Goal: Task Accomplishment & Management: Manage account settings

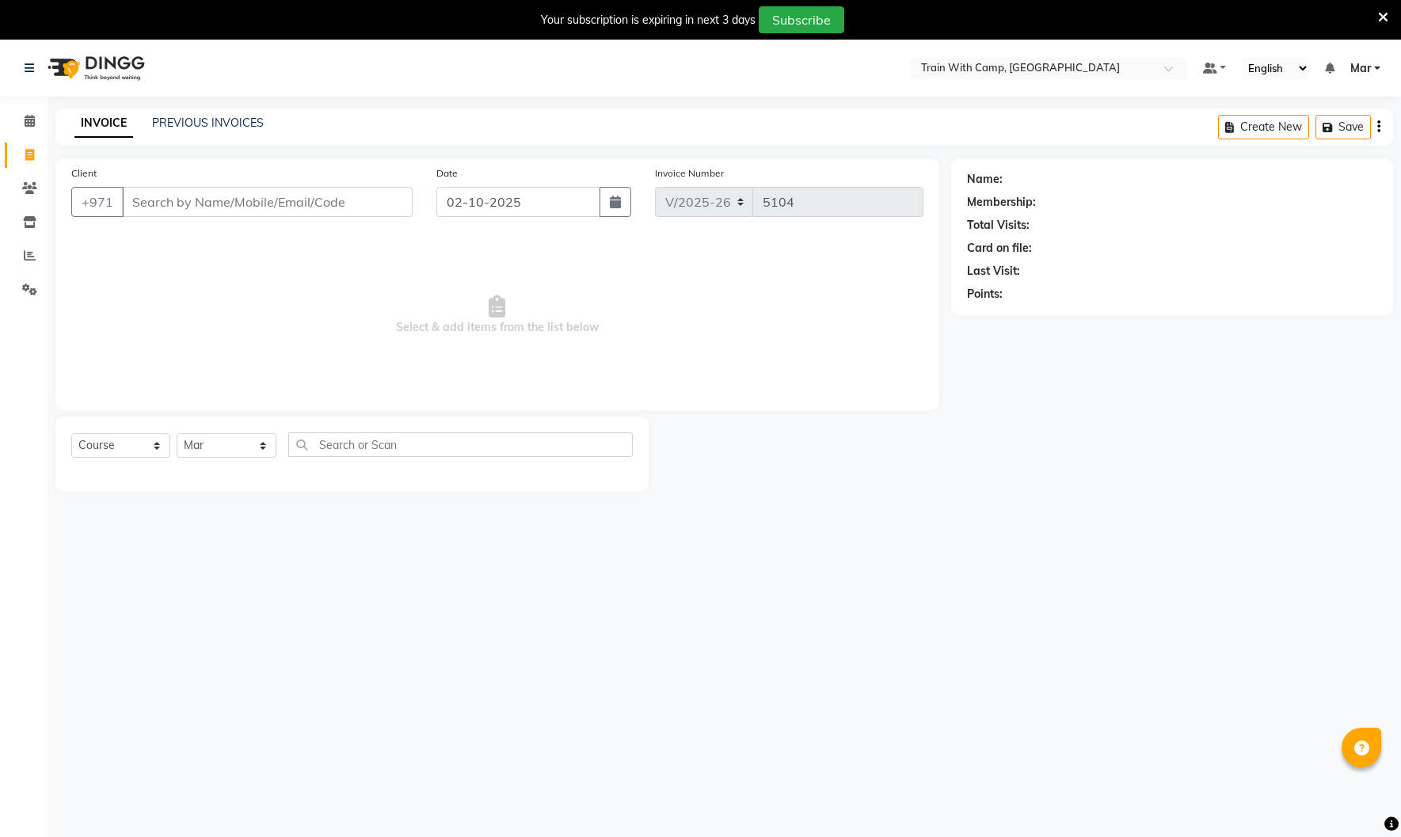
select select "910"
select select "service"
select select "14898"
click at [202, 187] on input "Client" at bounding box center [267, 202] width 291 height 30
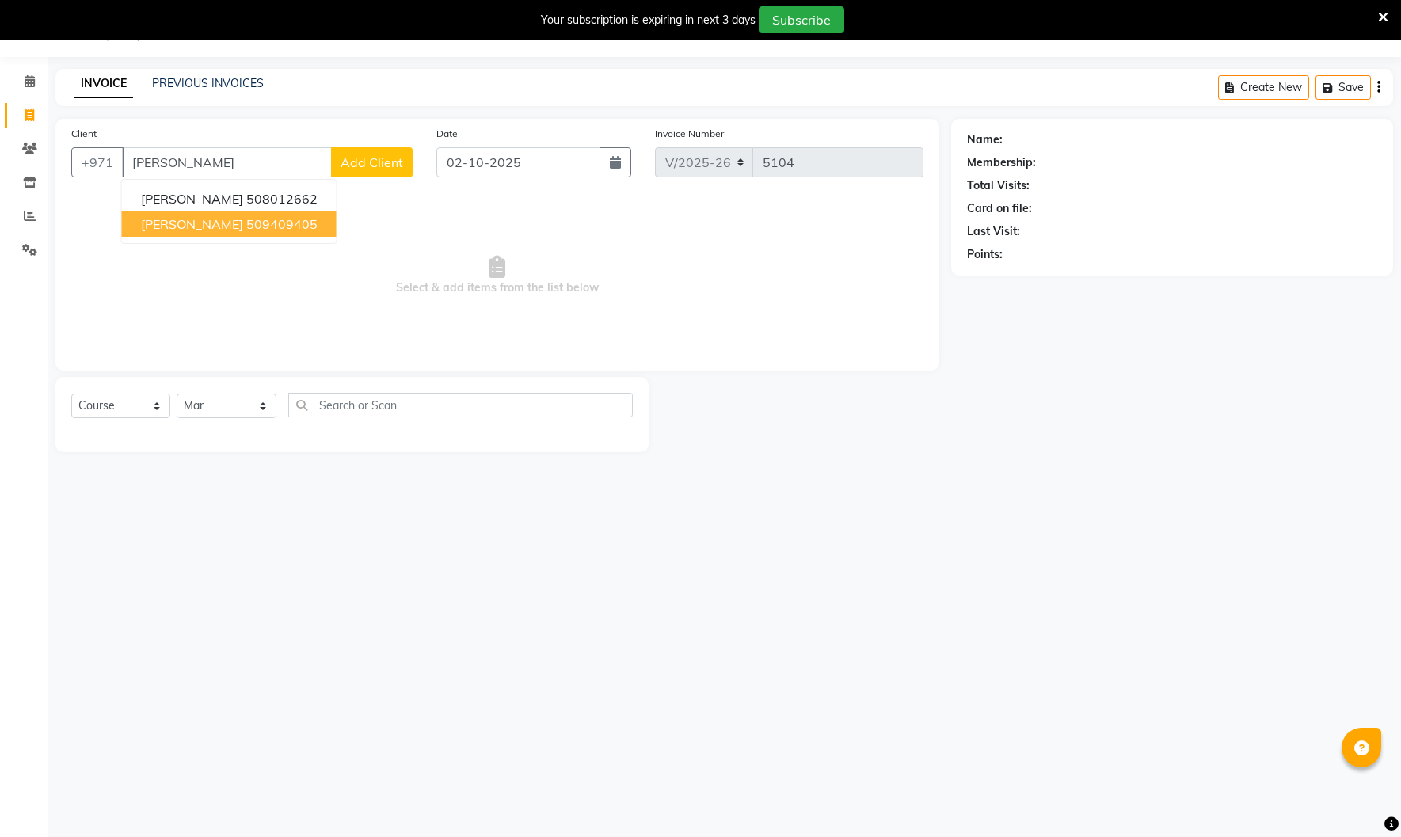
click at [228, 227] on span "[PERSON_NAME]" at bounding box center [192, 224] width 102 height 16
type input "509409405"
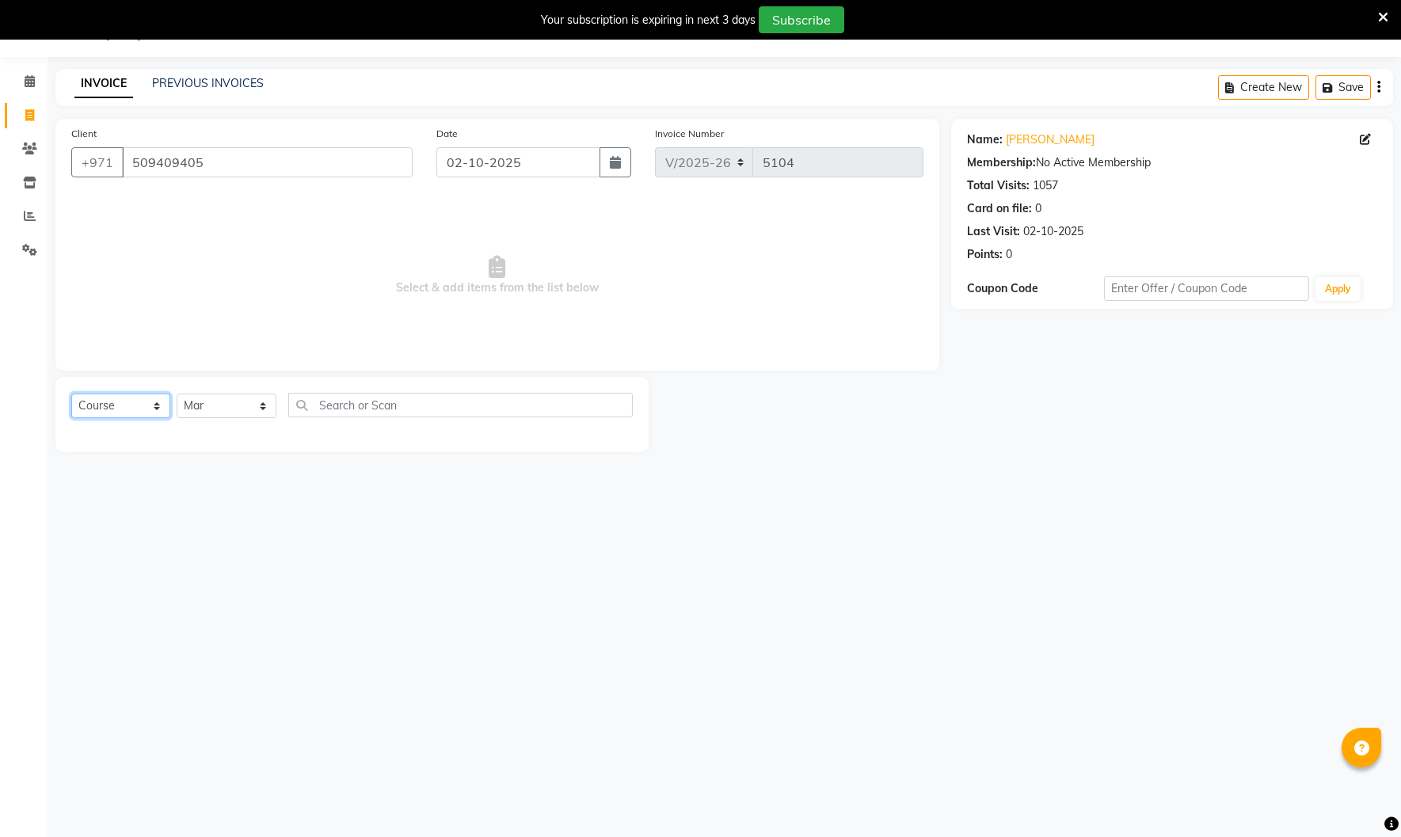
click at [147, 399] on select "Select Course Product Membership Package Voucher Prepaid Gift Card" at bounding box center [120, 406] width 99 height 25
select select "product"
click at [71, 394] on select "Select Course Product Membership Package Voucher Prepaid Gift Card" at bounding box center [120, 406] width 99 height 25
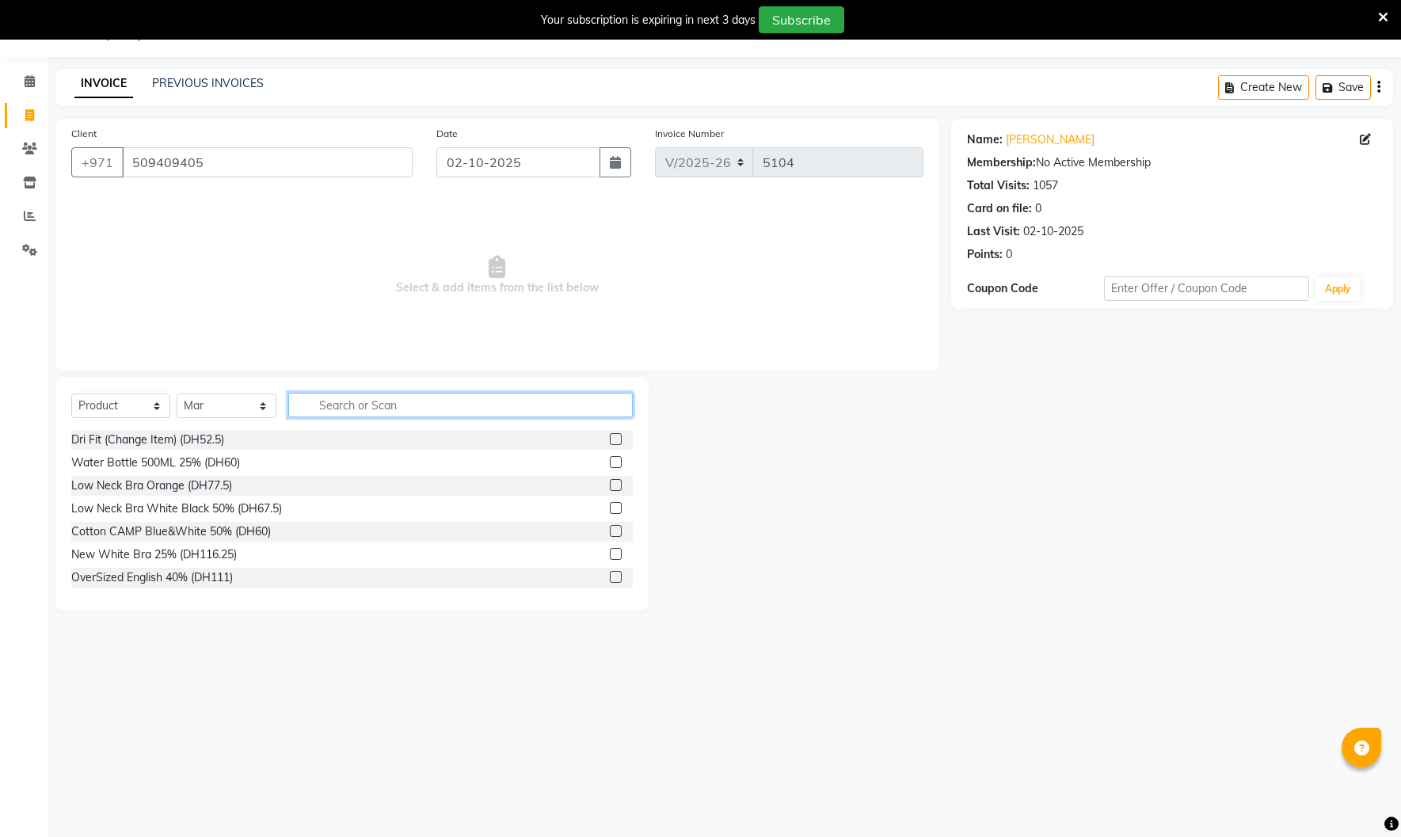
click at [363, 406] on input "text" at bounding box center [460, 405] width 345 height 25
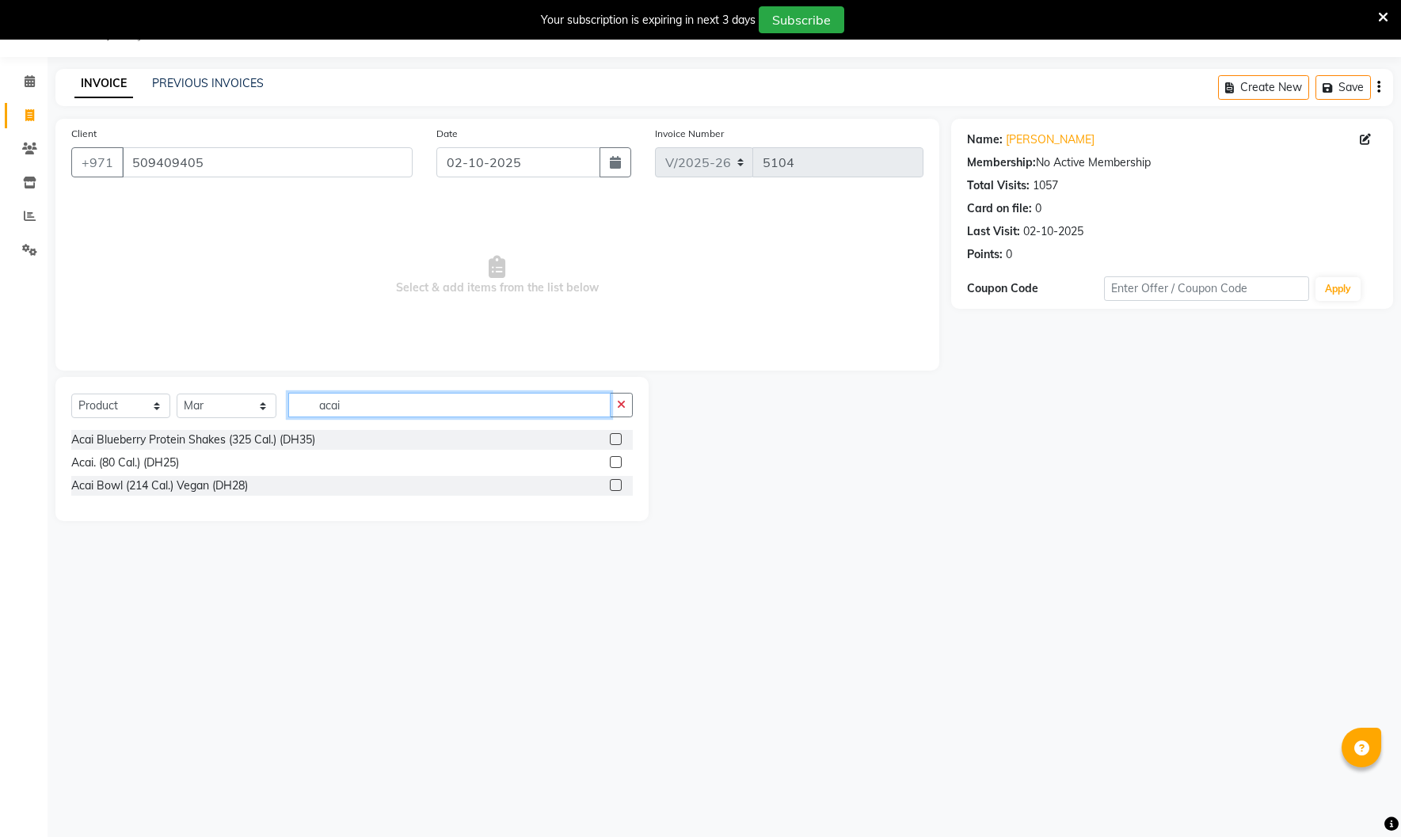
type input "acai"
click at [619, 438] on label at bounding box center [616, 439] width 12 height 12
click at [619, 438] on input "checkbox" at bounding box center [615, 440] width 10 height 10
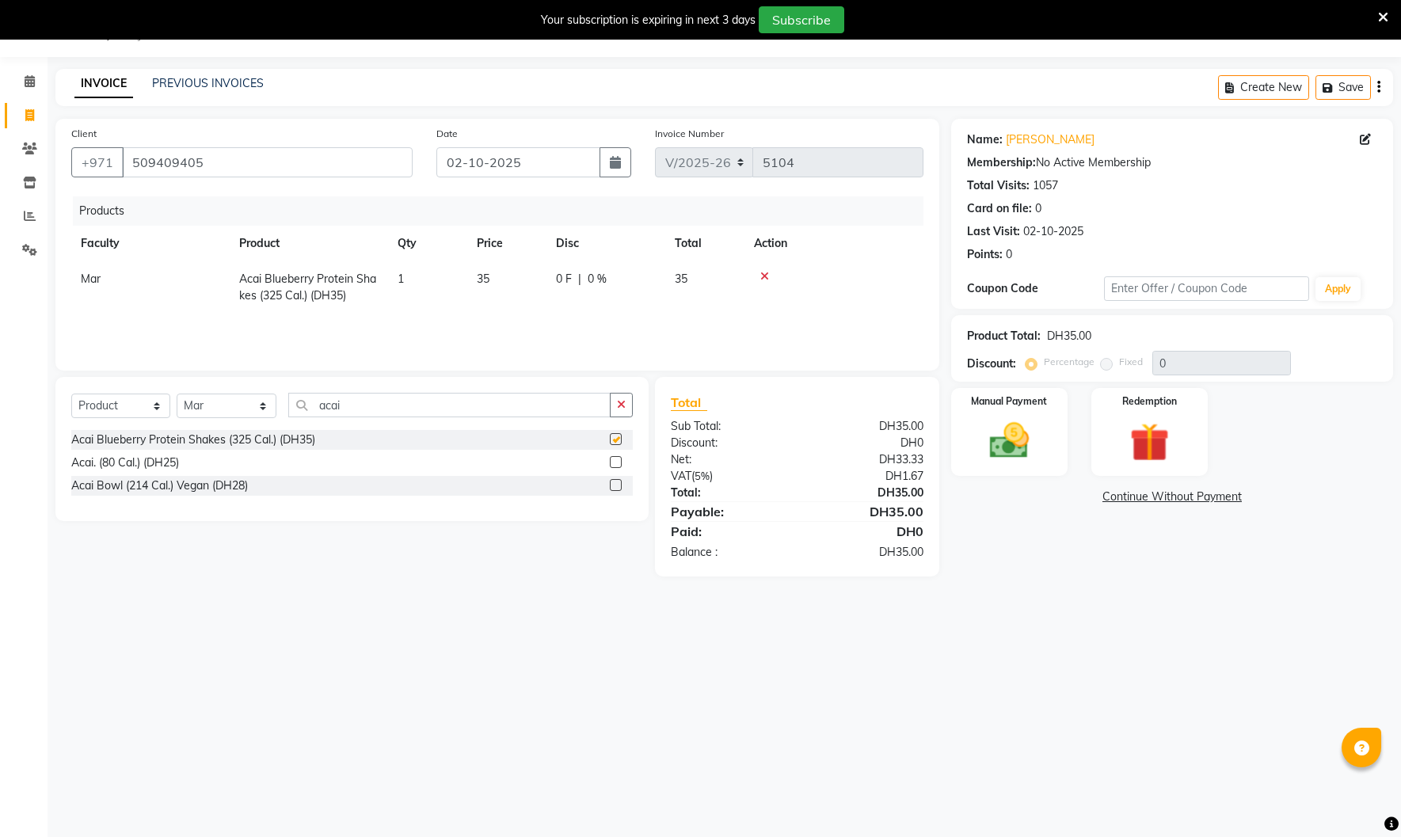
checkbox input "false"
click at [1008, 432] on img at bounding box center [1010, 440] width 66 height 47
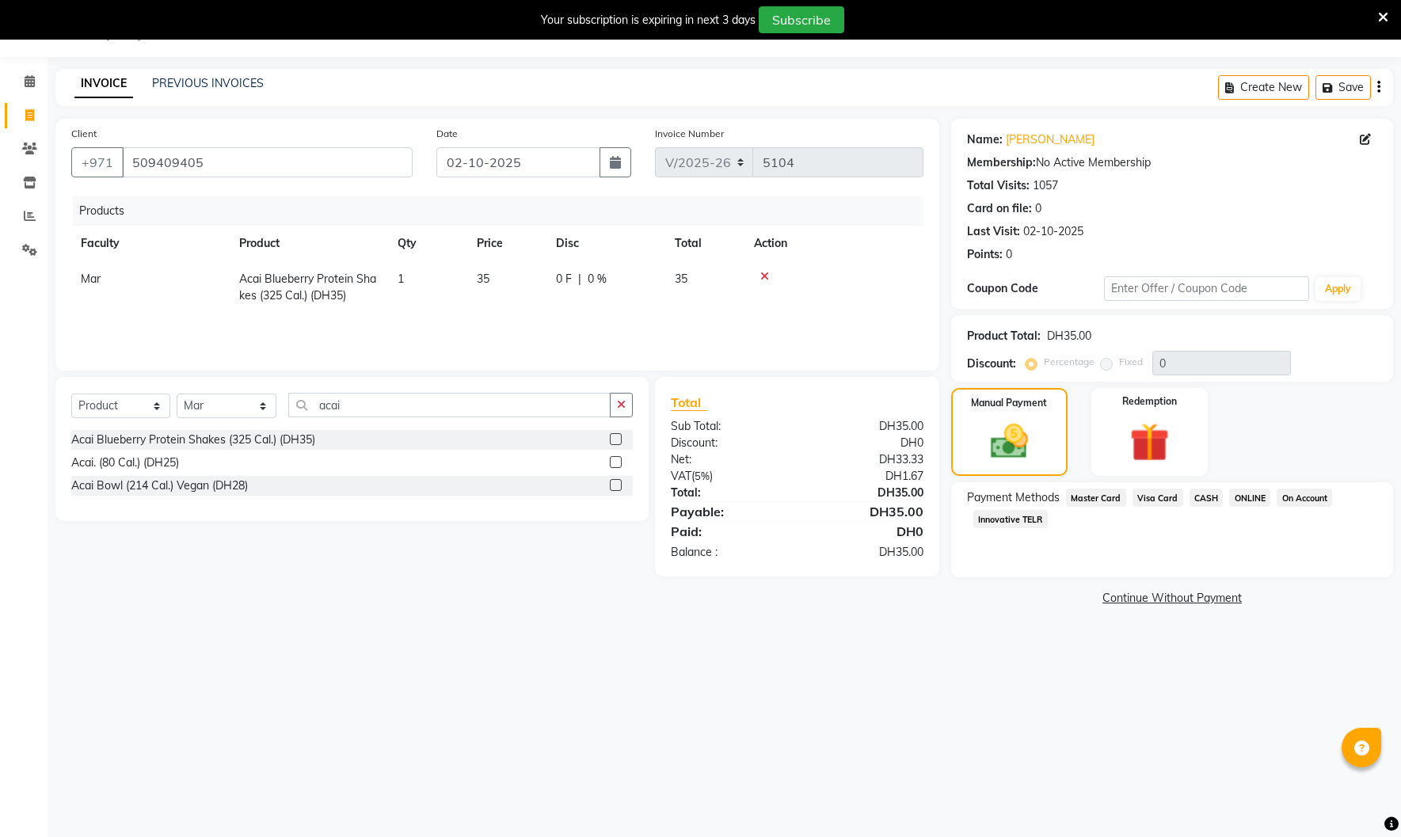
click at [1158, 502] on span "Visa Card" at bounding box center [1158, 498] width 51 height 18
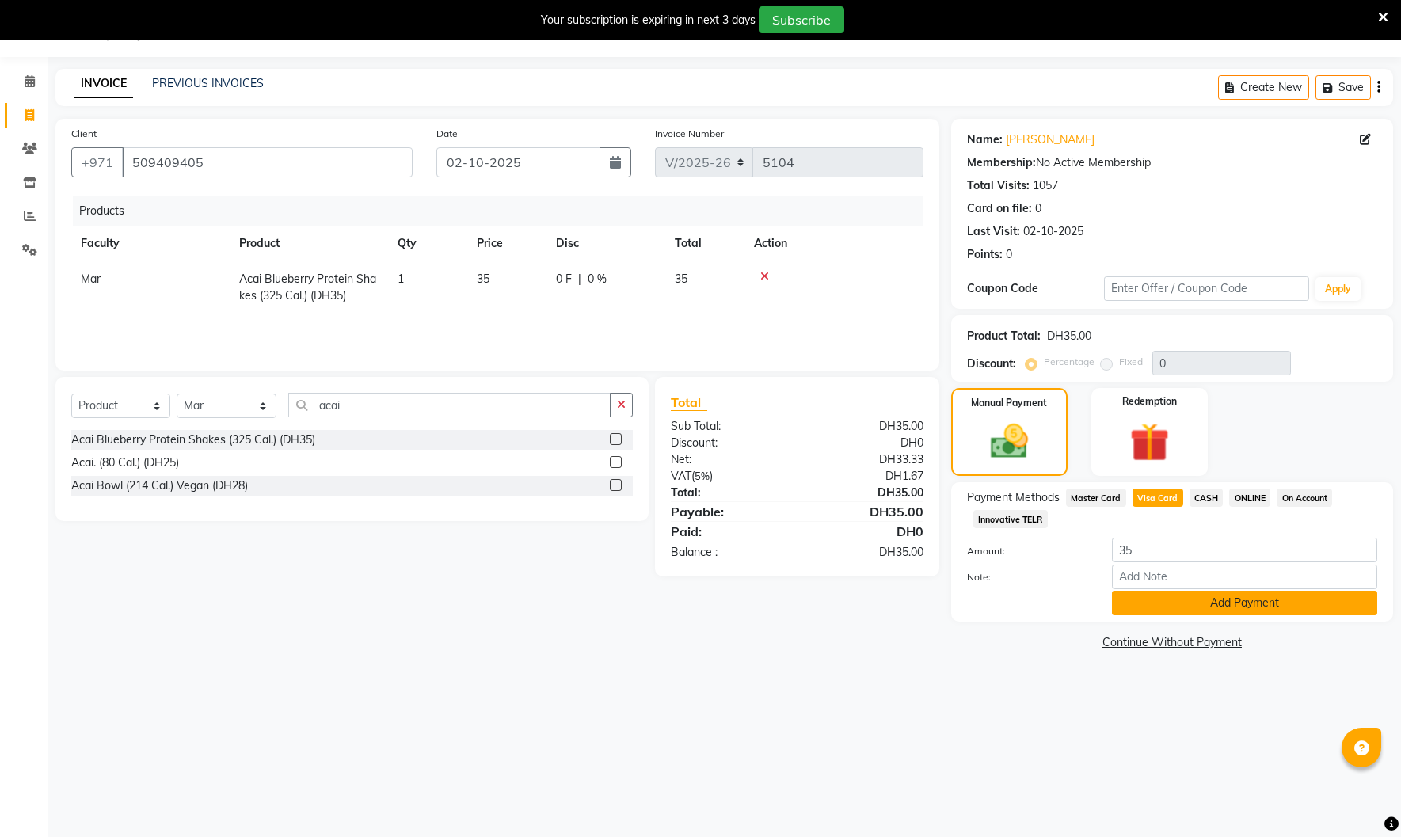
click at [1184, 607] on button "Add Payment" at bounding box center [1244, 603] width 265 height 25
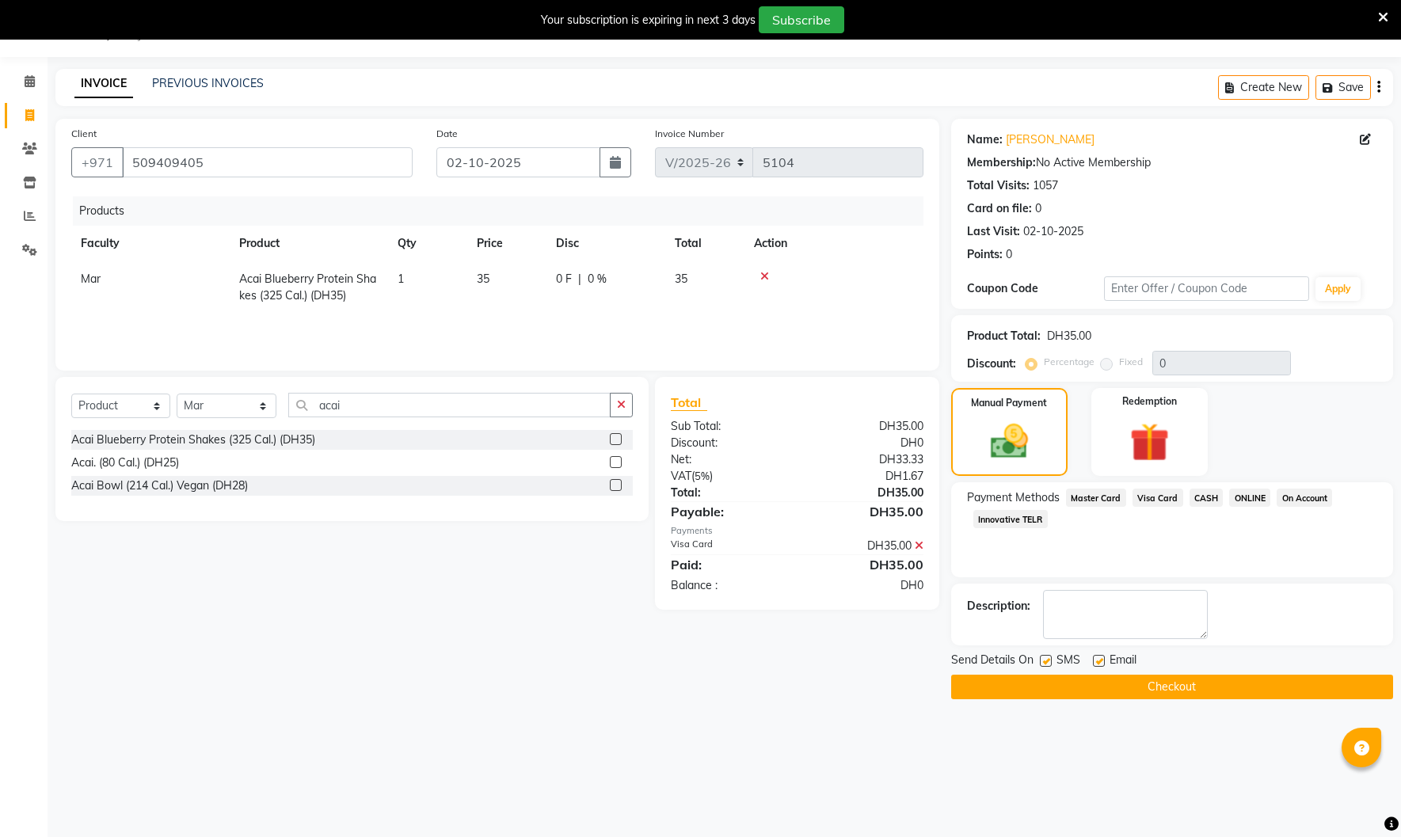
click at [1098, 661] on label at bounding box center [1099, 661] width 12 height 12
click at [1098, 661] on input "checkbox" at bounding box center [1098, 662] width 10 height 10
checkbox input "false"
click at [1050, 663] on label at bounding box center [1046, 661] width 12 height 12
click at [1050, 663] on input "checkbox" at bounding box center [1045, 662] width 10 height 10
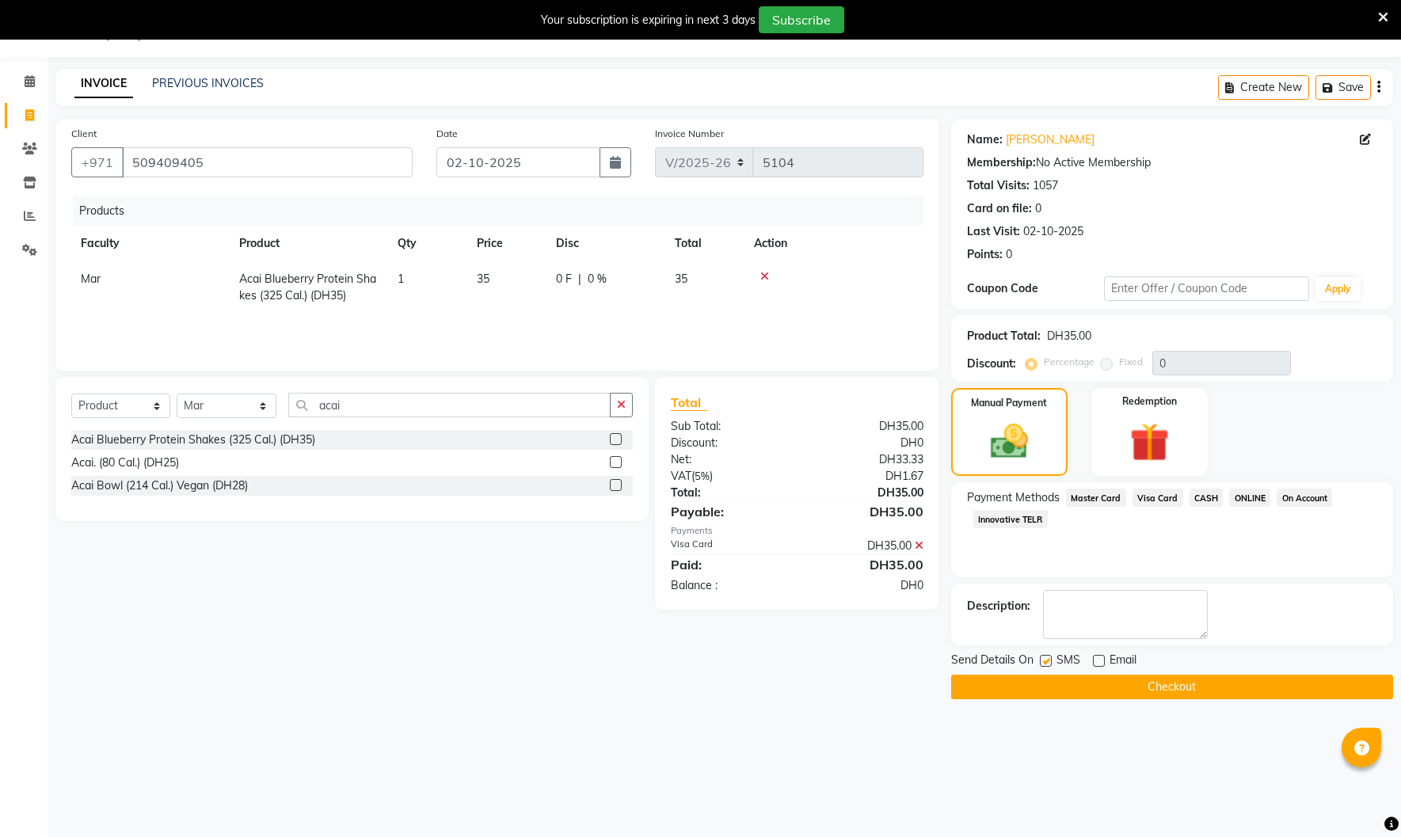
checkbox input "false"
click at [1081, 684] on button "Checkout" at bounding box center [1172, 687] width 442 height 25
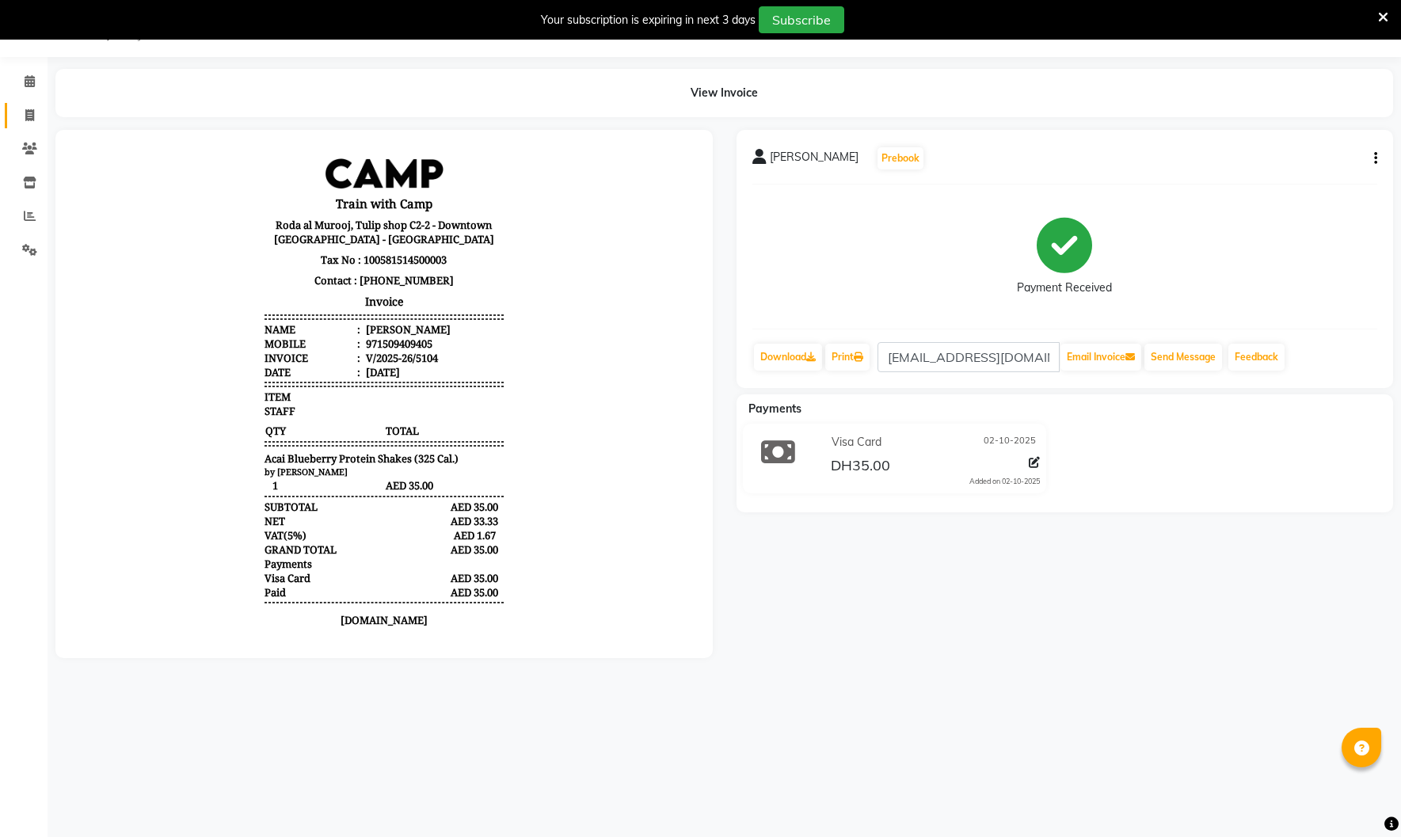
click at [29, 110] on icon at bounding box center [29, 115] width 9 height 12
select select "910"
select select "service"
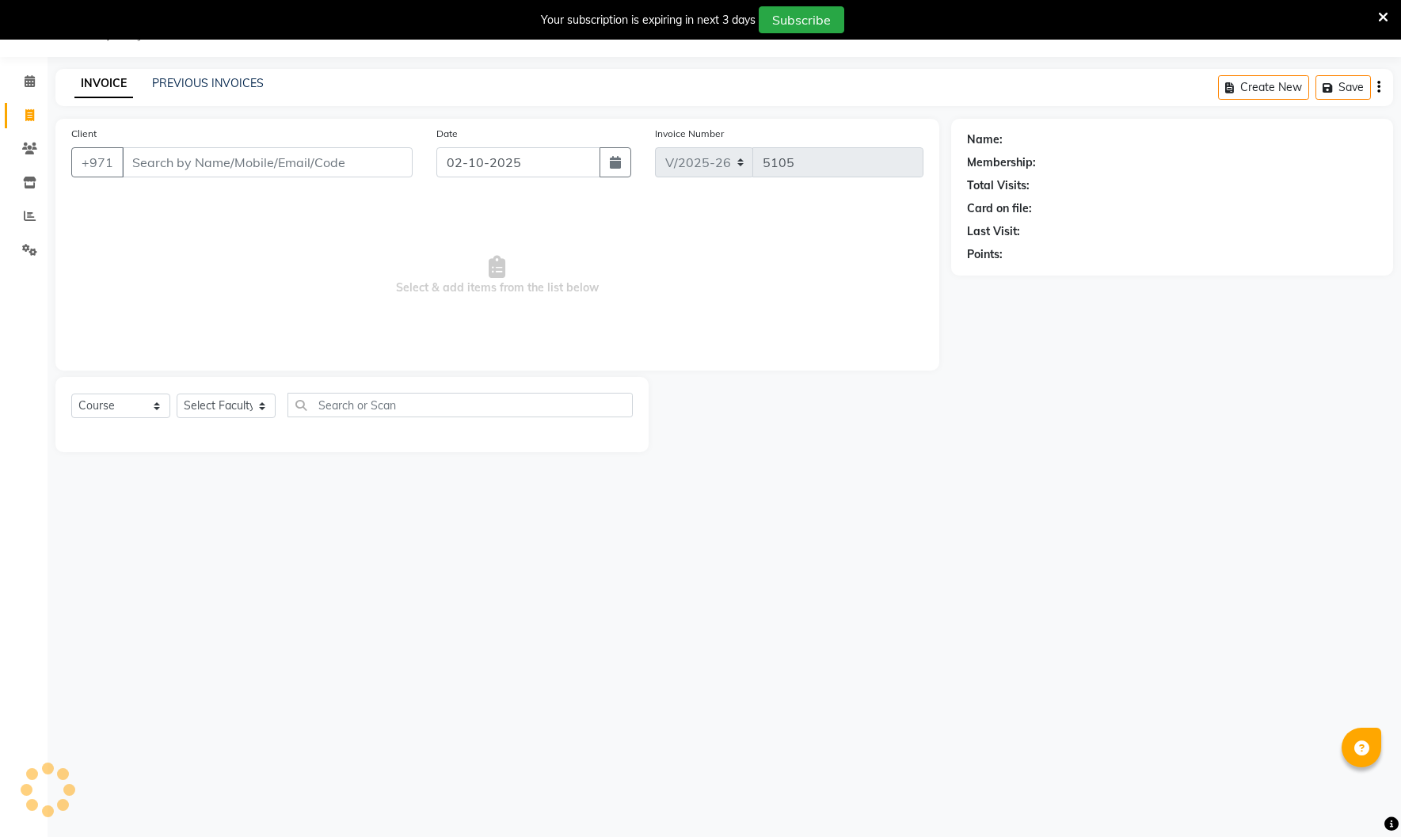
select select "14898"
click at [147, 413] on select "Select Course Product Membership Package Voucher Prepaid Gift Card" at bounding box center [120, 406] width 99 height 25
select select "product"
click at [71, 394] on select "Select Course Product Membership Package Voucher Prepaid Gift Card" at bounding box center [120, 406] width 99 height 25
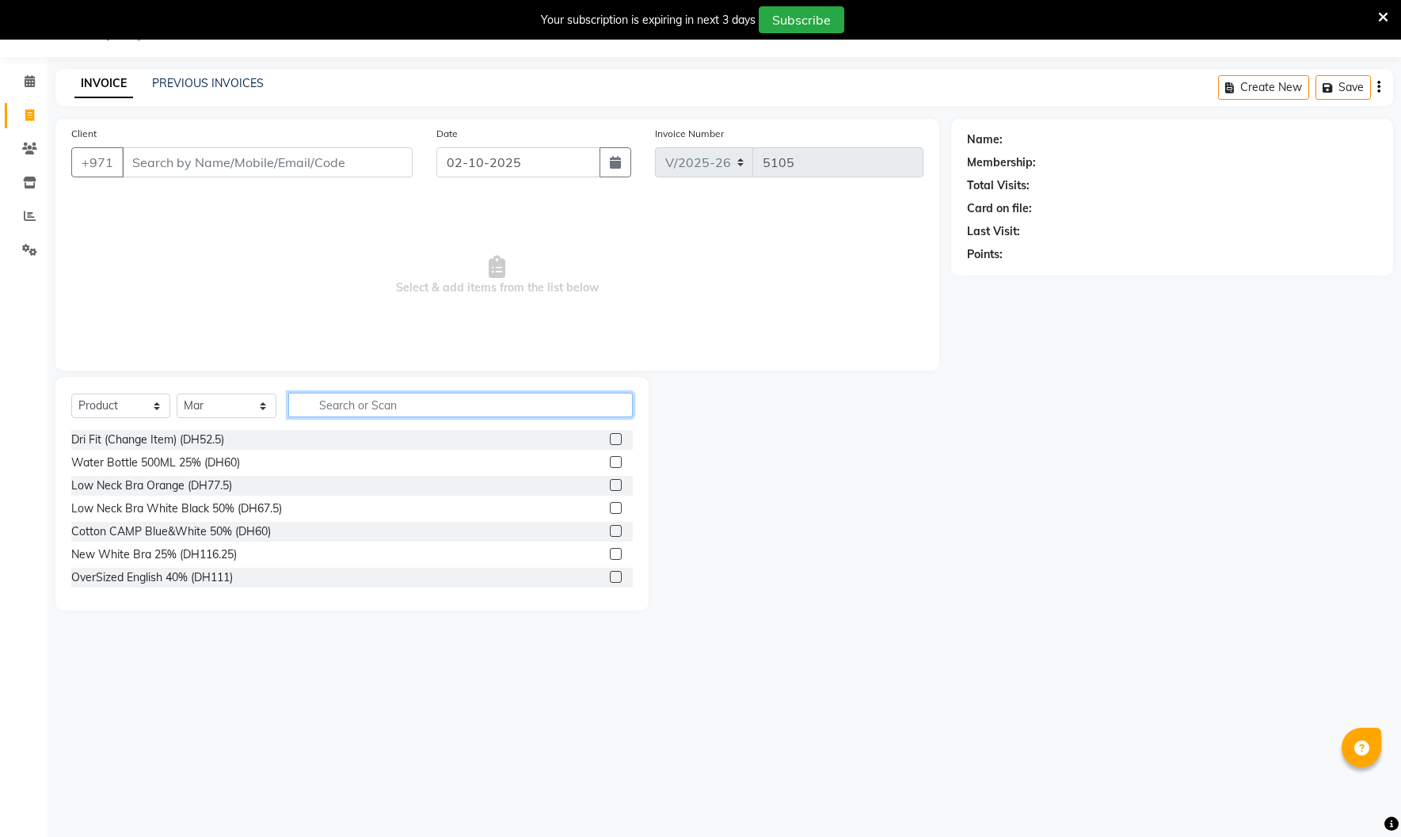
click at [364, 405] on input "text" at bounding box center [460, 405] width 345 height 25
type input "one sho"
click at [271, 162] on input "Client" at bounding box center [267, 162] width 291 height 30
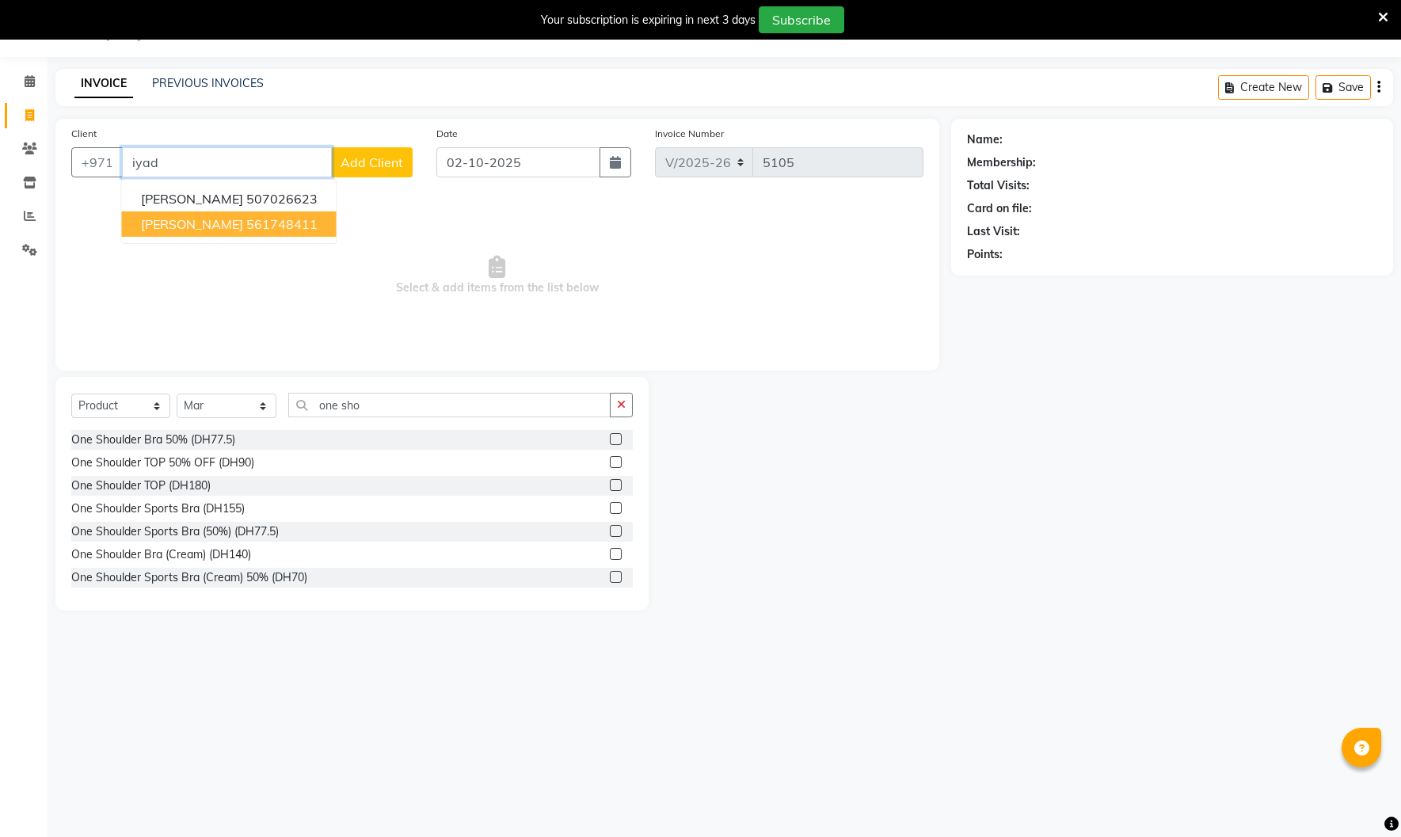
click at [261, 223] on ngb-highlight "561748411" at bounding box center [281, 224] width 71 height 16
type input "561748411"
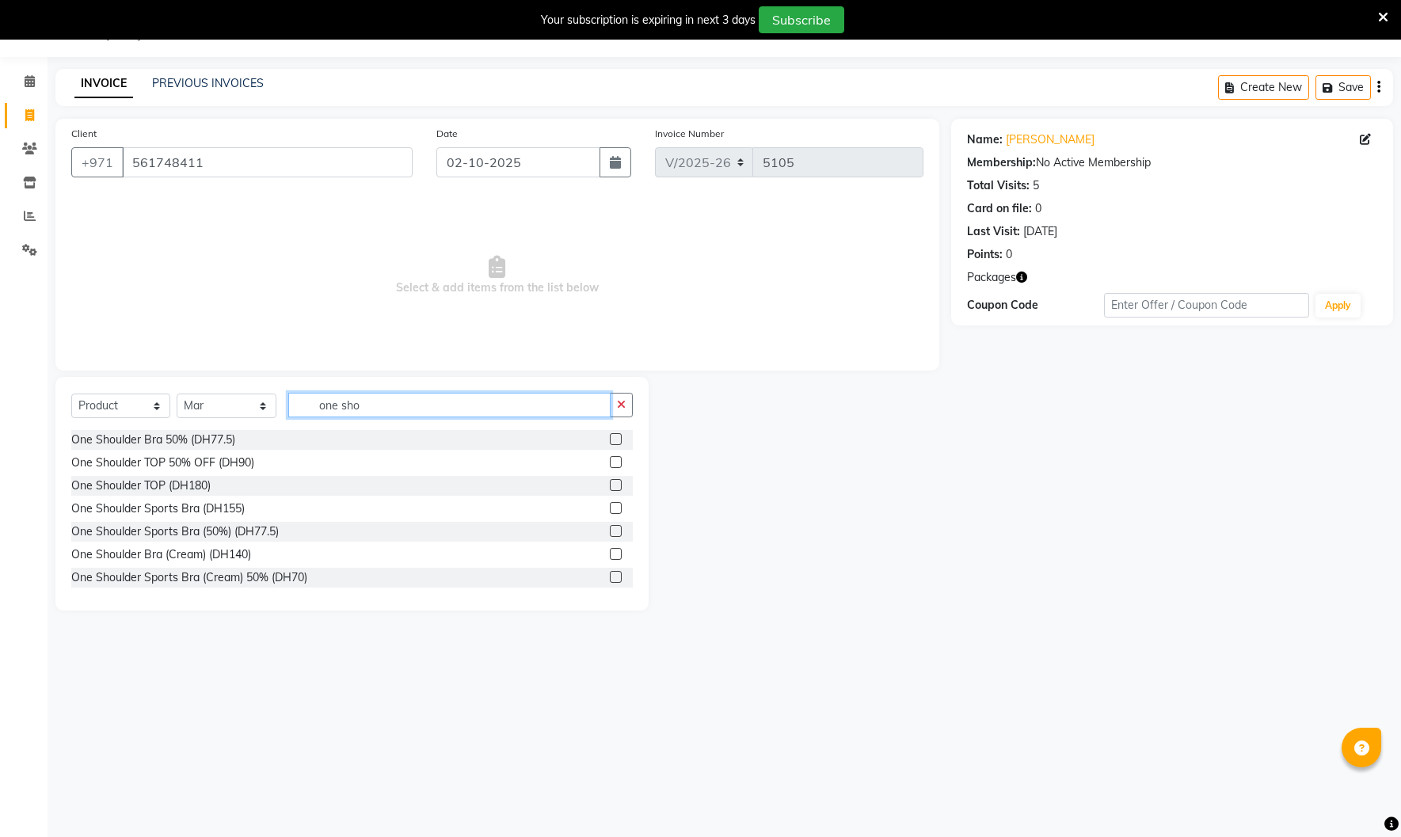
drag, startPoint x: 363, startPoint y: 403, endPoint x: 254, endPoint y: 395, distance: 108.8
click at [254, 395] on div "Select Course Product Membership Package Voucher Prepaid Gift Card Select Facul…" at bounding box center [352, 411] width 562 height 37
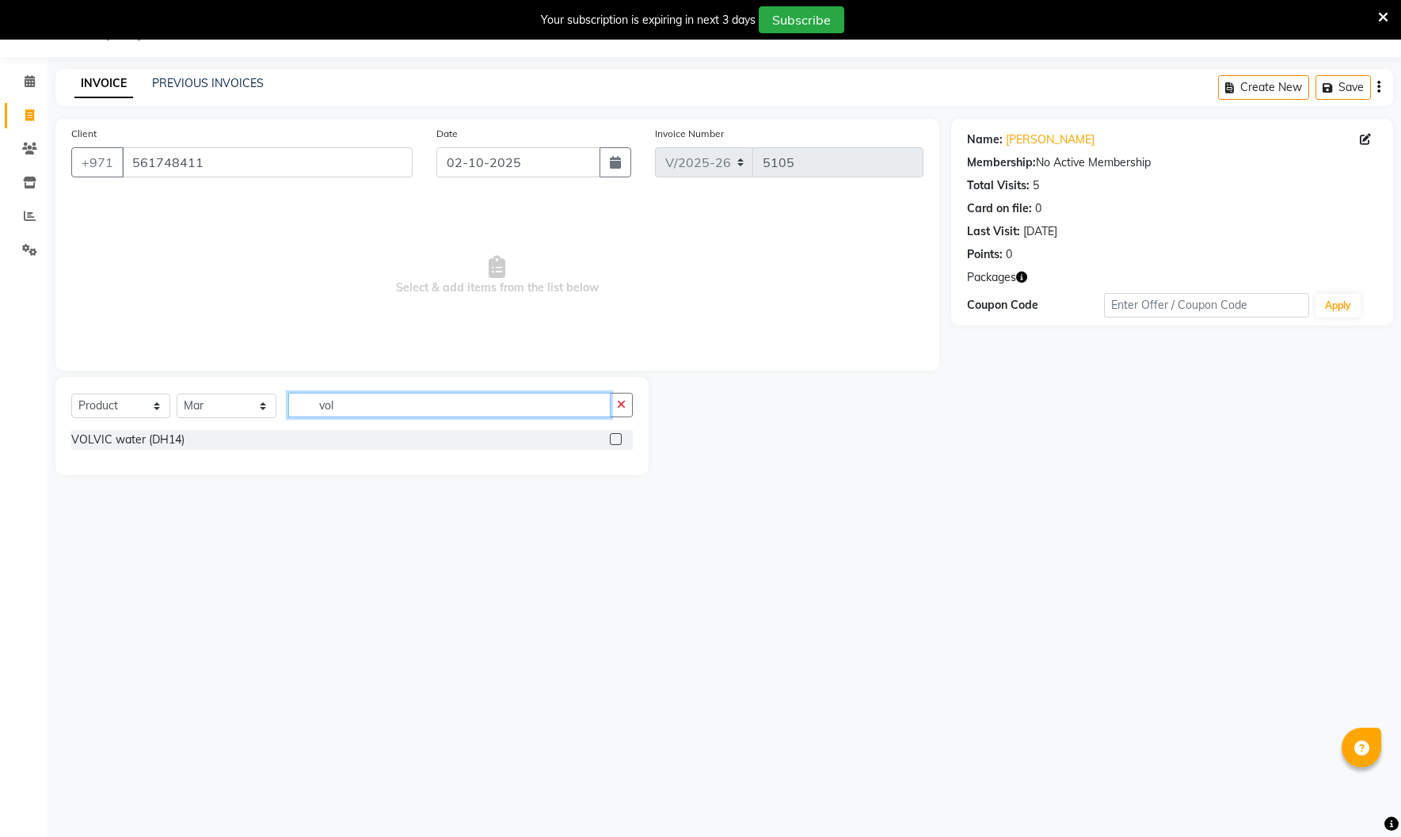
type input "vol"
click at [619, 439] on label at bounding box center [616, 439] width 12 height 12
click at [619, 439] on input "checkbox" at bounding box center [615, 440] width 10 height 10
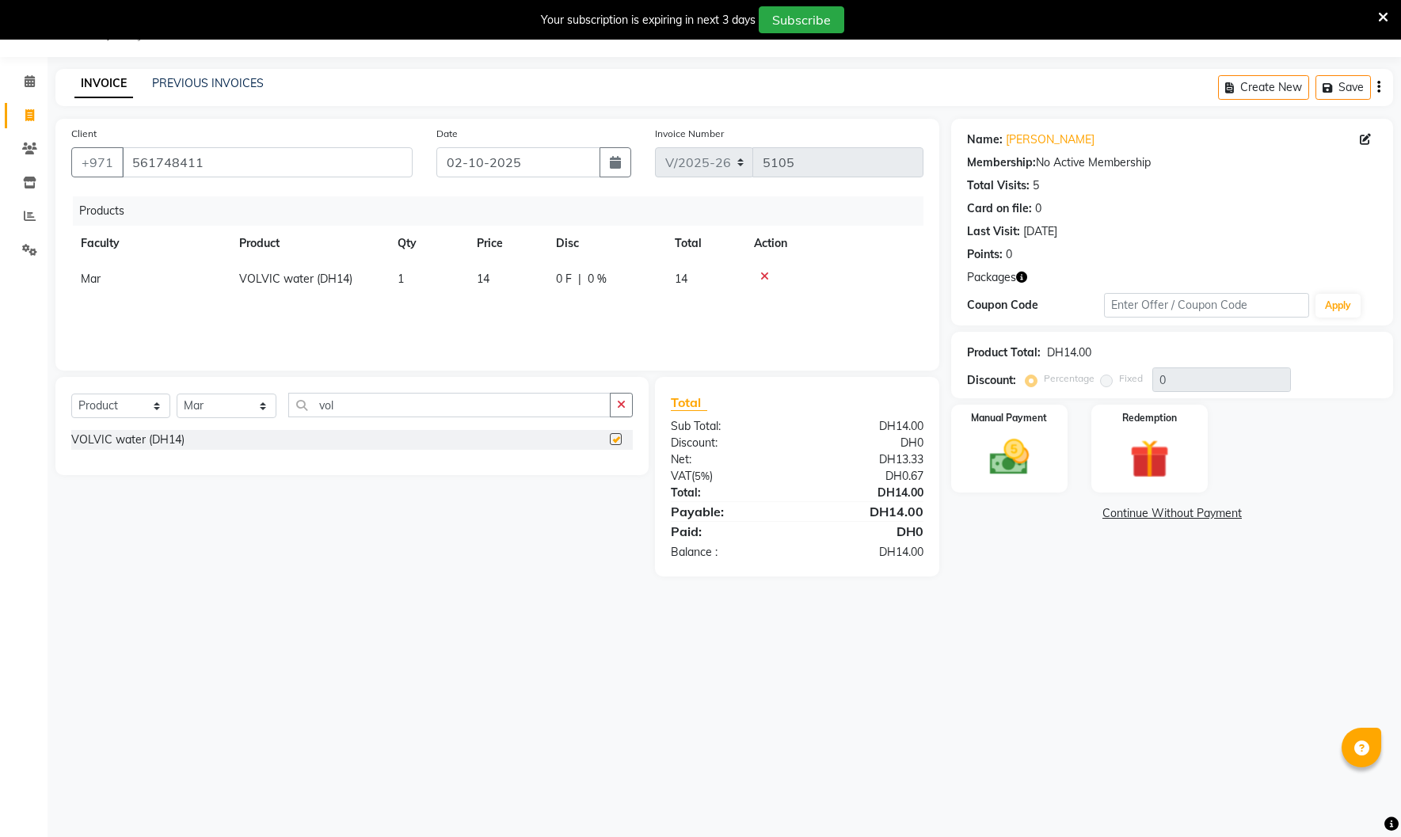
checkbox input "false"
click at [114, 416] on select "Select Course Product Membership Package Voucher Prepaid Gift Card" at bounding box center [120, 406] width 99 height 25
select select "package"
click at [71, 394] on select "Select Course Product Membership Package Voucher Prepaid Gift Card" at bounding box center [120, 406] width 99 height 25
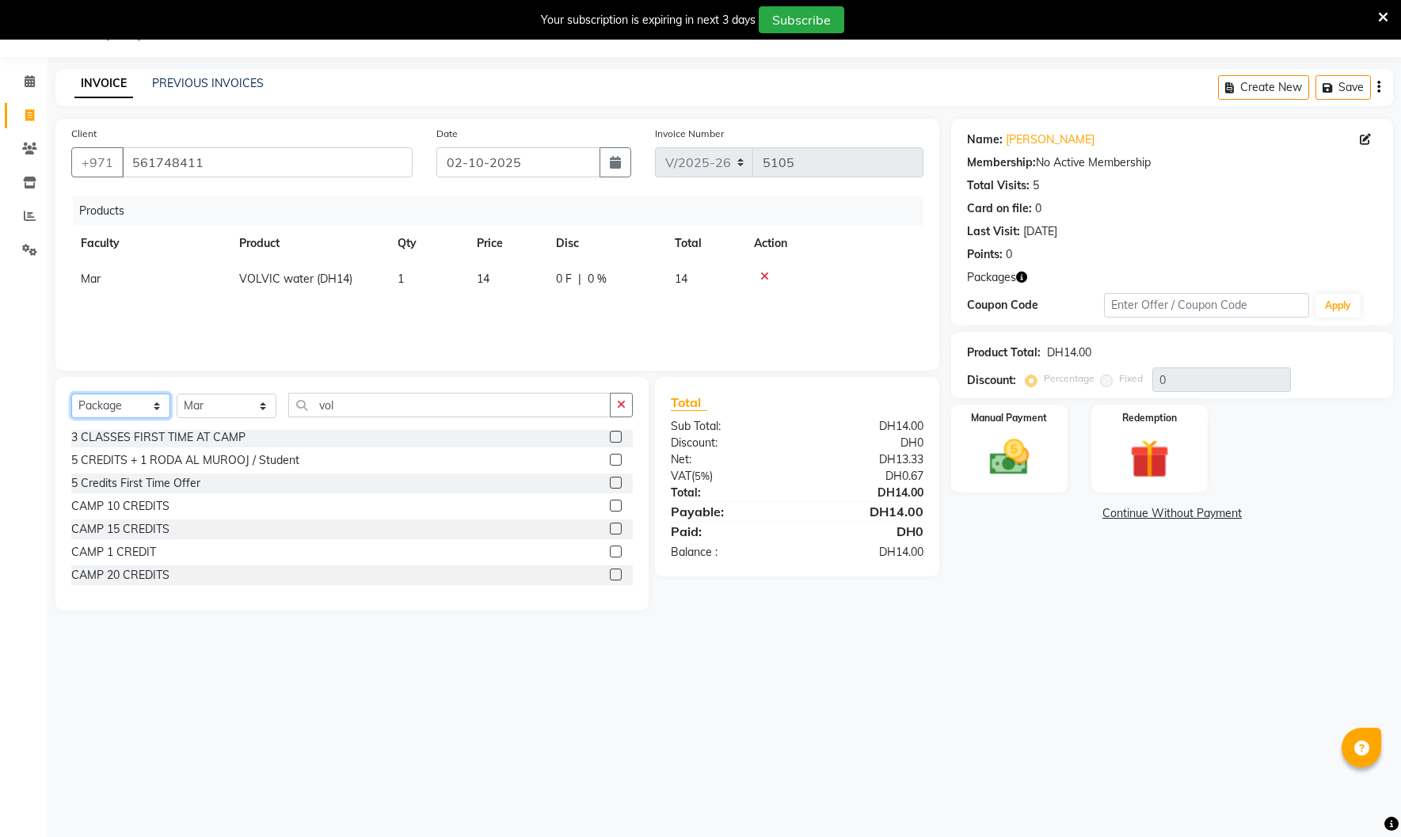
scroll to position [50, 0]
click at [614, 550] on label at bounding box center [616, 550] width 12 height 12
click at [614, 550] on input "checkbox" at bounding box center [615, 551] width 10 height 10
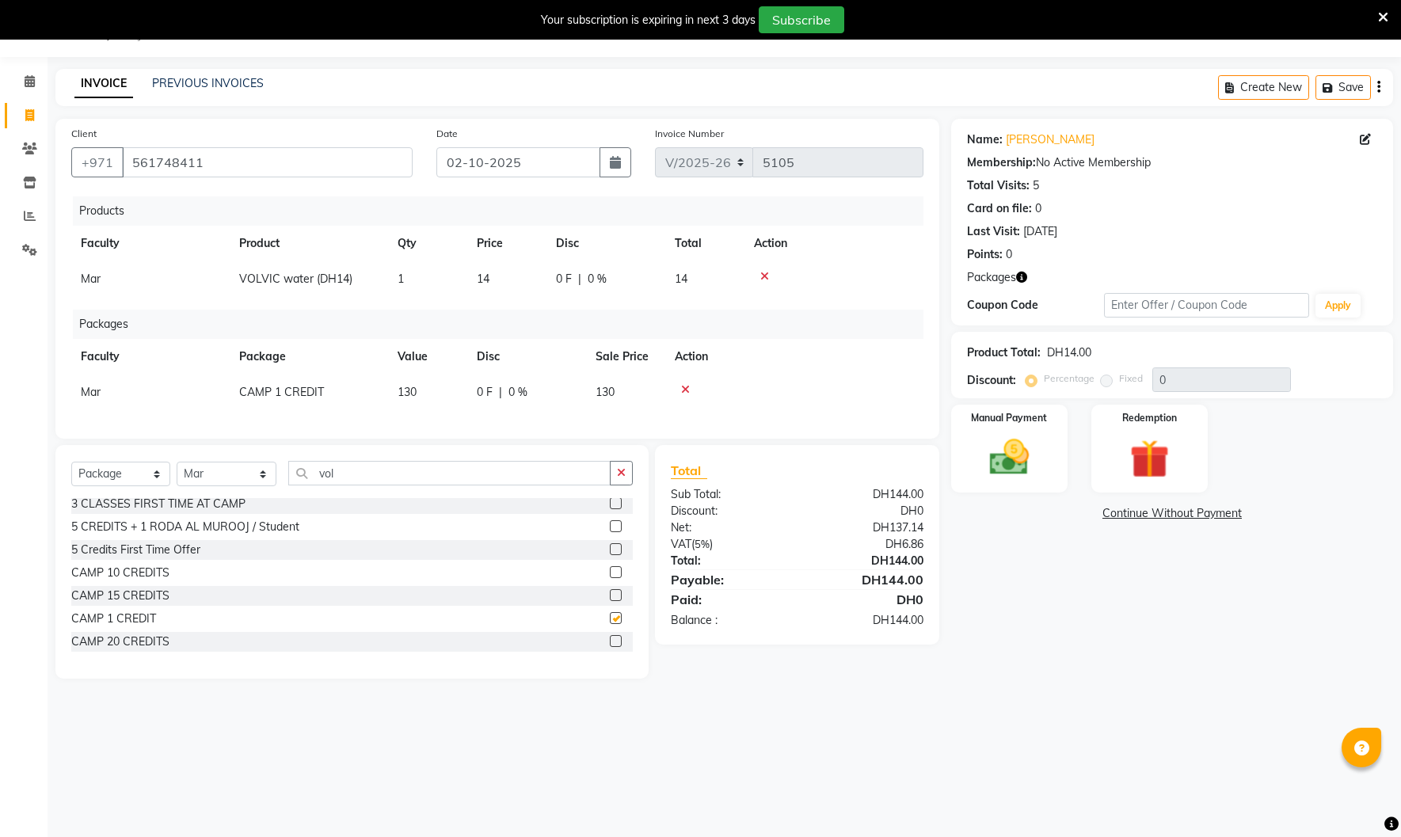
checkbox input "false"
click at [1022, 447] on img at bounding box center [1010, 457] width 66 height 47
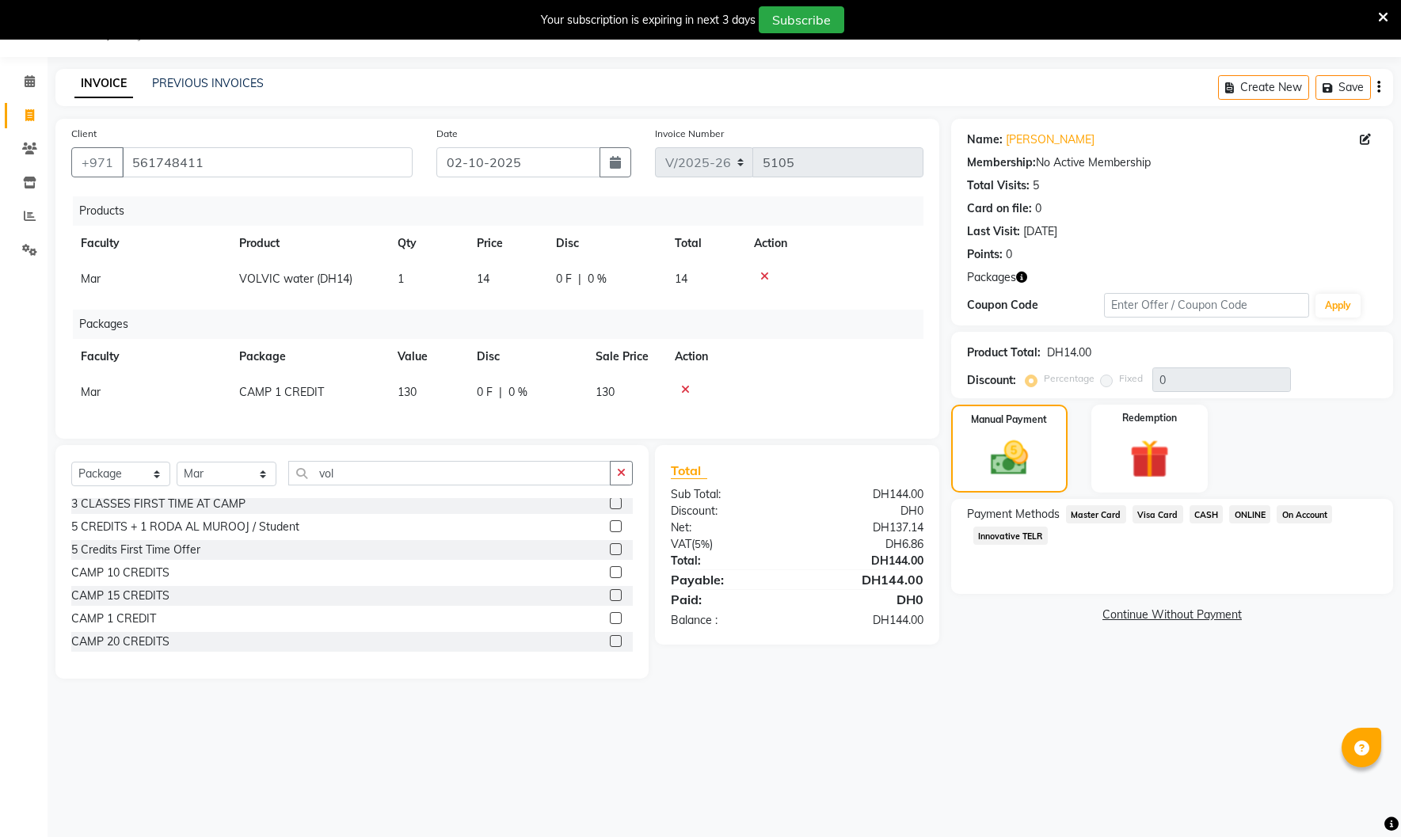
click at [1148, 513] on span "Visa Card" at bounding box center [1158, 514] width 51 height 18
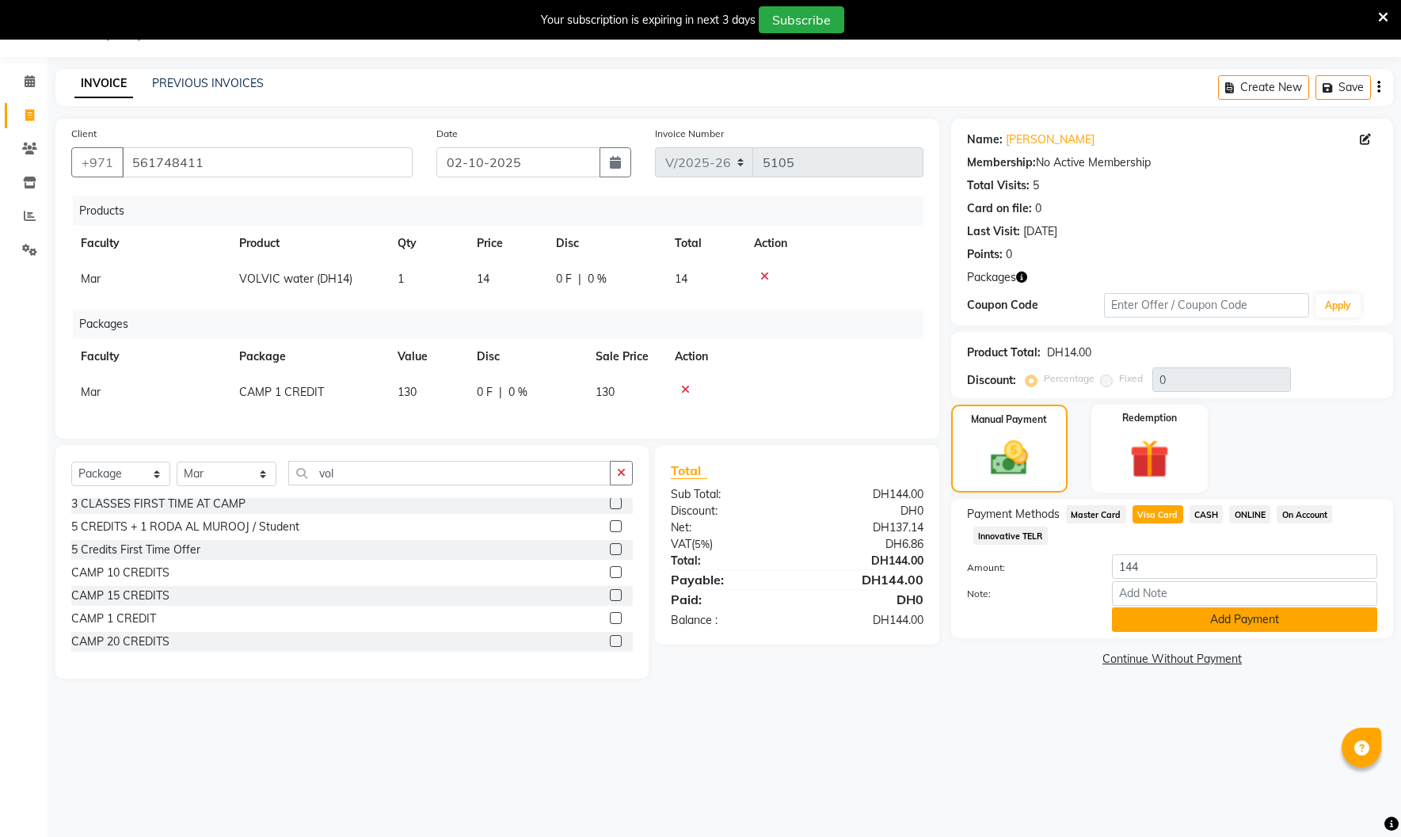
click at [1185, 618] on button "Add Payment" at bounding box center [1244, 619] width 265 height 25
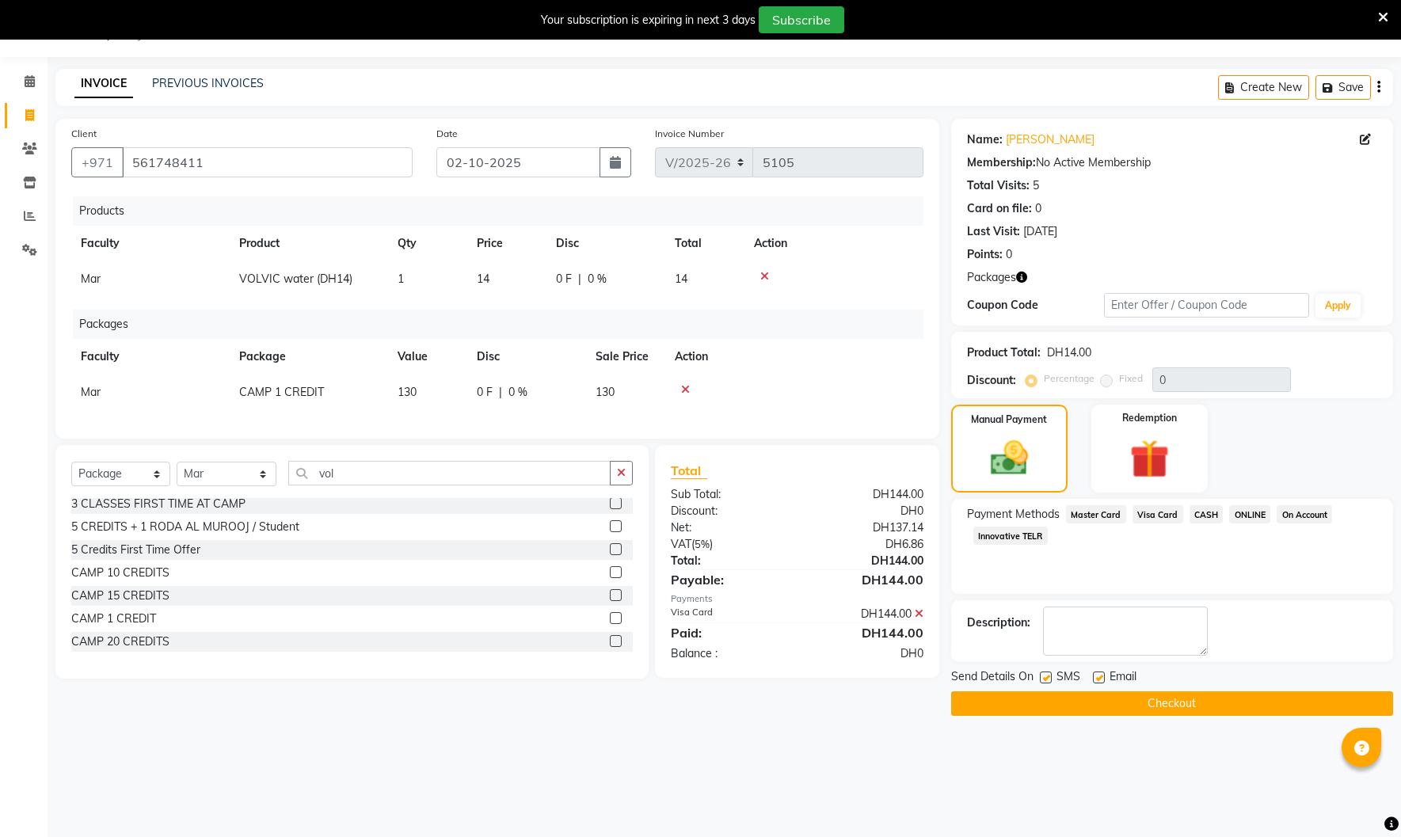
click at [1098, 680] on label at bounding box center [1099, 678] width 12 height 12
click at [1098, 680] on input "checkbox" at bounding box center [1098, 678] width 10 height 10
checkbox input "false"
click at [1044, 680] on label at bounding box center [1046, 678] width 12 height 12
click at [1044, 680] on input "checkbox" at bounding box center [1045, 678] width 10 height 10
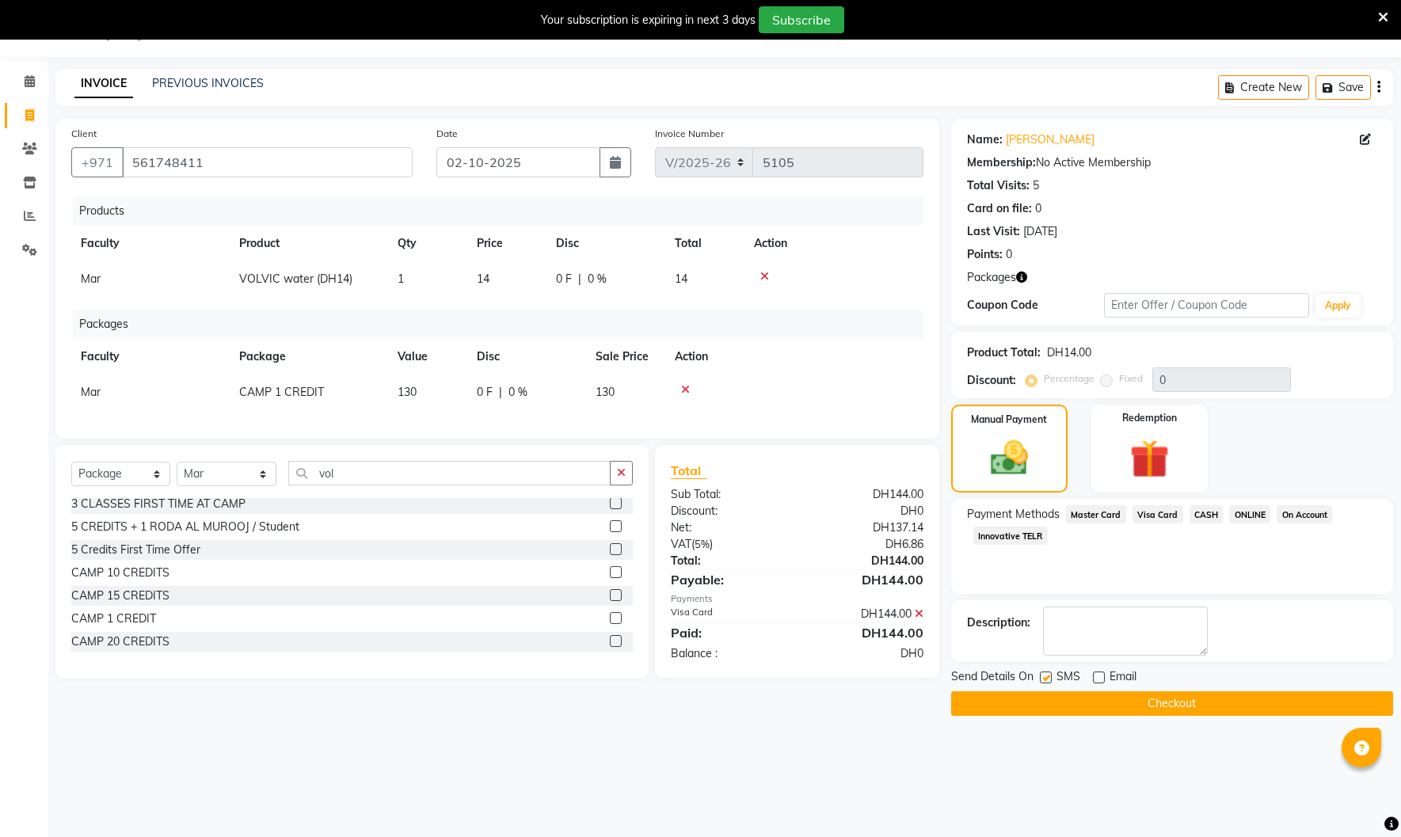
checkbox input "false"
click at [1050, 701] on button "Checkout" at bounding box center [1172, 703] width 442 height 25
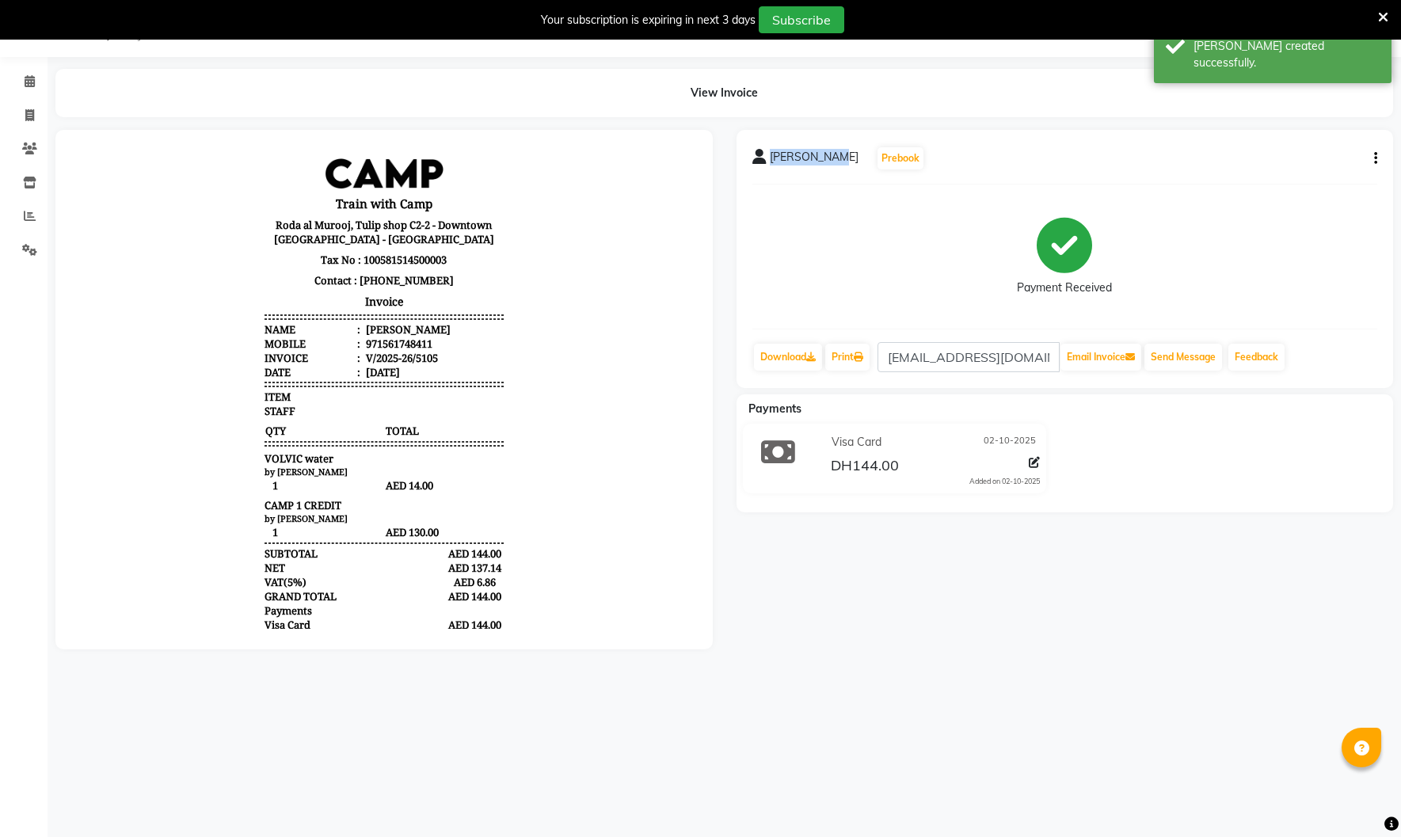
drag, startPoint x: 767, startPoint y: 158, endPoint x: 834, endPoint y: 161, distance: 66.6
click at [834, 161] on div "[PERSON_NAME] Prebook" at bounding box center [838, 158] width 173 height 25
copy div "[PERSON_NAME]"
click at [29, 118] on icon at bounding box center [29, 115] width 9 height 12
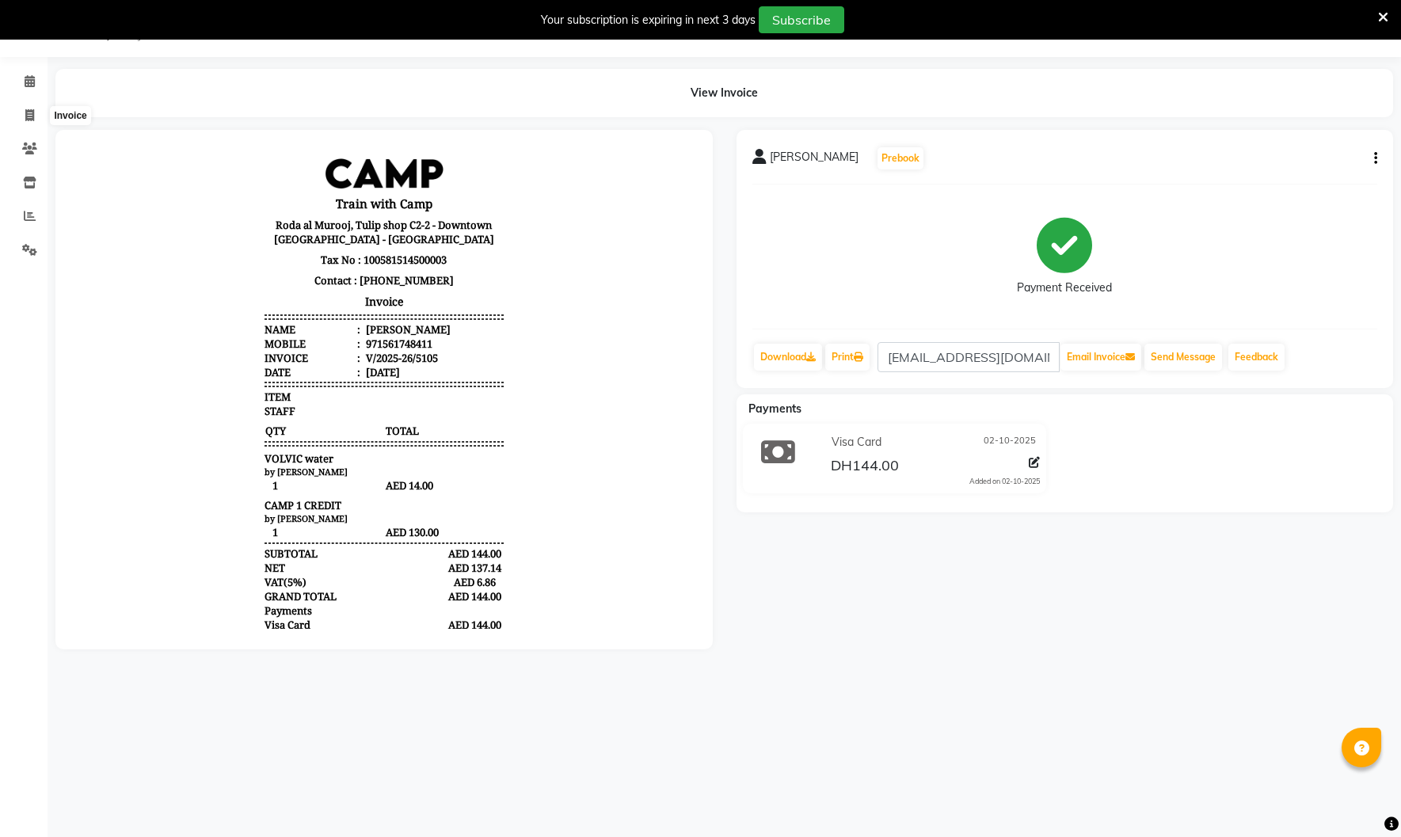
select select "910"
select select "service"
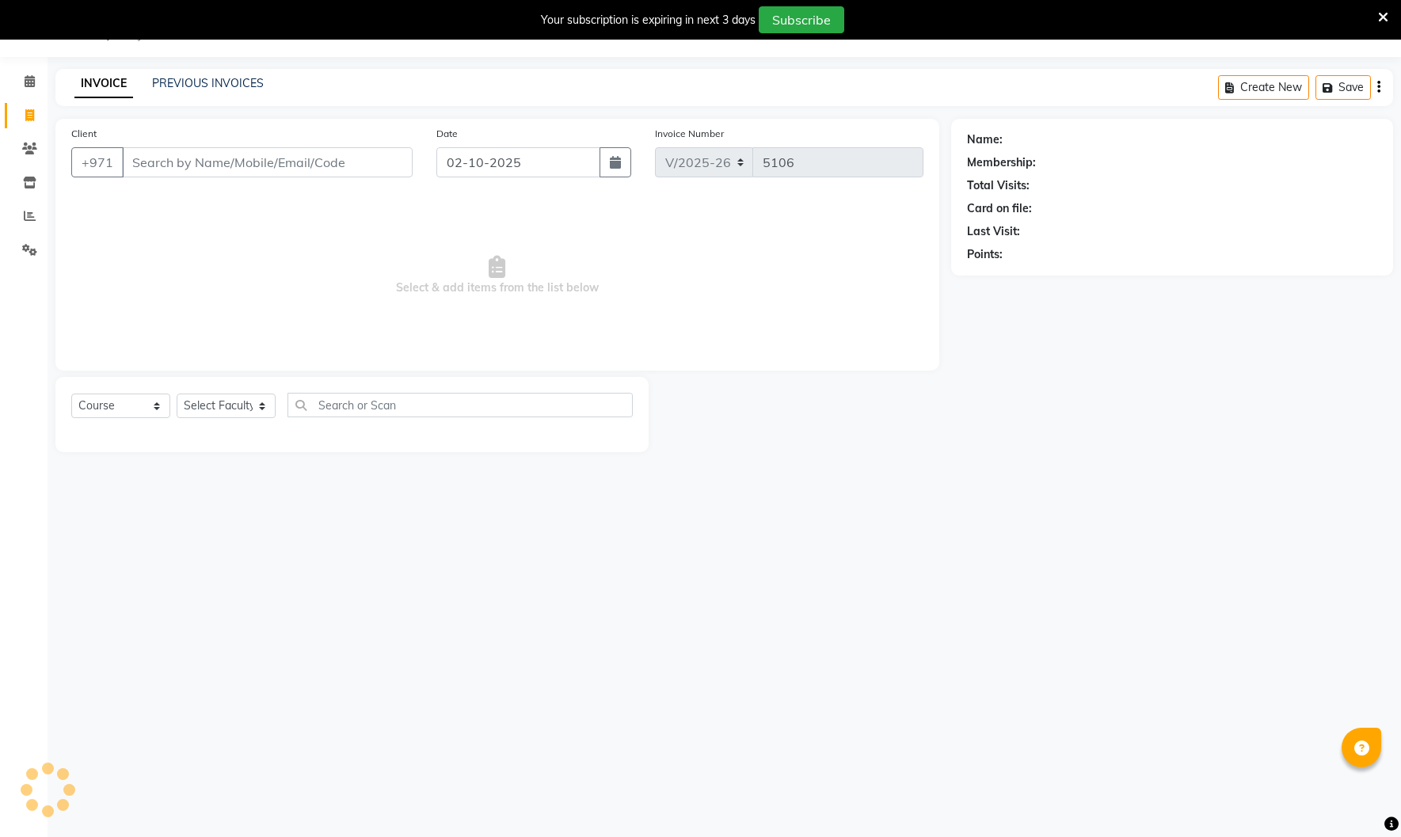
select select "14898"
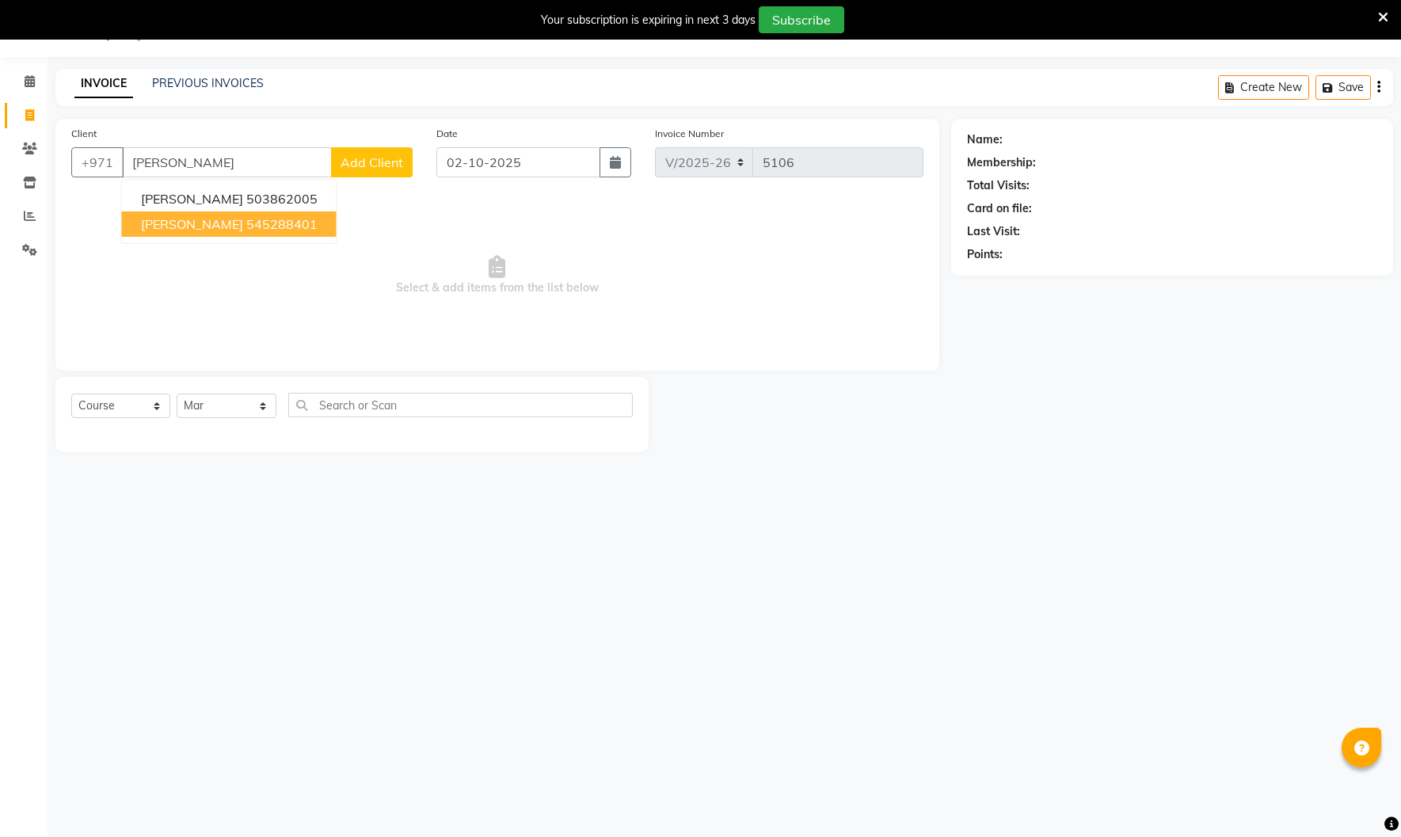
click at [166, 225] on span "[PERSON_NAME]" at bounding box center [192, 224] width 102 height 16
type input "545288401"
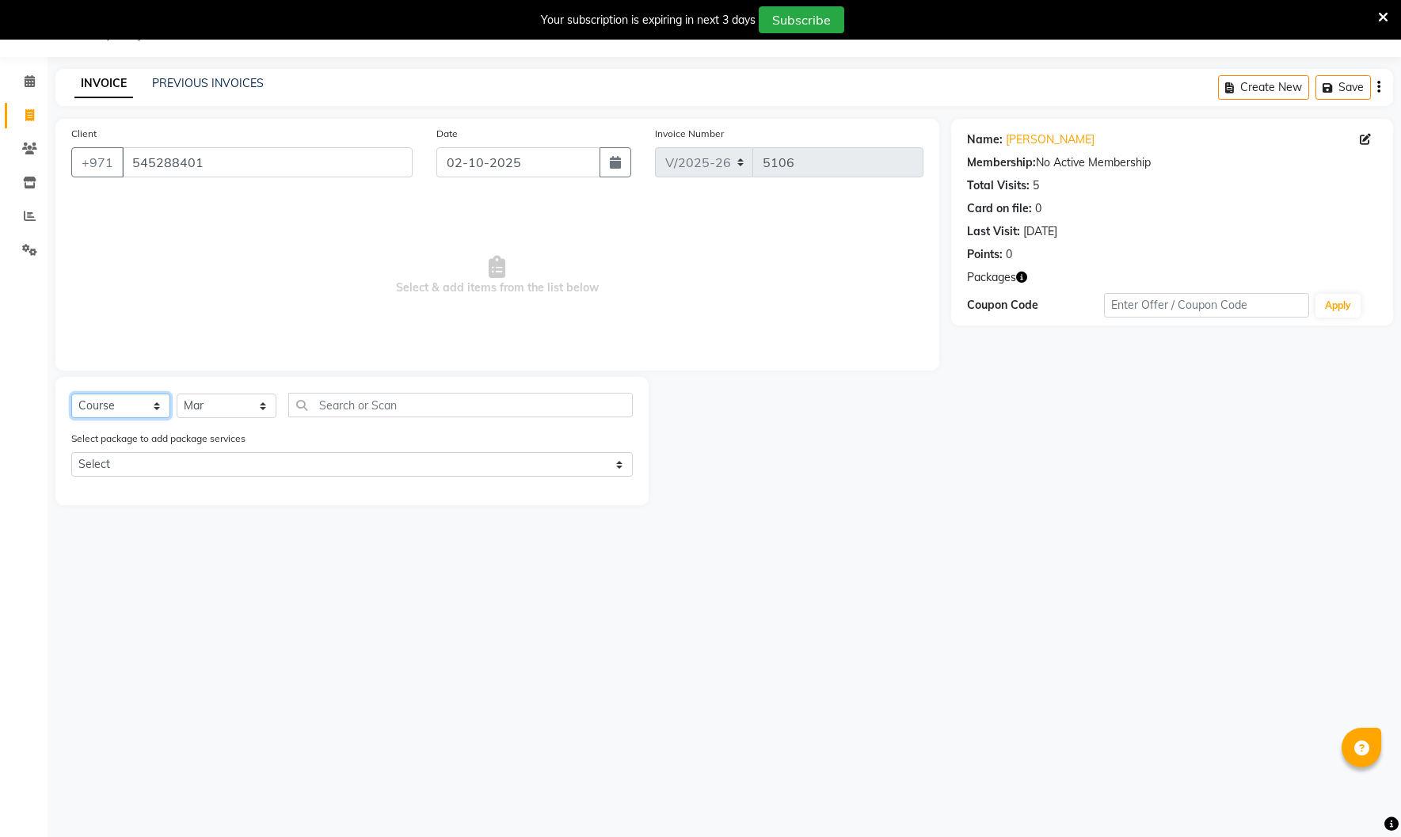
click at [154, 406] on select "Select Course Product Membership Package Voucher Prepaid Gift Card" at bounding box center [120, 406] width 99 height 25
select select "package"
click at [71, 394] on select "Select Course Product Membership Package Voucher Prepaid Gift Card" at bounding box center [120, 406] width 99 height 25
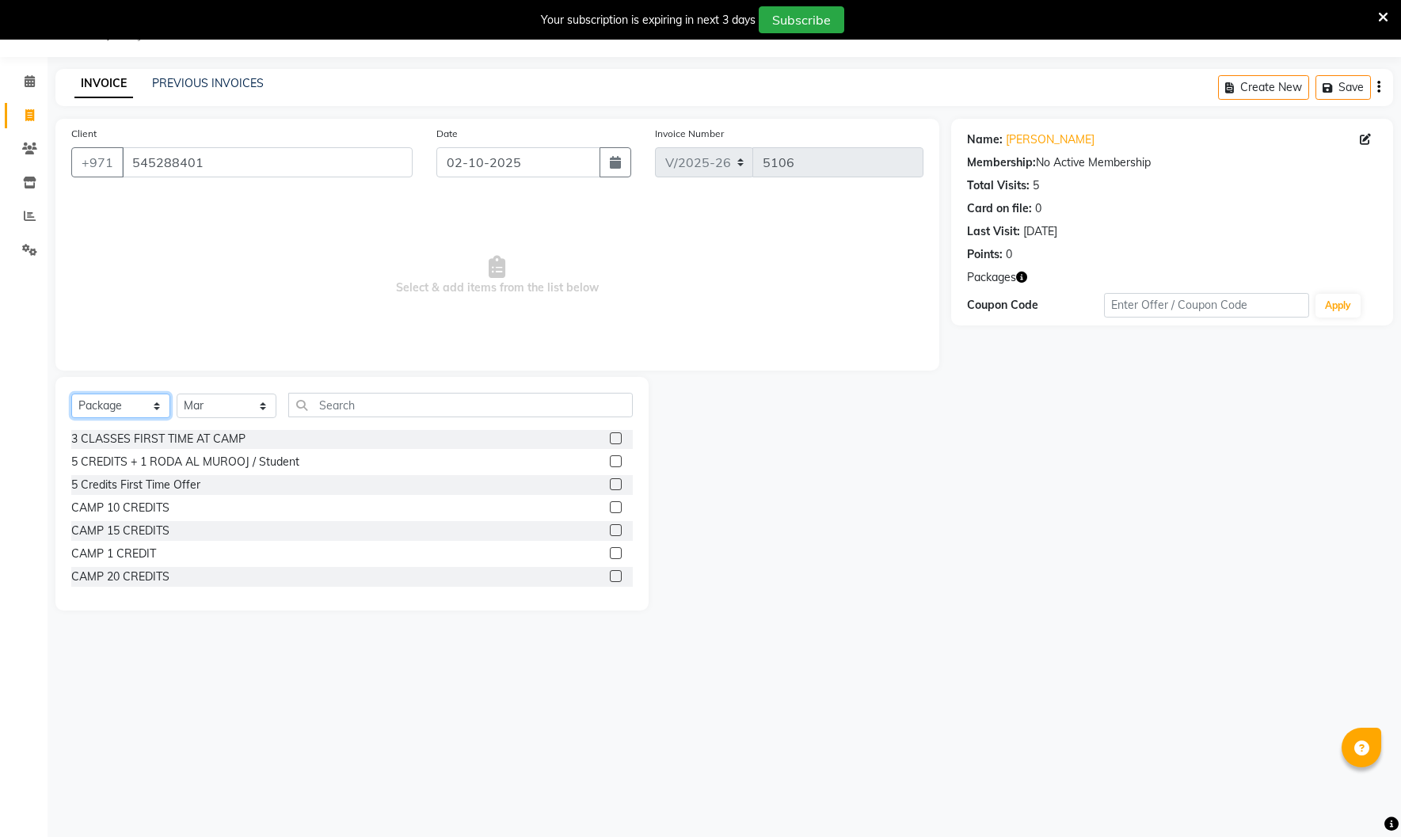
scroll to position [61, 0]
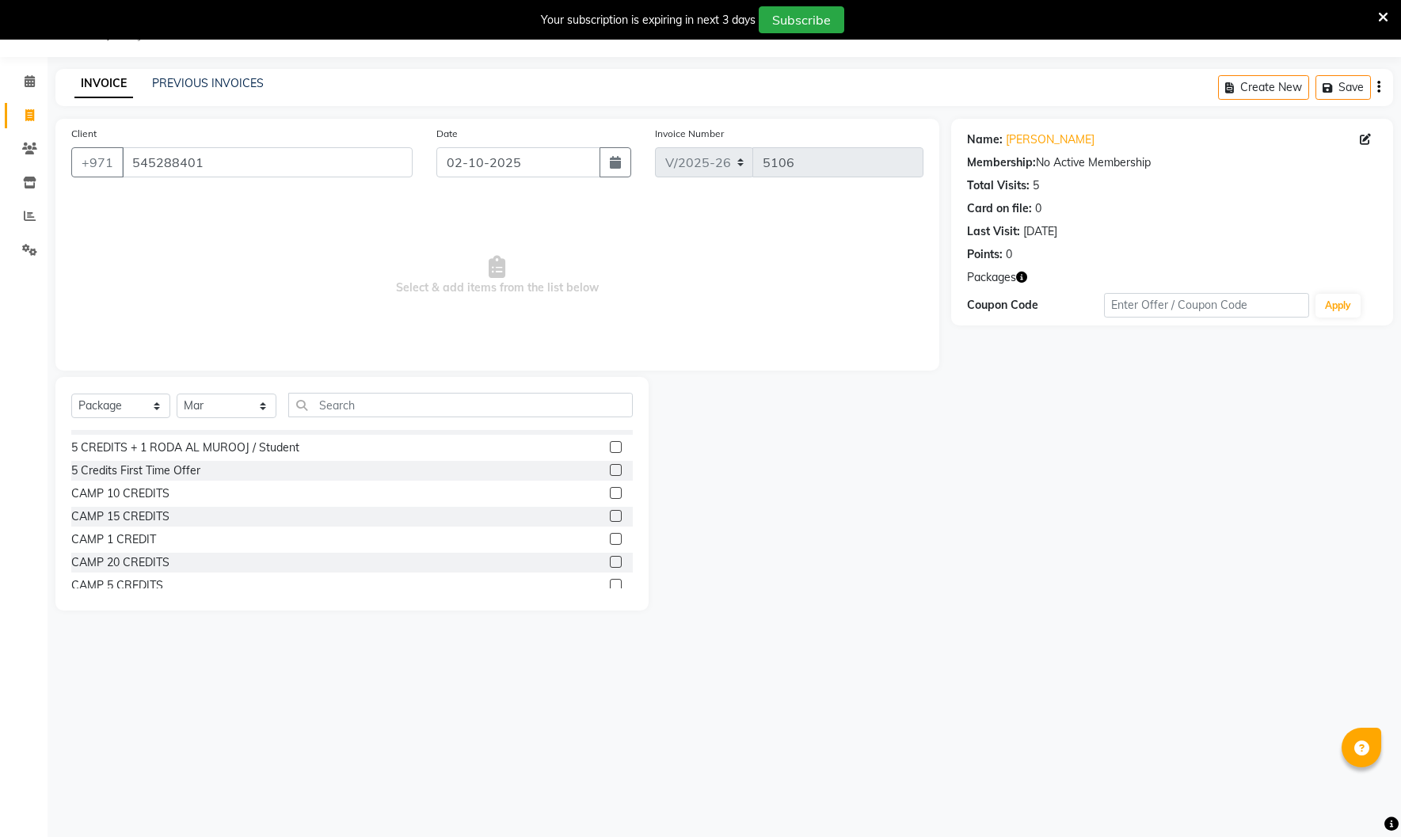
click at [612, 540] on label at bounding box center [616, 539] width 12 height 12
click at [612, 540] on input "checkbox" at bounding box center [615, 540] width 10 height 10
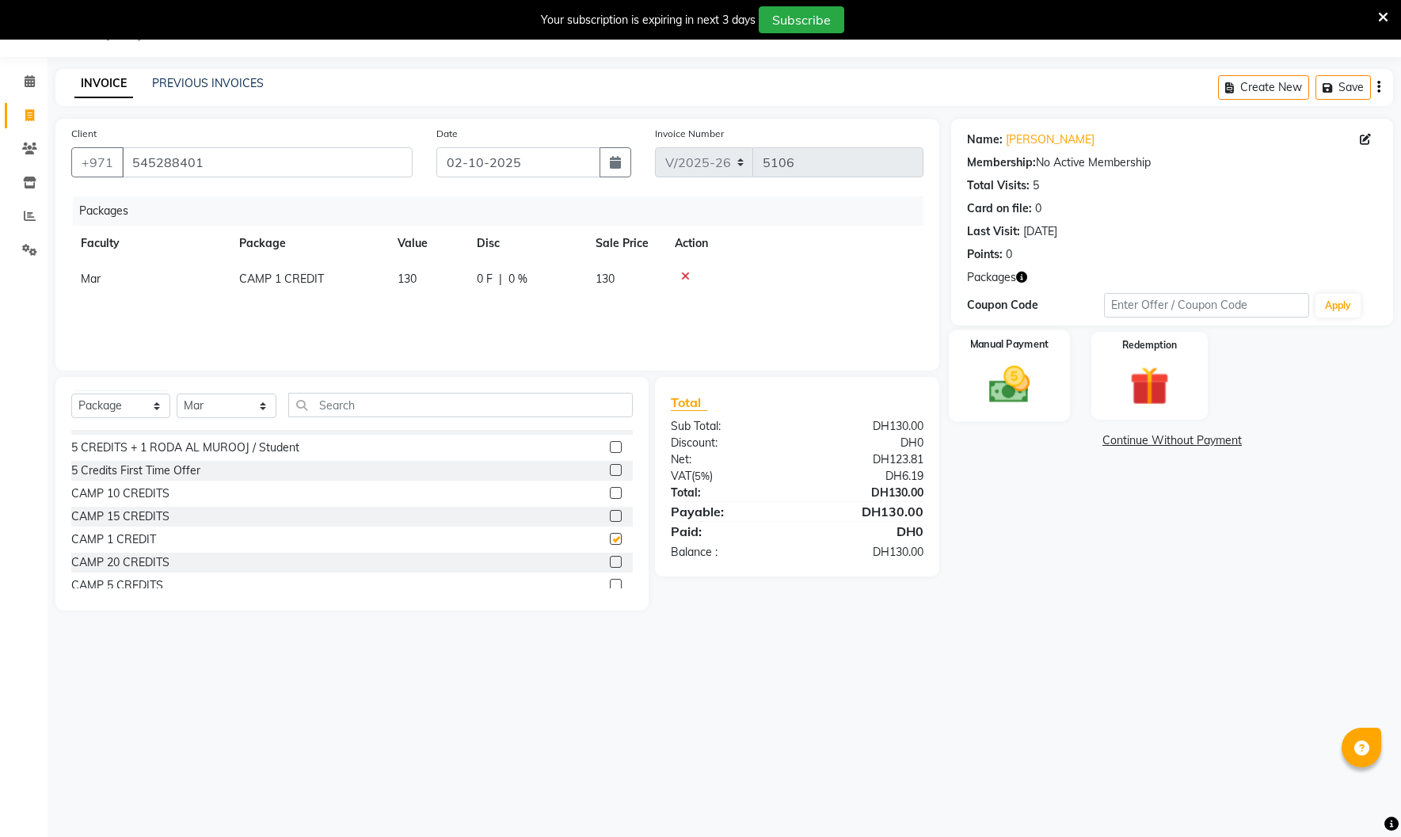
checkbox input "false"
drag, startPoint x: 1013, startPoint y: 386, endPoint x: 1005, endPoint y: 391, distance: 9.7
click at [1013, 386] on img at bounding box center [1010, 384] width 66 height 47
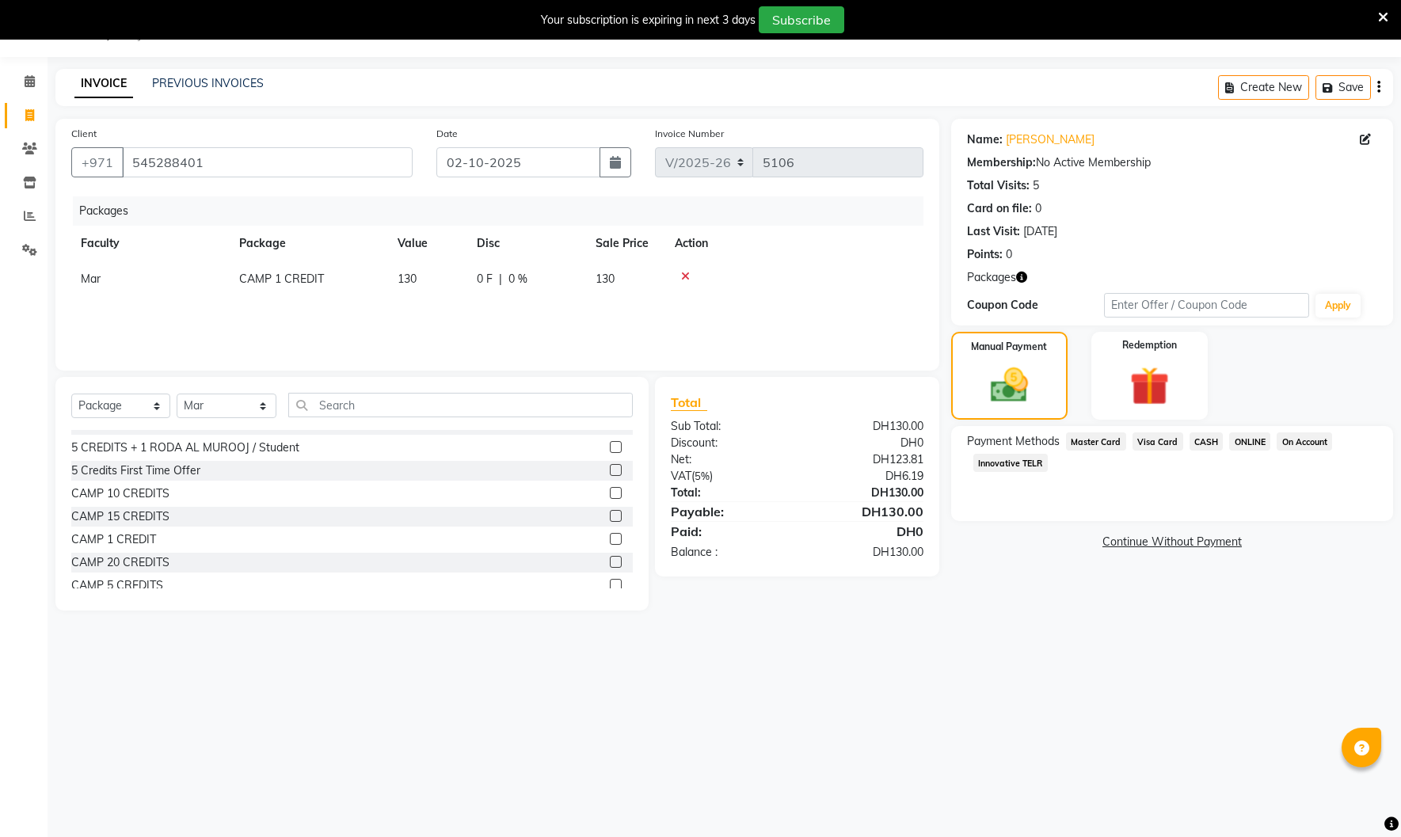
click at [1162, 440] on span "Visa Card" at bounding box center [1158, 441] width 51 height 18
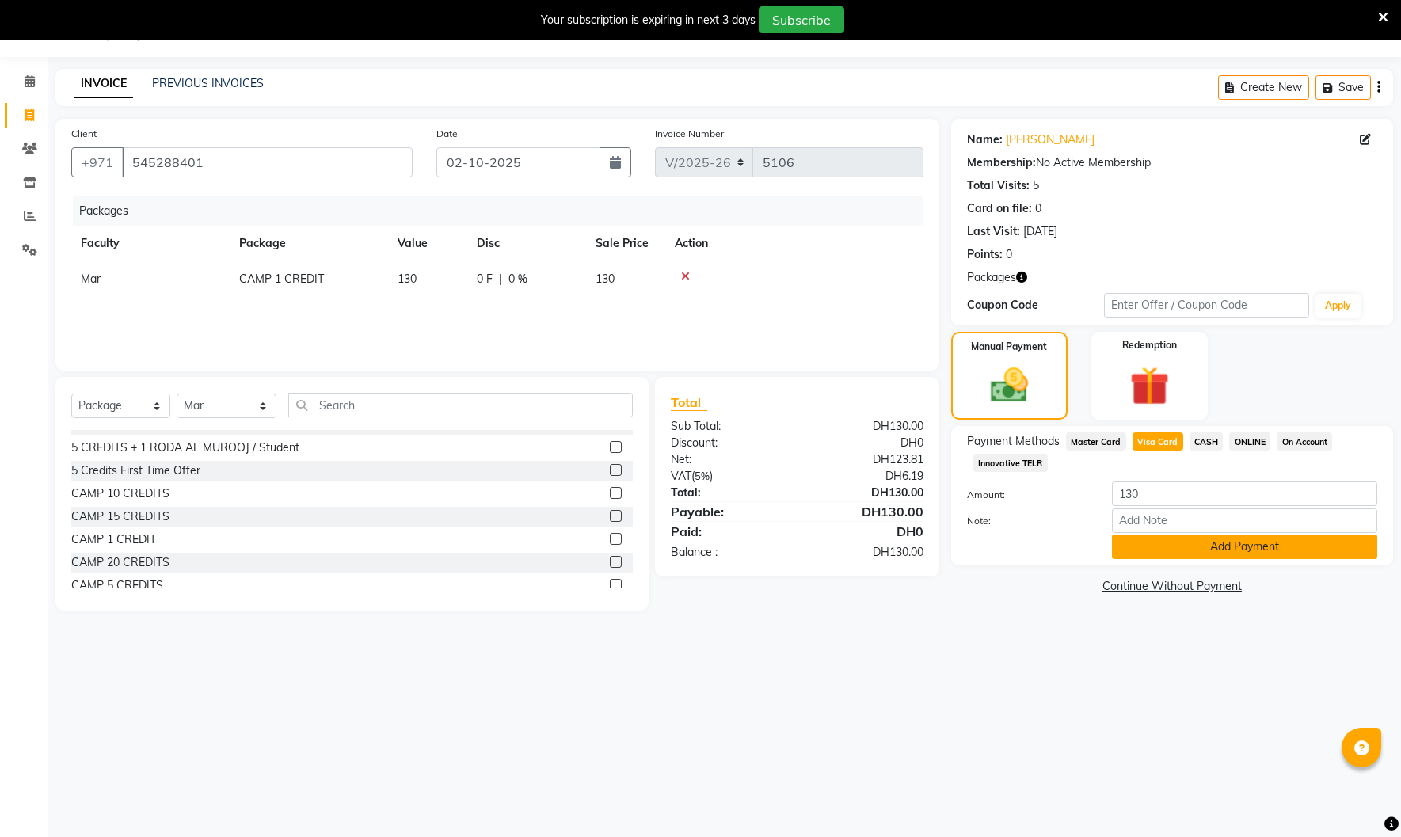
click at [1194, 536] on button "Add Payment" at bounding box center [1244, 547] width 265 height 25
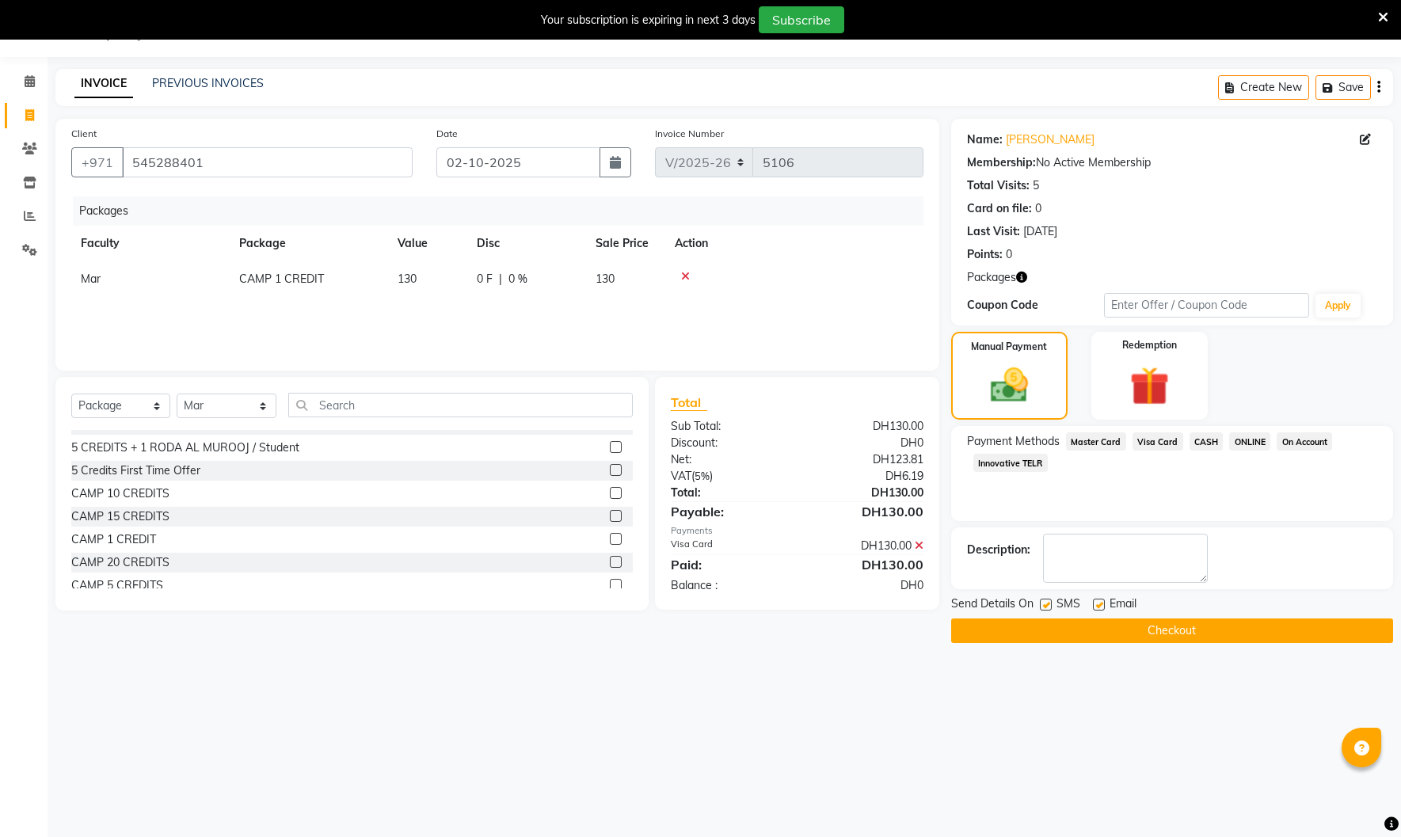
click at [1098, 604] on label at bounding box center [1099, 605] width 12 height 12
click at [1098, 604] on input "checkbox" at bounding box center [1098, 605] width 10 height 10
checkbox input "false"
click at [1049, 606] on label at bounding box center [1046, 605] width 12 height 12
click at [1049, 606] on input "checkbox" at bounding box center [1045, 605] width 10 height 10
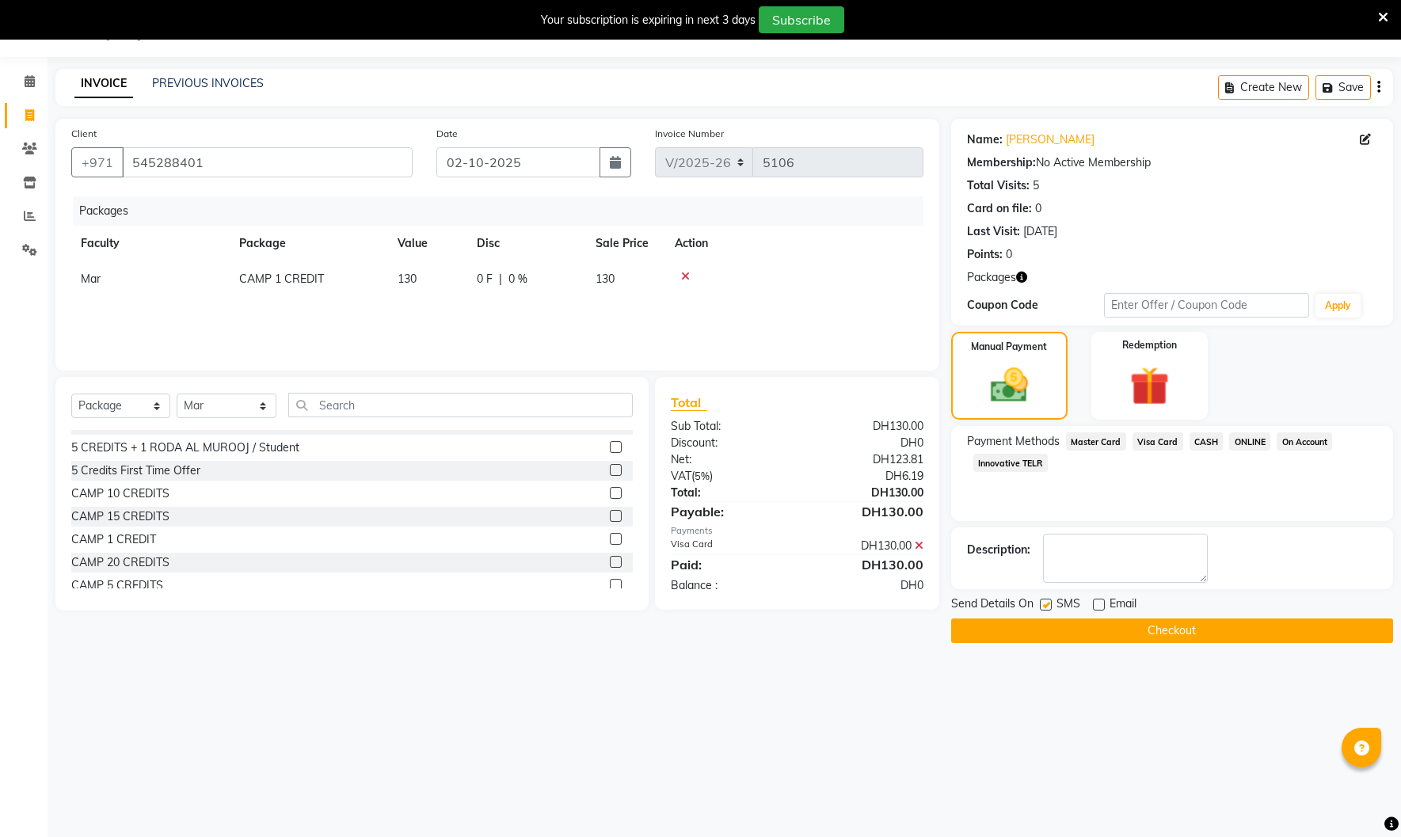
checkbox input "false"
click at [1059, 631] on button "Checkout" at bounding box center [1172, 631] width 442 height 25
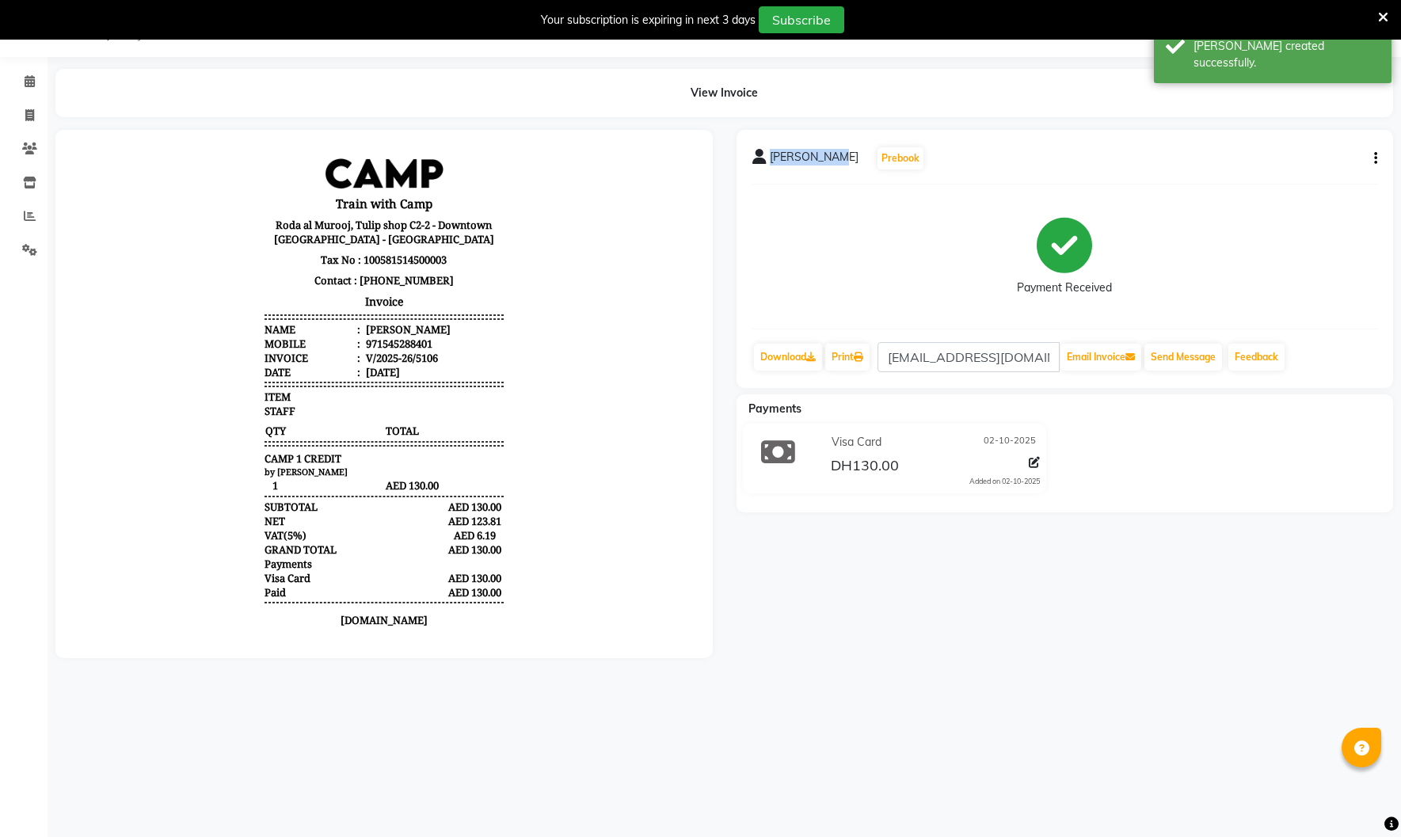
drag, startPoint x: 769, startPoint y: 154, endPoint x: 841, endPoint y: 161, distance: 72.4
click at [841, 161] on div "[PERSON_NAME] Prebook" at bounding box center [838, 158] width 173 height 25
copy span "[PERSON_NAME]"
click at [39, 114] on span at bounding box center [30, 116] width 28 height 18
select select "service"
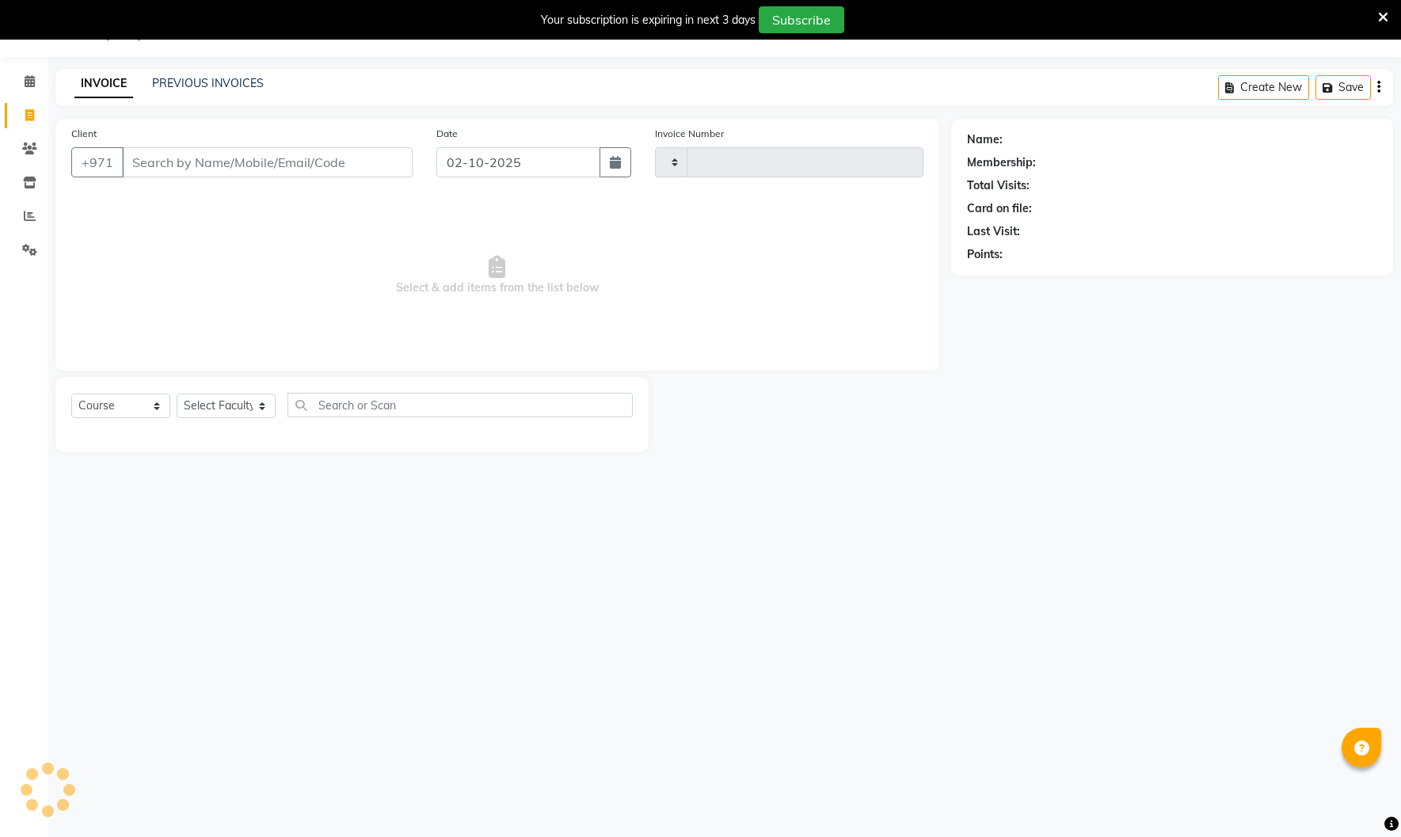
type input "5107"
select select "910"
select select "14898"
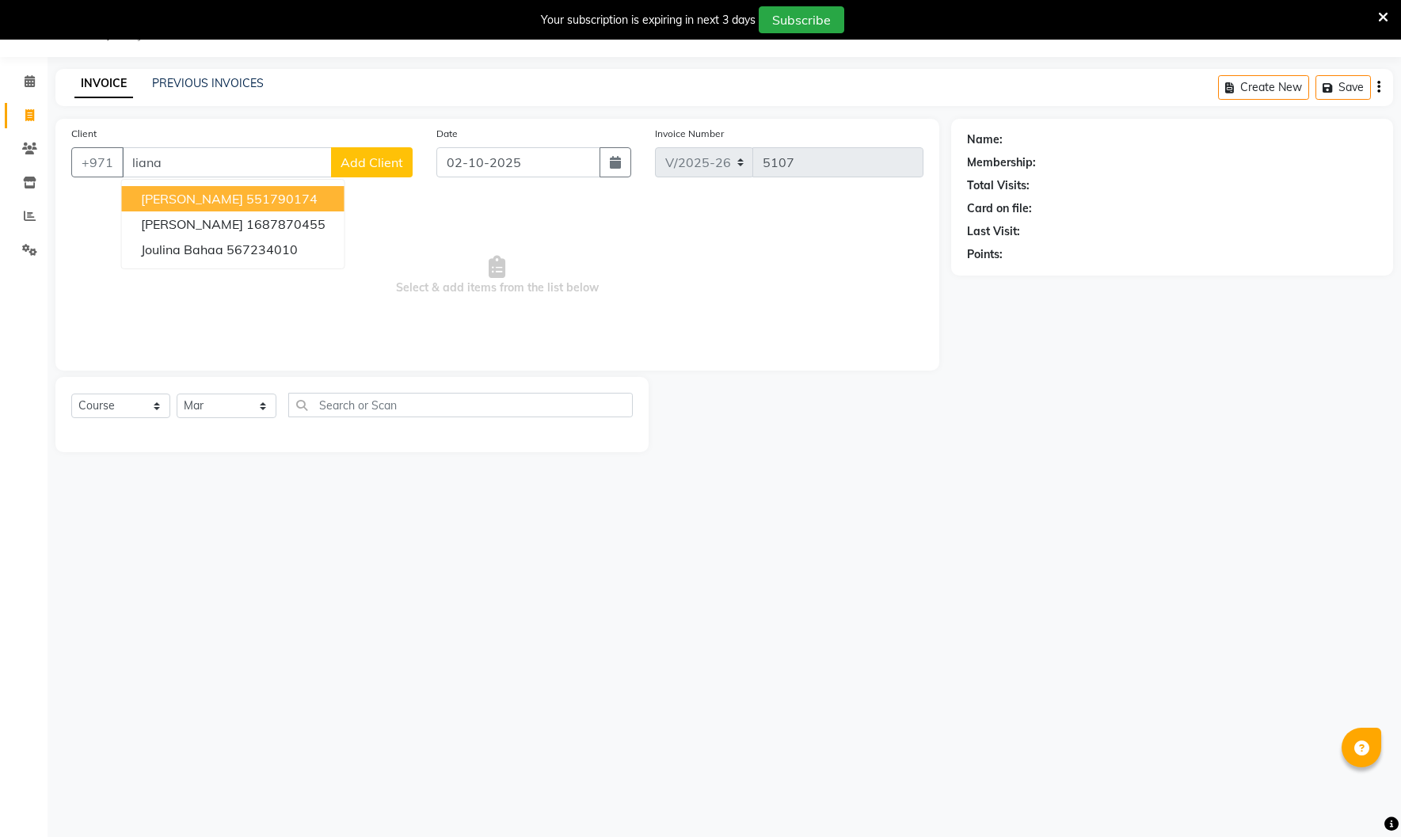
drag, startPoint x: 215, startPoint y: 198, endPoint x: 201, endPoint y: 188, distance: 17.0
click at [246, 197] on ngb-highlight "551790174" at bounding box center [281, 199] width 71 height 16
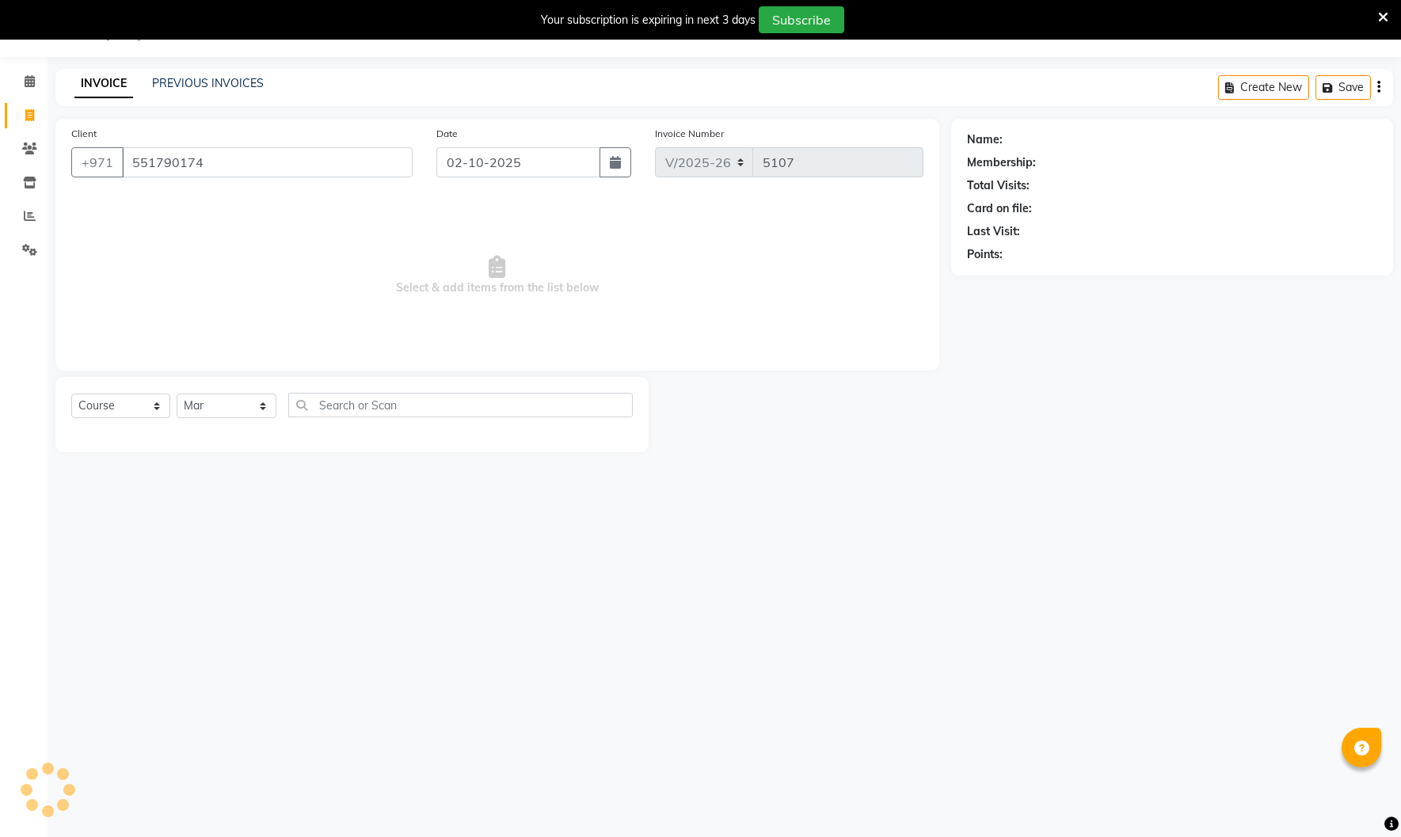
type input "551790174"
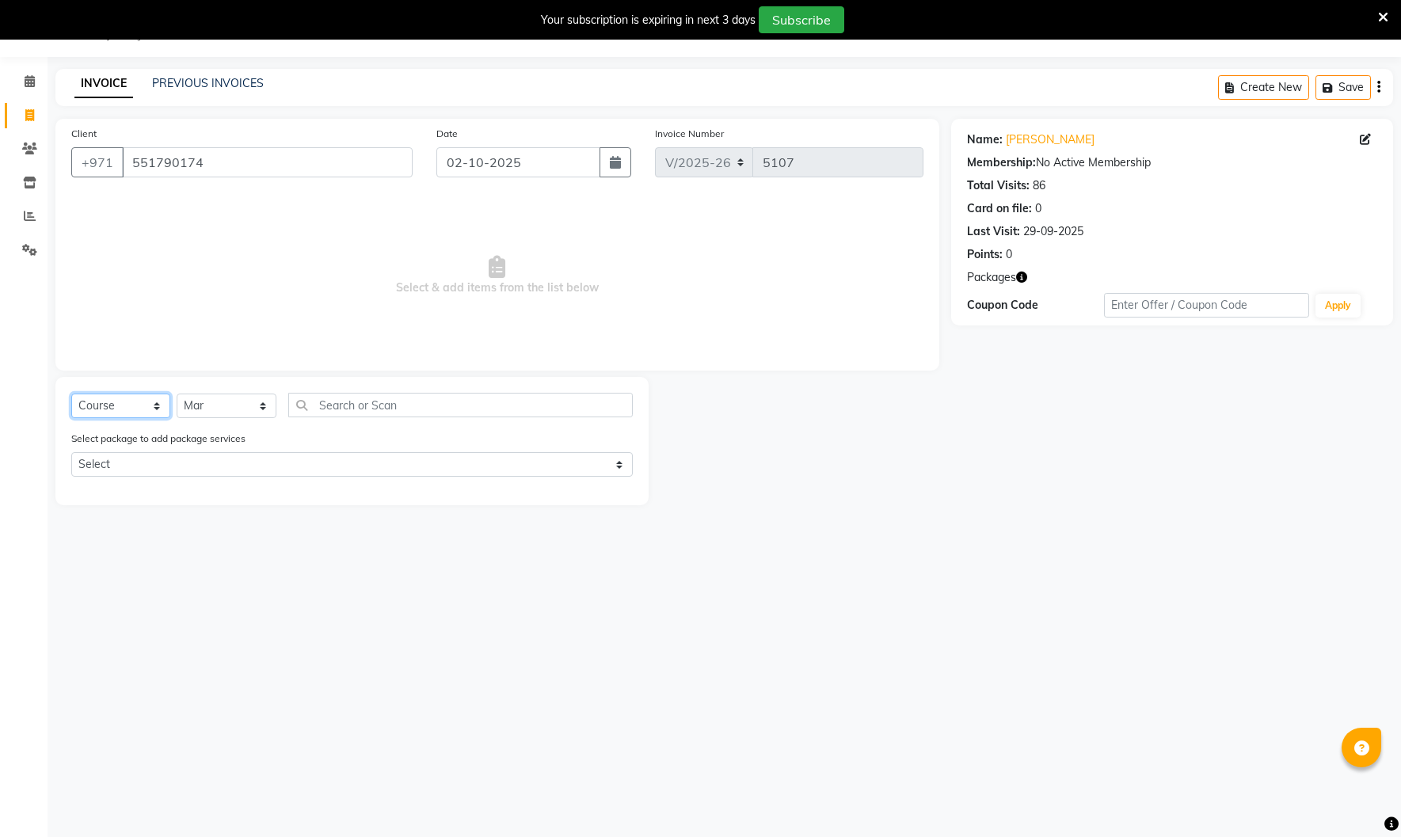
click at [115, 400] on select "Select Course Product Membership Package Voucher Prepaid Gift Card" at bounding box center [120, 406] width 99 height 25
select select "product"
click at [71, 394] on select "Select Course Product Membership Package Voucher Prepaid Gift Card" at bounding box center [120, 406] width 99 height 25
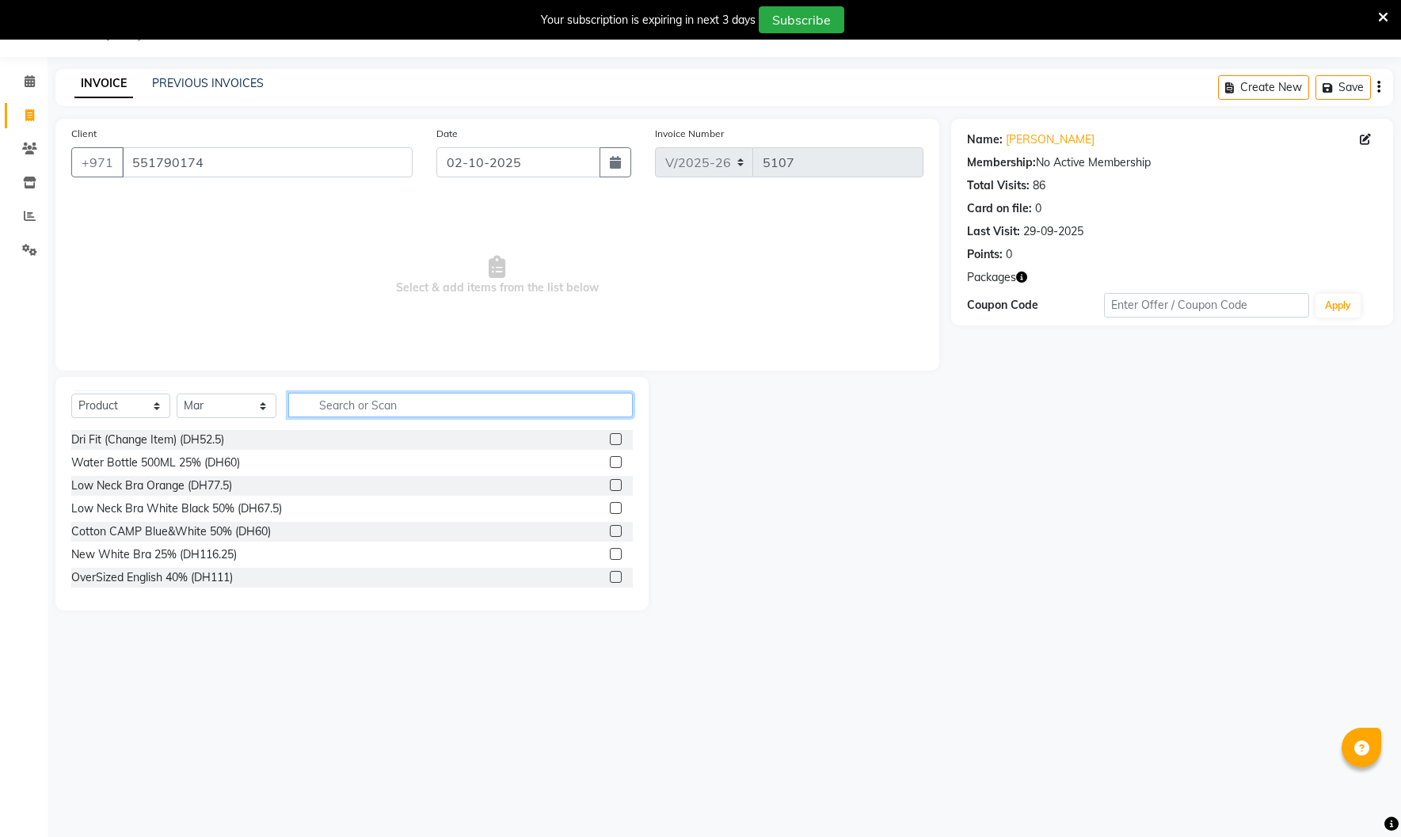
click at [392, 413] on input "text" at bounding box center [460, 405] width 345 height 25
type input "one shoulder"
click at [618, 486] on label at bounding box center [616, 485] width 12 height 12
click at [618, 486] on input "checkbox" at bounding box center [615, 486] width 10 height 10
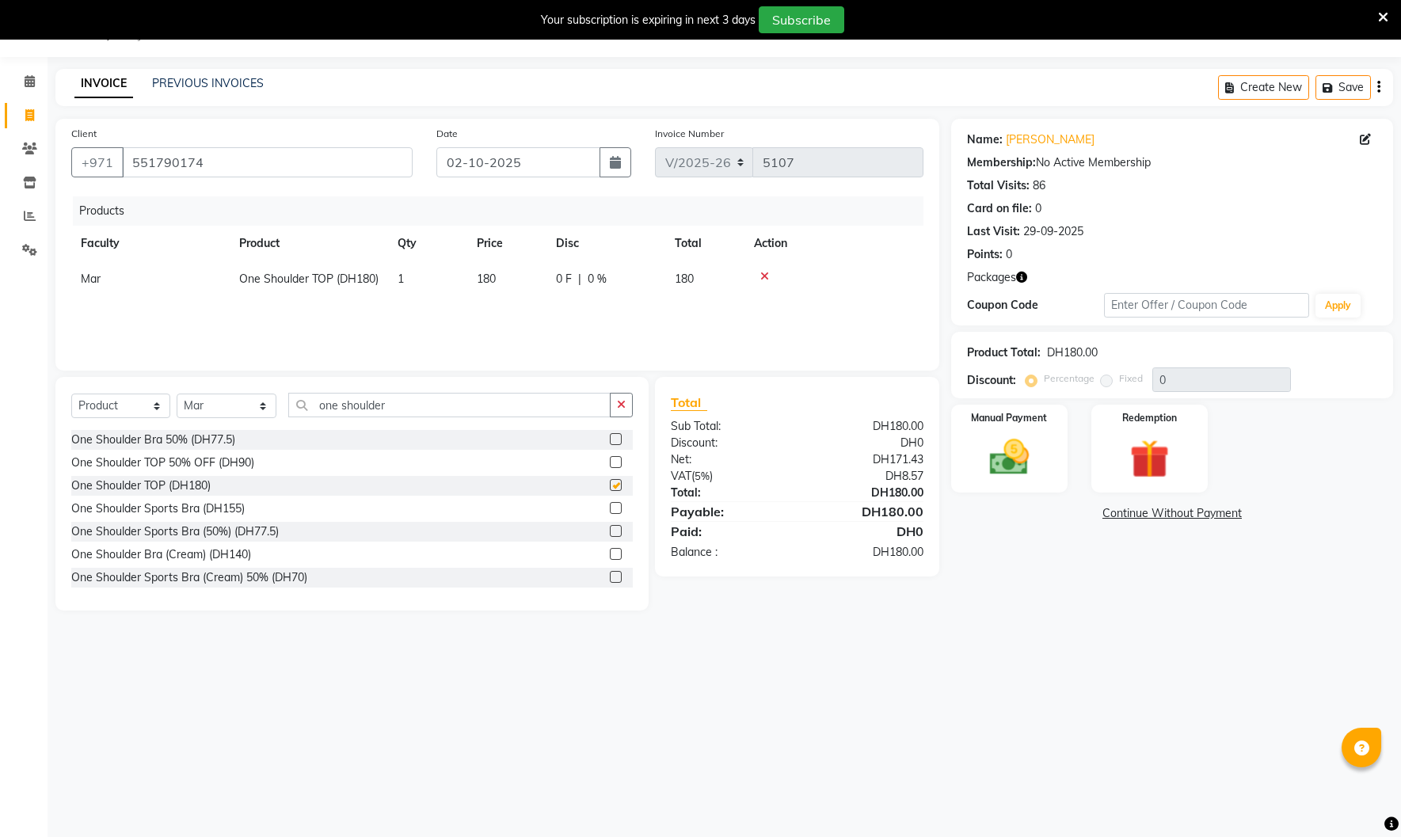
checkbox input "false"
drag, startPoint x: 393, startPoint y: 409, endPoint x: 299, endPoint y: 401, distance: 93.8
click at [297, 403] on input "one shoulder" at bounding box center [449, 405] width 322 height 25
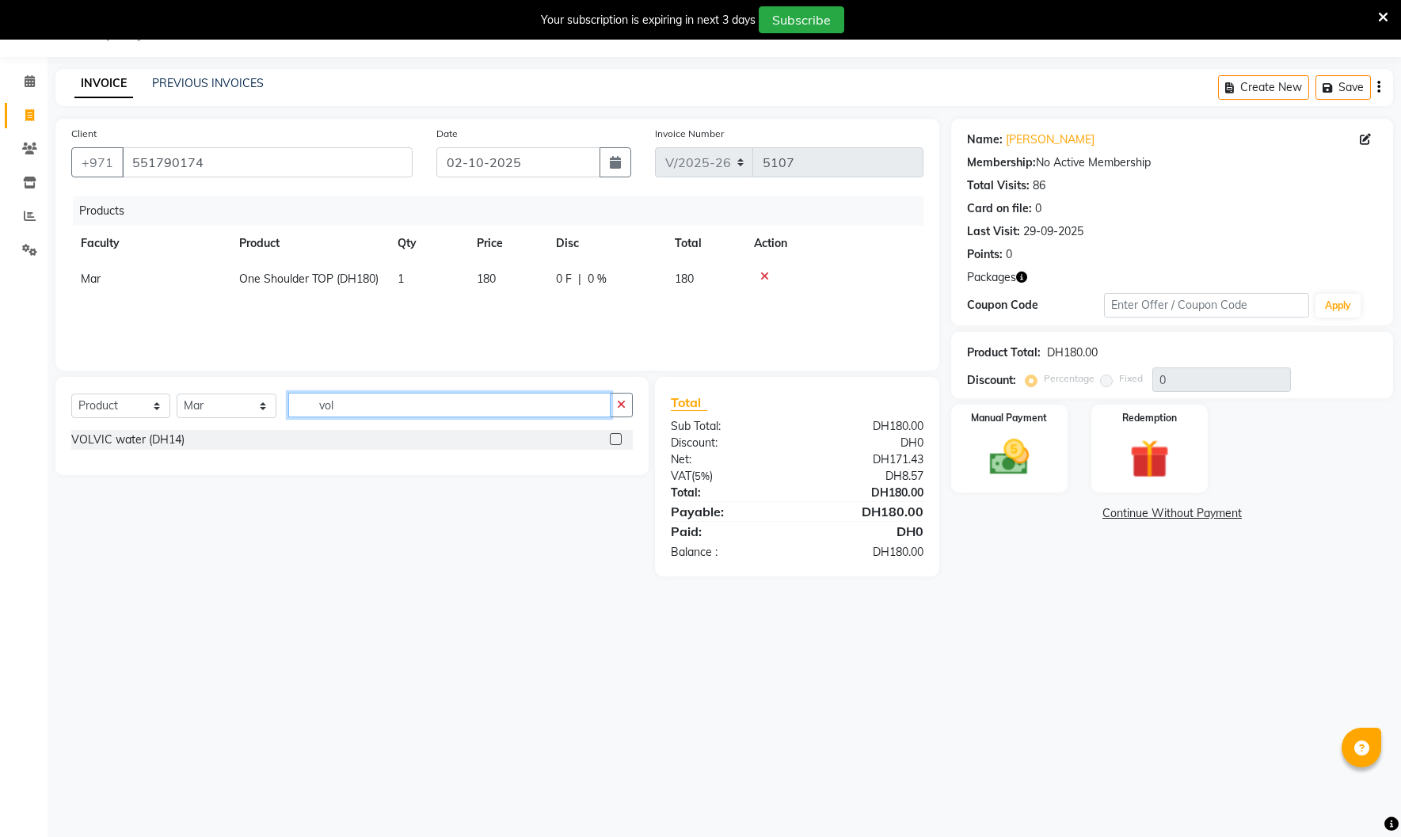
type input "vol"
drag, startPoint x: 615, startPoint y: 435, endPoint x: 603, endPoint y: 428, distance: 14.2
click at [620, 434] on label at bounding box center [616, 439] width 12 height 12
click at [620, 435] on input "checkbox" at bounding box center [615, 440] width 10 height 10
checkbox input "false"
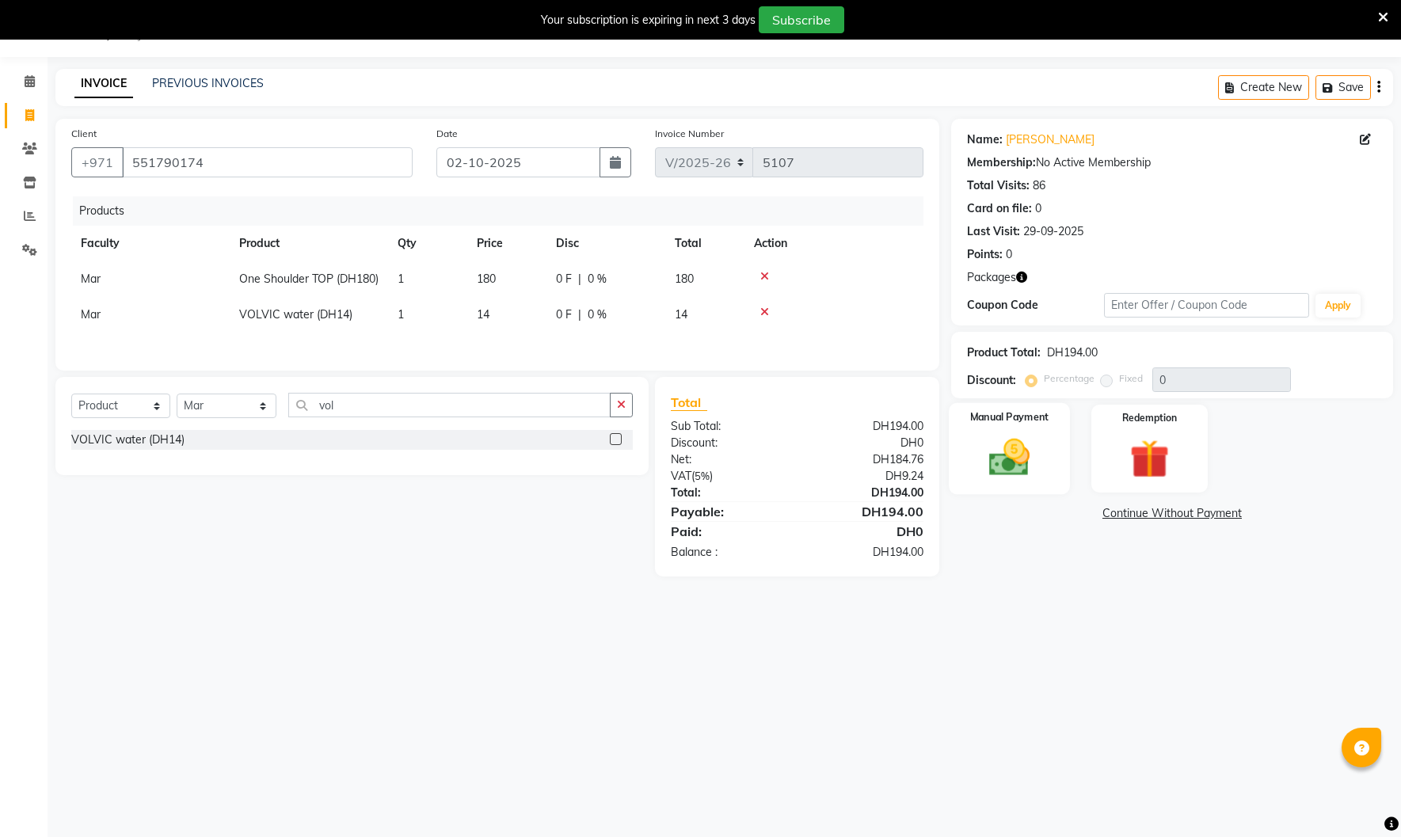
click at [1026, 465] on img at bounding box center [1010, 457] width 66 height 47
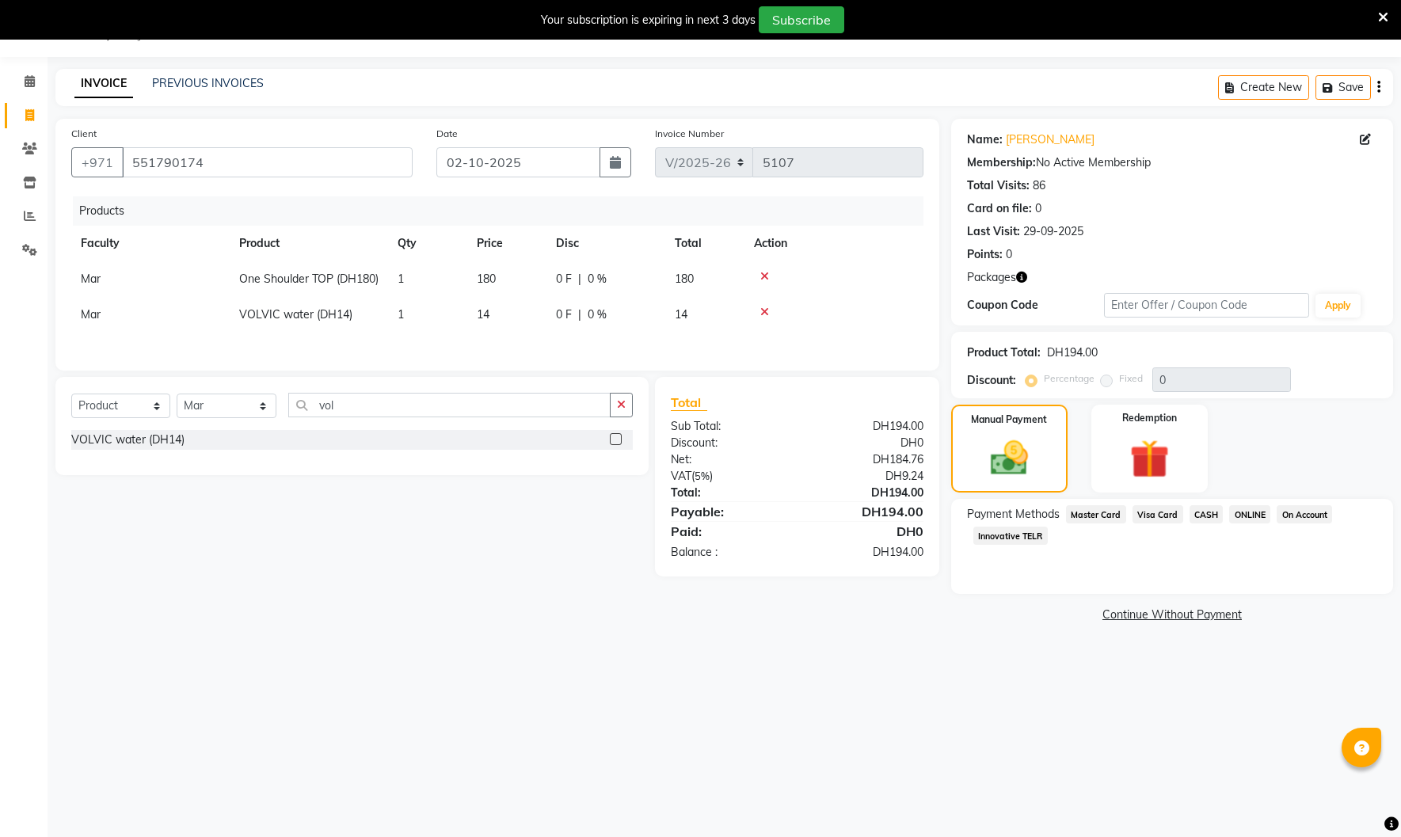
drag, startPoint x: 1098, startPoint y: 516, endPoint x: 1097, endPoint y: 538, distance: 22.2
click at [1098, 516] on span "Master Card" at bounding box center [1096, 514] width 60 height 18
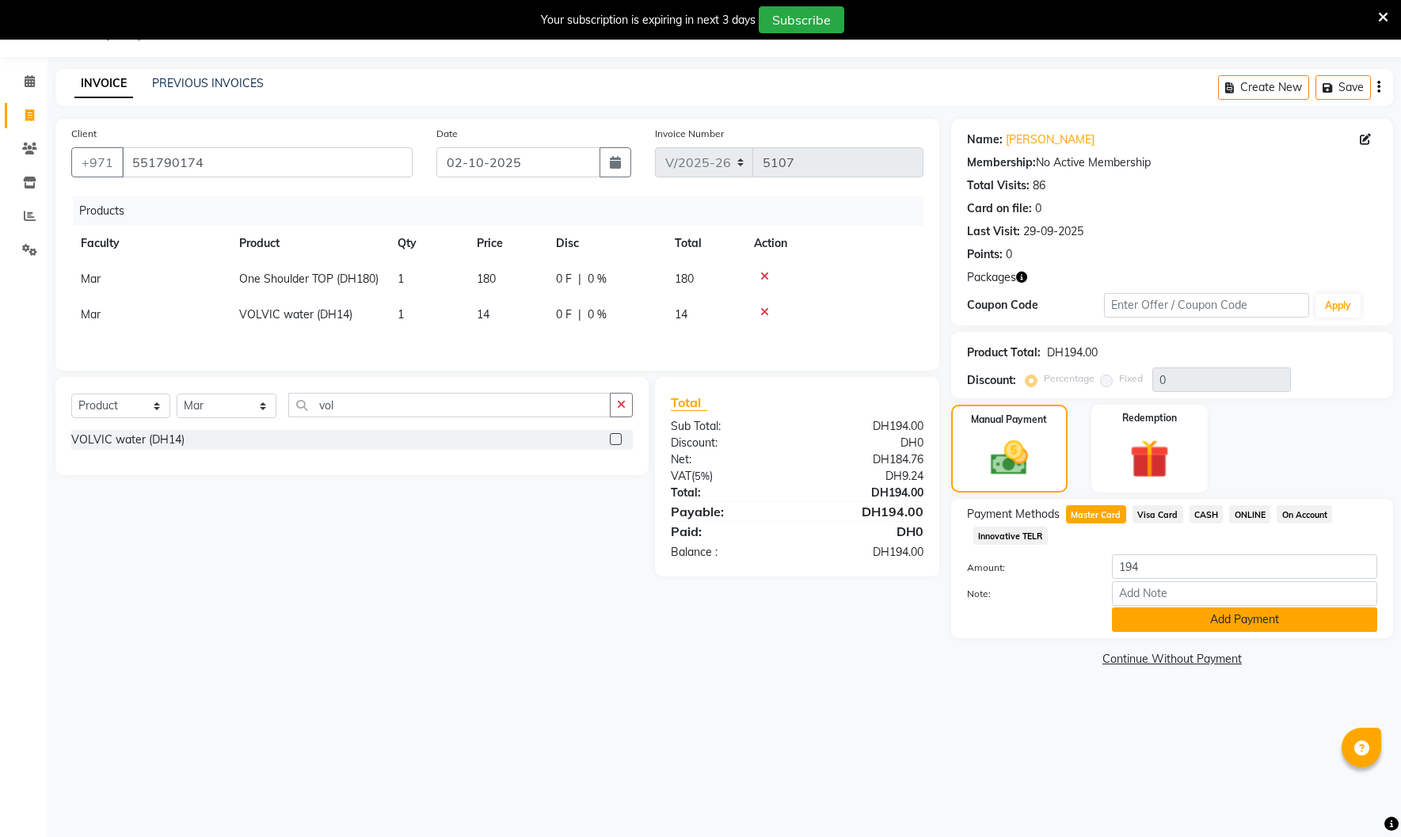
click at [1183, 623] on button "Add Payment" at bounding box center [1244, 619] width 265 height 25
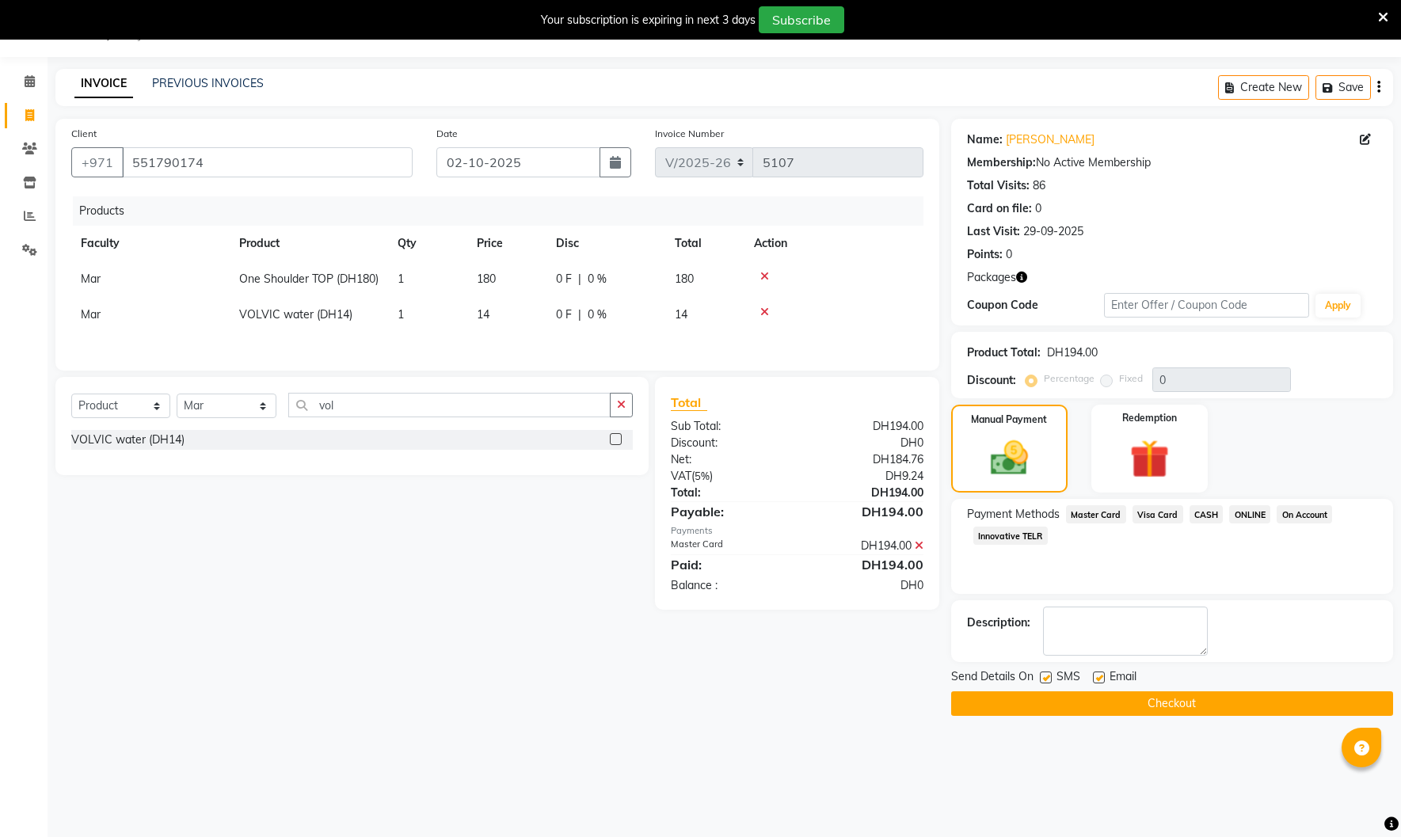
click at [1099, 675] on label at bounding box center [1099, 678] width 12 height 12
click at [1099, 675] on input "checkbox" at bounding box center [1098, 678] width 10 height 10
checkbox input "false"
drag, startPoint x: 1046, startPoint y: 676, endPoint x: 1057, endPoint y: 695, distance: 22.0
click at [1049, 676] on label at bounding box center [1046, 678] width 12 height 12
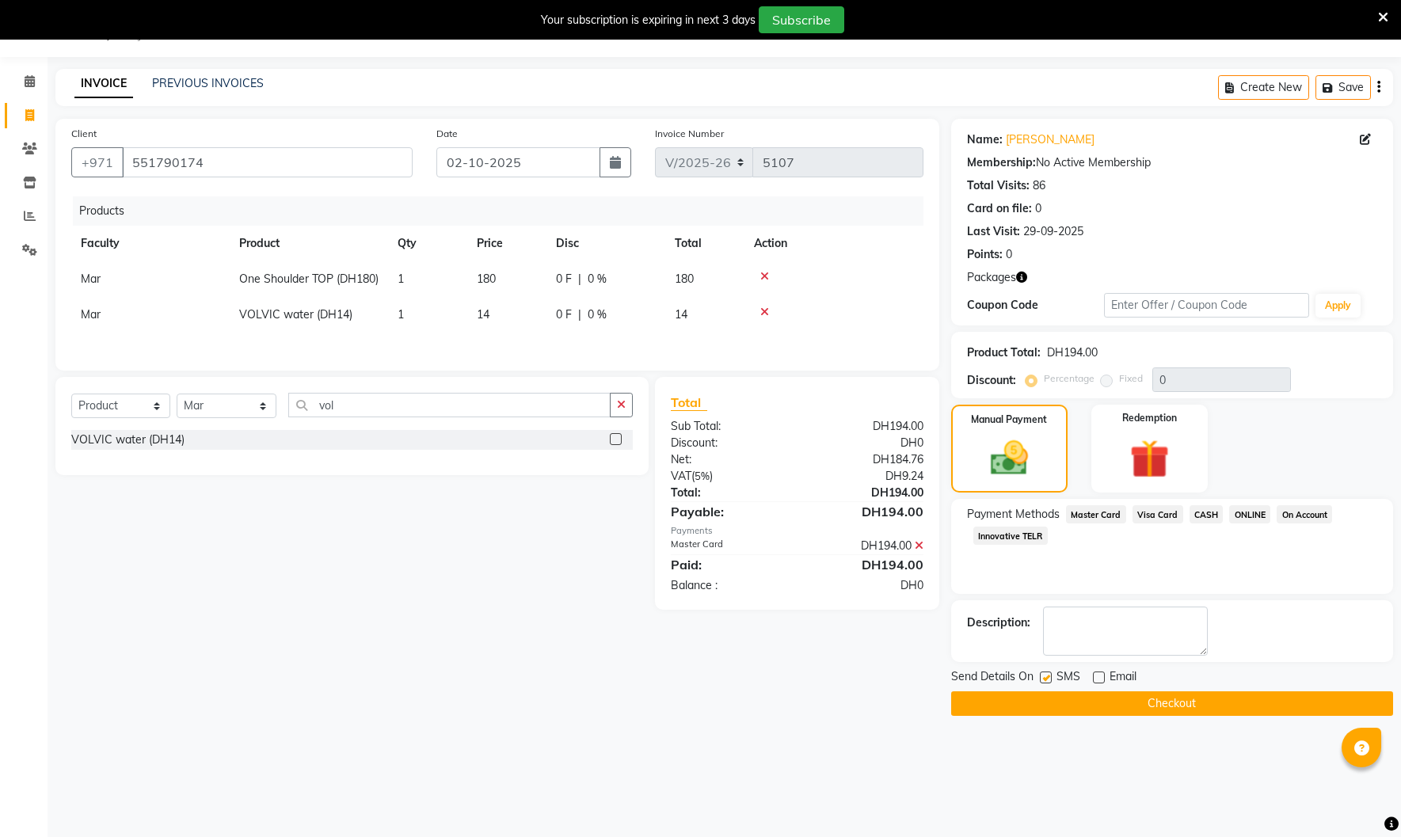
click at [1049, 676] on input "checkbox" at bounding box center [1045, 678] width 10 height 10
checkbox input "false"
click at [1062, 702] on button "Checkout" at bounding box center [1172, 703] width 442 height 25
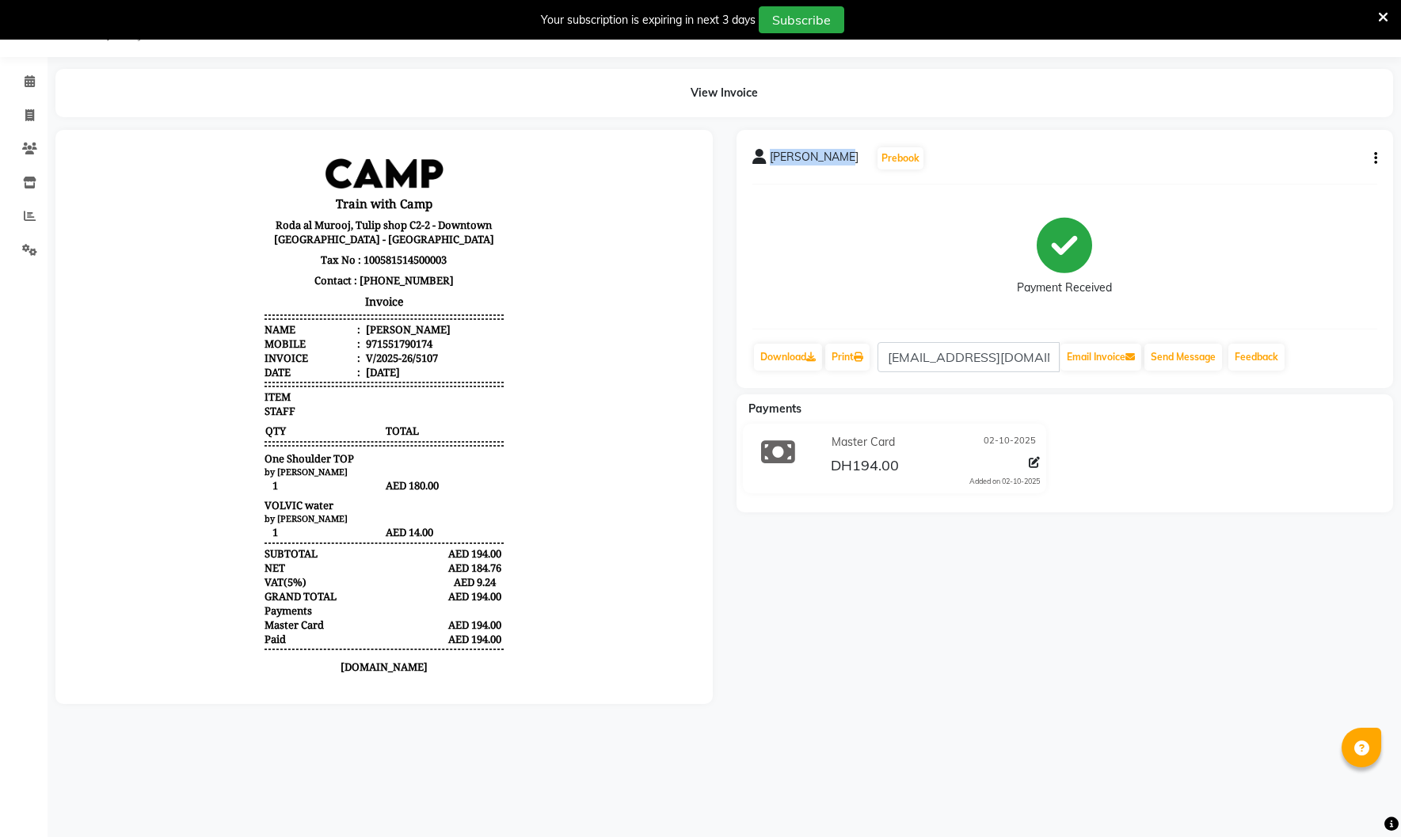
drag, startPoint x: 769, startPoint y: 158, endPoint x: 836, endPoint y: 158, distance: 67.3
click at [836, 158] on div "[PERSON_NAME] Prebook" at bounding box center [838, 158] width 173 height 25
copy span "[PERSON_NAME]"
click at [30, 116] on icon at bounding box center [29, 115] width 9 height 12
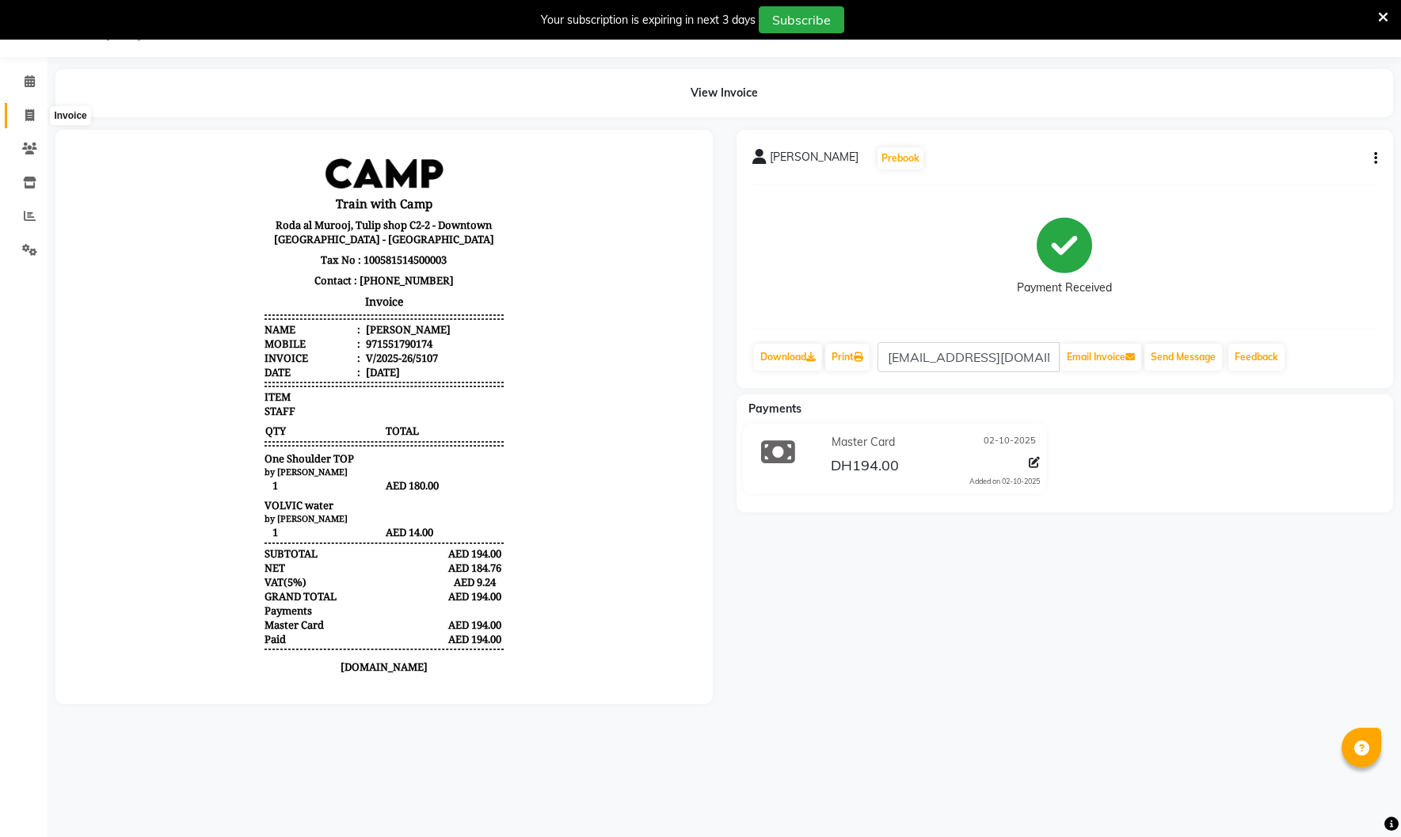
select select "service"
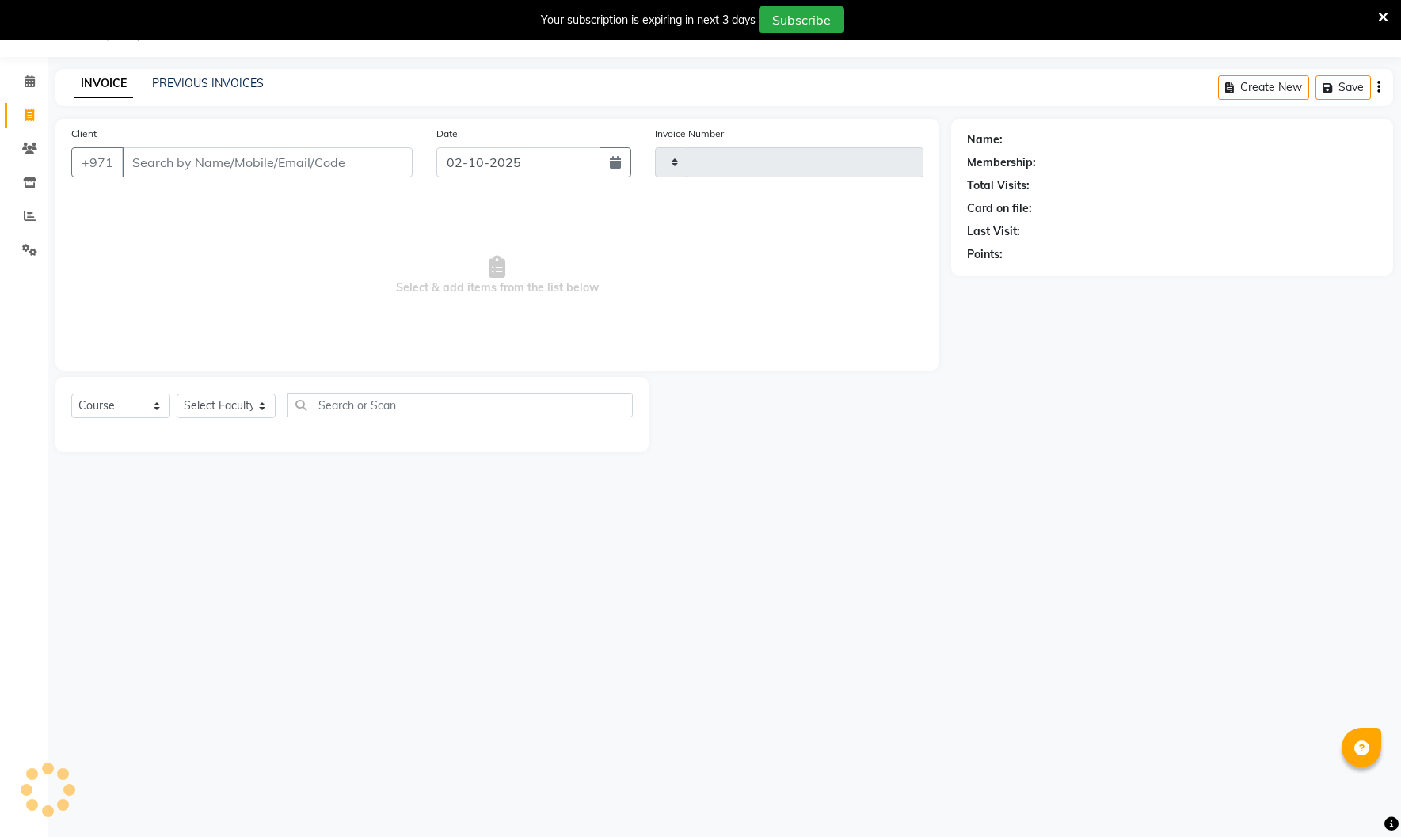
type input "5108"
select select "910"
select select "14898"
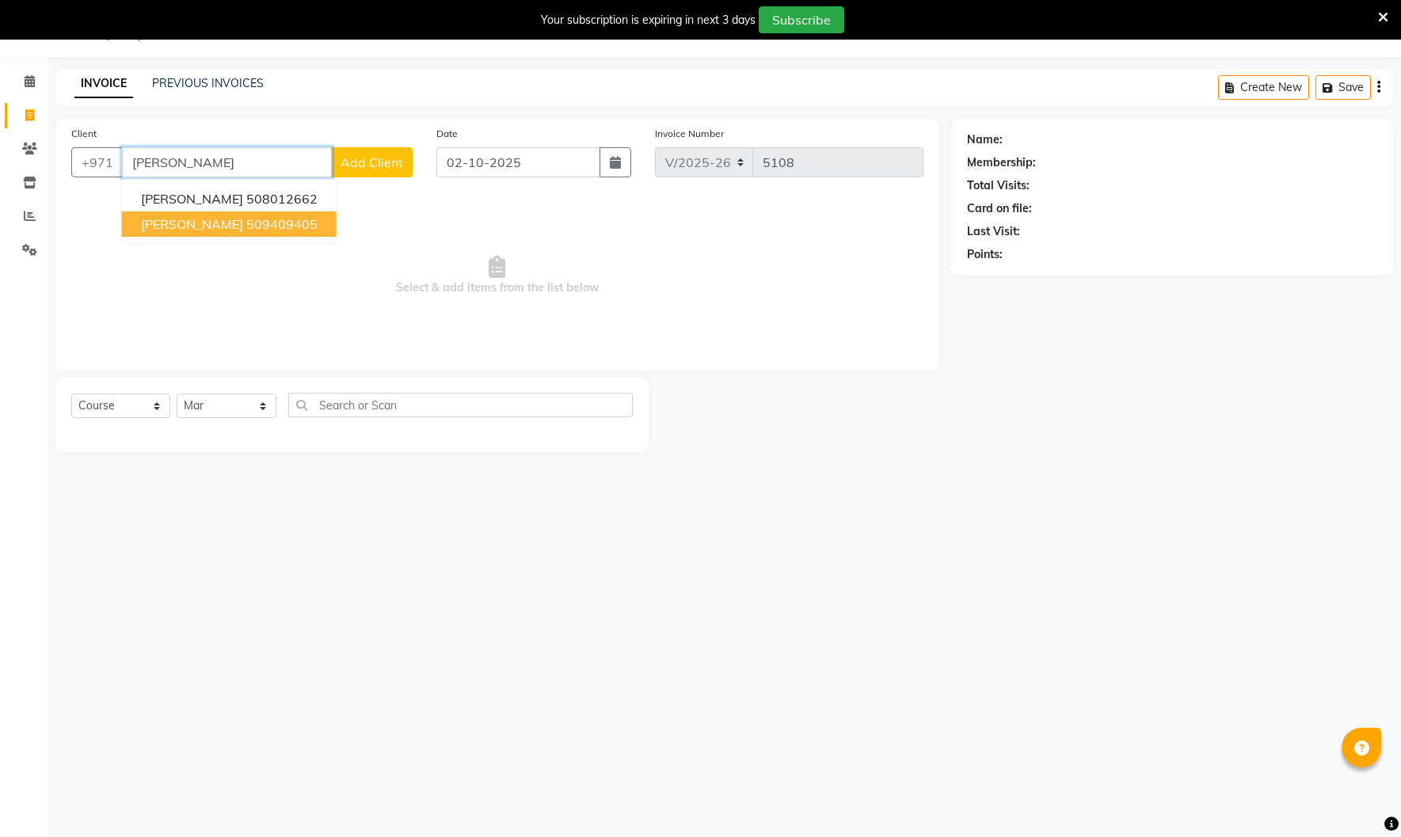
drag, startPoint x: 200, startPoint y: 221, endPoint x: 192, endPoint y: 247, distance: 27.1
click at [200, 221] on span "[PERSON_NAME]" at bounding box center [192, 224] width 102 height 16
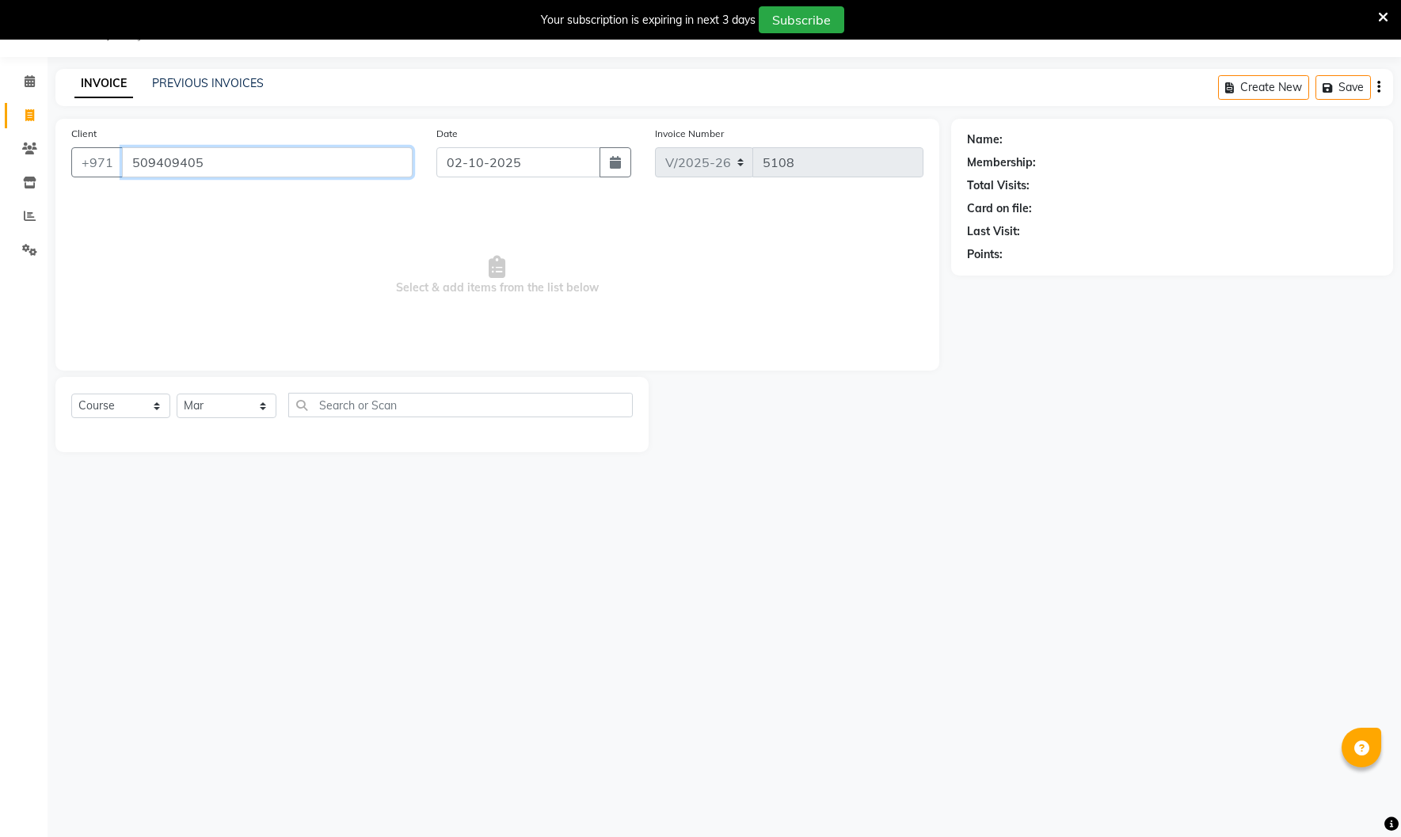
type input "509409405"
click at [131, 408] on select "Select Course Product Membership Package Voucher Prepaid Gift Card" at bounding box center [120, 406] width 99 height 25
select select "product"
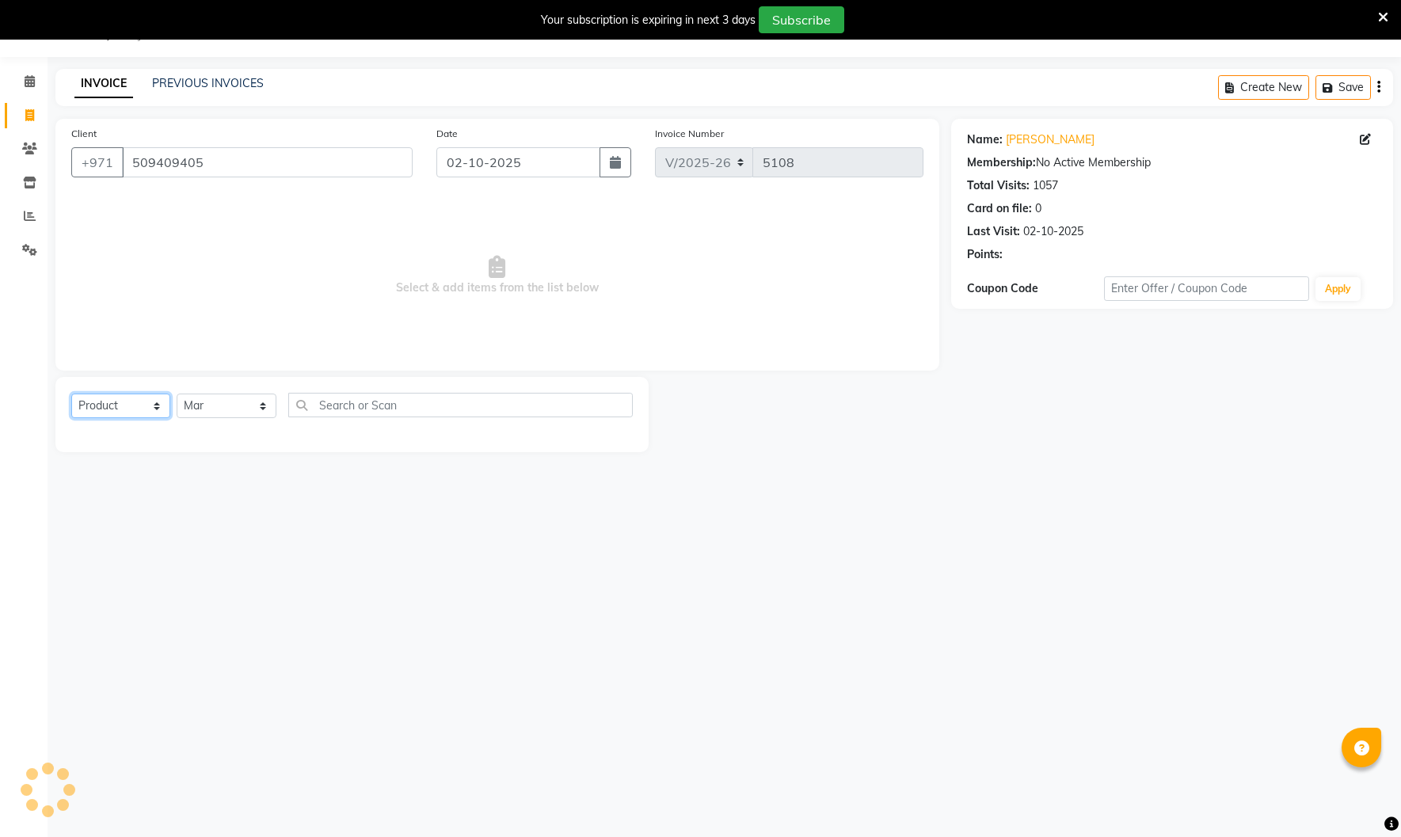
click at [71, 394] on select "Select Course Product Membership Package Voucher Prepaid Gift Card" at bounding box center [120, 406] width 99 height 25
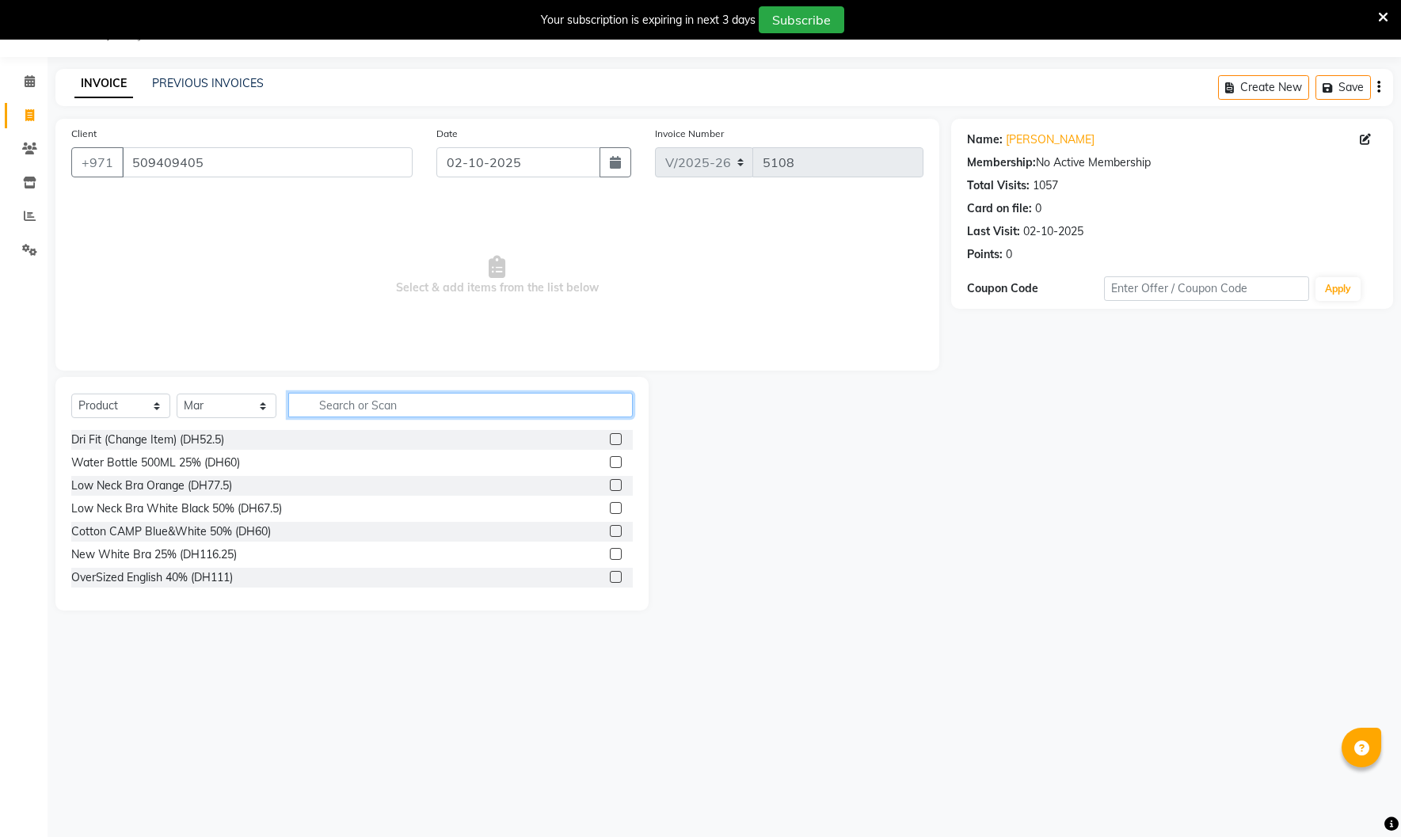
click at [402, 404] on input "text" at bounding box center [460, 405] width 345 height 25
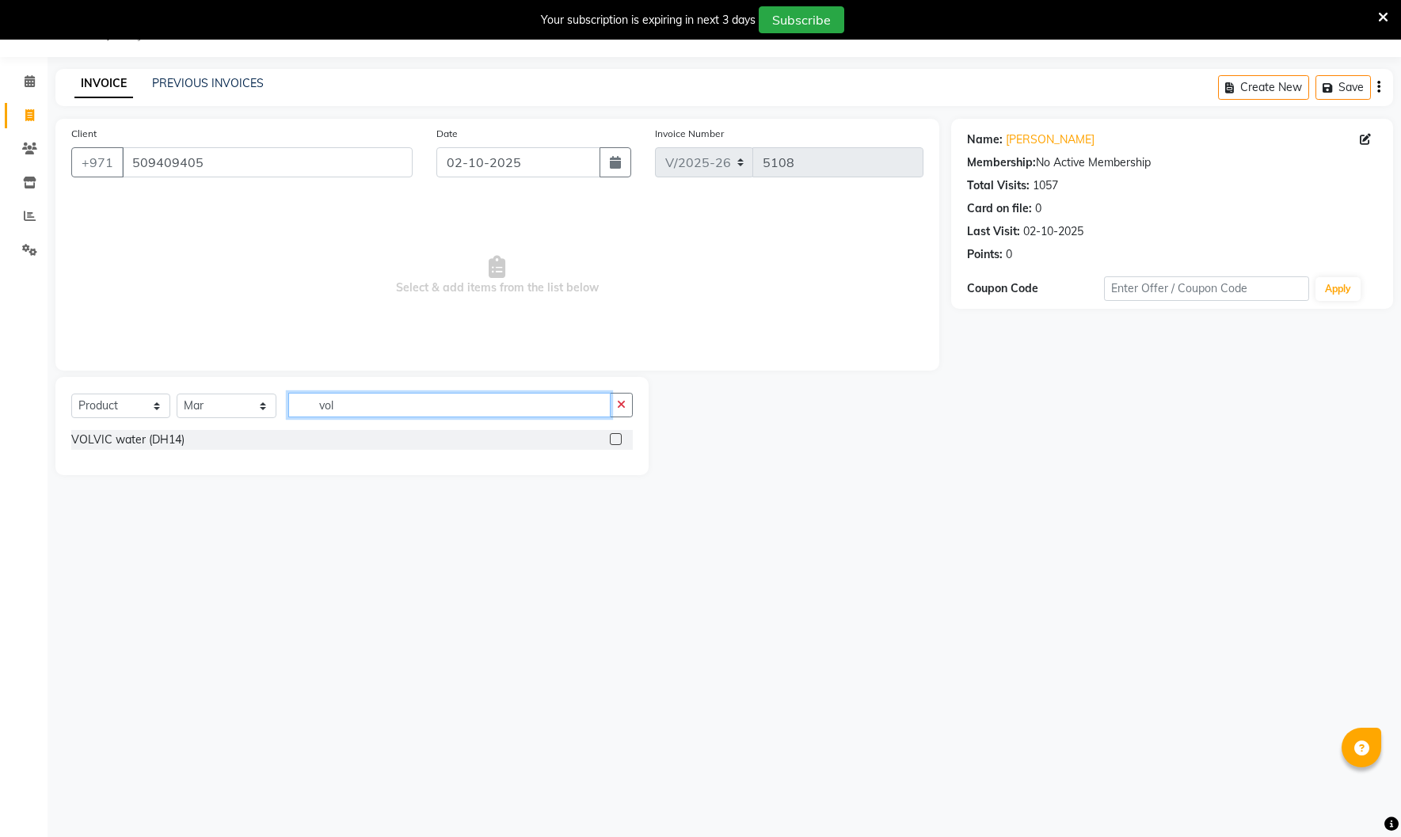
type input "vol"
drag, startPoint x: 618, startPoint y: 442, endPoint x: 600, endPoint y: 447, distance: 18.8
click at [619, 443] on label at bounding box center [616, 439] width 12 height 12
click at [619, 443] on input "checkbox" at bounding box center [615, 440] width 10 height 10
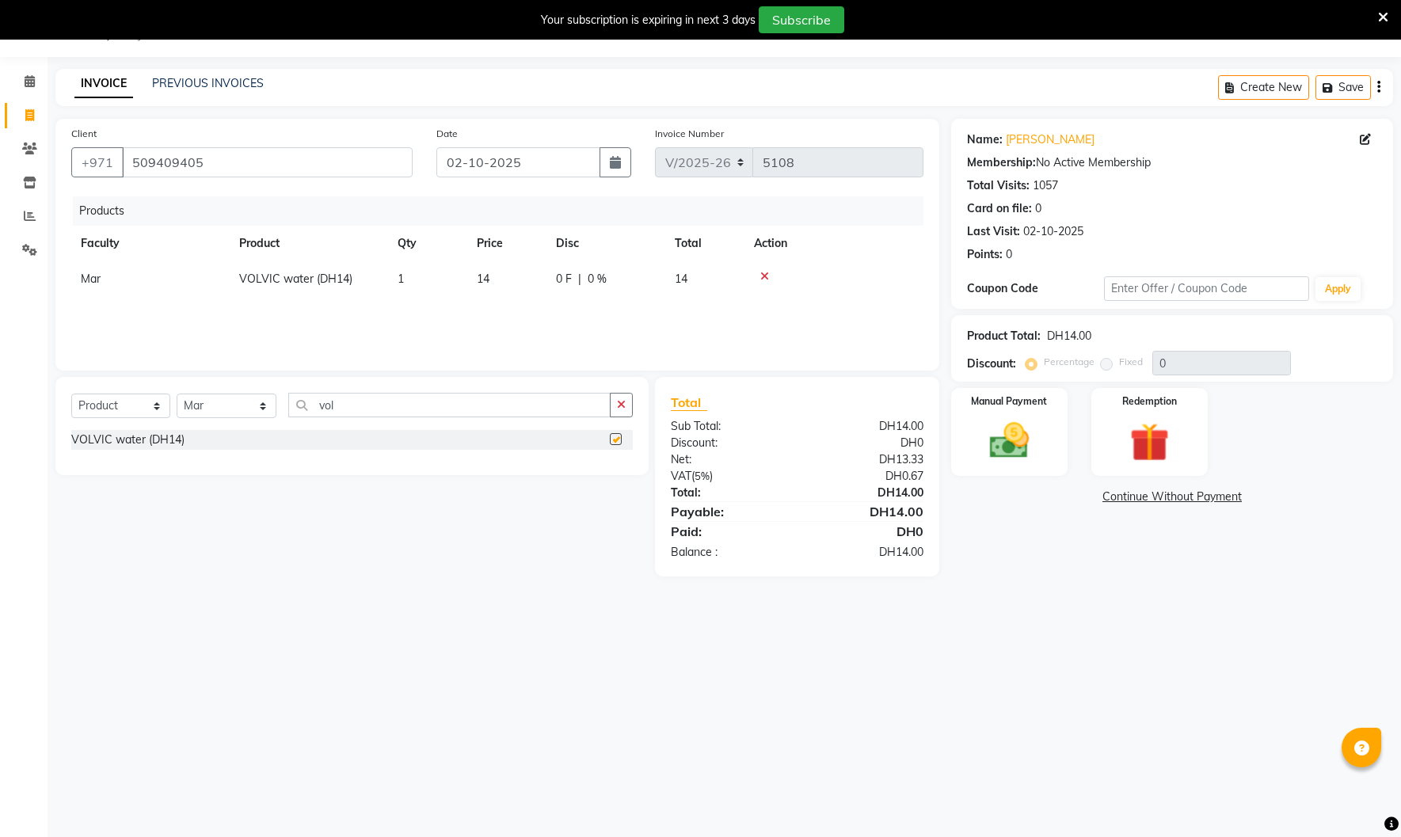
checkbox input "false"
click at [998, 448] on img at bounding box center [1010, 440] width 66 height 47
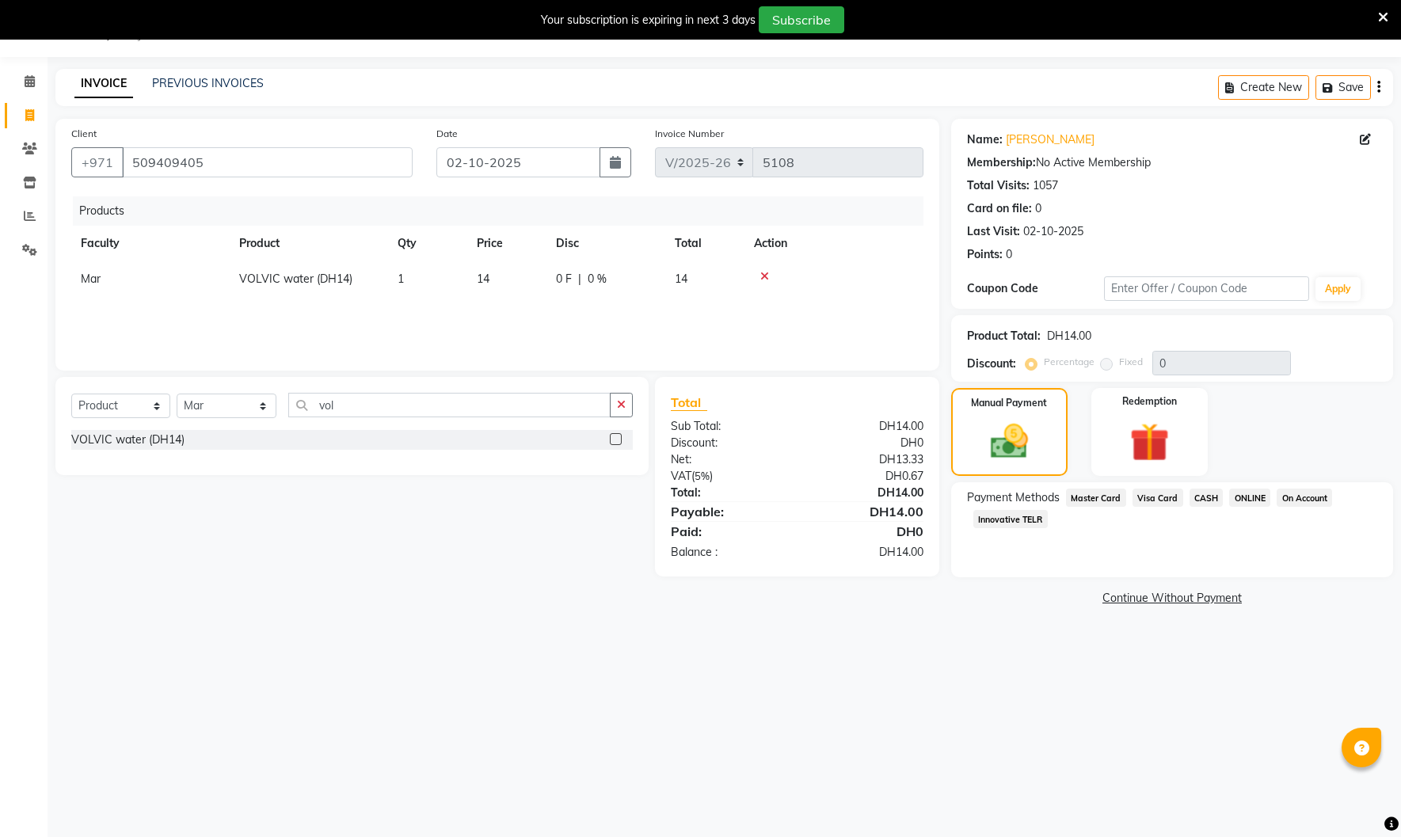
click at [1161, 495] on span "Visa Card" at bounding box center [1158, 498] width 51 height 18
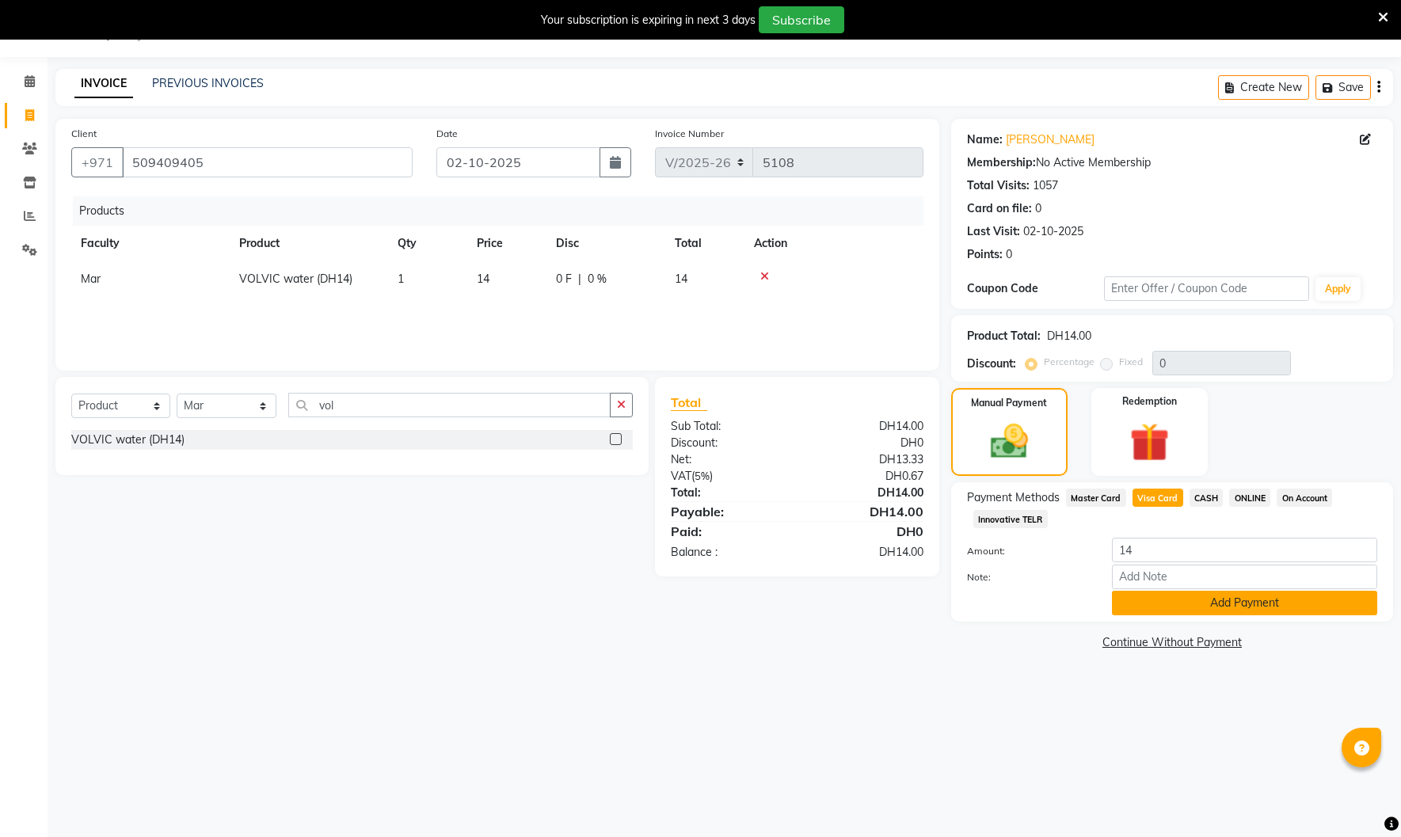
click at [1192, 599] on button "Add Payment" at bounding box center [1244, 603] width 265 height 25
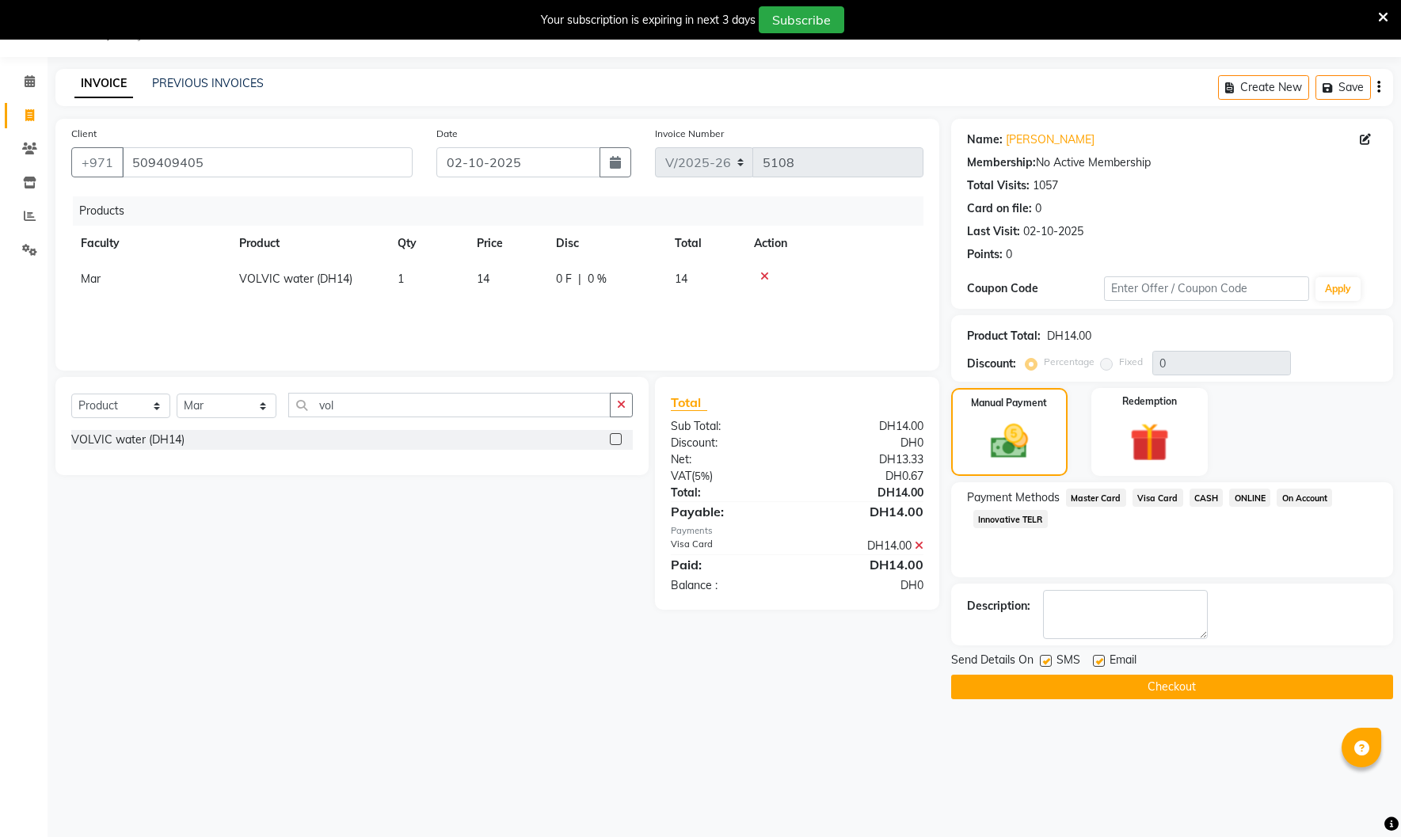
drag, startPoint x: 1094, startPoint y: 660, endPoint x: 1072, endPoint y: 660, distance: 22.2
click at [1094, 660] on label at bounding box center [1099, 661] width 12 height 12
click at [1094, 660] on input "checkbox" at bounding box center [1098, 662] width 10 height 10
checkbox input "false"
click at [1039, 661] on div "Send Details On SMS Email" at bounding box center [1172, 662] width 442 height 20
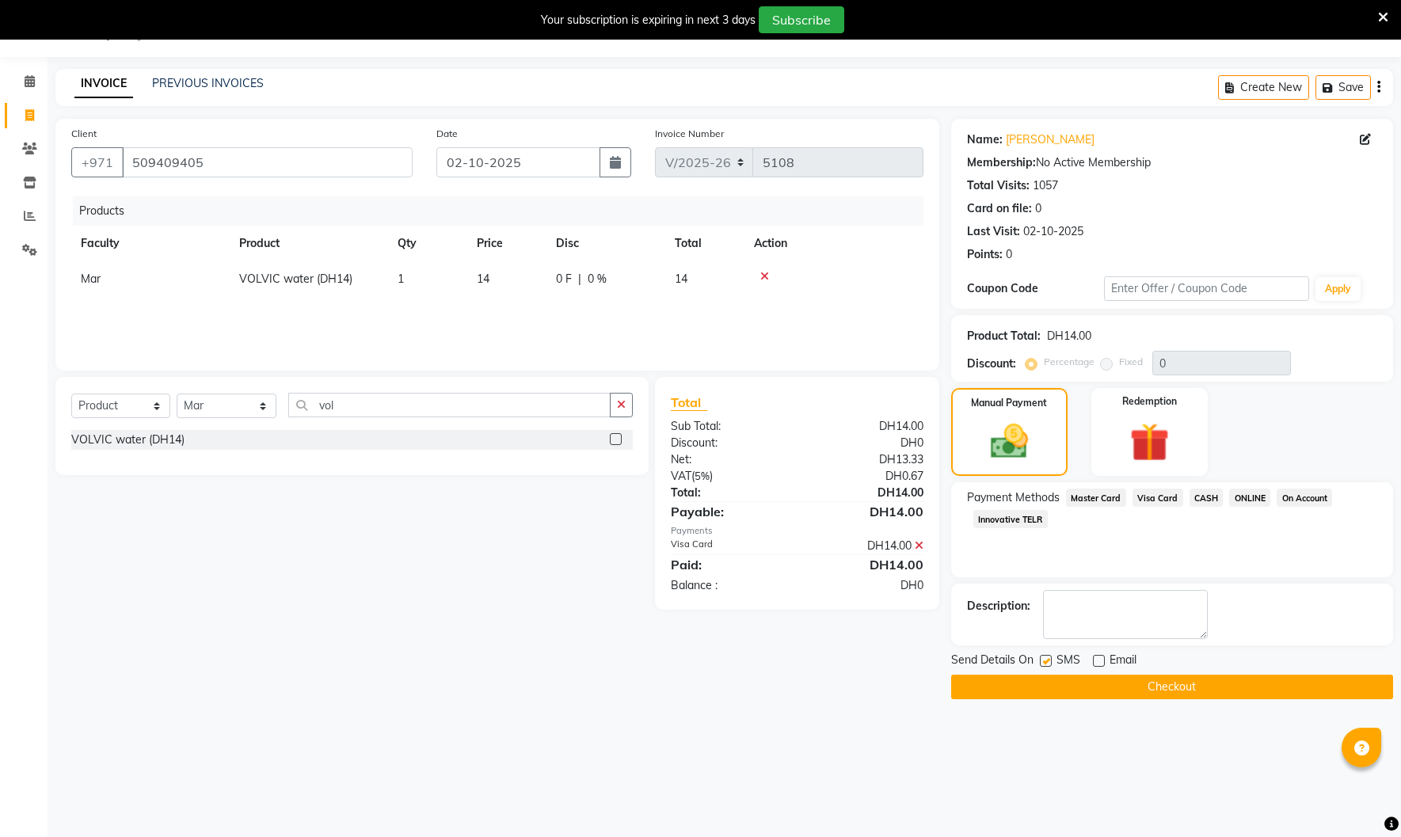
drag, startPoint x: 1047, startPoint y: 664, endPoint x: 1067, endPoint y: 677, distance: 23.9
click at [1048, 665] on label at bounding box center [1046, 661] width 12 height 12
click at [1048, 665] on input "checkbox" at bounding box center [1045, 662] width 10 height 10
checkbox input "false"
click at [1073, 683] on button "Checkout" at bounding box center [1172, 687] width 442 height 25
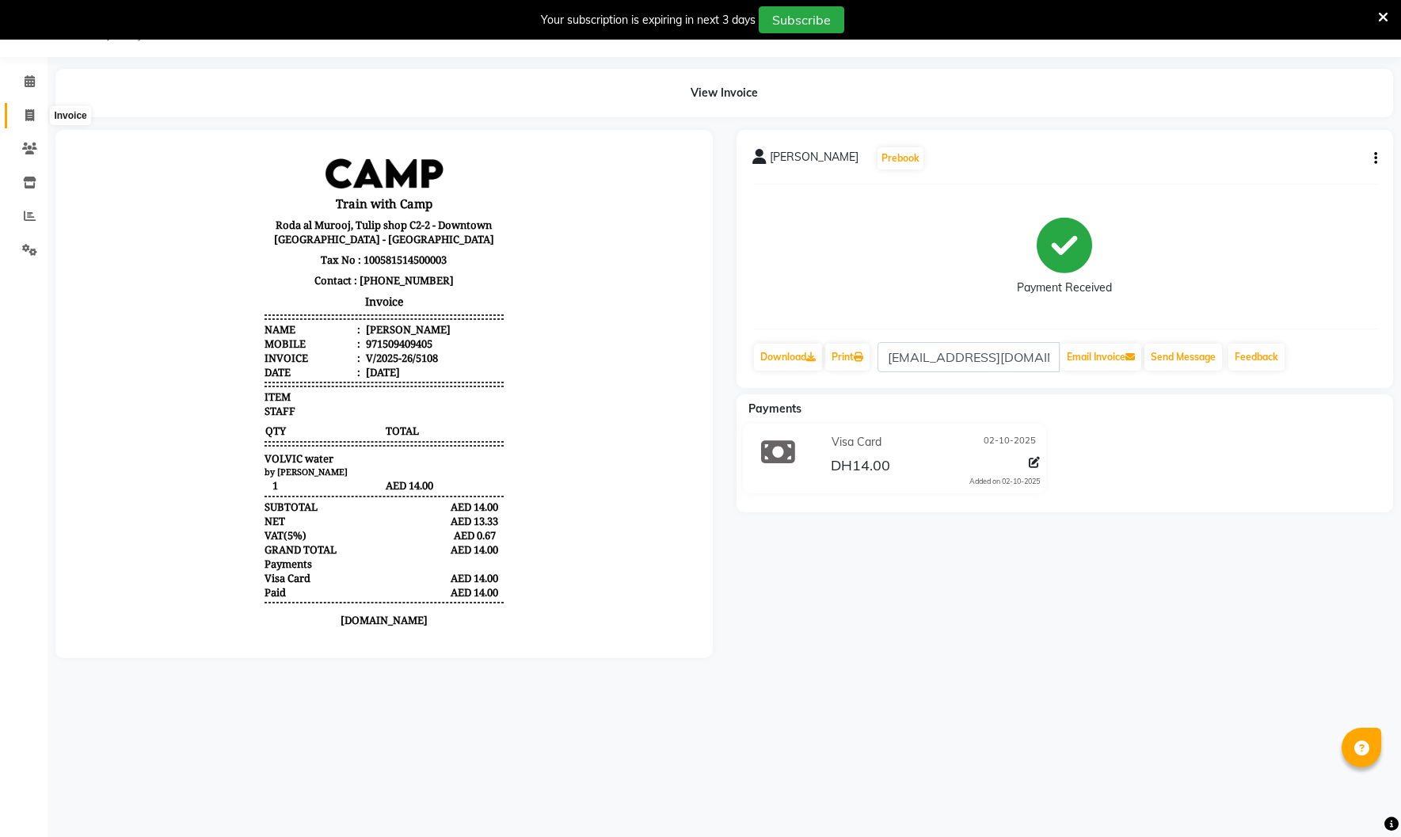
click at [33, 116] on icon at bounding box center [29, 115] width 9 height 12
select select "service"
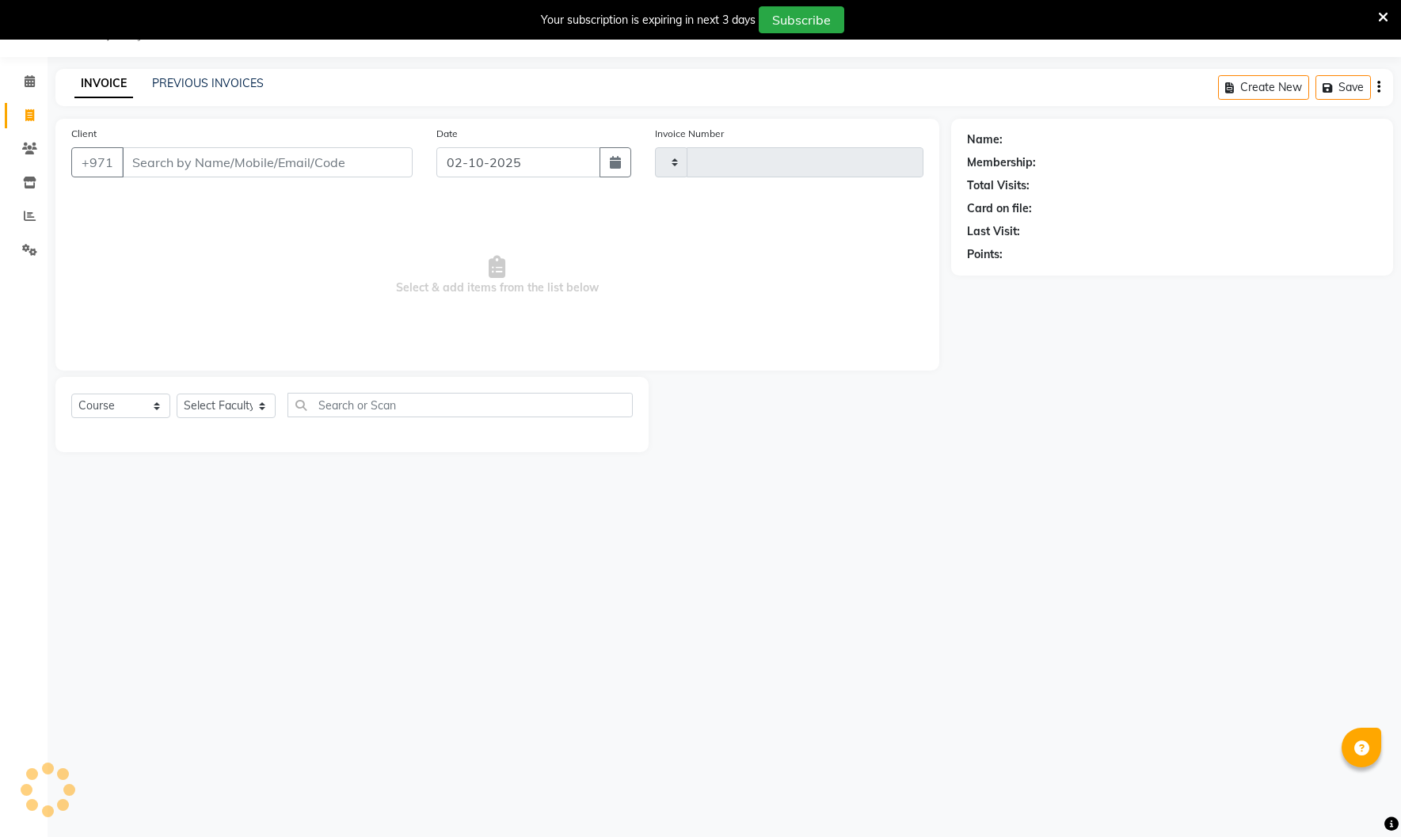
type input "5109"
select select "910"
type input "elsaye"
select select "14898"
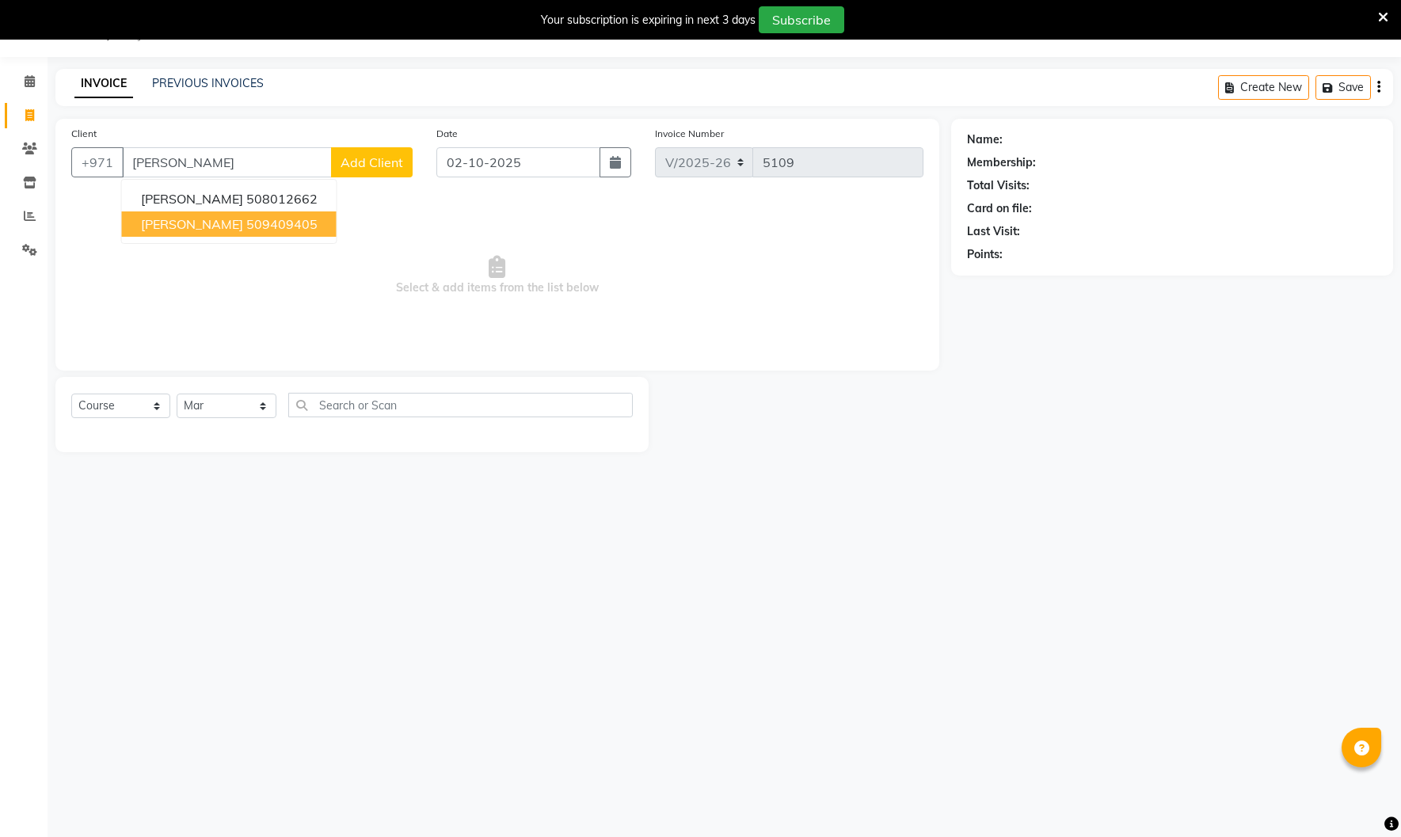
click at [242, 223] on span "[PERSON_NAME]" at bounding box center [192, 224] width 102 height 16
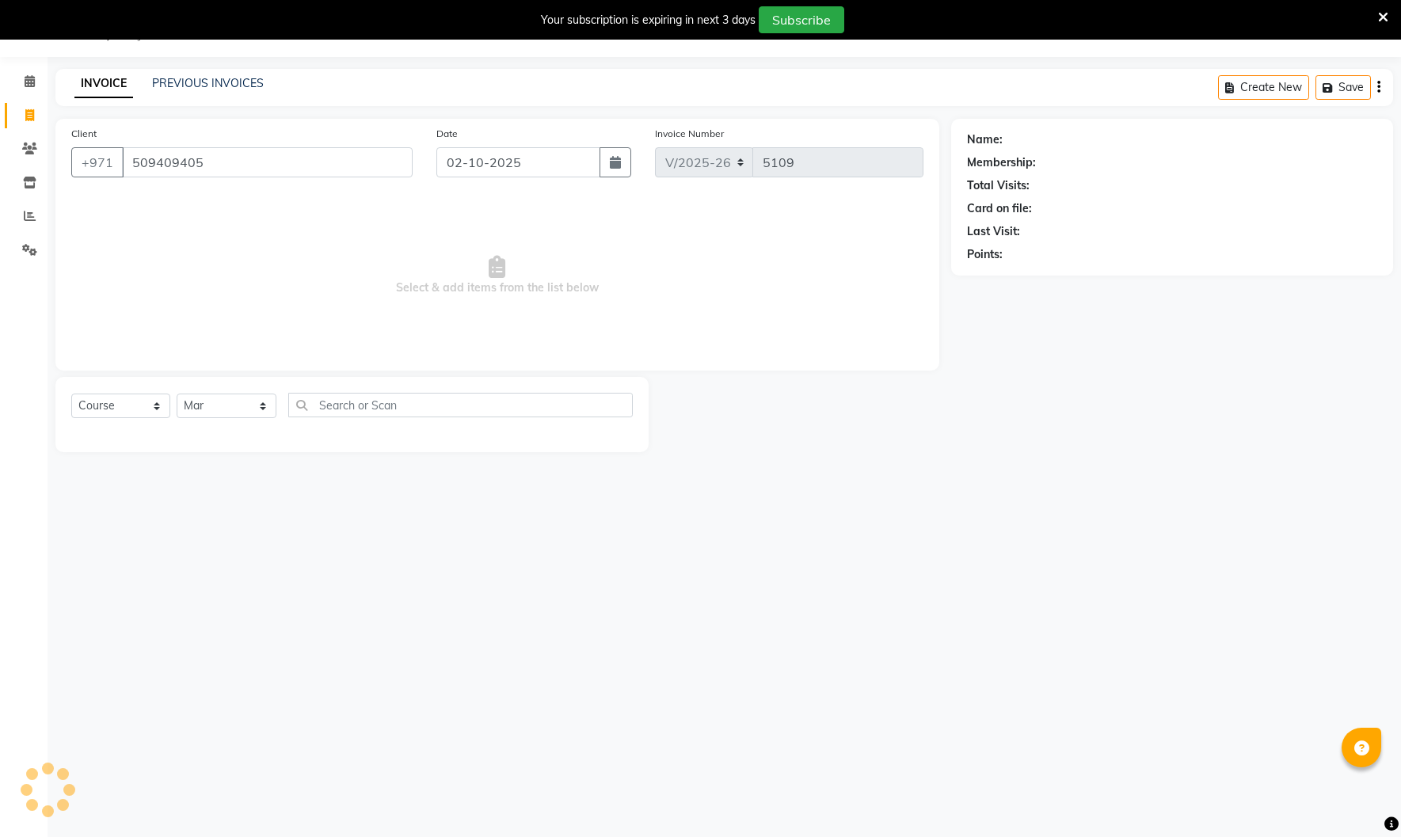
type input "509409405"
click at [141, 411] on select "Select Course Product Membership Package Voucher Prepaid Gift Card" at bounding box center [120, 406] width 99 height 25
select select "product"
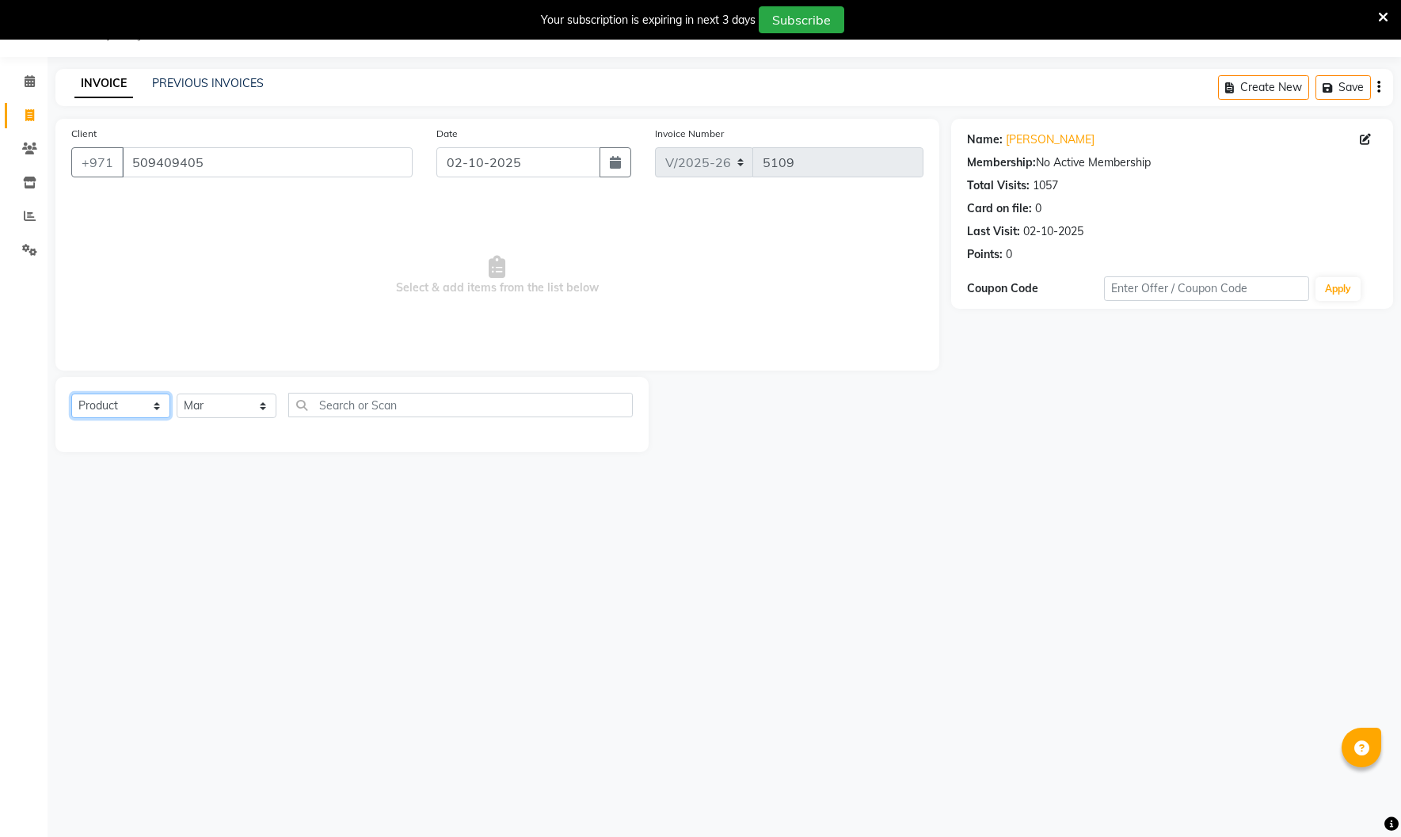
click at [71, 394] on select "Select Course Product Membership Package Voucher Prepaid Gift Card" at bounding box center [120, 406] width 99 height 25
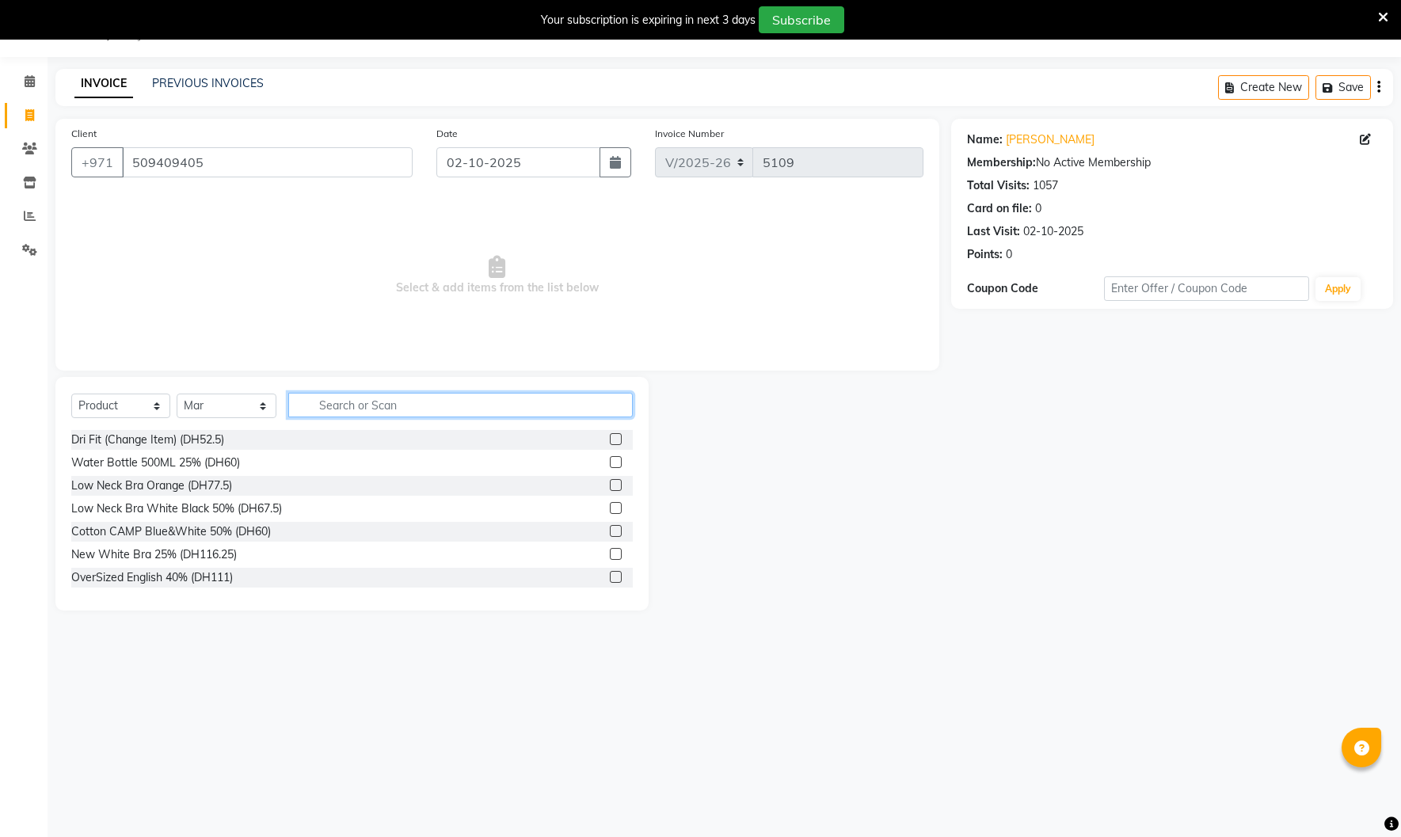
click at [374, 402] on input "text" at bounding box center [460, 405] width 345 height 25
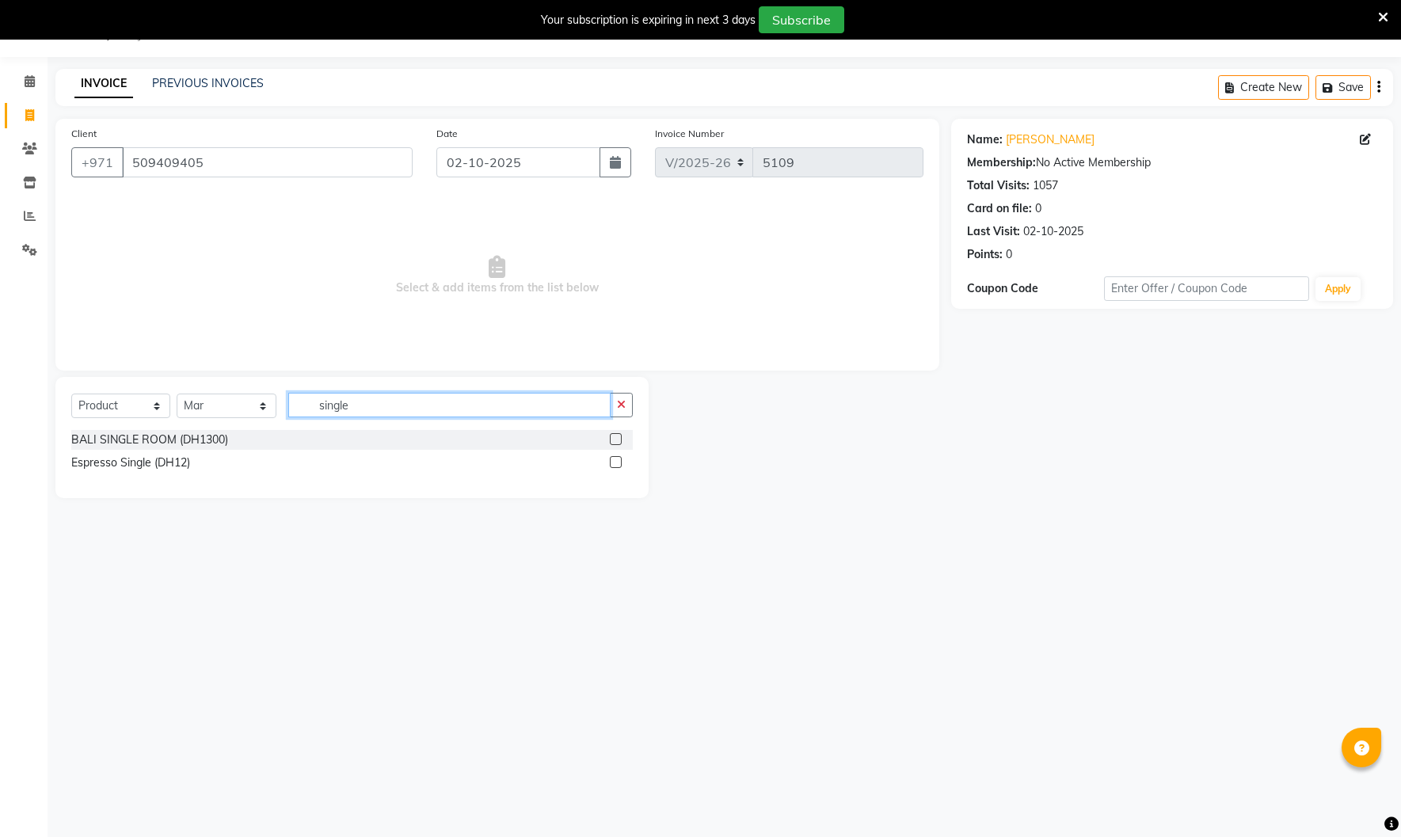
type input "single"
drag, startPoint x: 614, startPoint y: 463, endPoint x: 598, endPoint y: 463, distance: 15.9
click at [616, 463] on label at bounding box center [616, 462] width 12 height 12
click at [616, 463] on input "checkbox" at bounding box center [615, 463] width 10 height 10
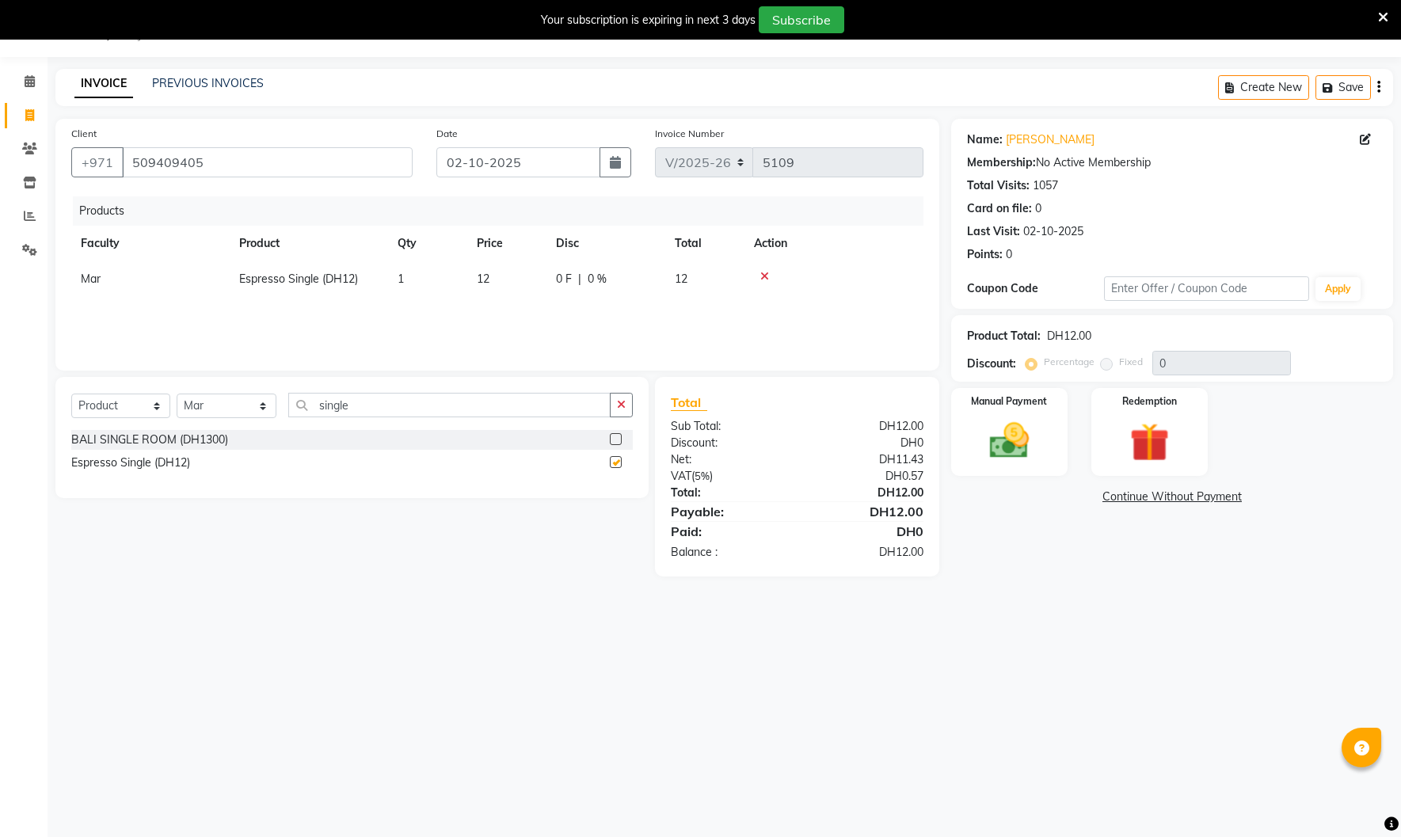
checkbox input "false"
click at [1011, 440] on img at bounding box center [1010, 440] width 66 height 47
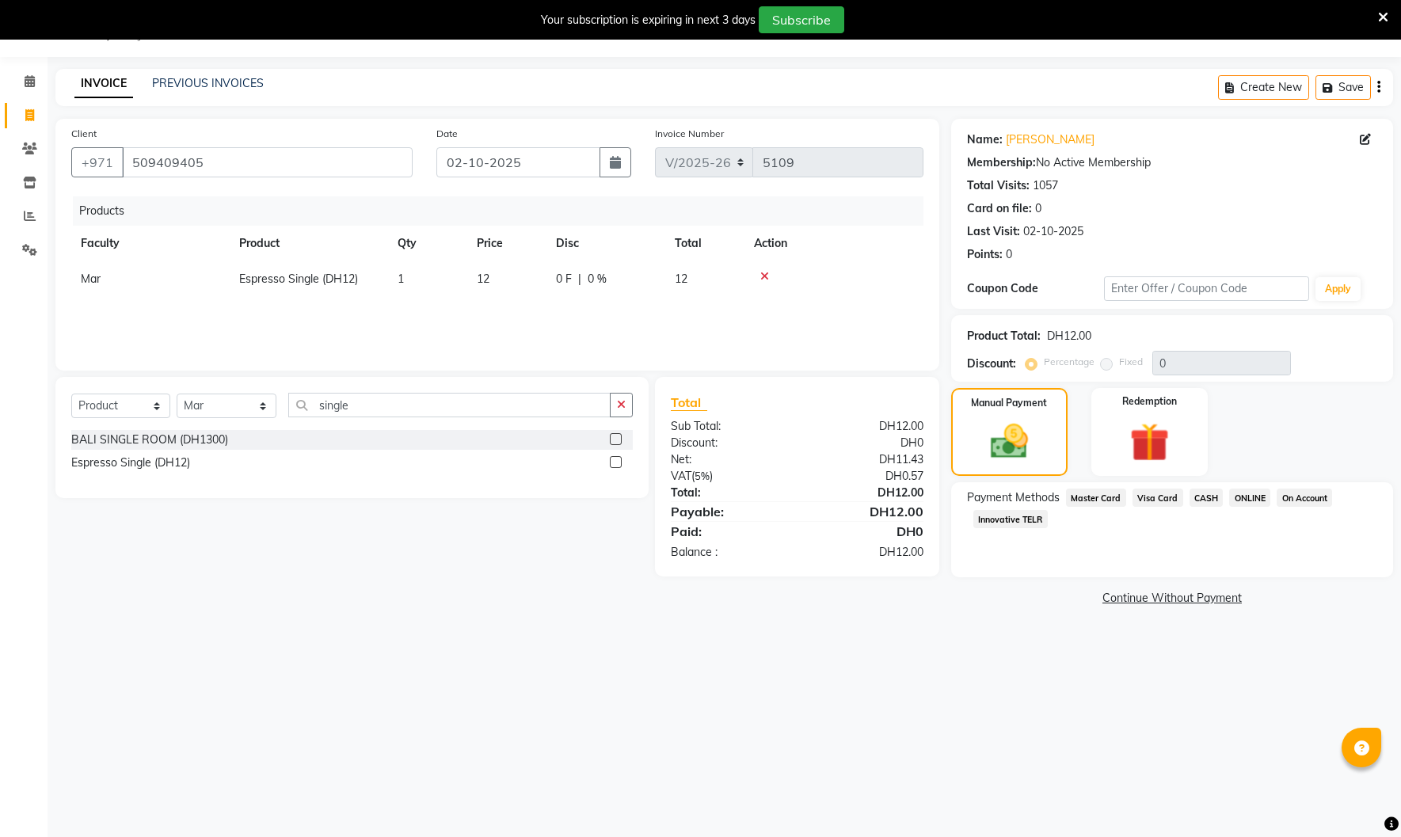
click at [1167, 501] on span "Visa Card" at bounding box center [1158, 498] width 51 height 18
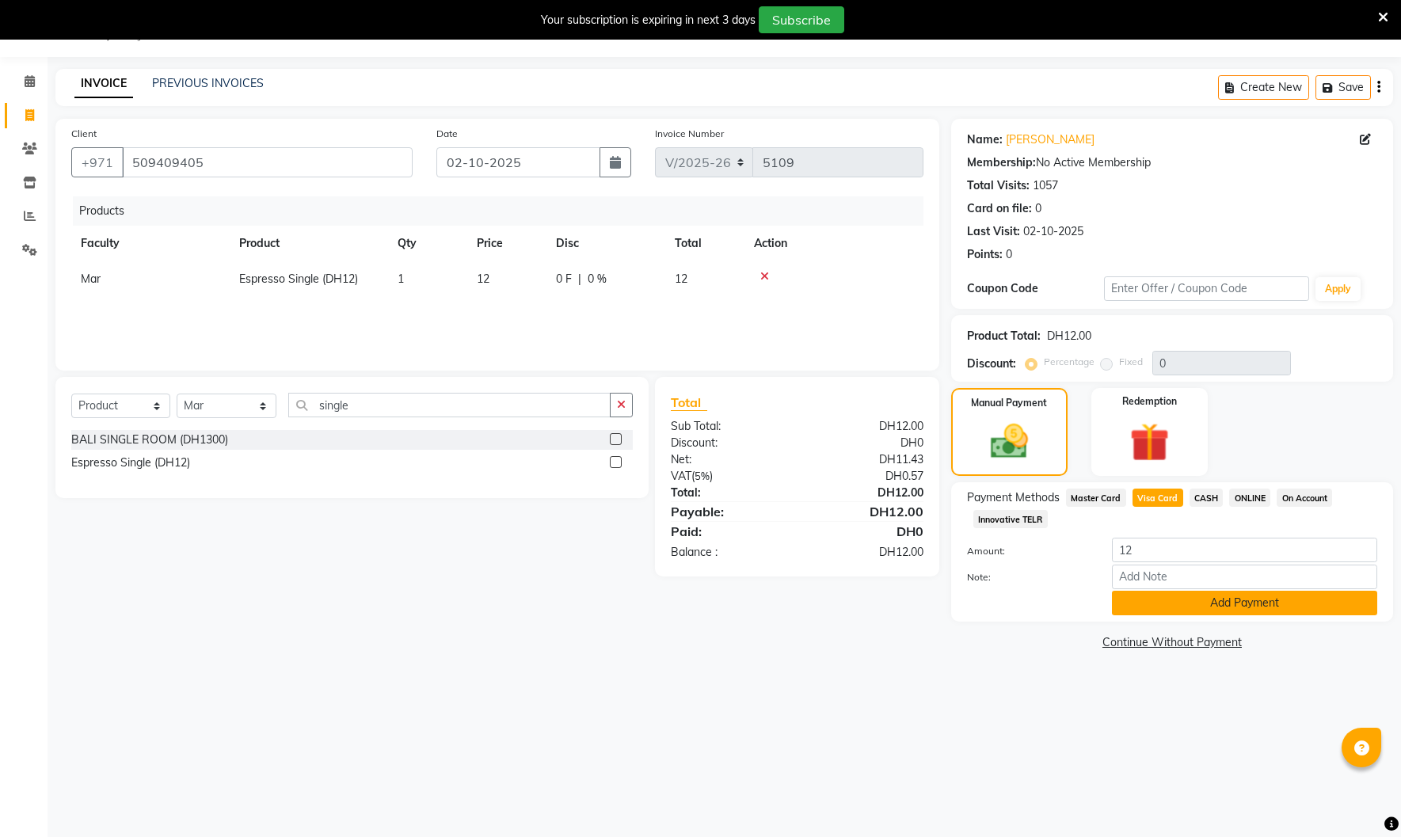
click at [1217, 597] on button "Add Payment" at bounding box center [1244, 603] width 265 height 25
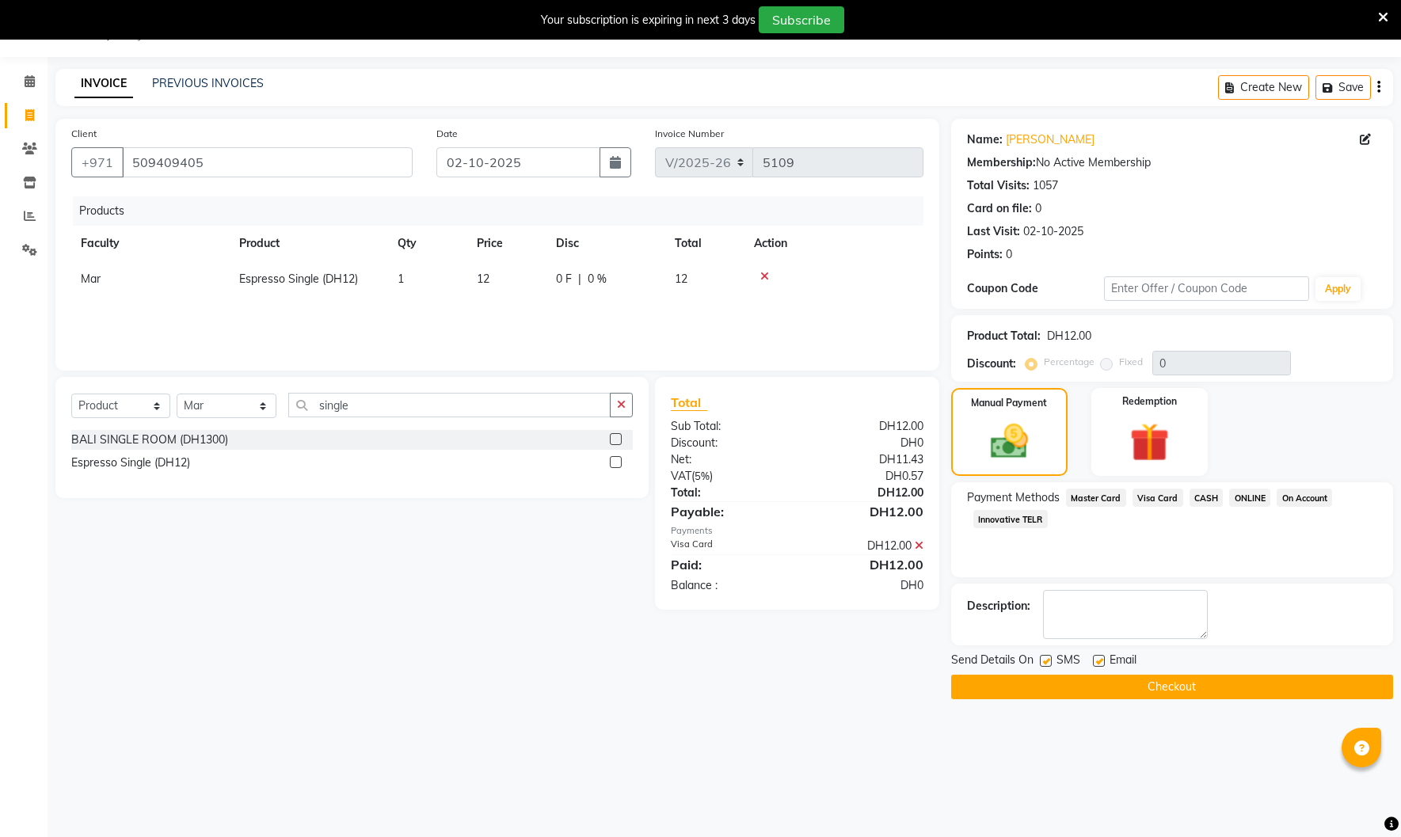
drag, startPoint x: 1100, startPoint y: 661, endPoint x: 1091, endPoint y: 664, distance: 9.0
click at [1097, 662] on label at bounding box center [1099, 661] width 12 height 12
click at [1097, 662] on input "checkbox" at bounding box center [1098, 662] width 10 height 10
checkbox input "false"
click at [1045, 665] on label at bounding box center [1046, 661] width 12 height 12
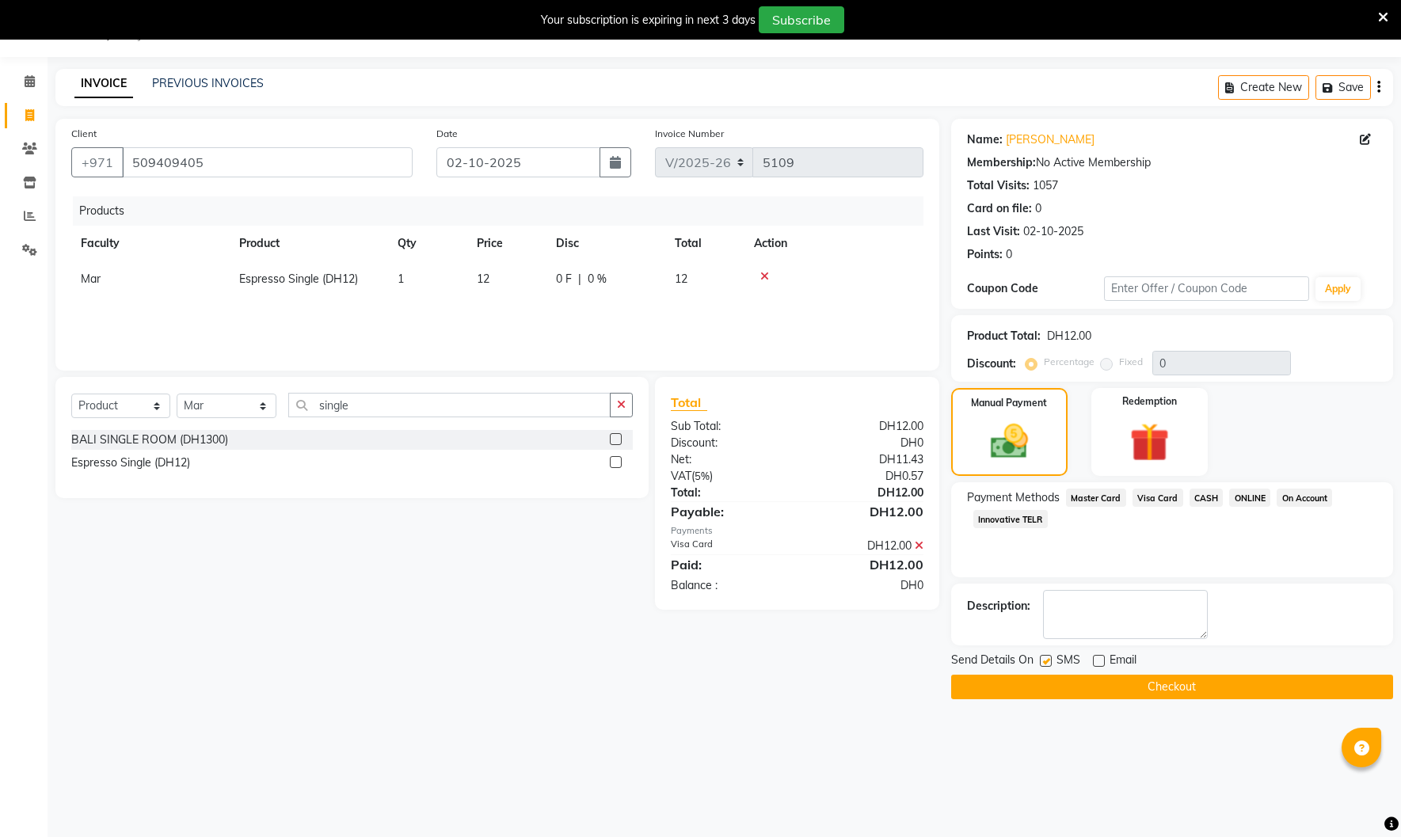
click at [1045, 665] on input "checkbox" at bounding box center [1045, 662] width 10 height 10
checkbox input "false"
click at [1060, 682] on button "Checkout" at bounding box center [1172, 687] width 442 height 25
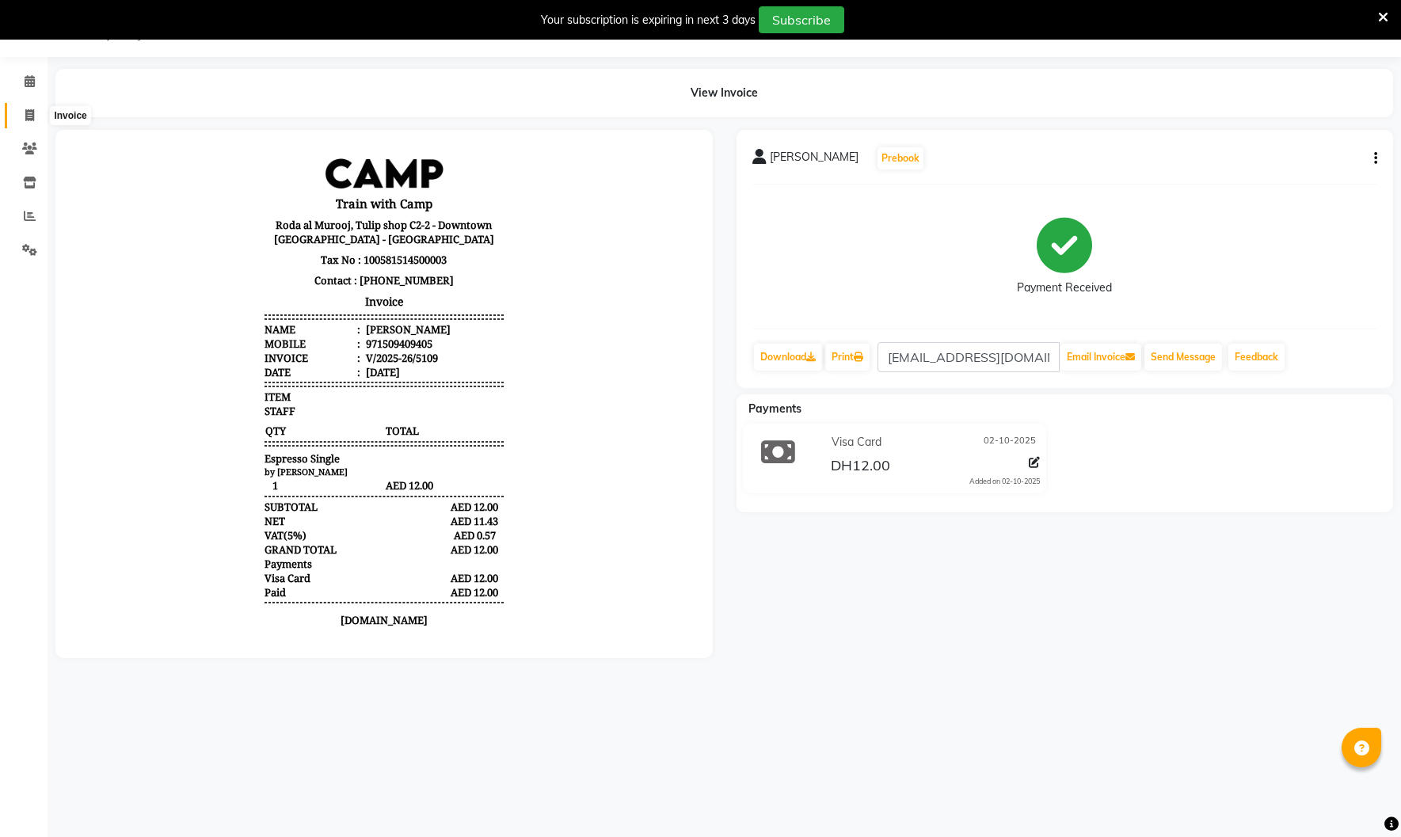
click at [39, 110] on span at bounding box center [30, 116] width 28 height 18
select select "service"
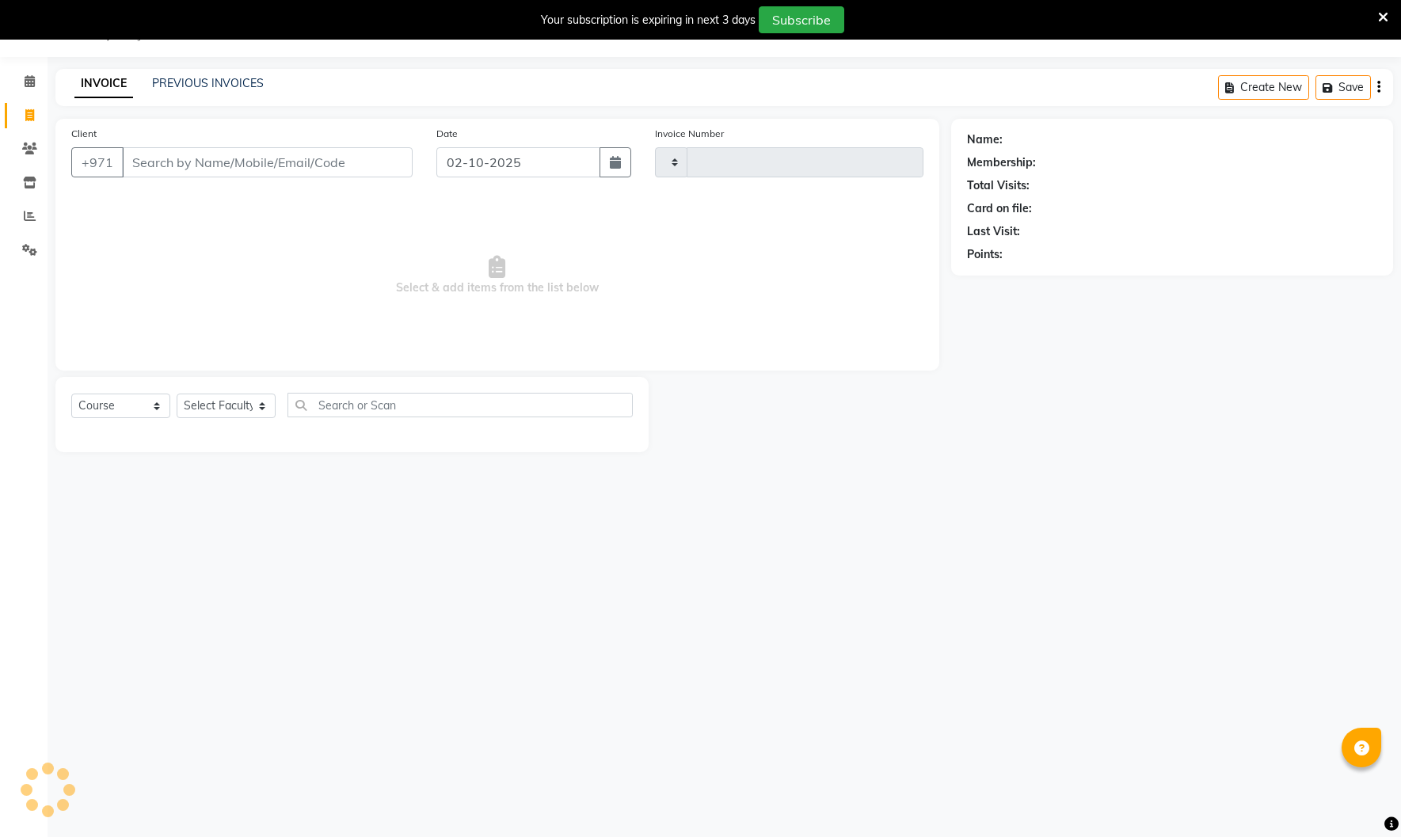
type input "5110"
select select "910"
type input "e"
select select "14898"
click at [139, 165] on input "esayed" at bounding box center [227, 162] width 210 height 30
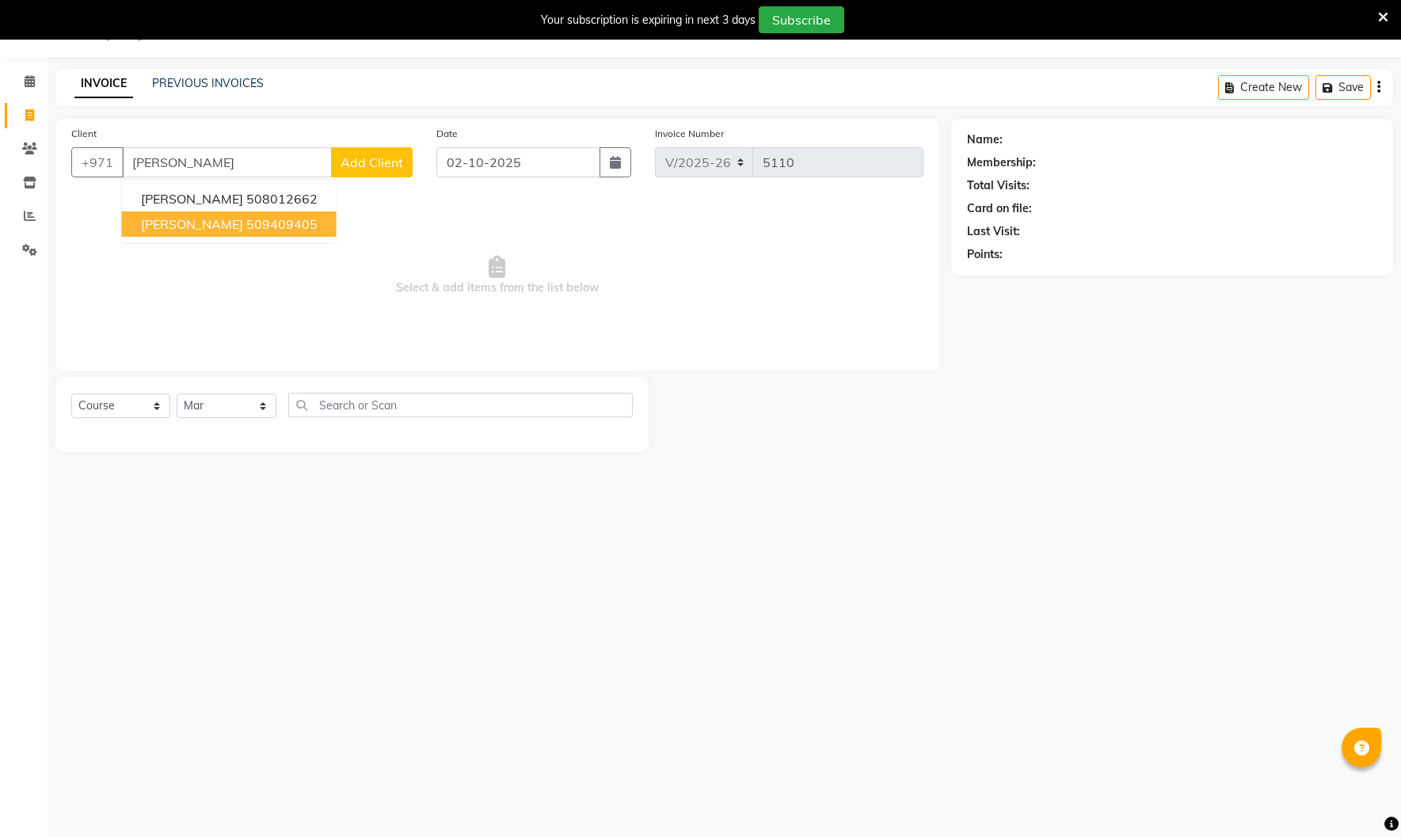
click at [211, 232] on button "[PERSON_NAME] 509409405" at bounding box center [229, 223] width 215 height 25
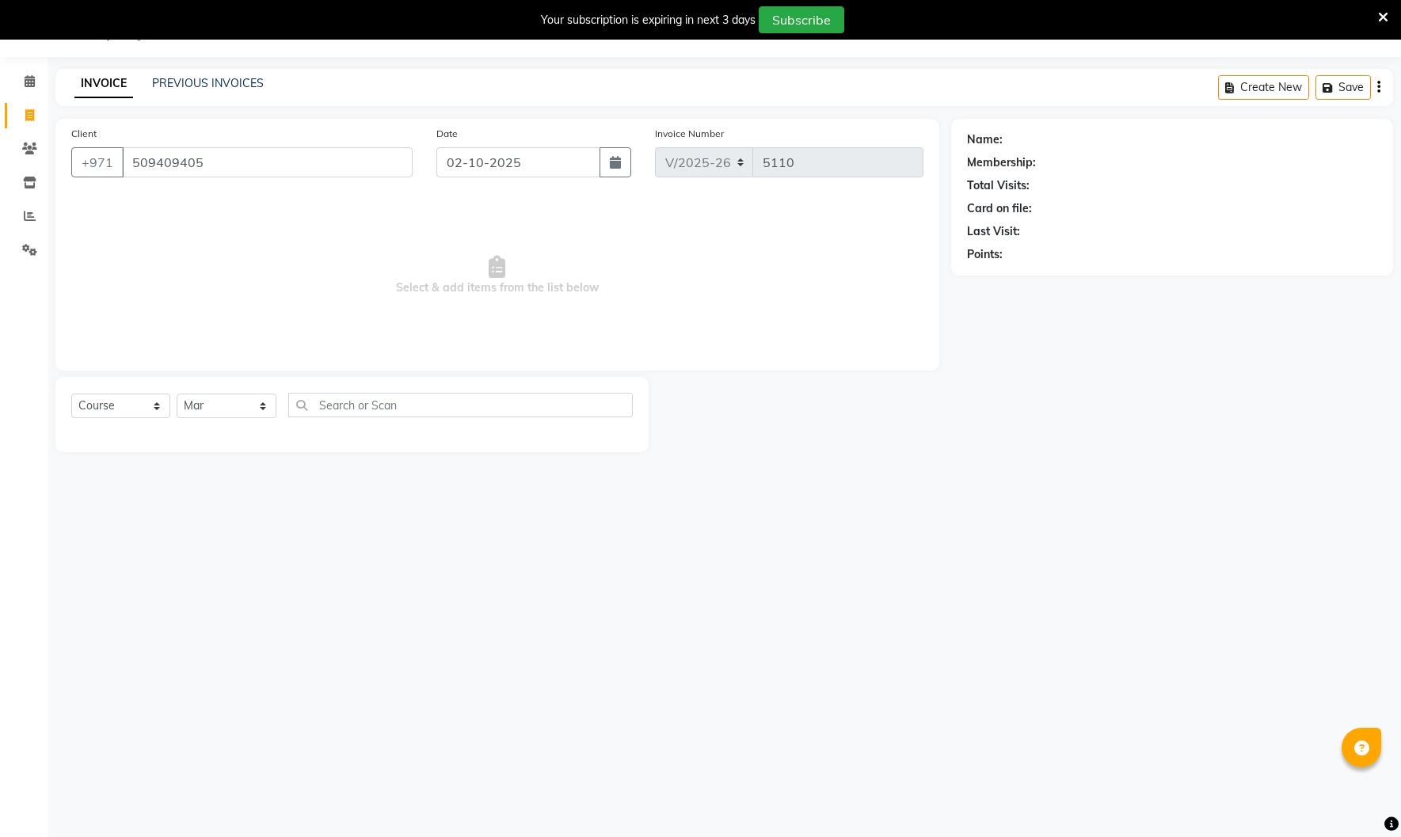
type input "509409405"
click at [132, 406] on select "Select Course Product Membership Package Voucher Prepaid Gift Card" at bounding box center [120, 406] width 99 height 25
select select "product"
click at [71, 394] on select "Select Course Product Membership Package Voucher Prepaid Gift Card" at bounding box center [120, 406] width 99 height 25
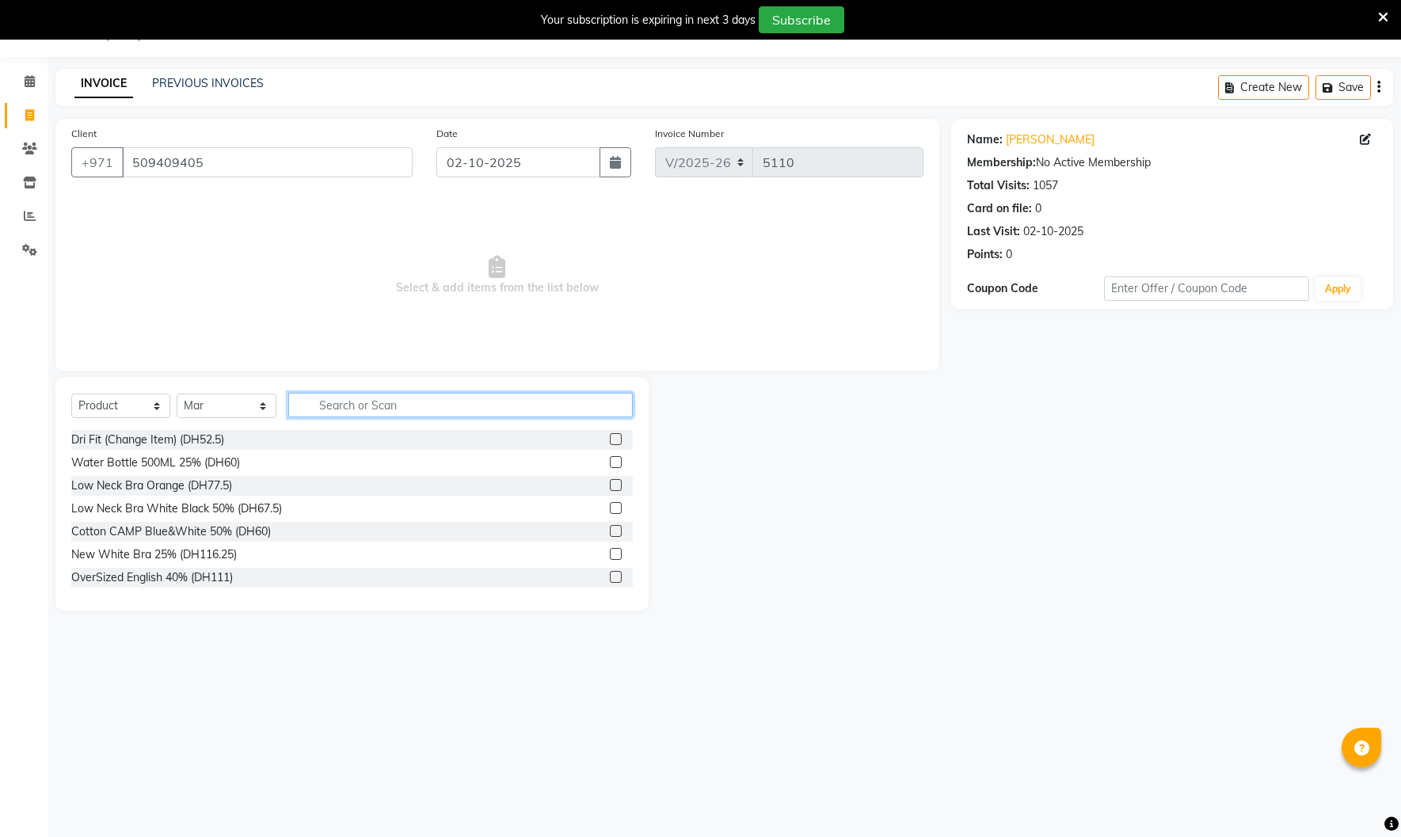
click at [404, 405] on input "text" at bounding box center [460, 405] width 345 height 25
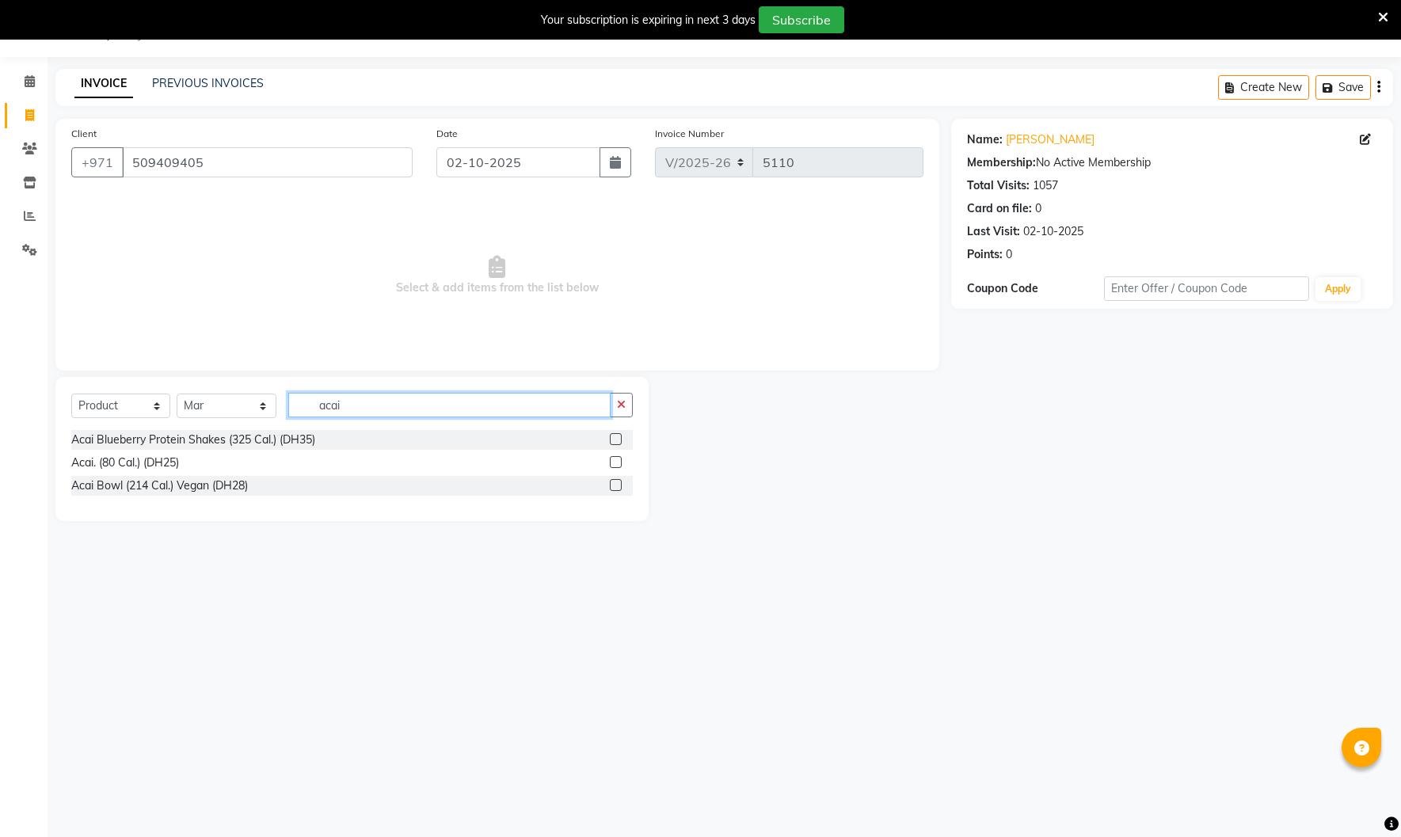
type input "acai"
click at [613, 438] on label at bounding box center [616, 439] width 12 height 12
click at [613, 438] on input "checkbox" at bounding box center [615, 440] width 10 height 10
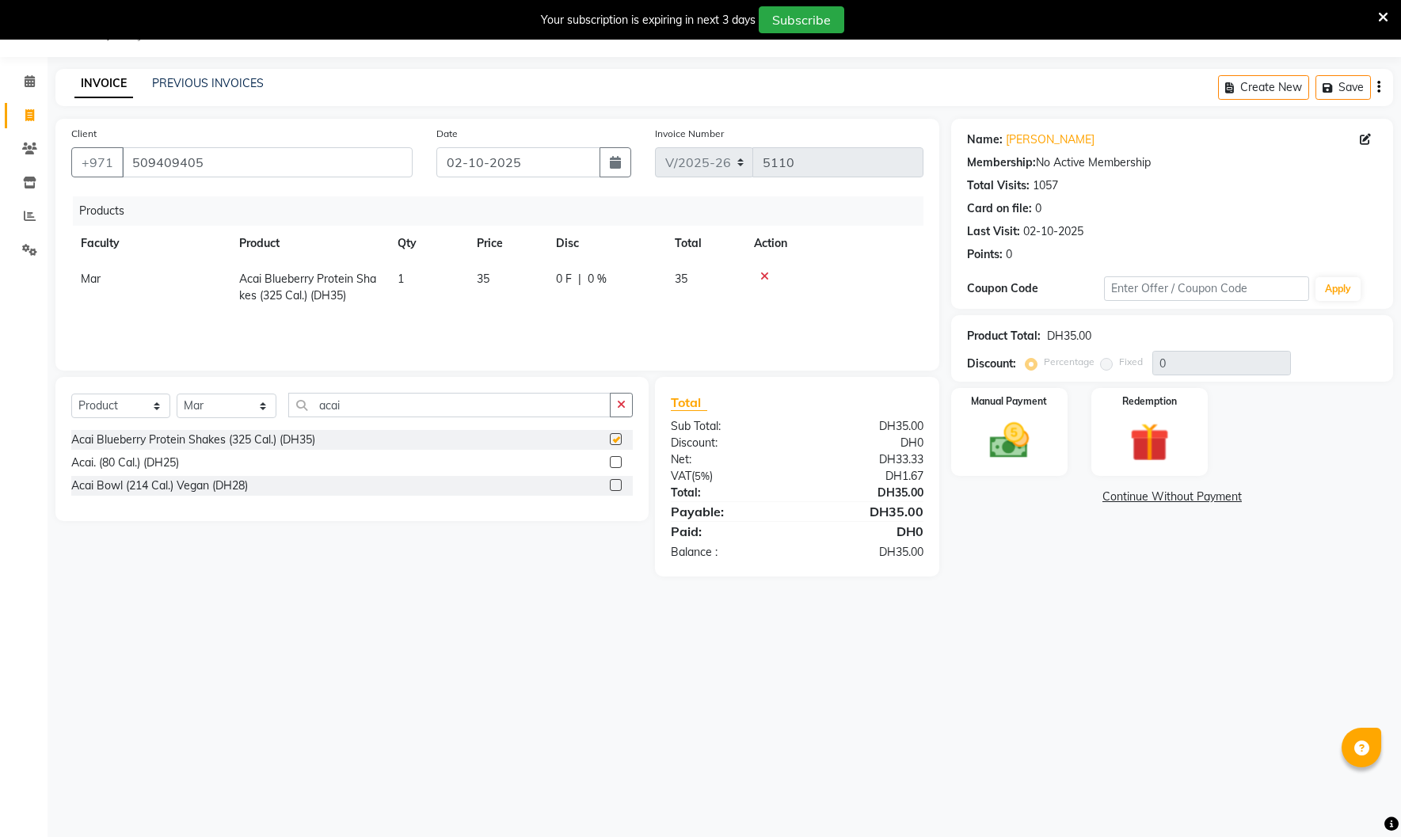
checkbox input "false"
drag, startPoint x: 345, startPoint y: 411, endPoint x: 227, endPoint y: 402, distance: 118.3
click at [227, 402] on div "Select Course Product Membership Package Voucher Prepaid Gift Card Select Facul…" at bounding box center [352, 411] width 562 height 37
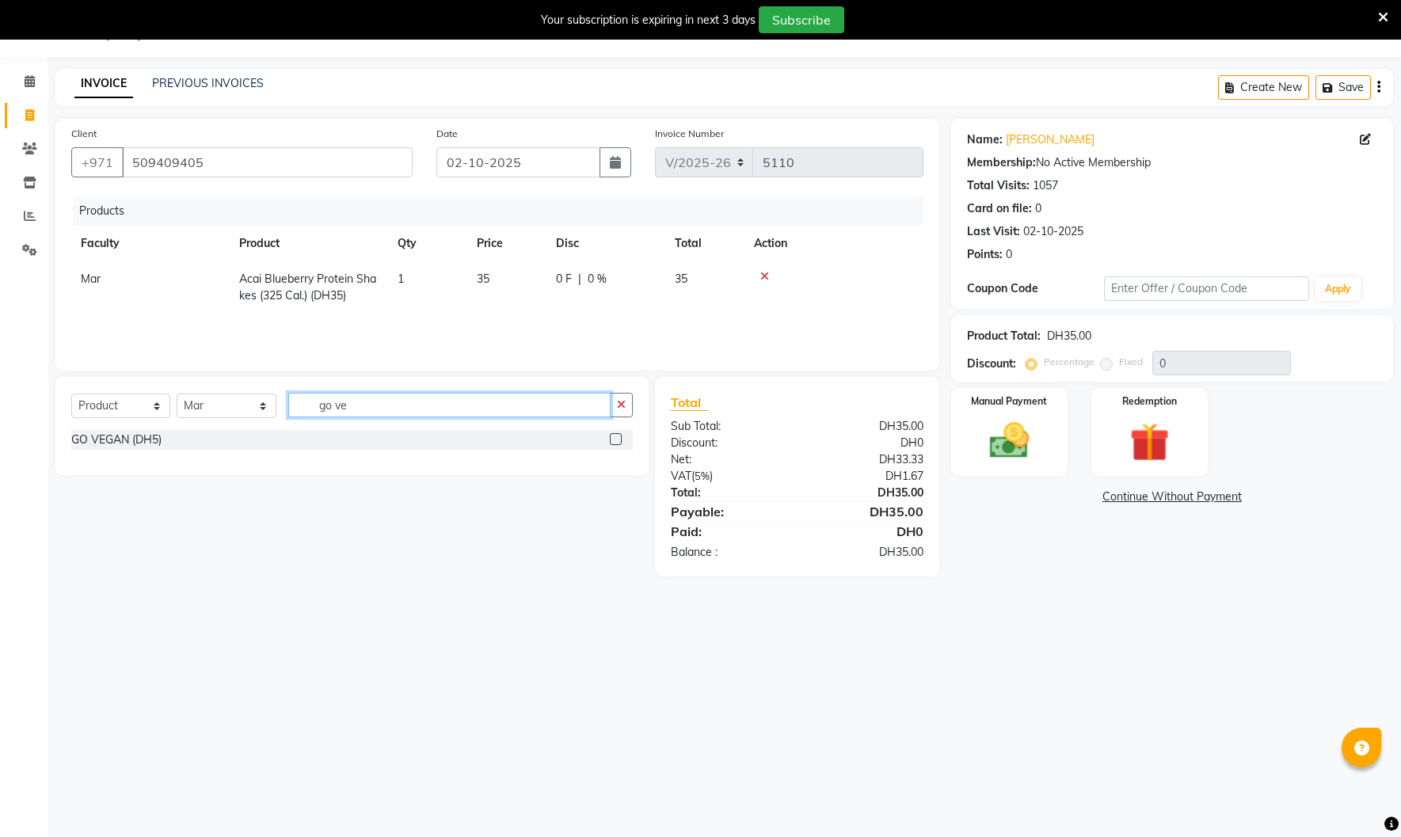
type input "go ve"
click at [611, 439] on label at bounding box center [616, 439] width 12 height 12
click at [611, 439] on input "checkbox" at bounding box center [615, 440] width 10 height 10
checkbox input "false"
drag, startPoint x: 373, startPoint y: 414, endPoint x: 185, endPoint y: 421, distance: 188.6
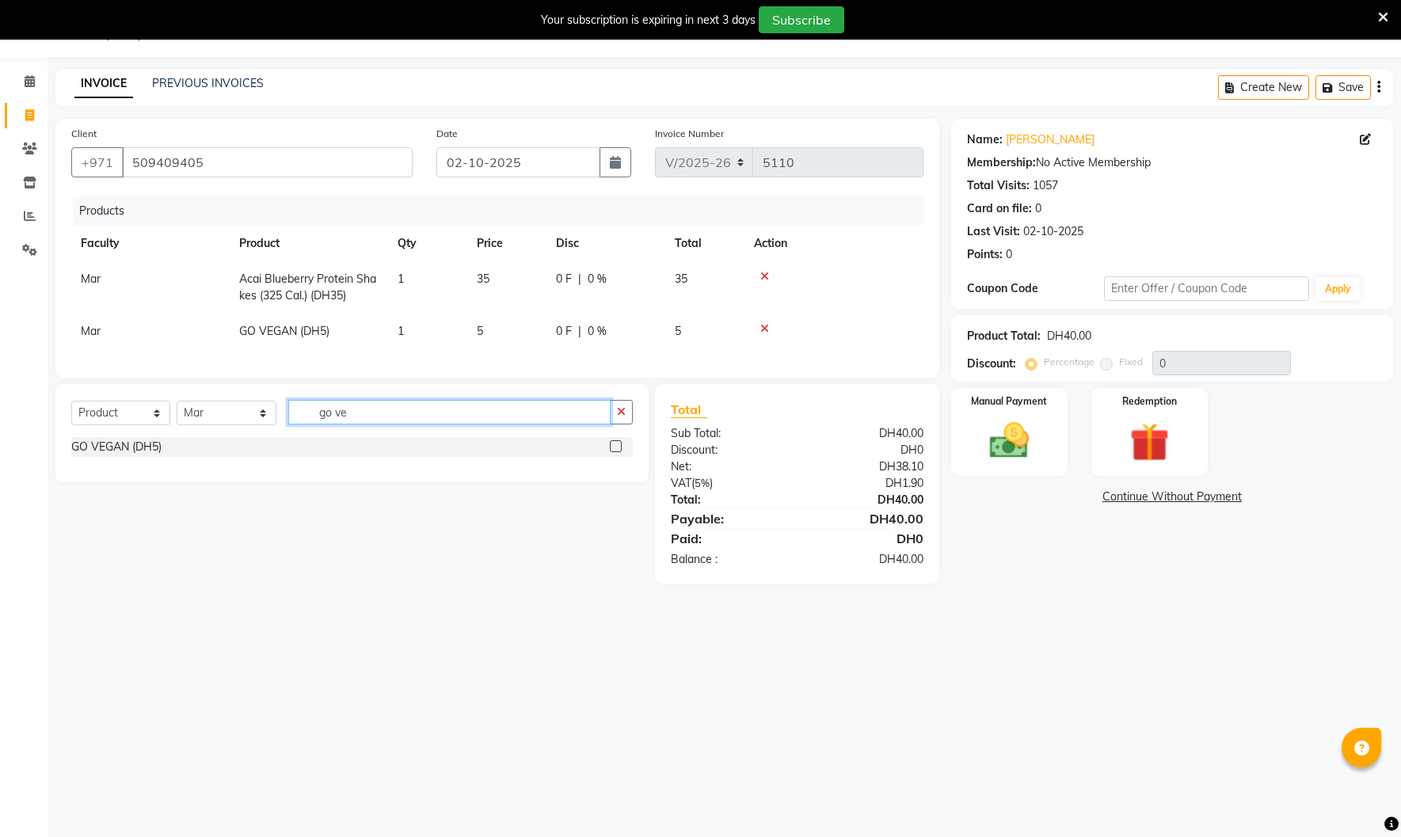
click at [185, 421] on div "Select Course Product Membership Package Voucher Prepaid Gift Card Select Facul…" at bounding box center [352, 418] width 562 height 37
drag, startPoint x: 375, startPoint y: 414, endPoint x: 164, endPoint y: 413, distance: 211.5
click at [164, 413] on div "Select Course Product Membership Package Voucher Prepaid Gift Card Select Facul…" at bounding box center [352, 418] width 562 height 37
type input "vol"
drag, startPoint x: 615, startPoint y: 448, endPoint x: 596, endPoint y: 446, distance: 19.1
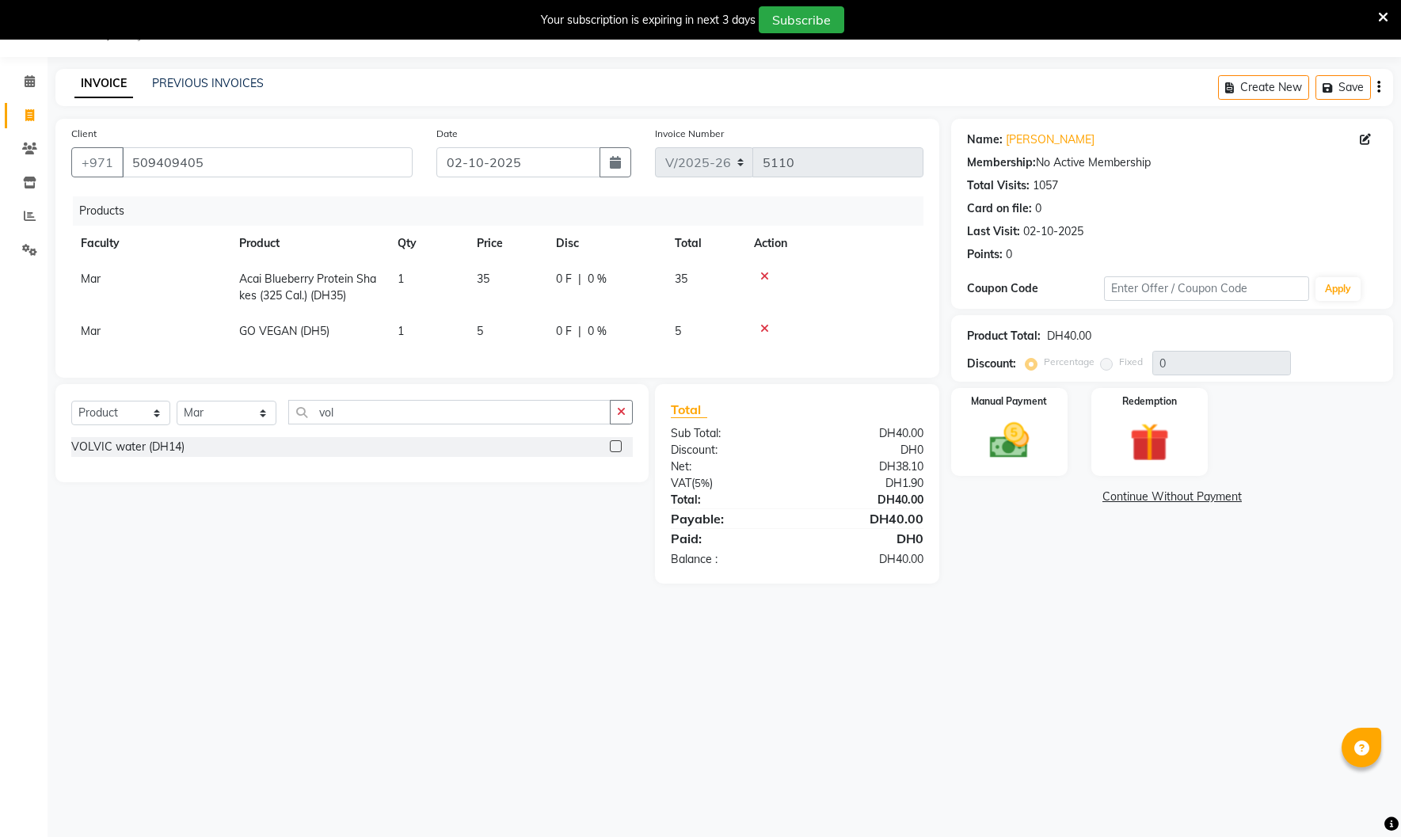
click at [615, 448] on label at bounding box center [616, 446] width 12 height 12
click at [615, 448] on input "checkbox" at bounding box center [615, 447] width 10 height 10
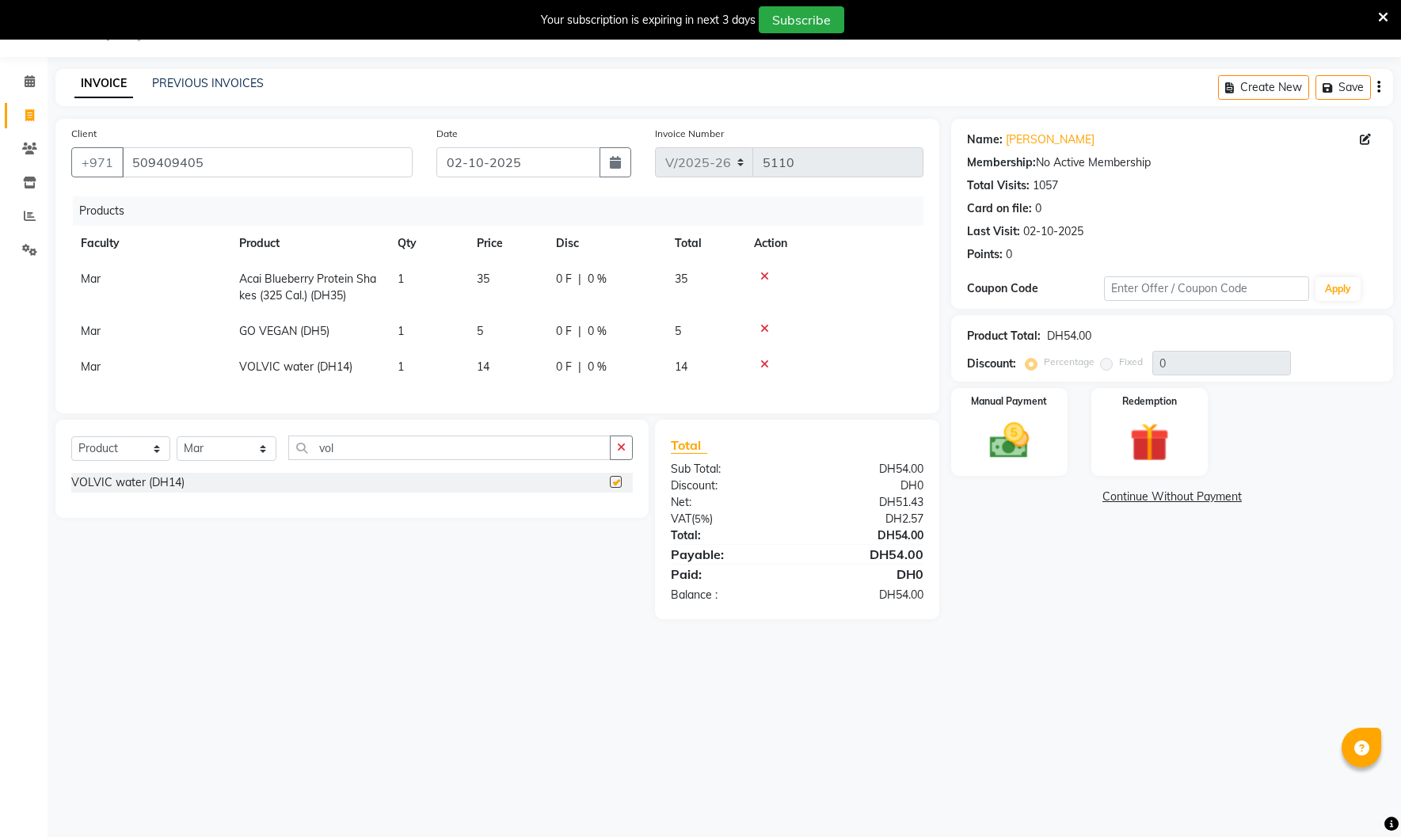
checkbox input "false"
click at [1011, 438] on img at bounding box center [1010, 440] width 66 height 47
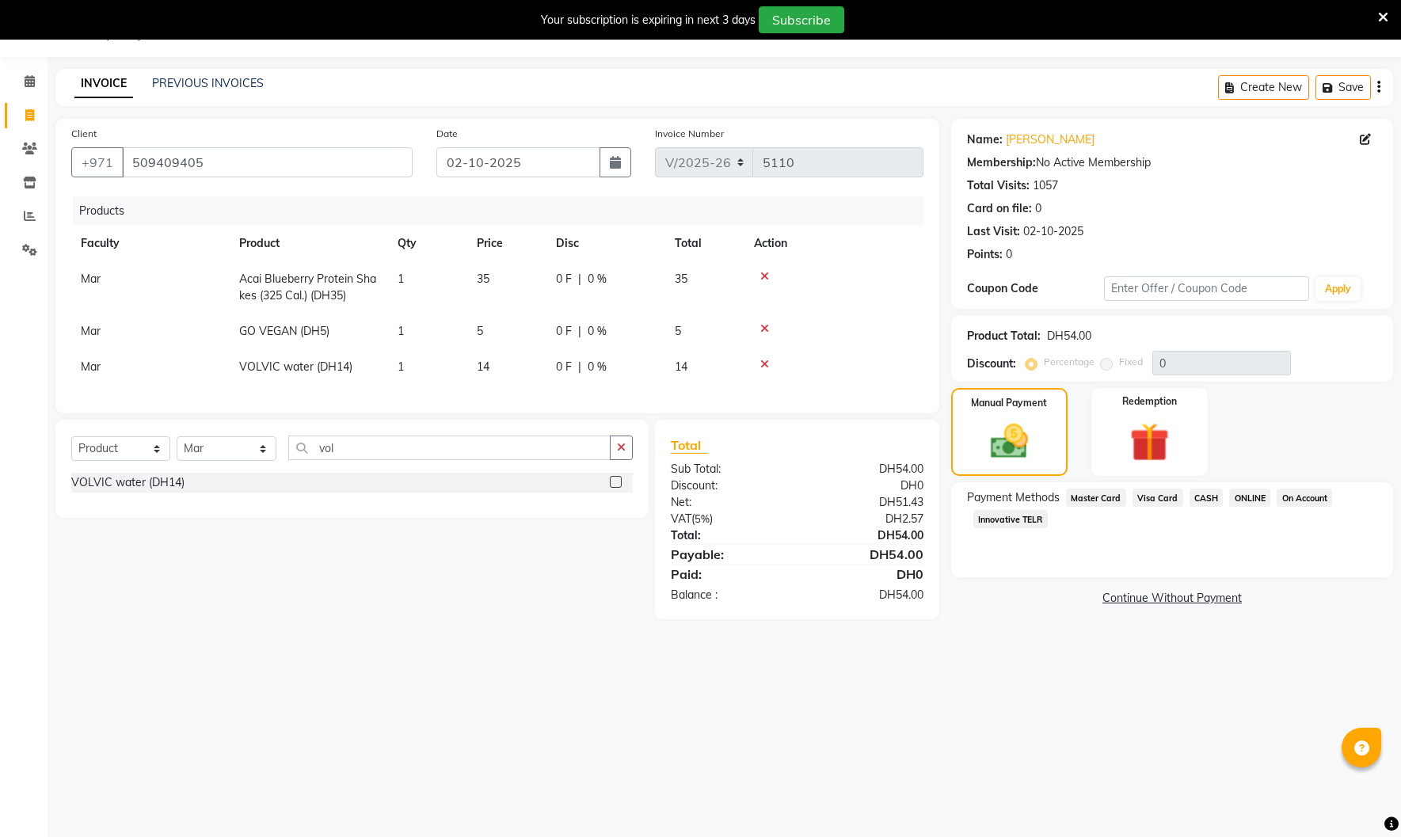
click at [1163, 493] on span "Visa Card" at bounding box center [1158, 498] width 51 height 18
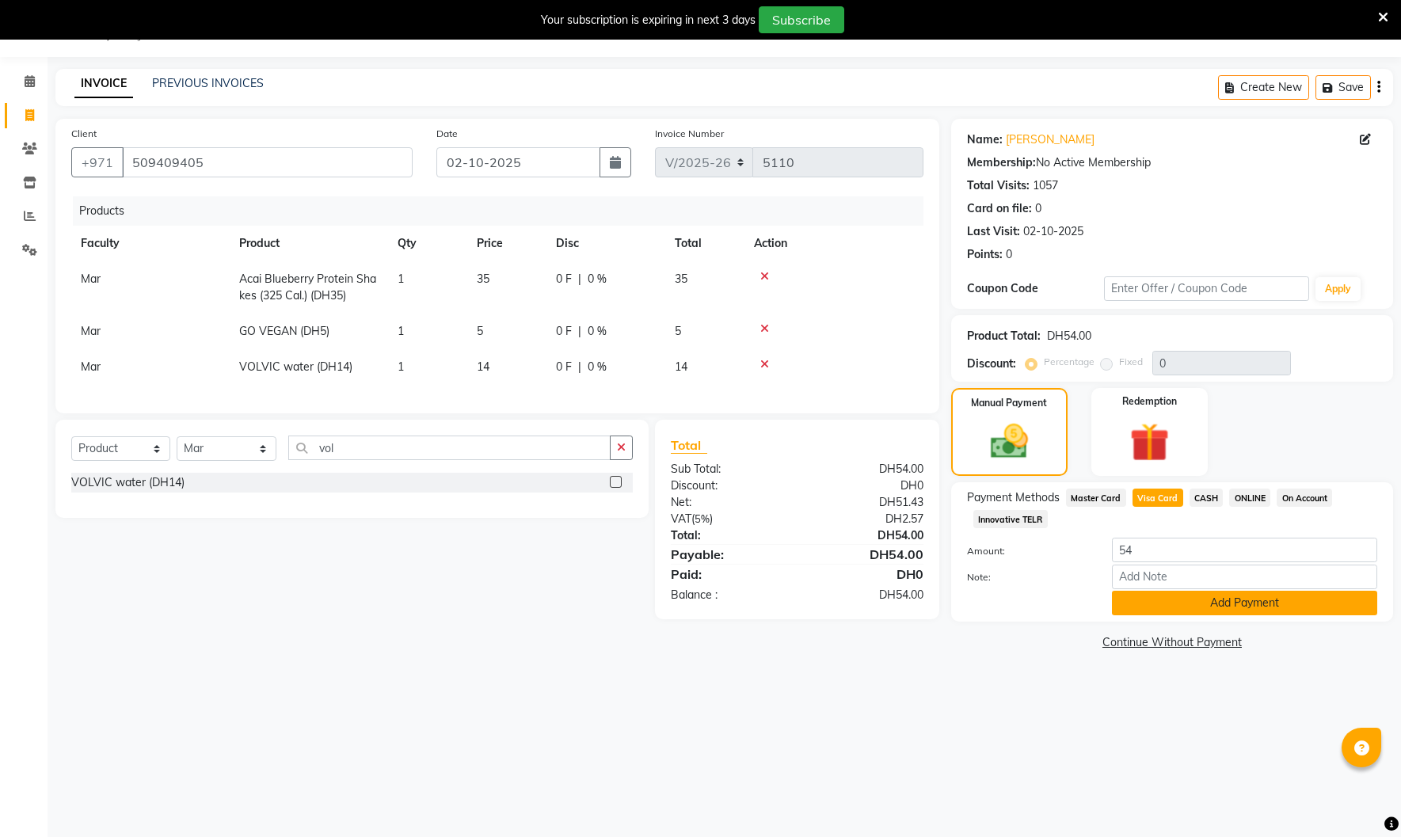
click at [1193, 610] on button "Add Payment" at bounding box center [1244, 603] width 265 height 25
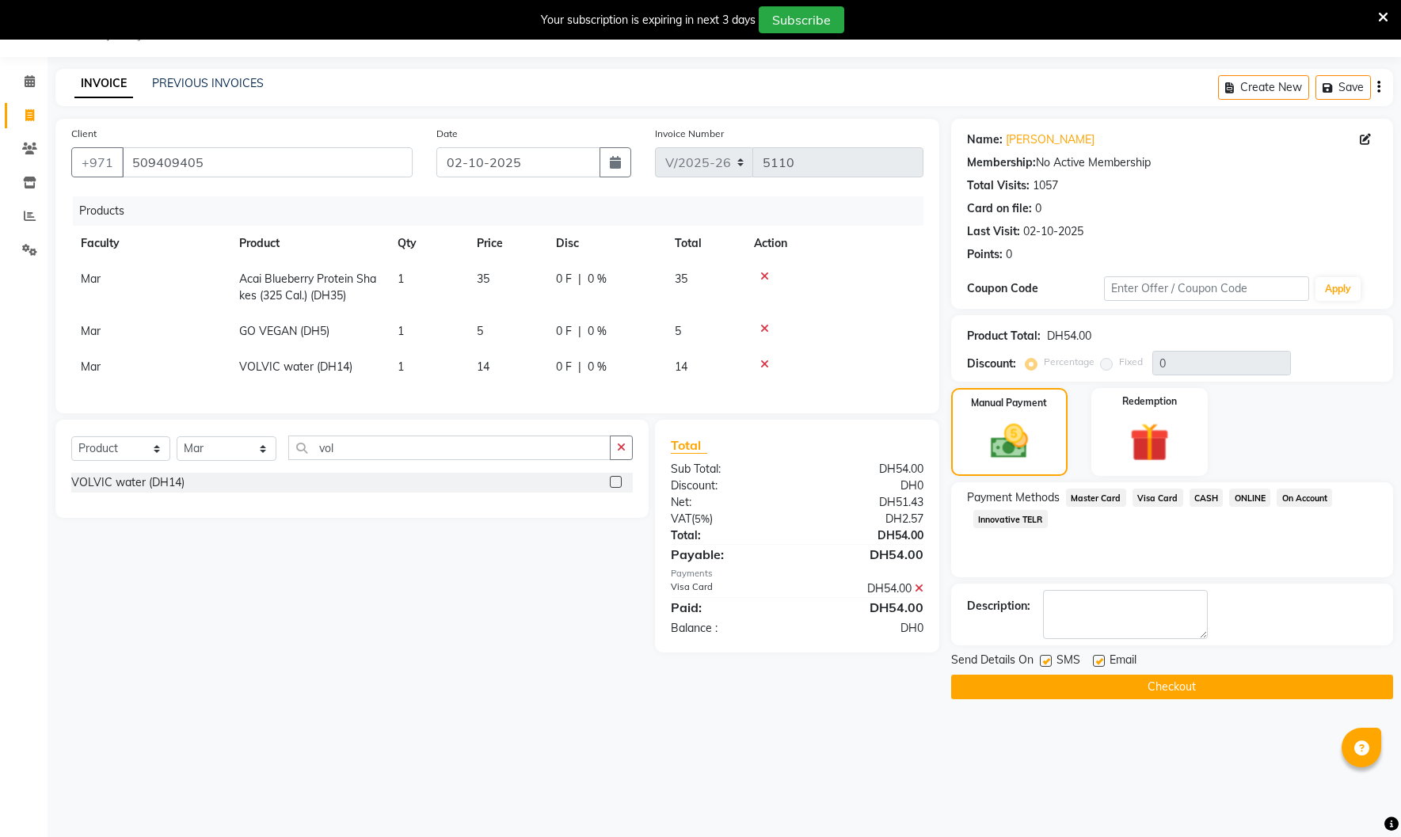
drag, startPoint x: 1101, startPoint y: 659, endPoint x: 1051, endPoint y: 668, distance: 50.8
click at [1101, 660] on label at bounding box center [1099, 661] width 12 height 12
click at [1101, 660] on input "checkbox" at bounding box center [1098, 662] width 10 height 10
checkbox input "false"
drag, startPoint x: 1049, startPoint y: 665, endPoint x: 1056, endPoint y: 671, distance: 9.0
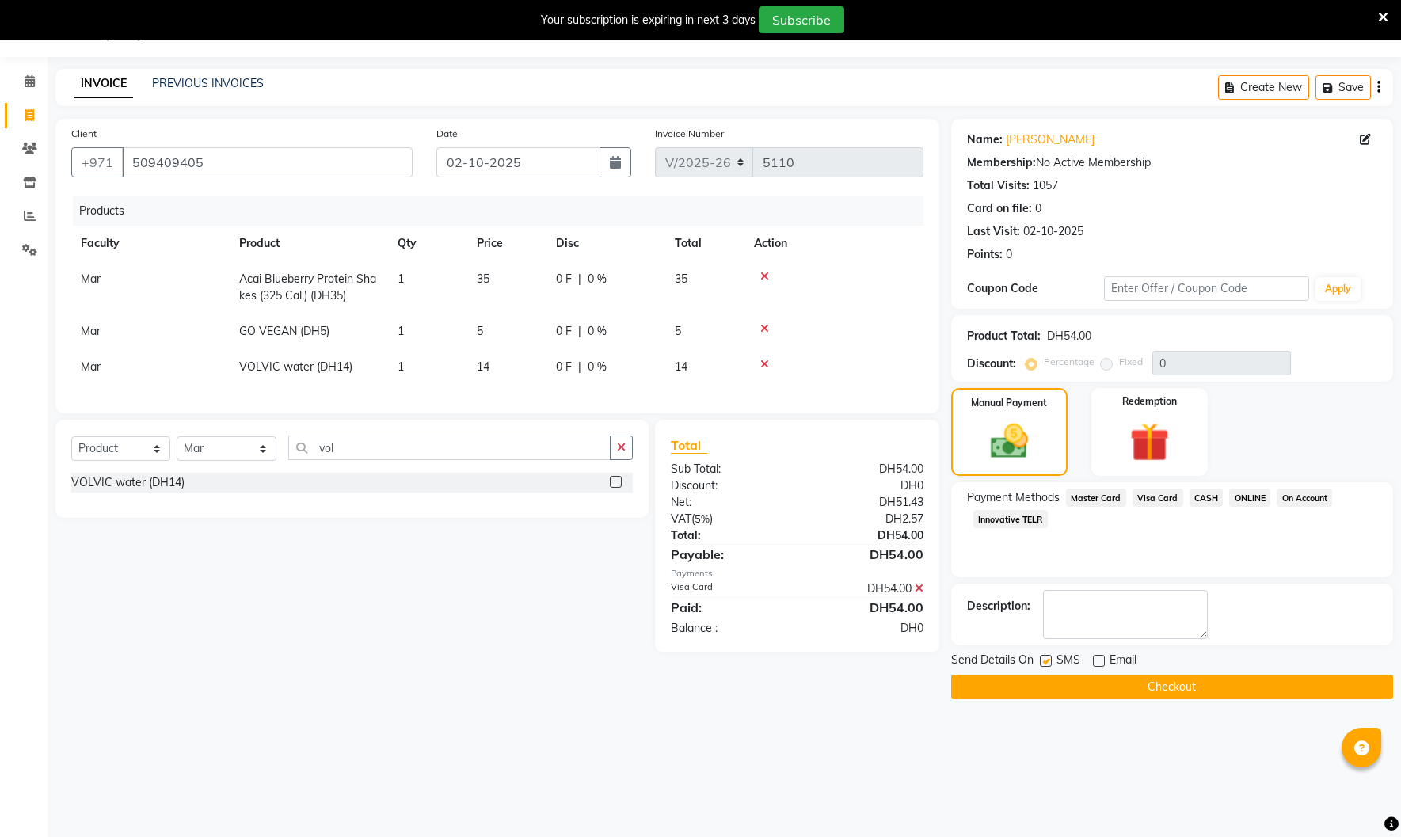
click at [1049, 667] on label at bounding box center [1046, 661] width 12 height 12
click at [1049, 667] on input "checkbox" at bounding box center [1045, 662] width 10 height 10
checkbox input "false"
click at [1072, 684] on button "Checkout" at bounding box center [1172, 687] width 442 height 25
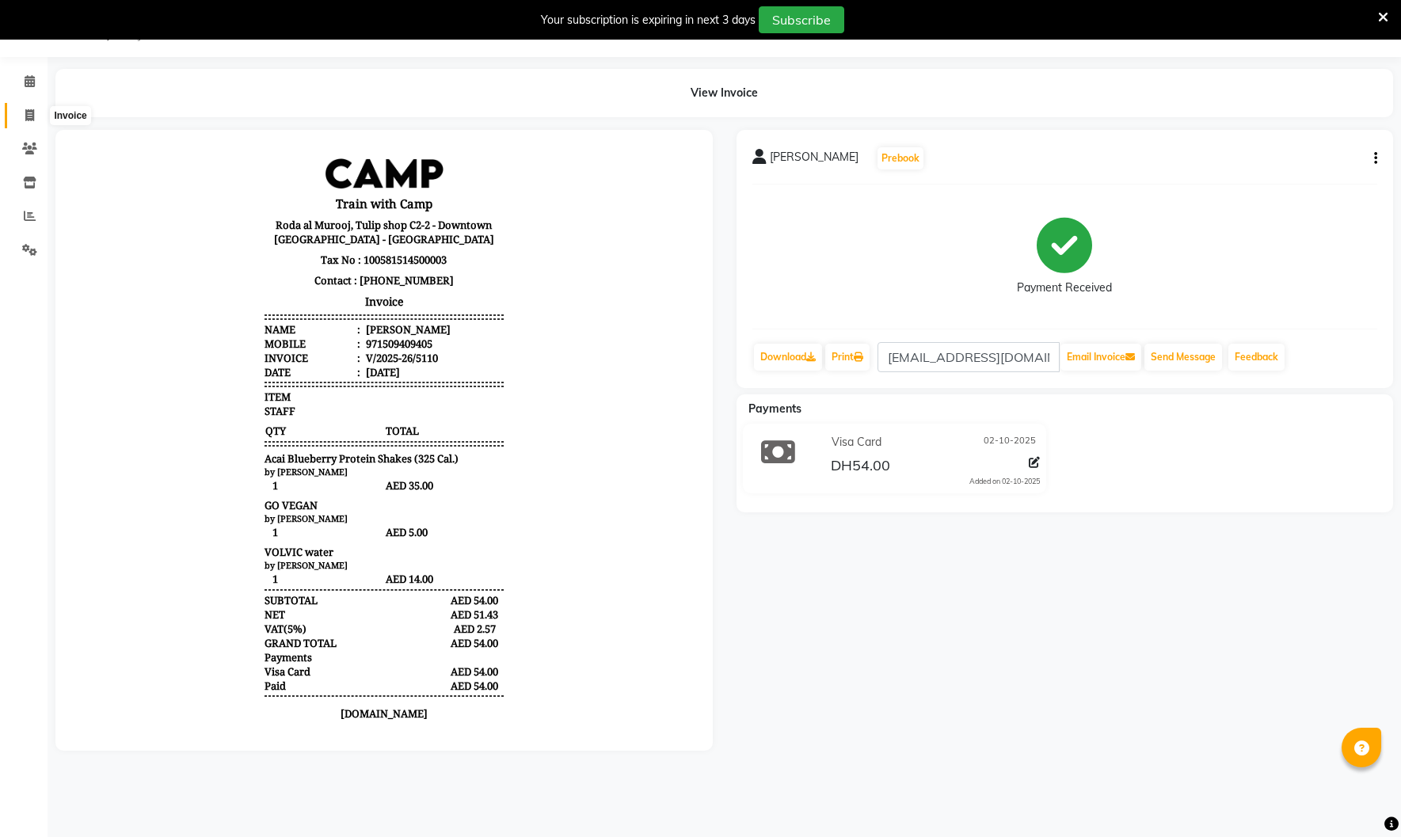
click at [33, 116] on icon at bounding box center [29, 115] width 9 height 12
select select "service"
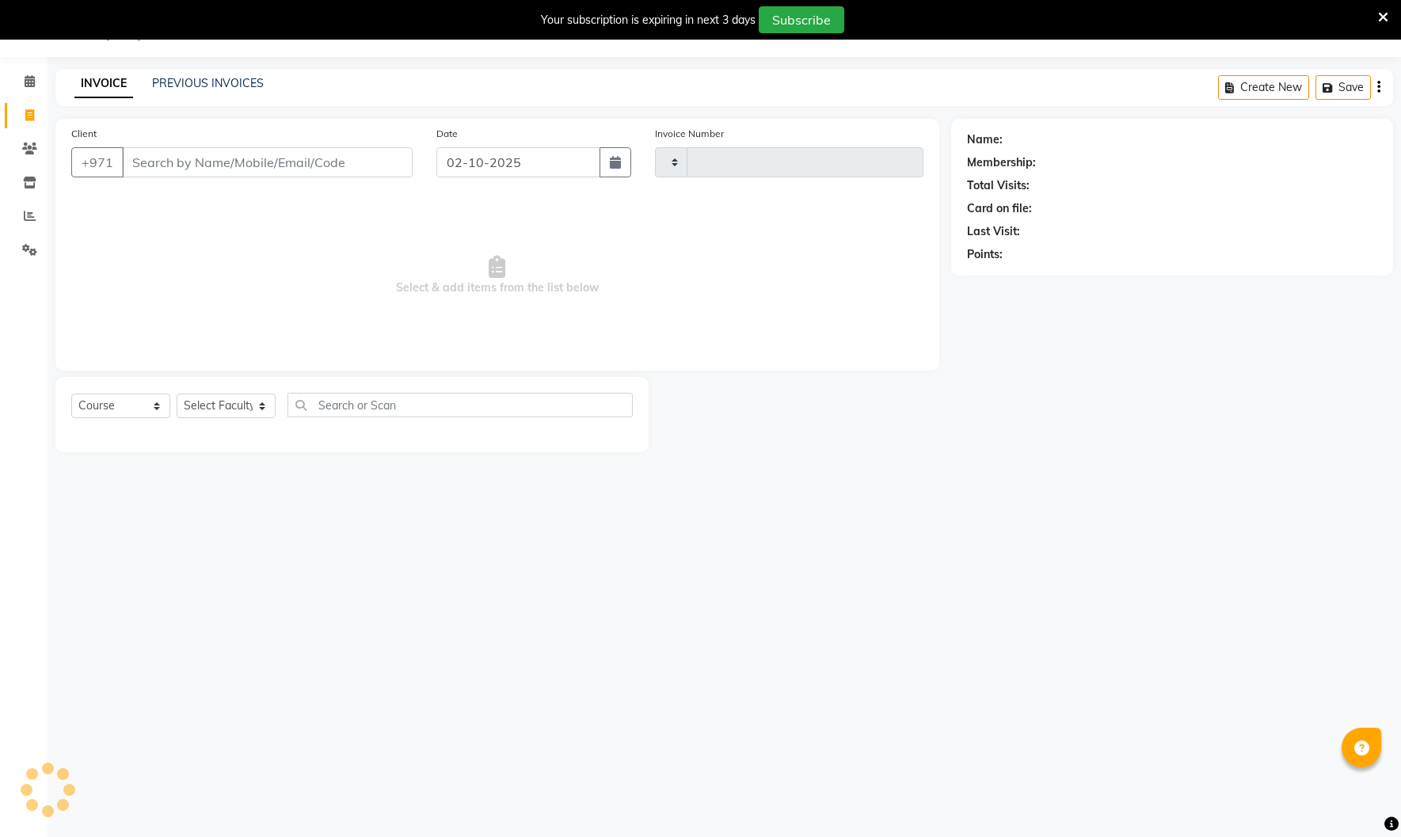
type input "5111"
select select "910"
type input "els"
select select "14898"
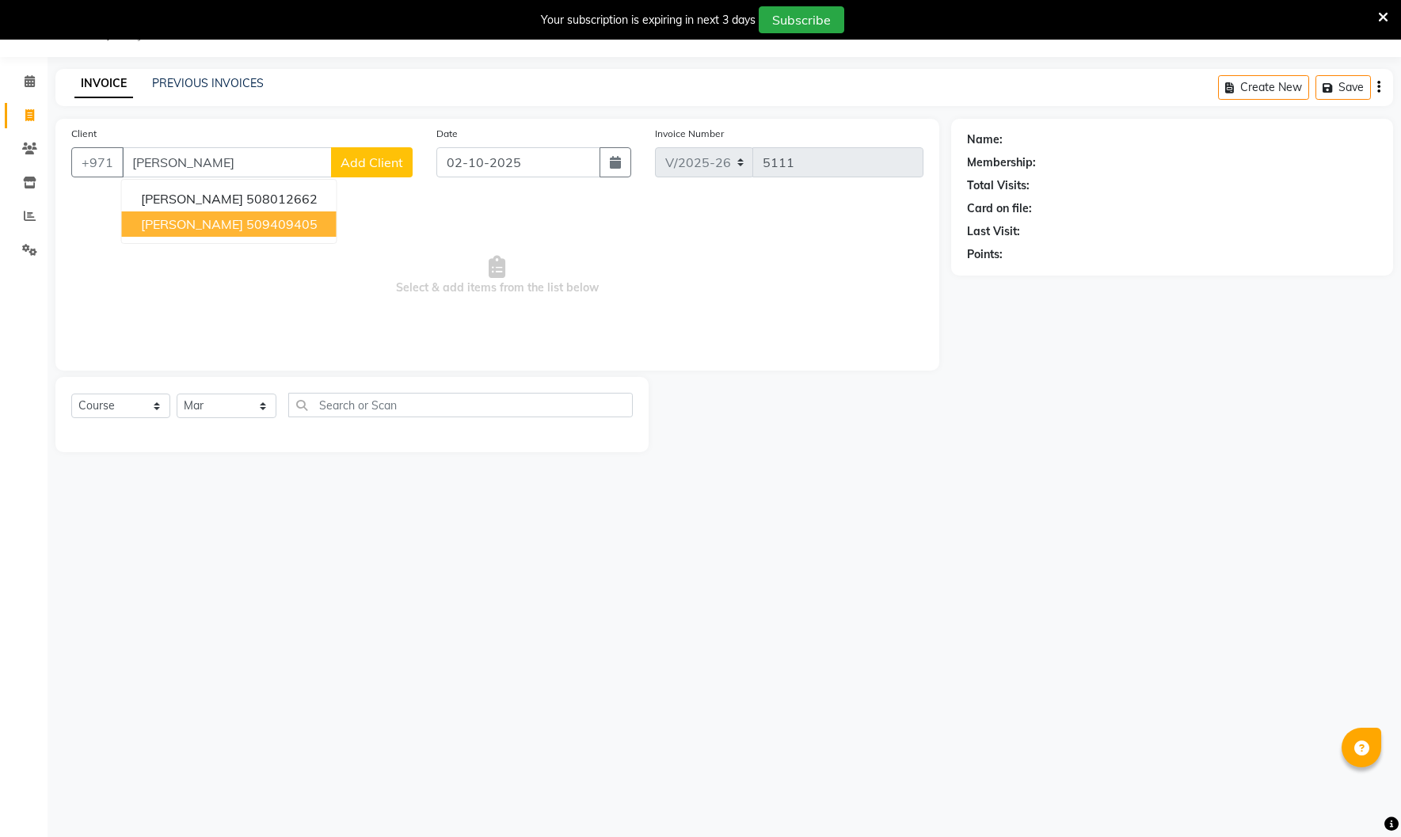
click at [218, 230] on span "[PERSON_NAME]" at bounding box center [192, 224] width 102 height 16
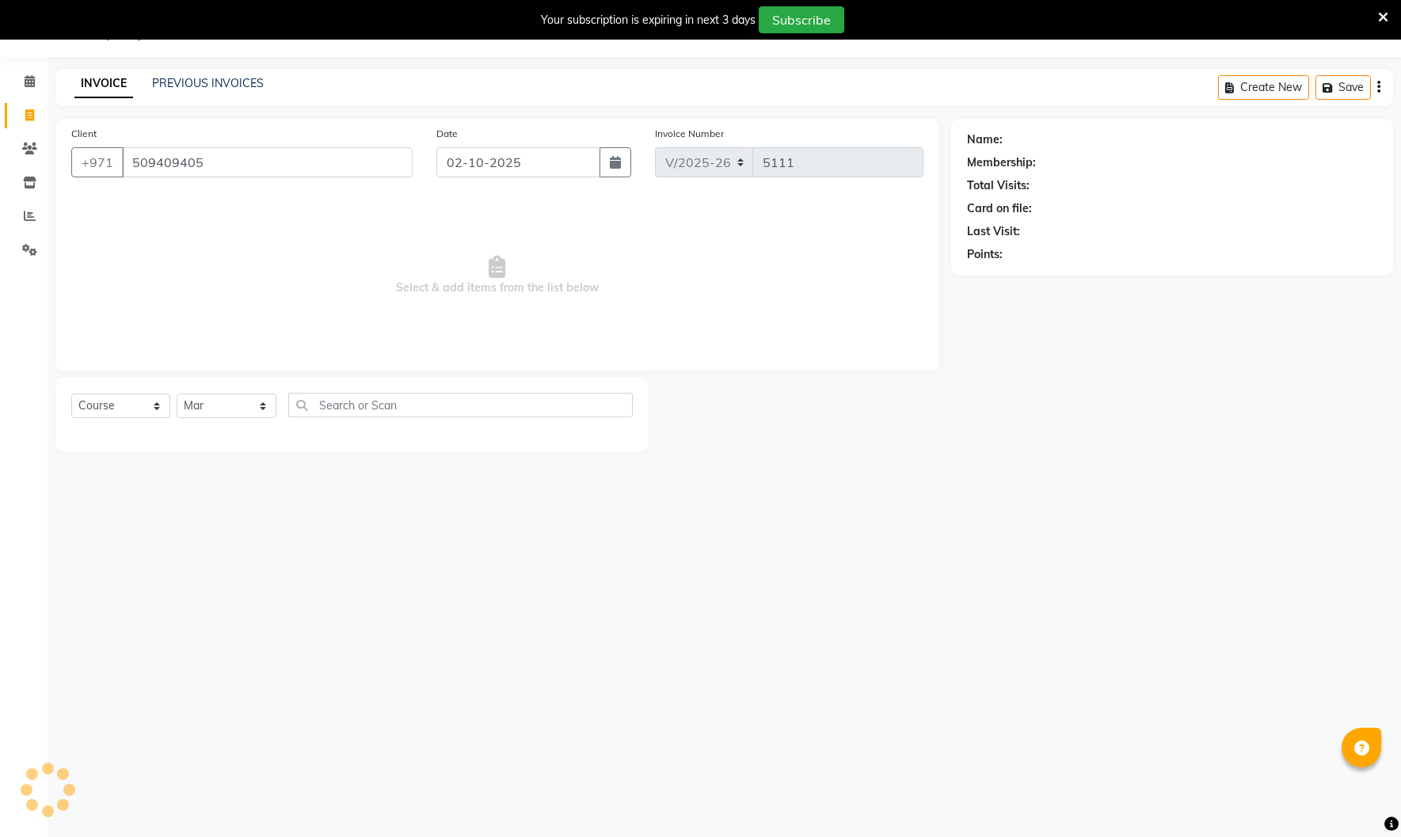
type input "509409405"
click at [109, 411] on select "Select Course Product Membership Package Voucher Prepaid Gift Card" at bounding box center [120, 406] width 99 height 25
select select "product"
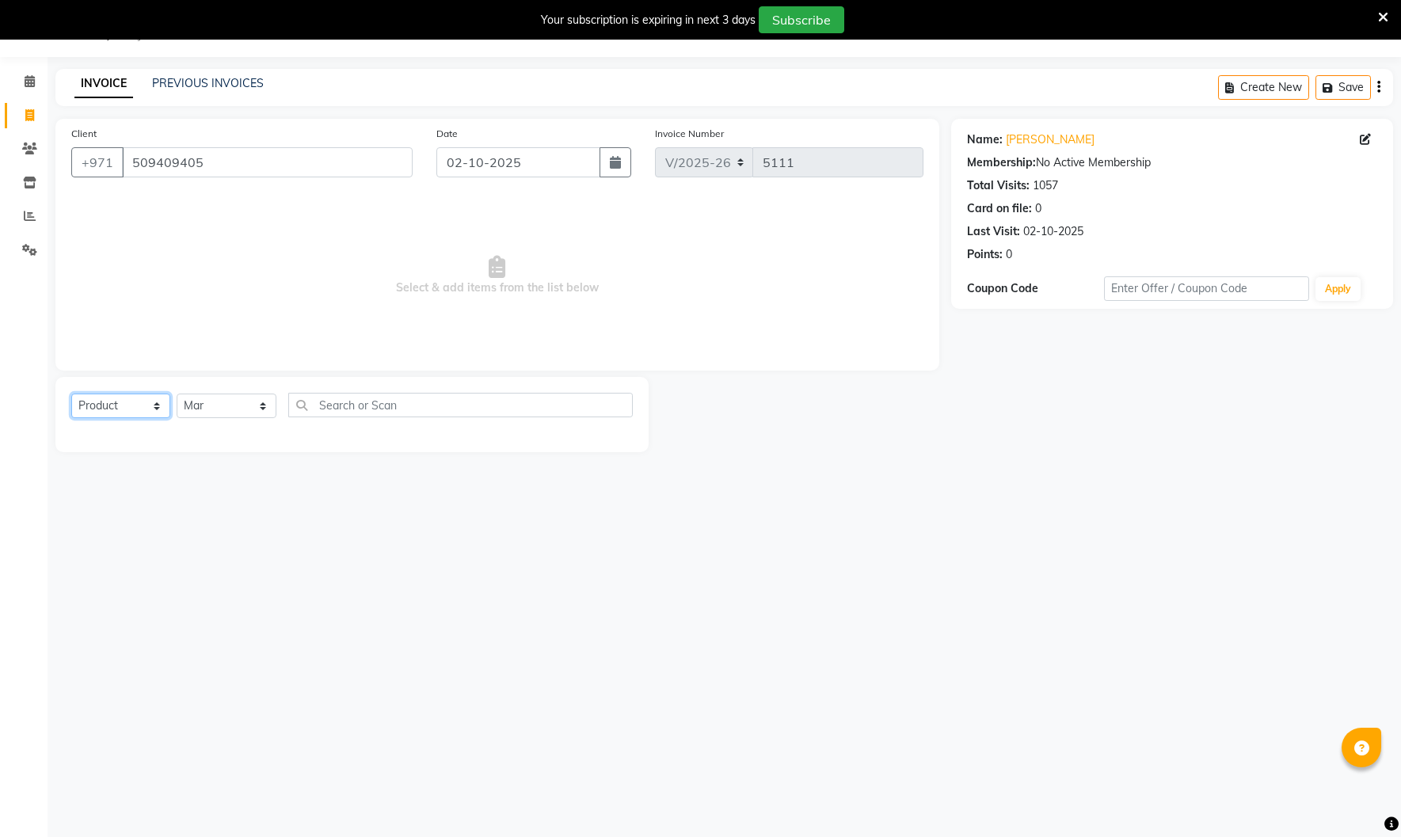
click at [71, 394] on select "Select Course Product Membership Package Voucher Prepaid Gift Card" at bounding box center [120, 406] width 99 height 25
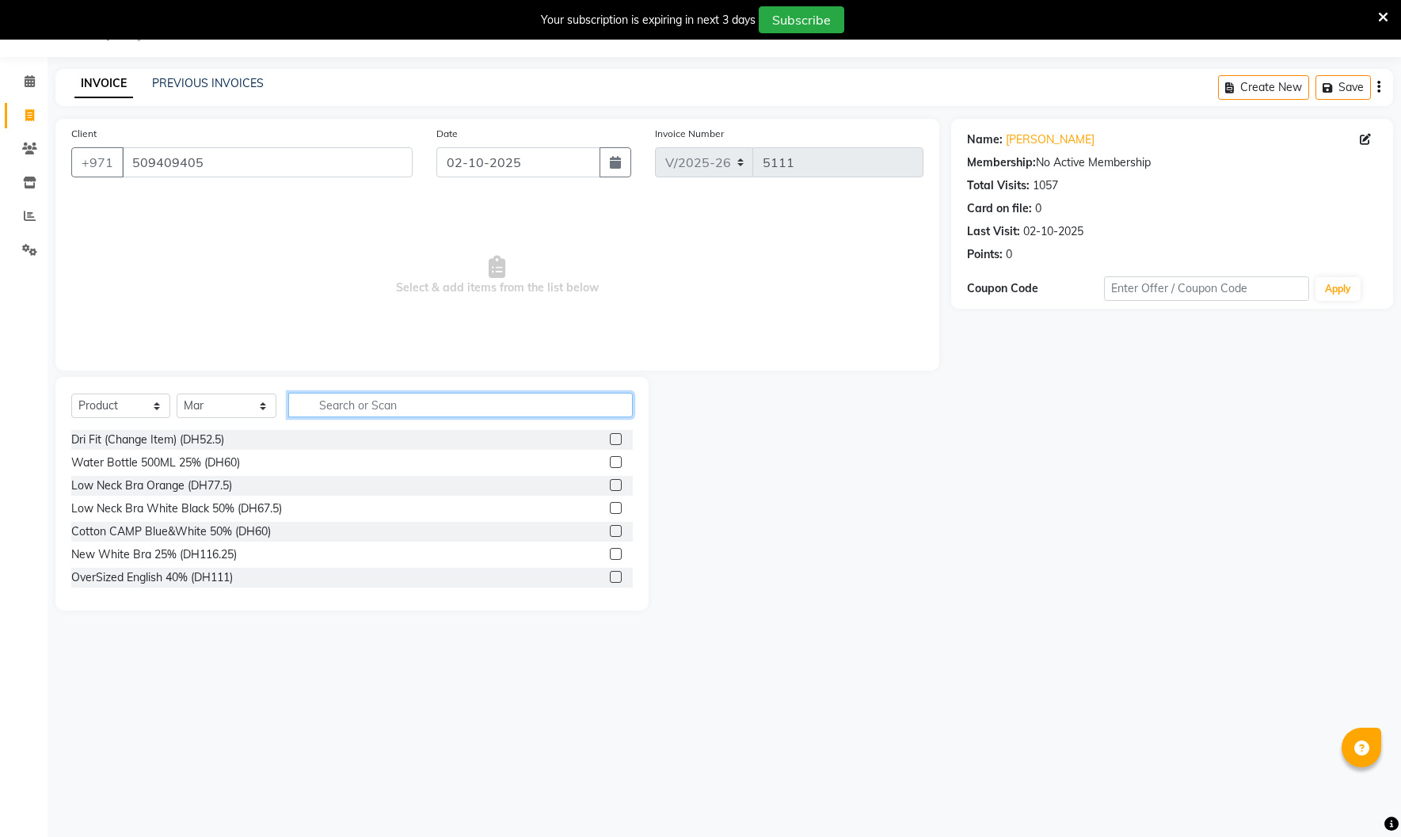
click at [392, 408] on input "text" at bounding box center [460, 405] width 345 height 25
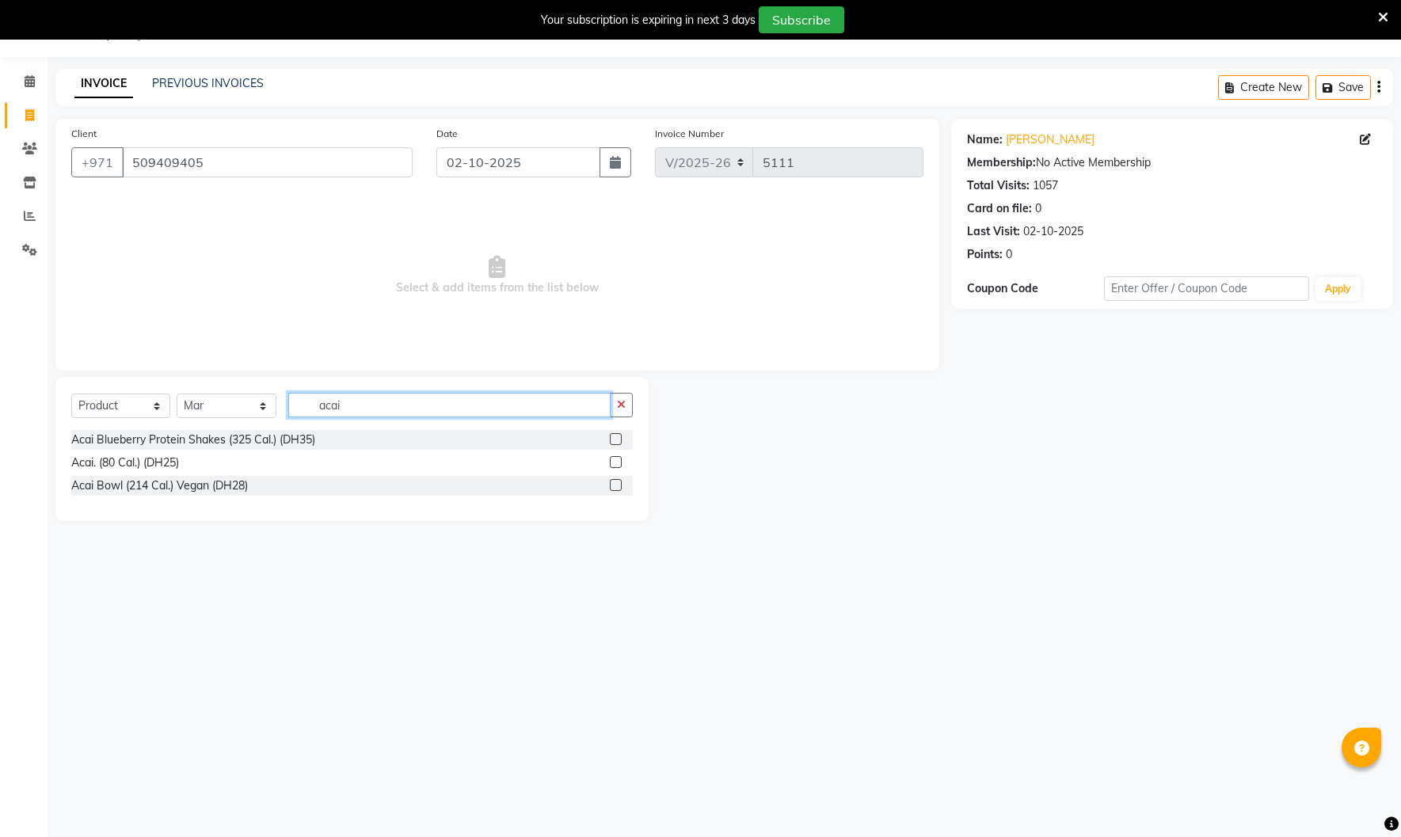
type input "acai"
click at [617, 440] on label at bounding box center [616, 439] width 12 height 12
click at [617, 440] on input "checkbox" at bounding box center [615, 440] width 10 height 10
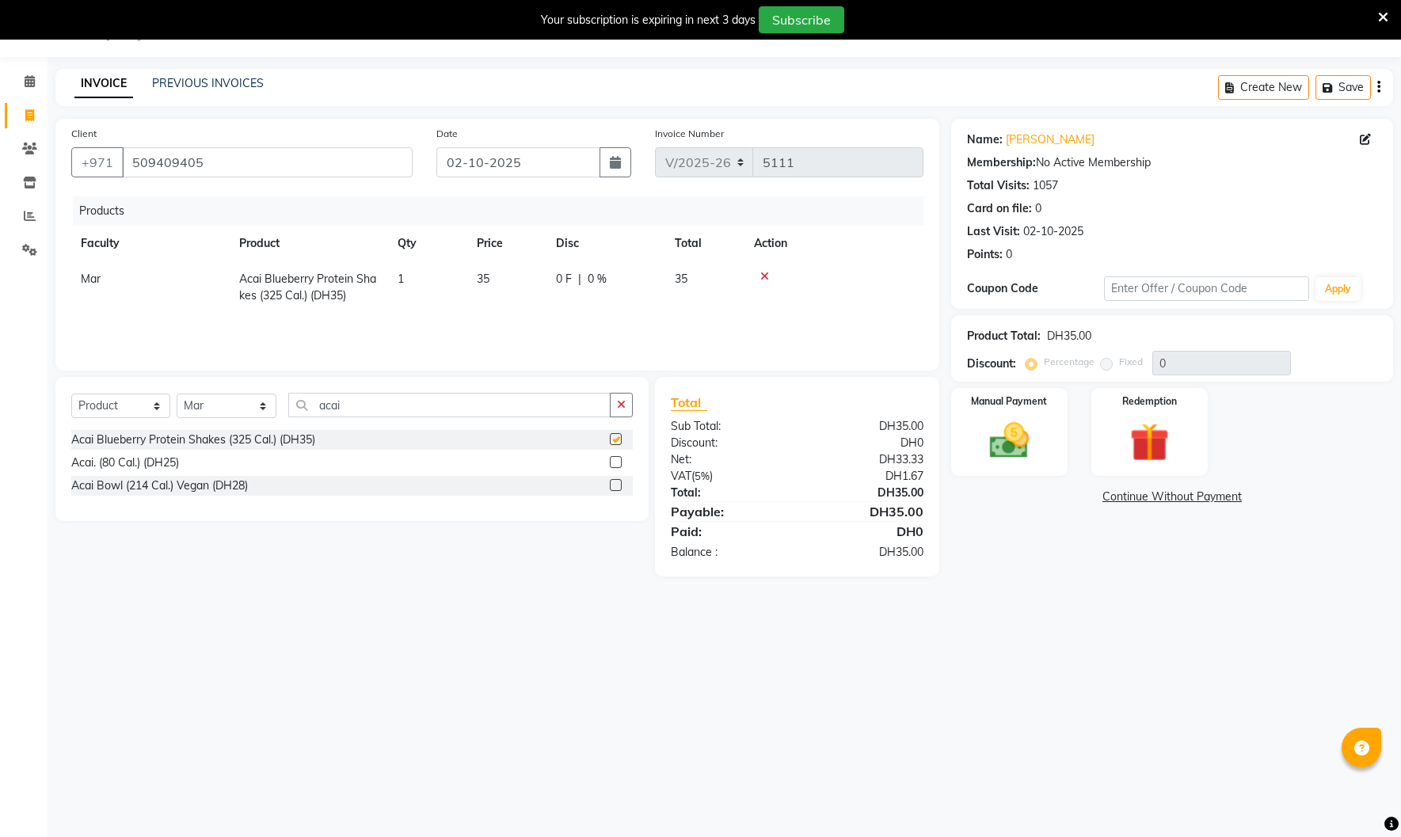
checkbox input "false"
click at [1018, 437] on img at bounding box center [1010, 440] width 66 height 47
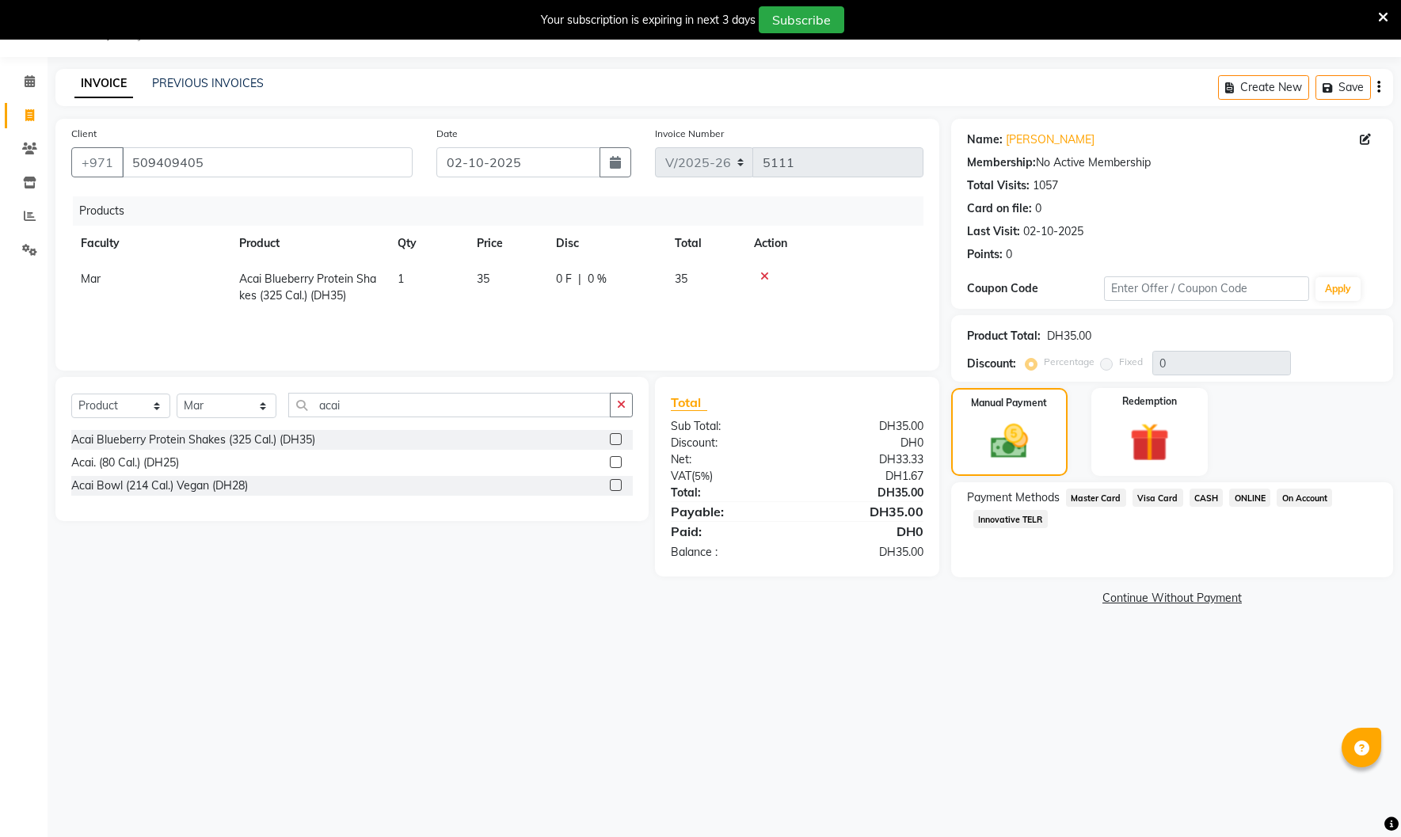
click at [1162, 493] on span "Visa Card" at bounding box center [1158, 498] width 51 height 18
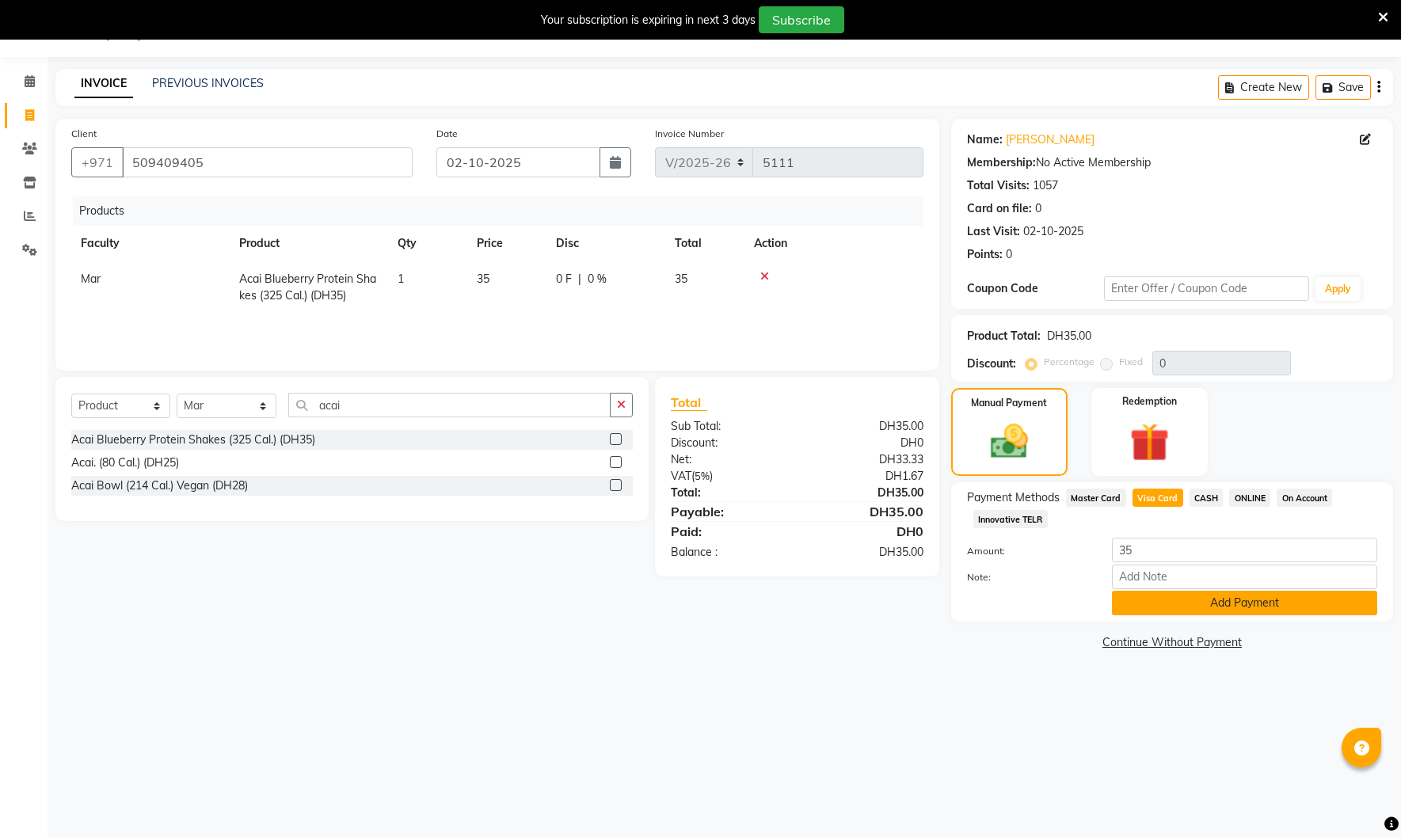
click at [1187, 602] on button "Add Payment" at bounding box center [1244, 603] width 265 height 25
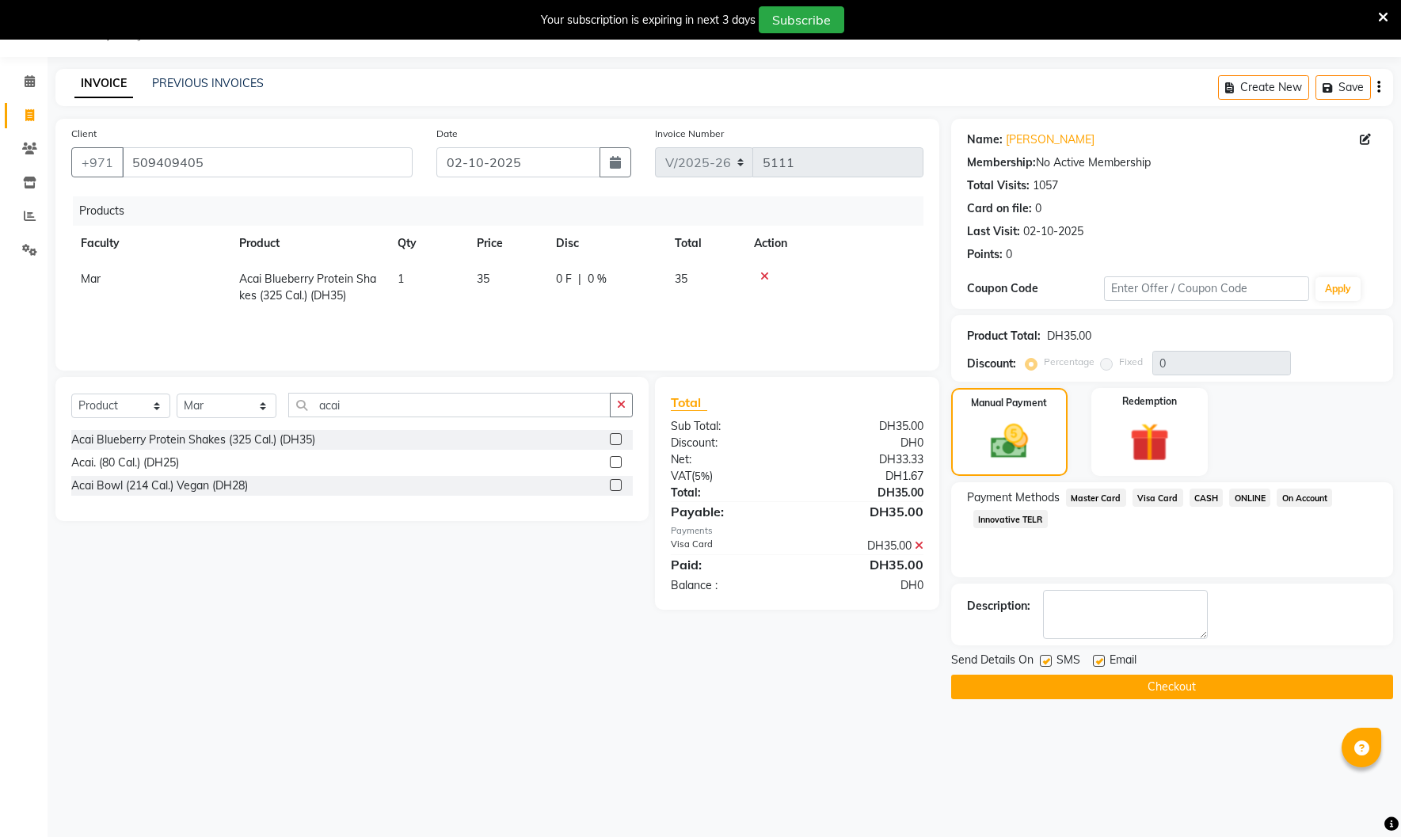
click at [1100, 663] on label at bounding box center [1099, 661] width 12 height 12
click at [1100, 663] on input "checkbox" at bounding box center [1098, 662] width 10 height 10
checkbox input "false"
drag, startPoint x: 1046, startPoint y: 661, endPoint x: 1071, endPoint y: 683, distance: 32.6
click at [1046, 662] on label at bounding box center [1046, 661] width 12 height 12
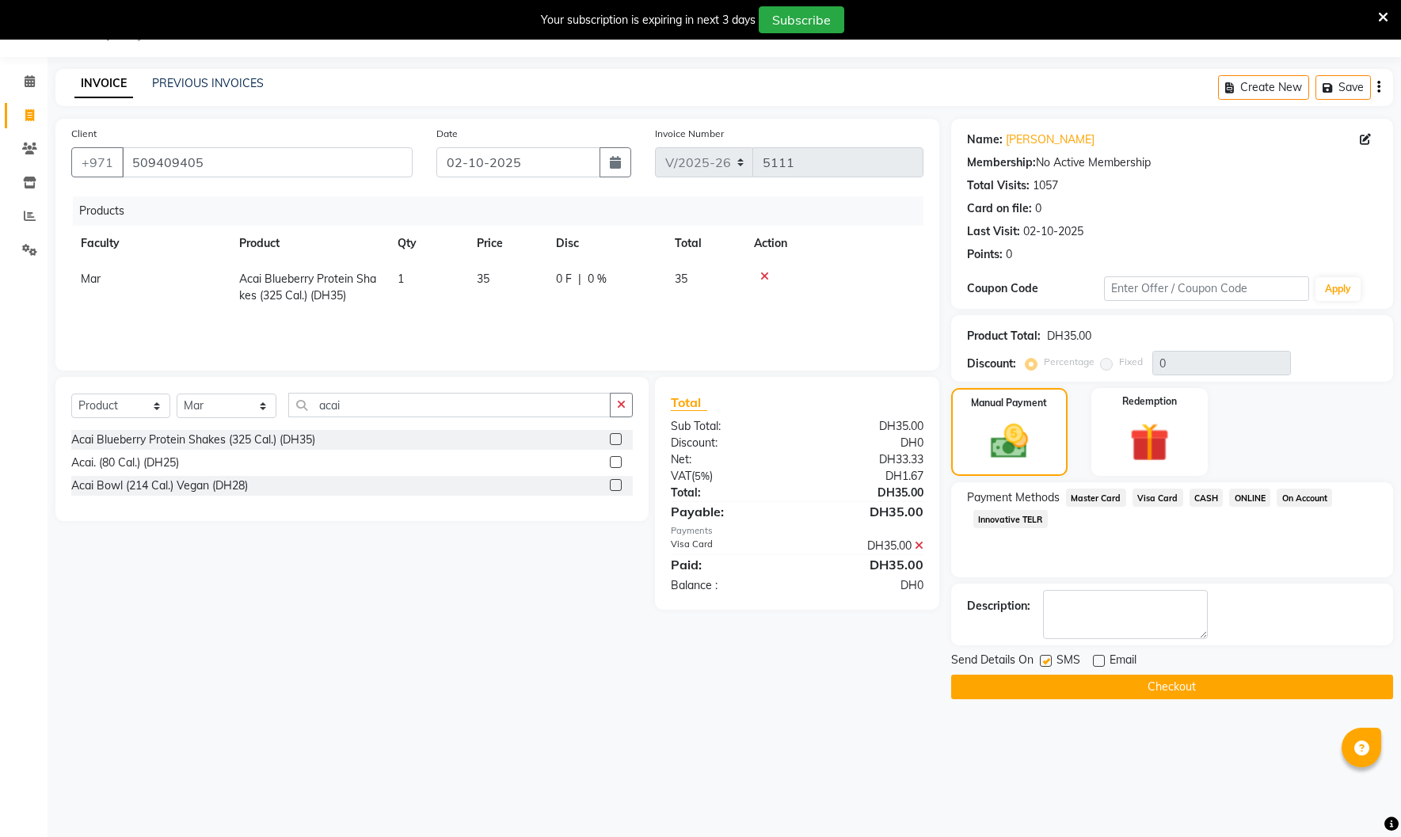
click at [1046, 662] on input "checkbox" at bounding box center [1045, 662] width 10 height 10
checkbox input "false"
click at [1084, 687] on button "Checkout" at bounding box center [1172, 687] width 442 height 25
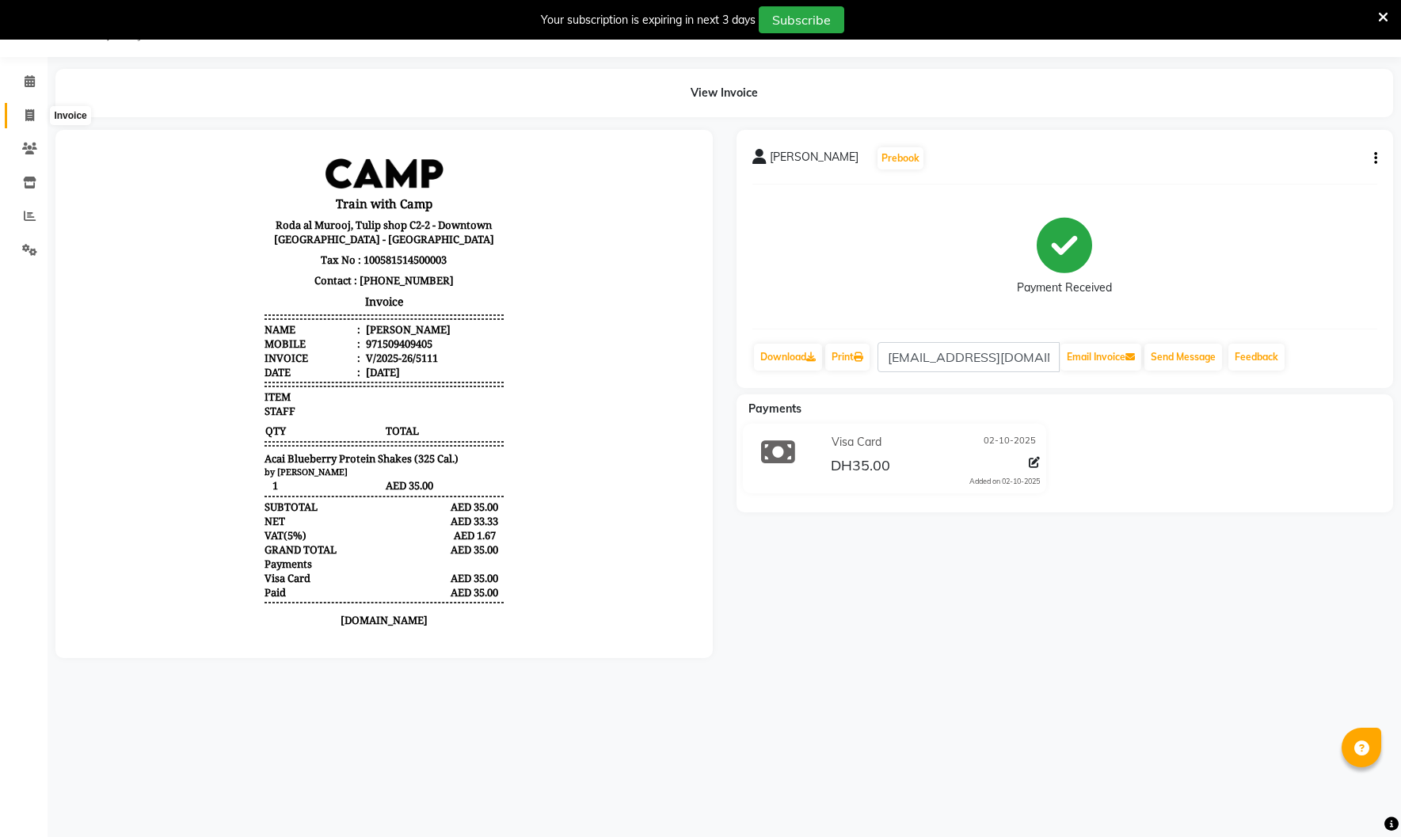
click at [30, 116] on icon at bounding box center [29, 115] width 9 height 12
select select "service"
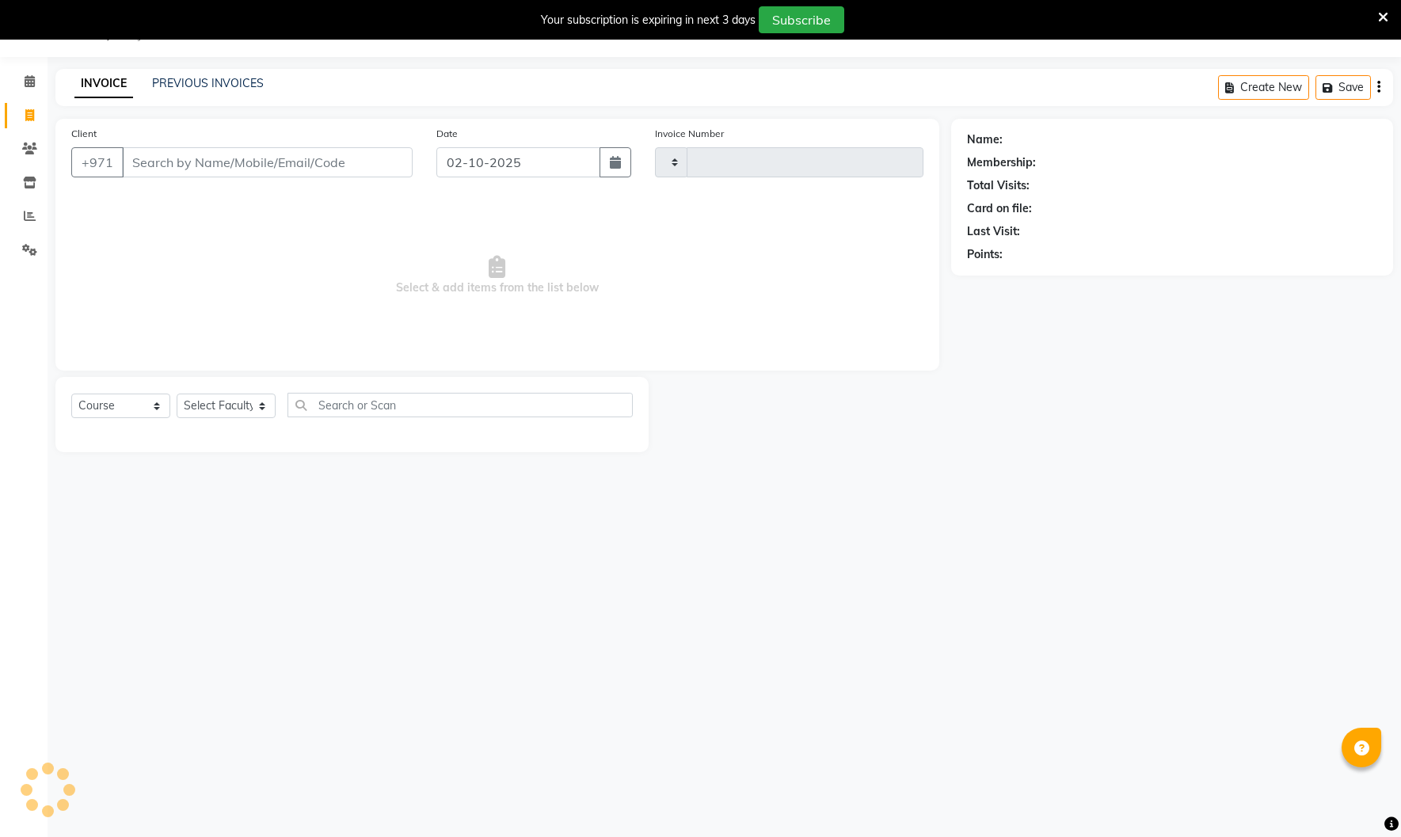
type input "5112"
select select "910"
type input "[PERSON_NAME]"
select select "14898"
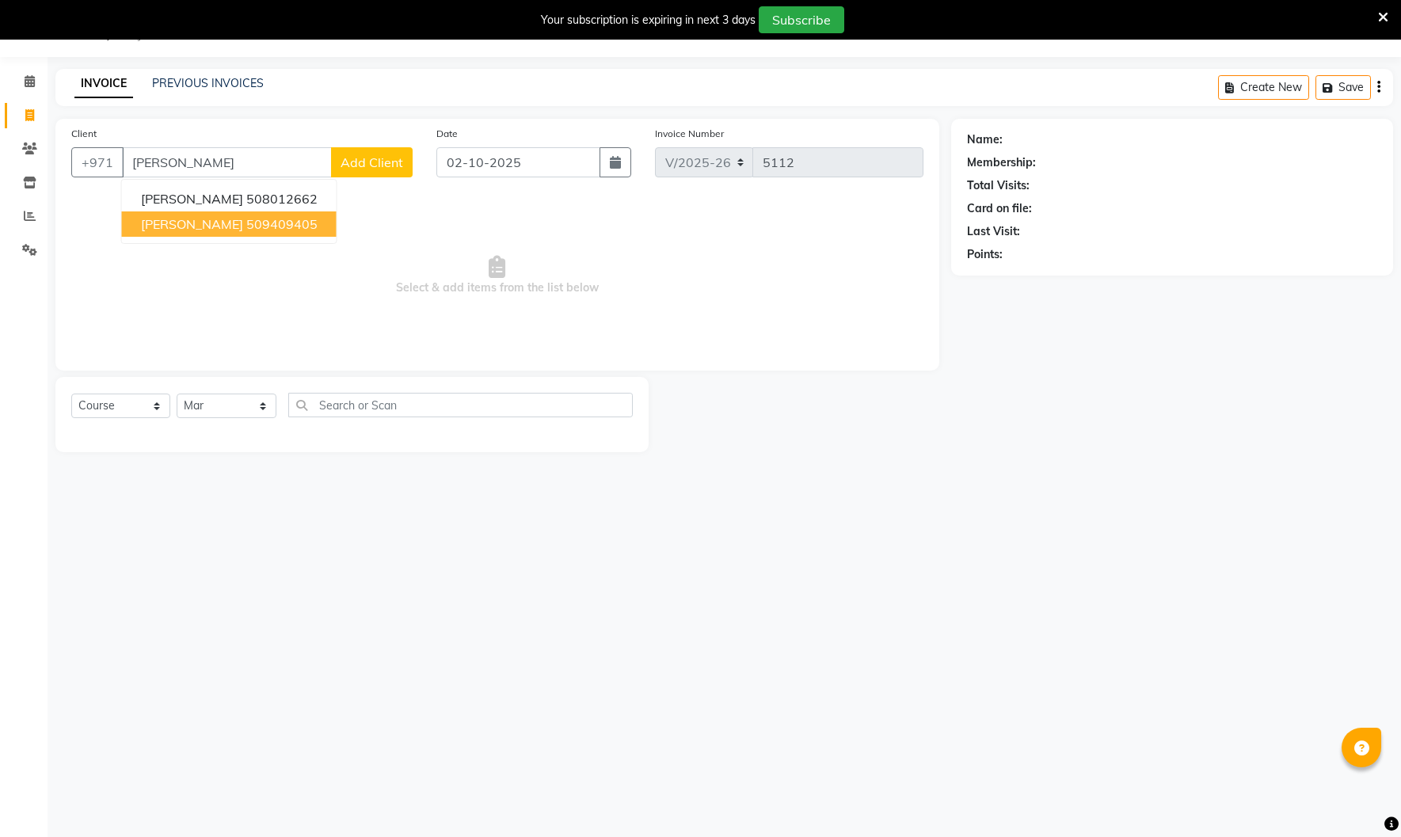
click at [186, 218] on span "[PERSON_NAME]" at bounding box center [192, 224] width 102 height 16
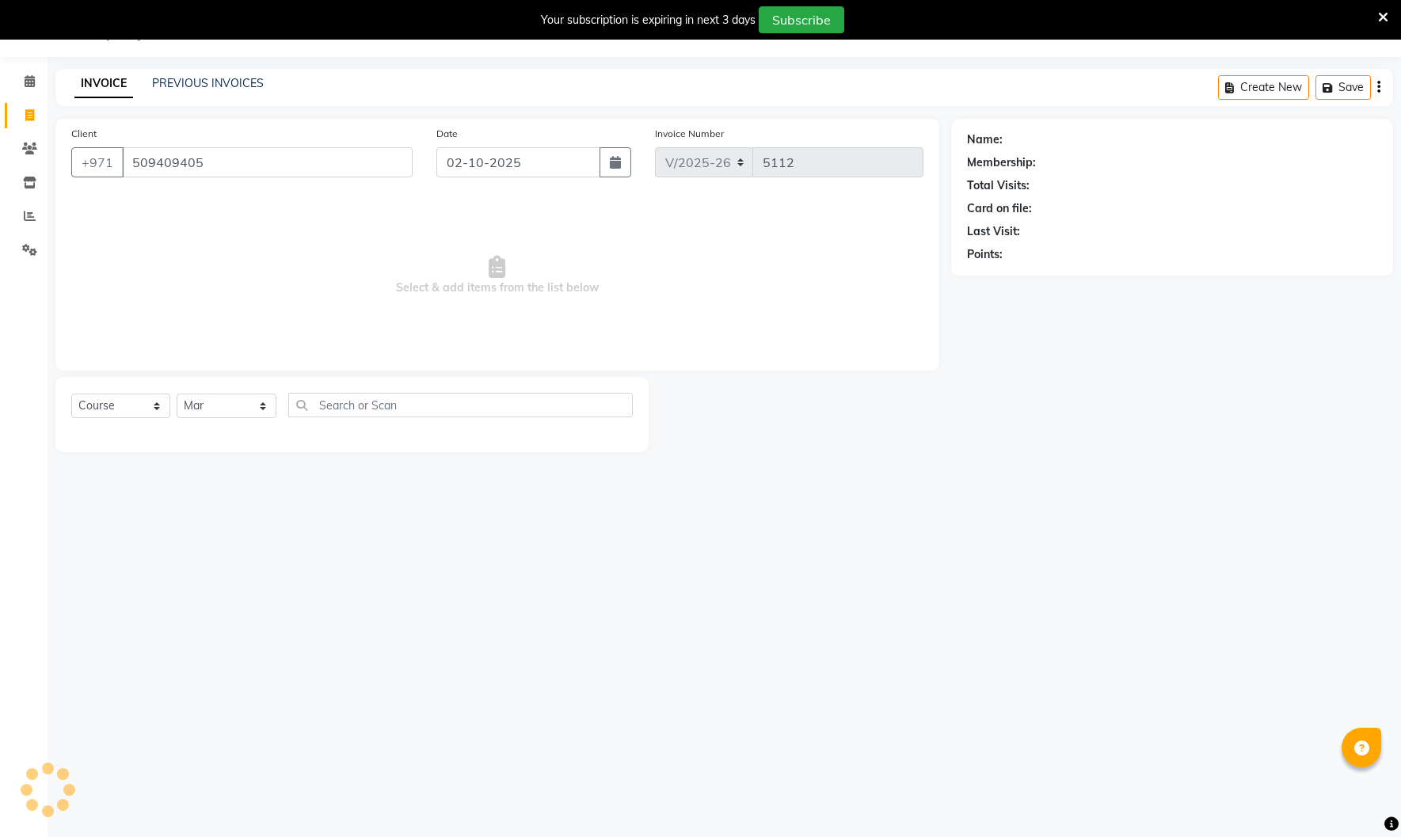
type input "509409405"
click at [129, 398] on select "Select Course Product Membership Package Voucher Prepaid Gift Card" at bounding box center [120, 406] width 99 height 25
select select "product"
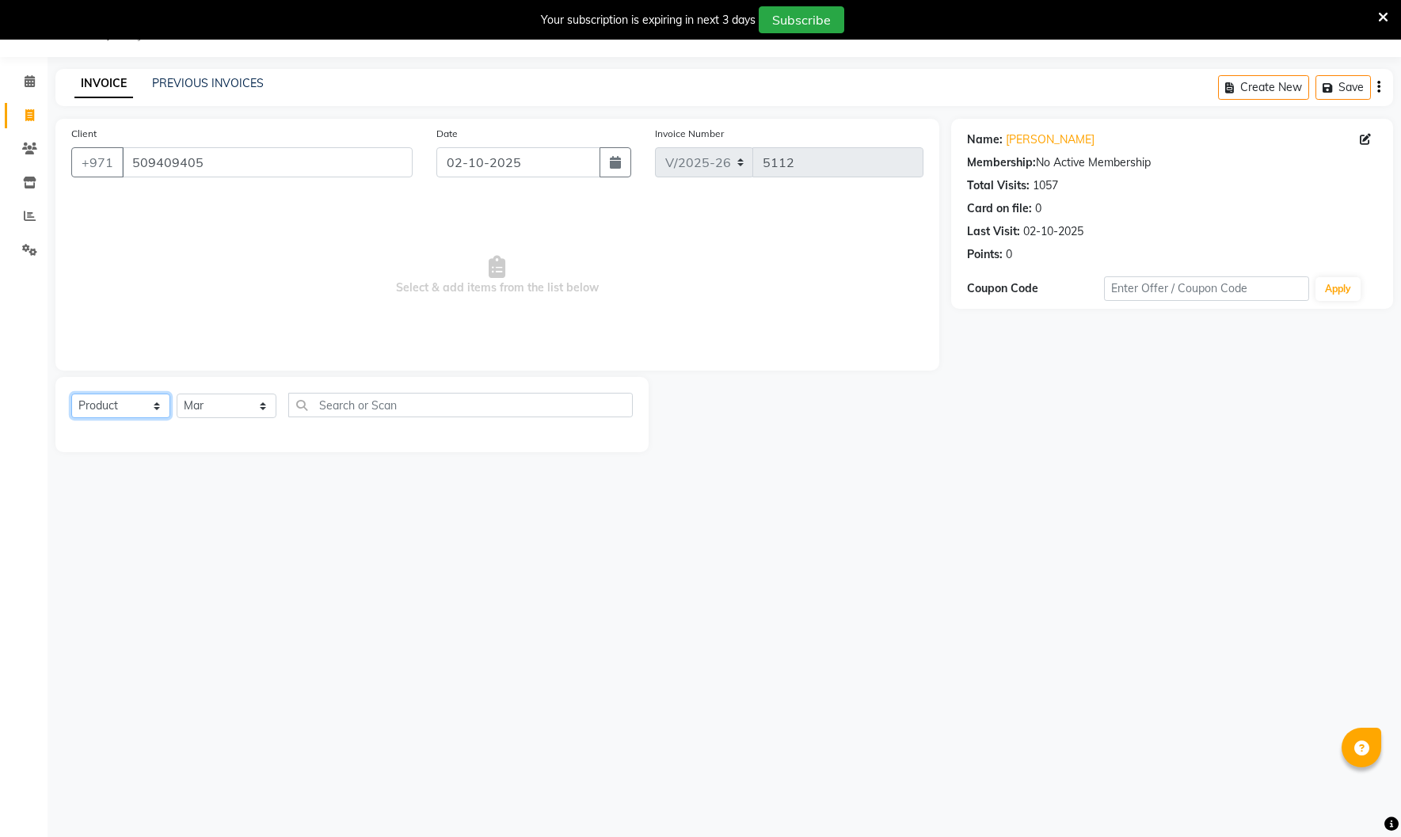
click at [71, 394] on select "Select Course Product Membership Package Voucher Prepaid Gift Card" at bounding box center [120, 406] width 99 height 25
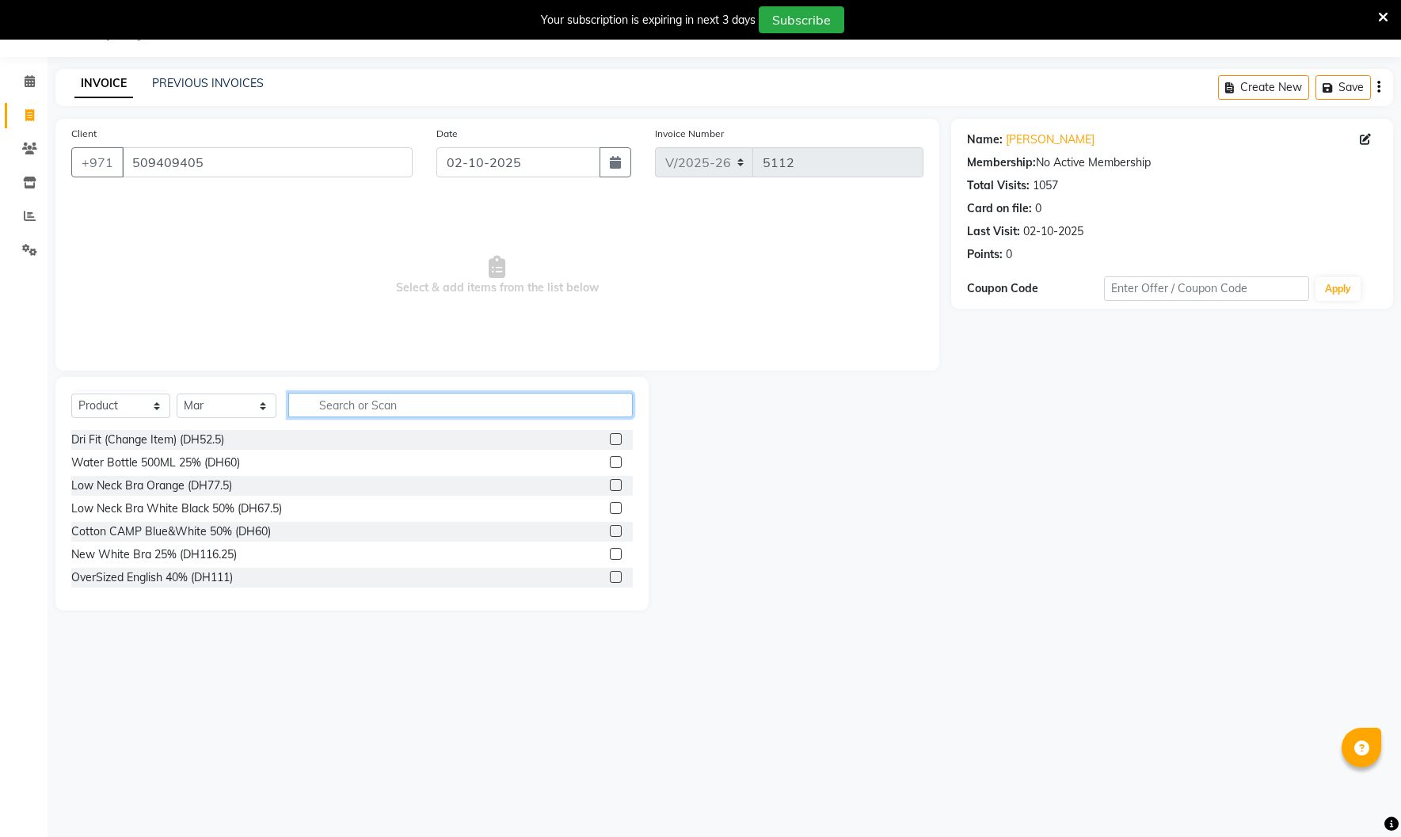
click at [388, 412] on input "text" at bounding box center [460, 405] width 345 height 25
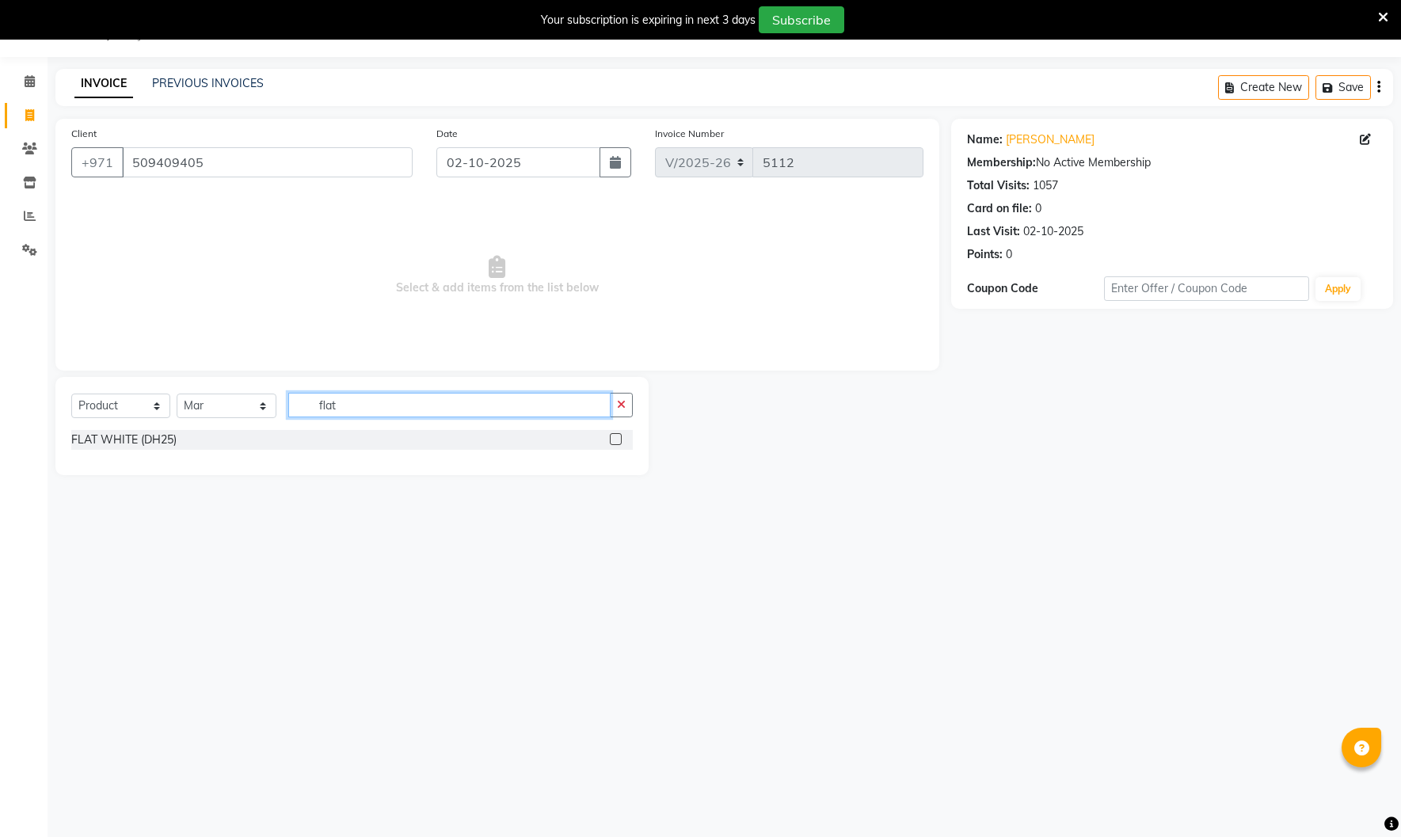
type input "flat"
drag, startPoint x: 615, startPoint y: 440, endPoint x: 602, endPoint y: 440, distance: 12.7
click at [616, 440] on label at bounding box center [616, 439] width 12 height 12
click at [616, 440] on input "checkbox" at bounding box center [615, 440] width 10 height 10
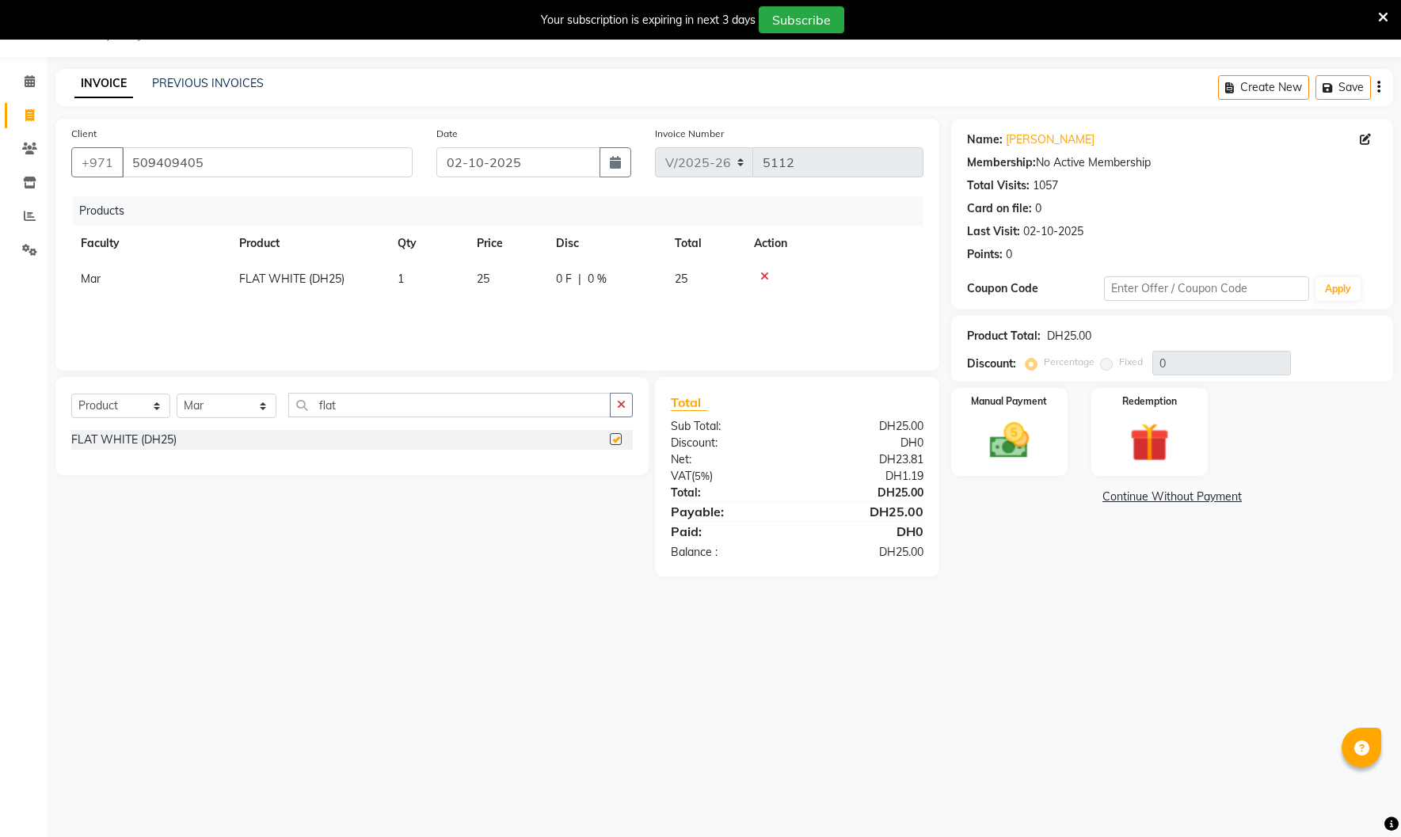
checkbox input "false"
click at [992, 441] on img at bounding box center [1010, 440] width 66 height 47
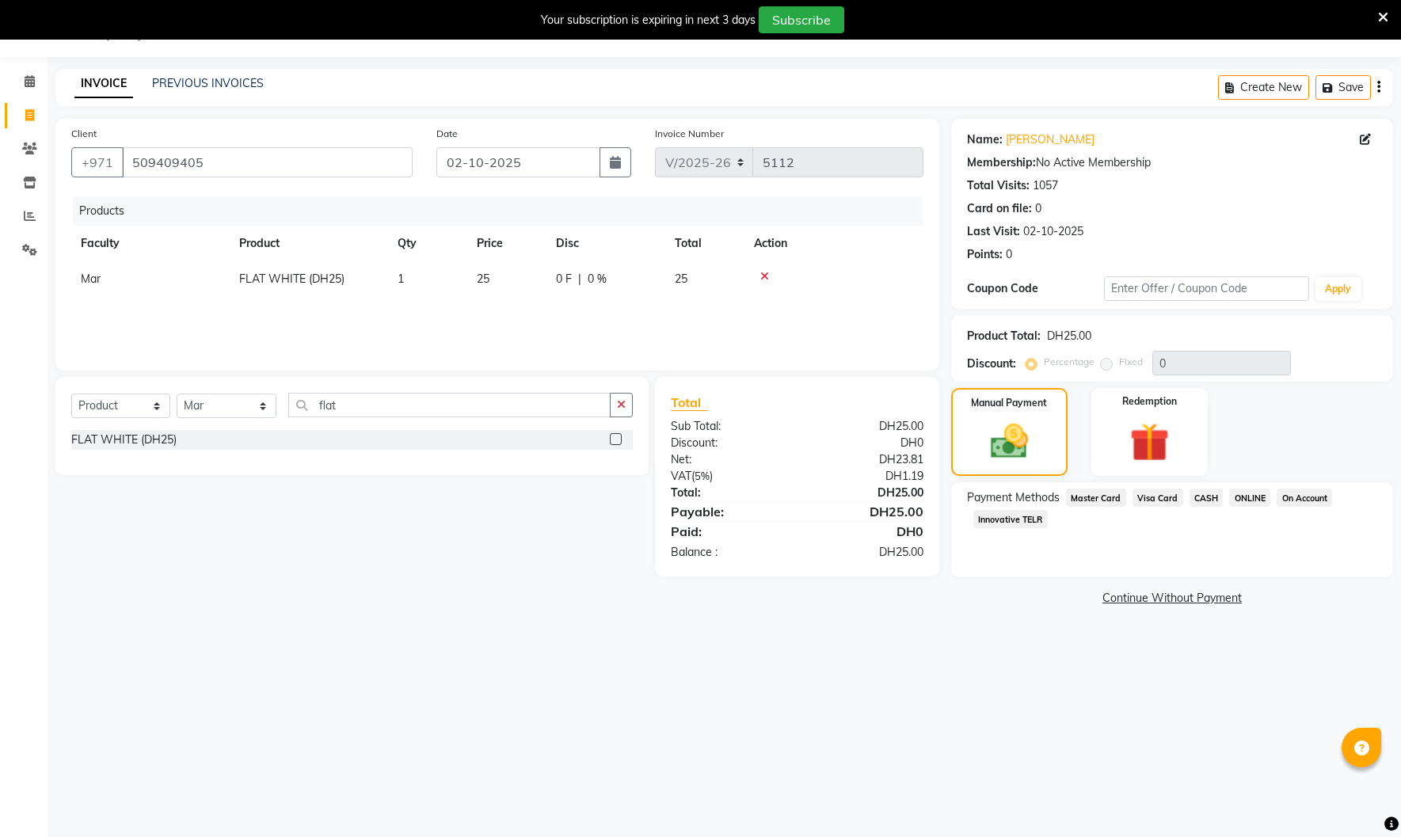
drag, startPoint x: 1160, startPoint y: 499, endPoint x: 1167, endPoint y: 528, distance: 30.2
click at [1161, 501] on span "Visa Card" at bounding box center [1158, 498] width 51 height 18
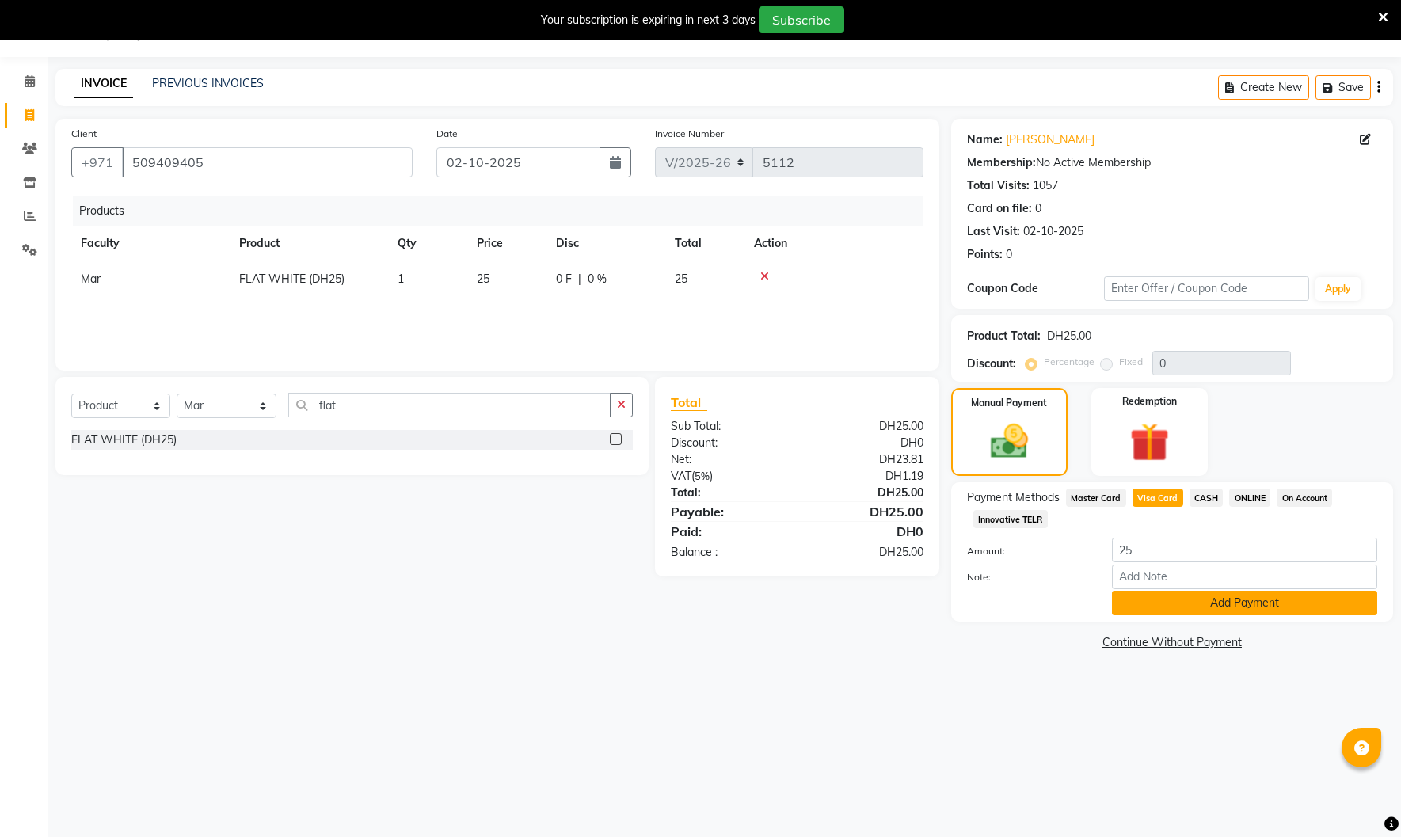
click at [1200, 604] on button "Add Payment" at bounding box center [1244, 603] width 265 height 25
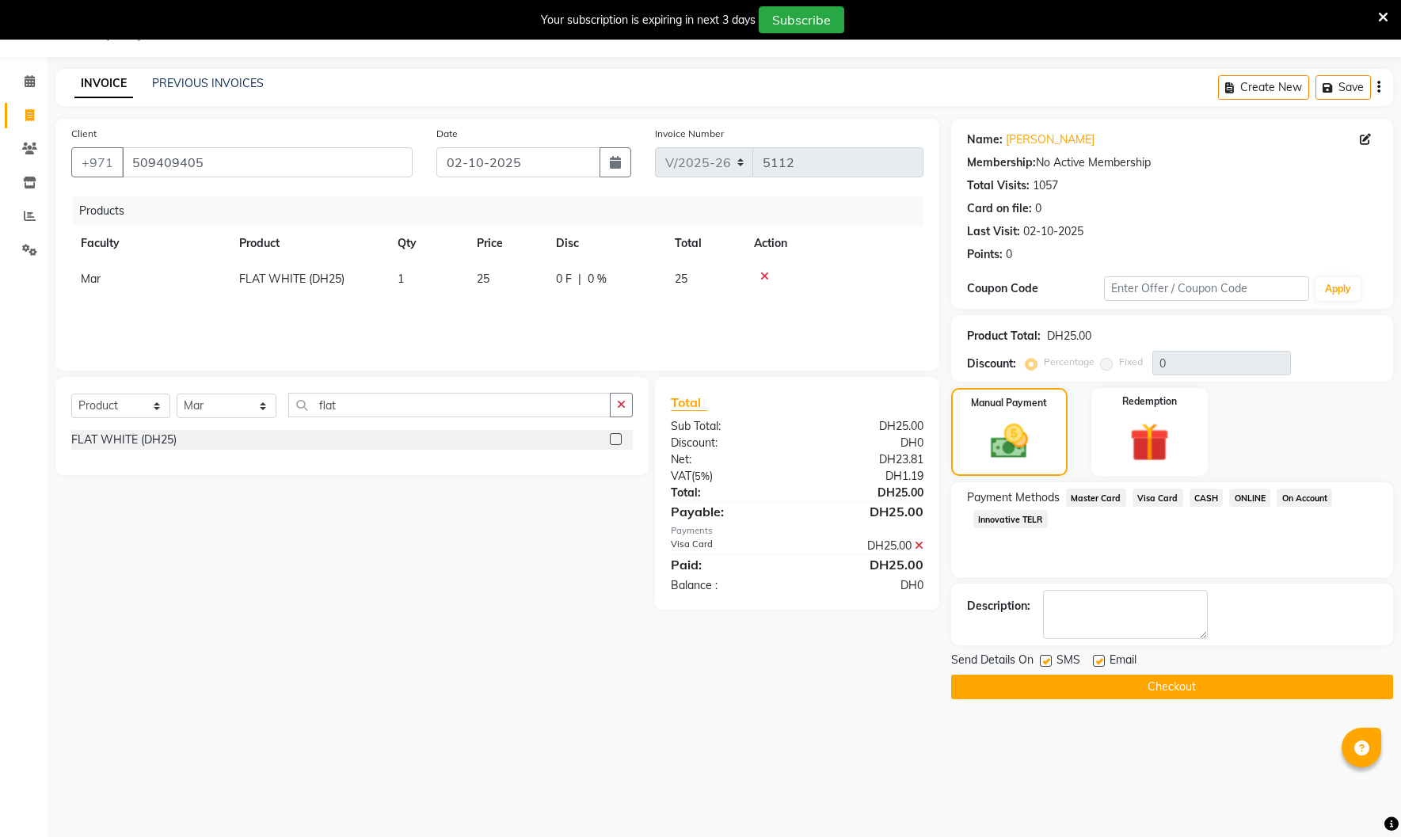
click at [1095, 663] on label at bounding box center [1099, 661] width 12 height 12
click at [1095, 663] on input "checkbox" at bounding box center [1098, 662] width 10 height 10
checkbox input "false"
click at [1046, 665] on label at bounding box center [1046, 661] width 12 height 12
click at [1046, 665] on input "checkbox" at bounding box center [1045, 662] width 10 height 10
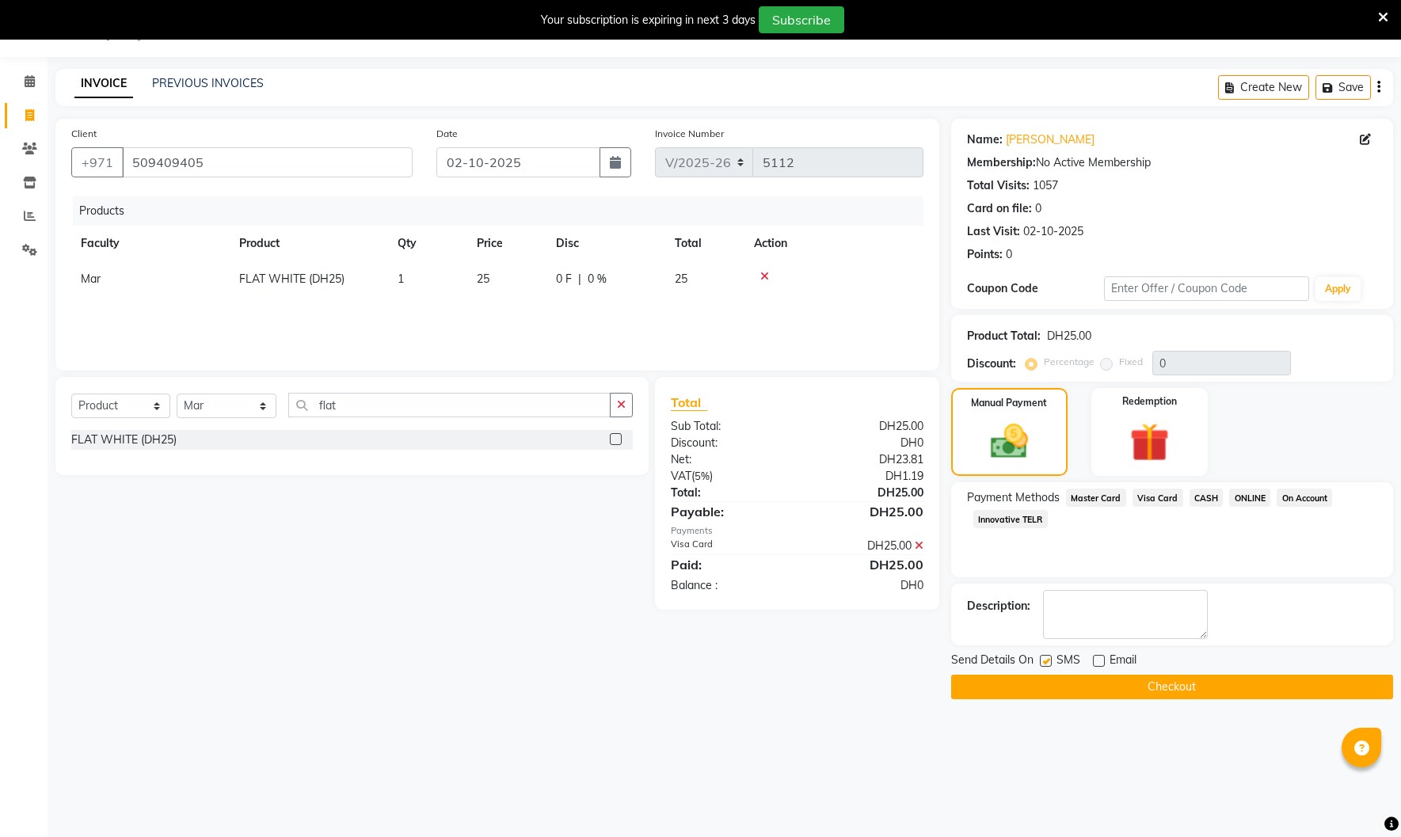
checkbox input "false"
click at [1072, 686] on button "Checkout" at bounding box center [1172, 687] width 442 height 25
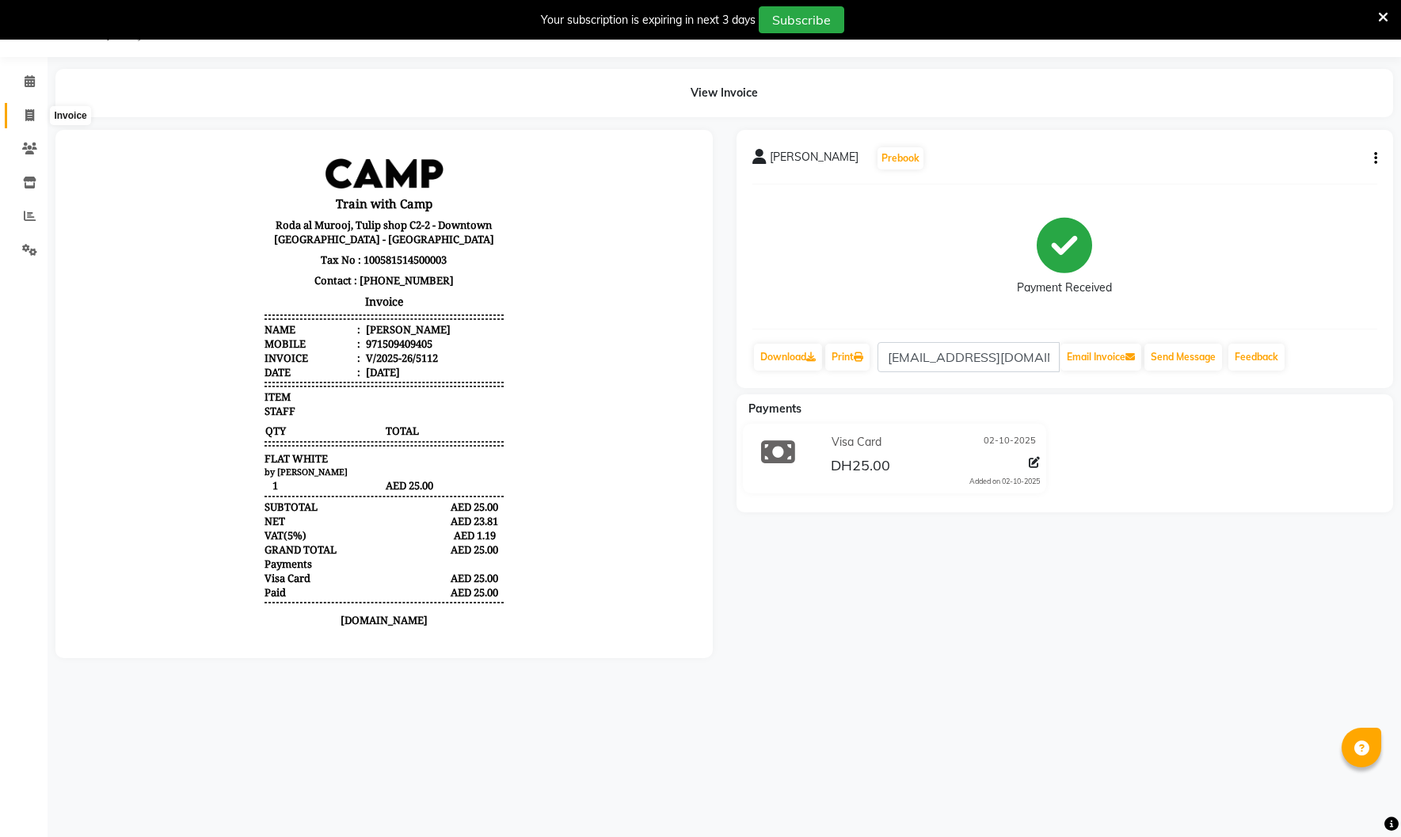
click at [38, 116] on span at bounding box center [30, 116] width 28 height 18
select select "service"
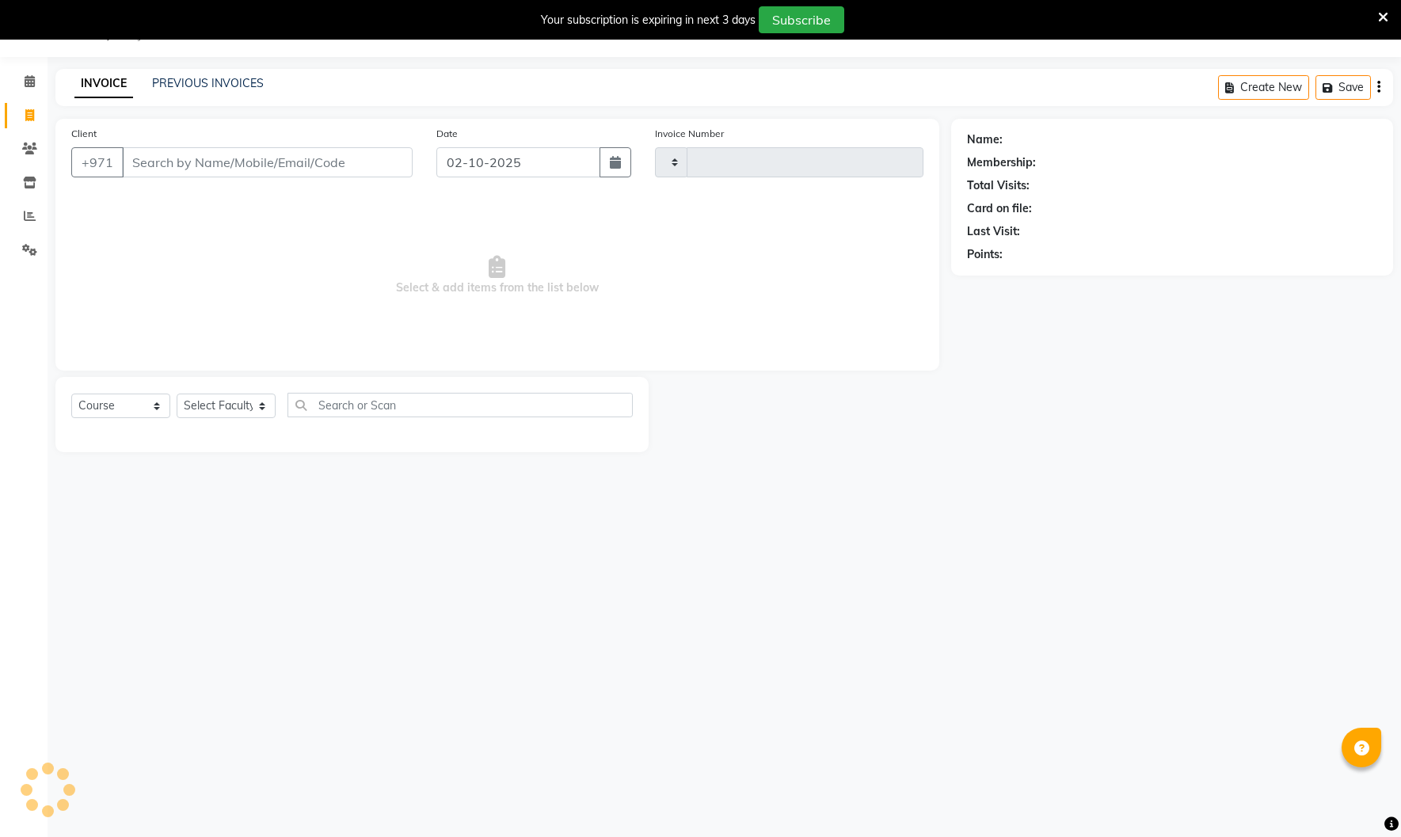
type input "5113"
select select "910"
select select "14898"
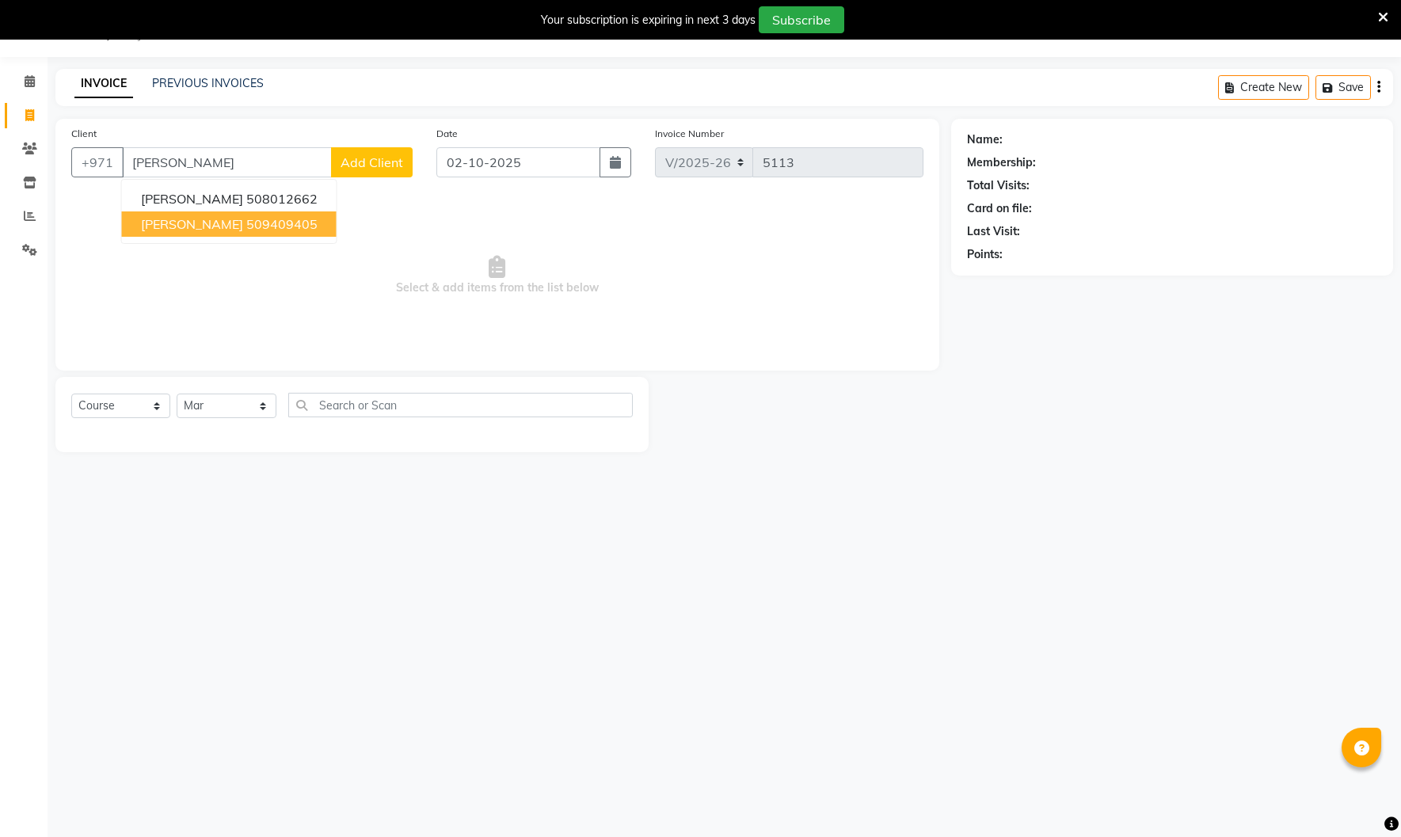
click at [189, 227] on span "[PERSON_NAME]" at bounding box center [192, 224] width 102 height 16
type input "509409405"
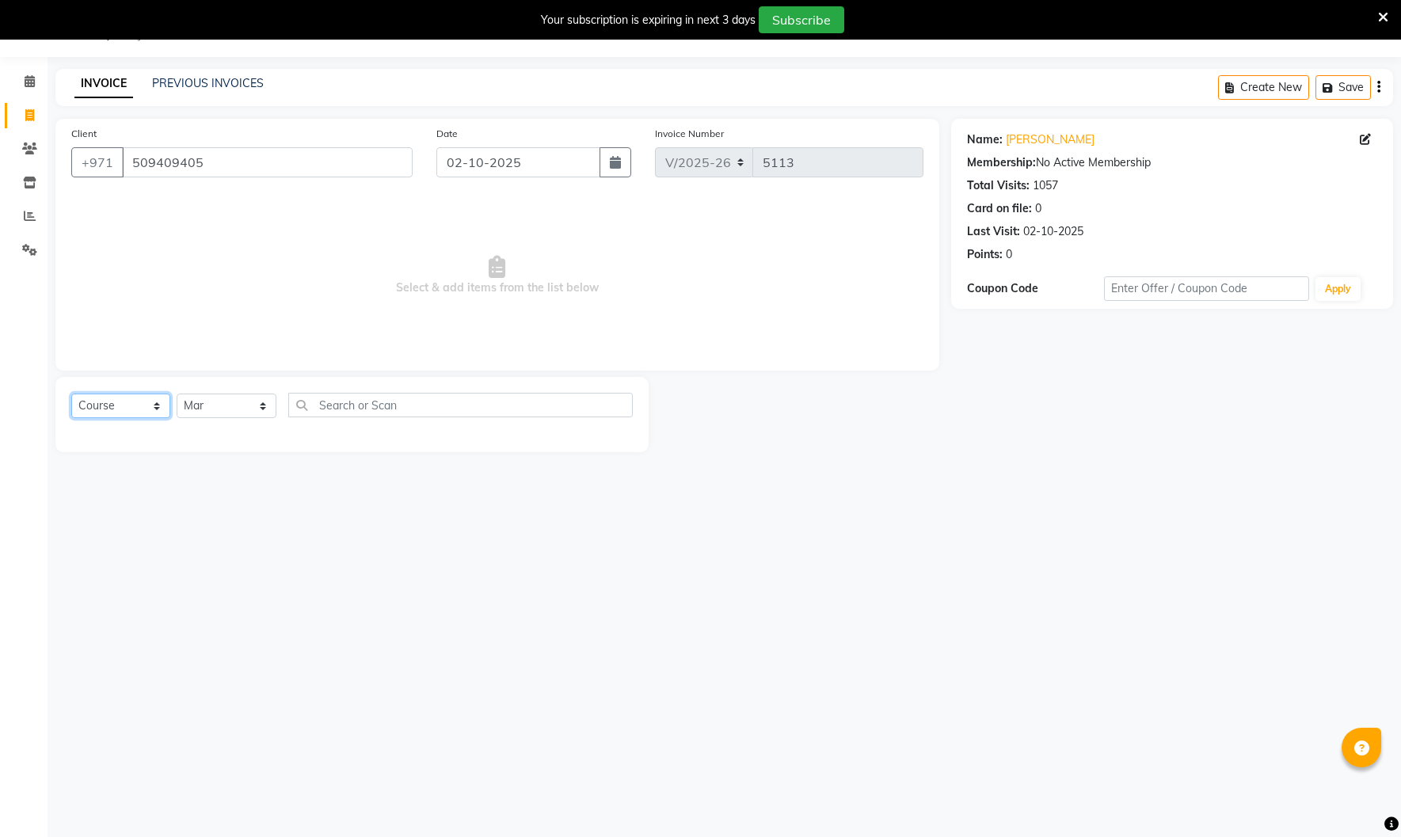
click at [137, 409] on select "Select Course Product Membership Package Voucher Prepaid Gift Card" at bounding box center [120, 406] width 99 height 25
click at [71, 394] on select "Select Course Product Membership Package Voucher Prepaid Gift Card" at bounding box center [120, 406] width 99 height 25
click at [138, 413] on select "Select Course Product Membership Package Voucher Prepaid Gift Card" at bounding box center [120, 406] width 99 height 25
select select "product"
click at [71, 394] on select "Select Course Product Membership Package Voucher Prepaid Gift Card" at bounding box center [120, 406] width 99 height 25
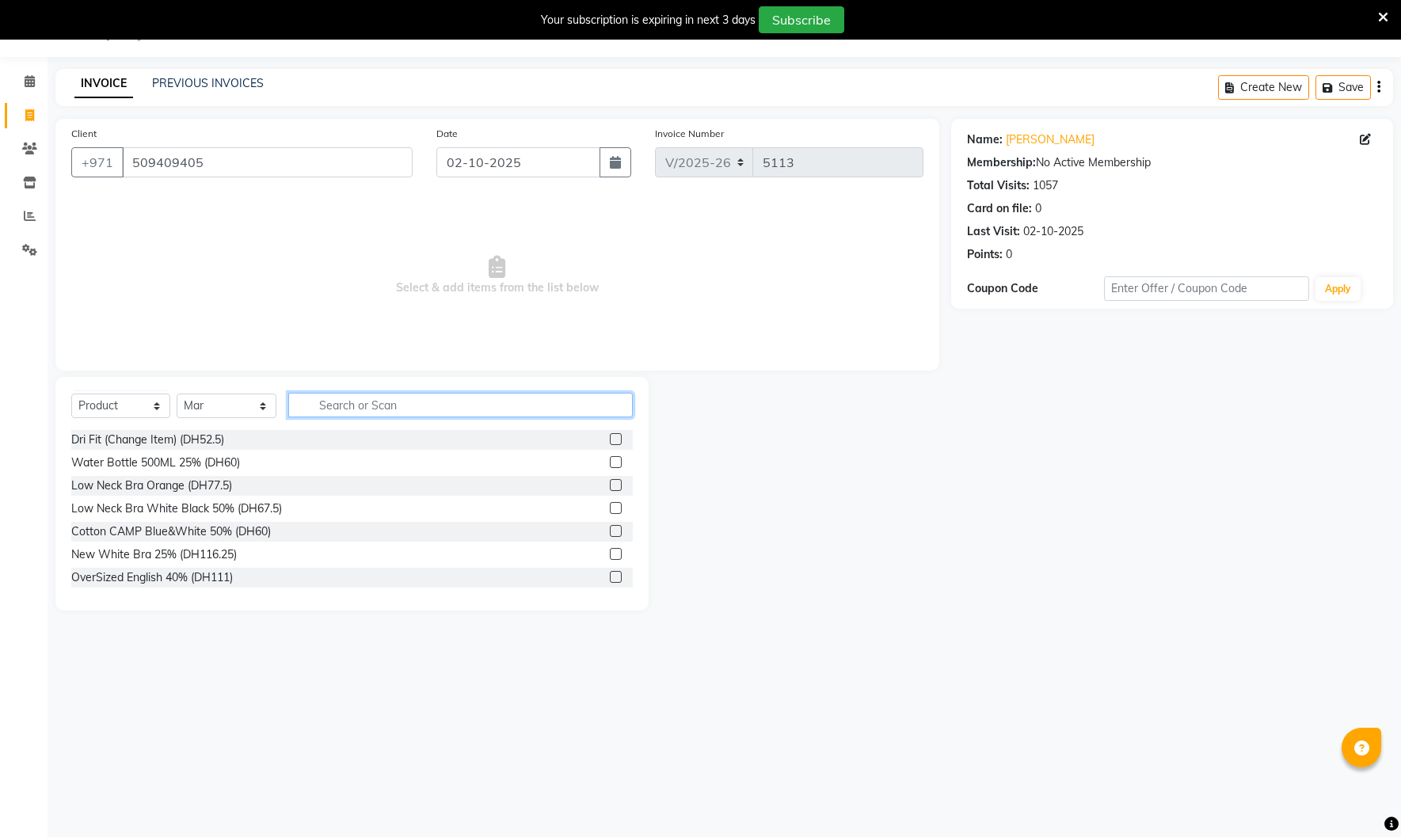
click at [383, 413] on input "text" at bounding box center [460, 405] width 345 height 25
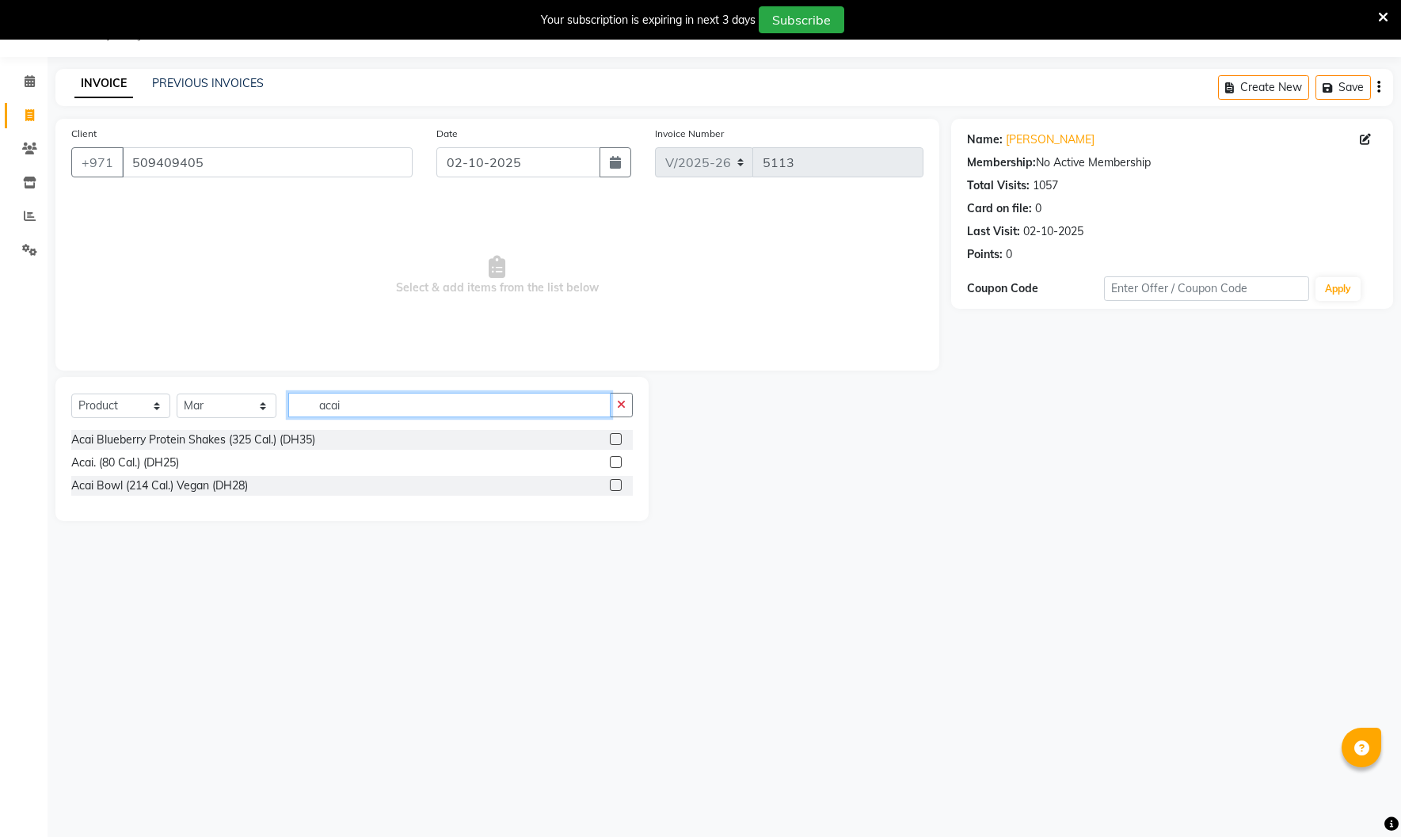
type input "acai"
click at [617, 437] on label at bounding box center [616, 439] width 12 height 12
click at [617, 437] on input "checkbox" at bounding box center [615, 440] width 10 height 10
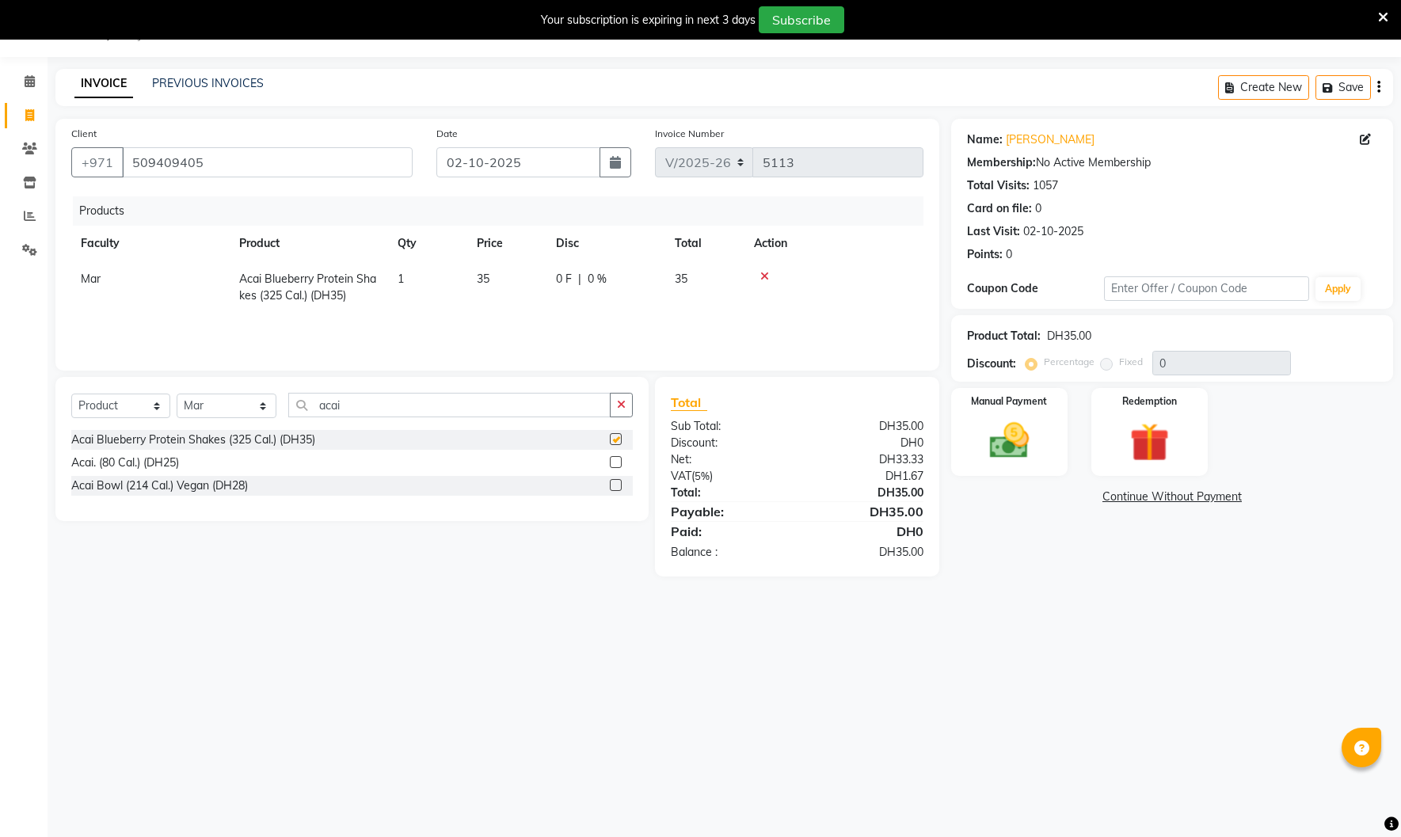
checkbox input "false"
click at [1000, 432] on img at bounding box center [1010, 440] width 66 height 47
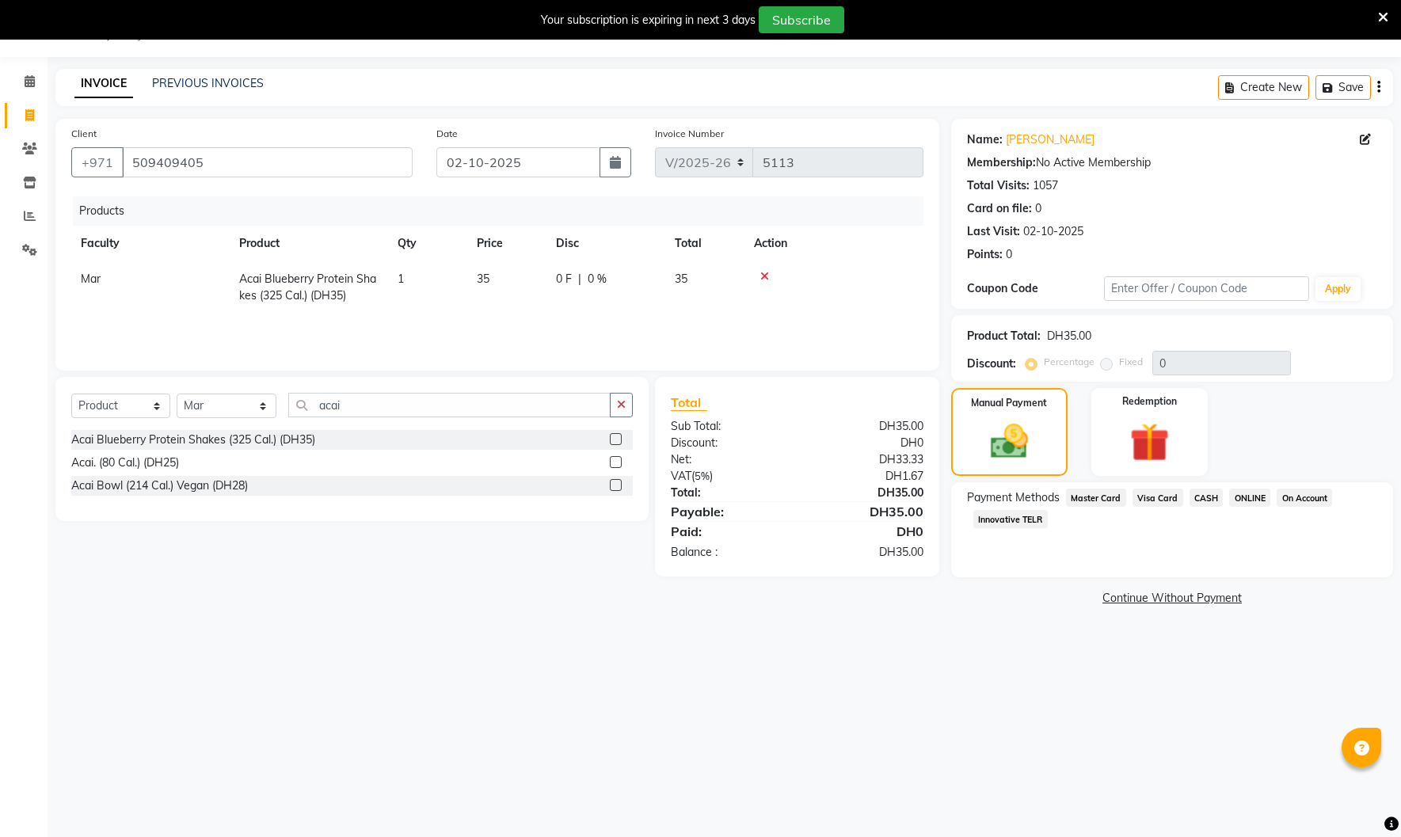
click at [1152, 502] on span "Visa Card" at bounding box center [1158, 498] width 51 height 18
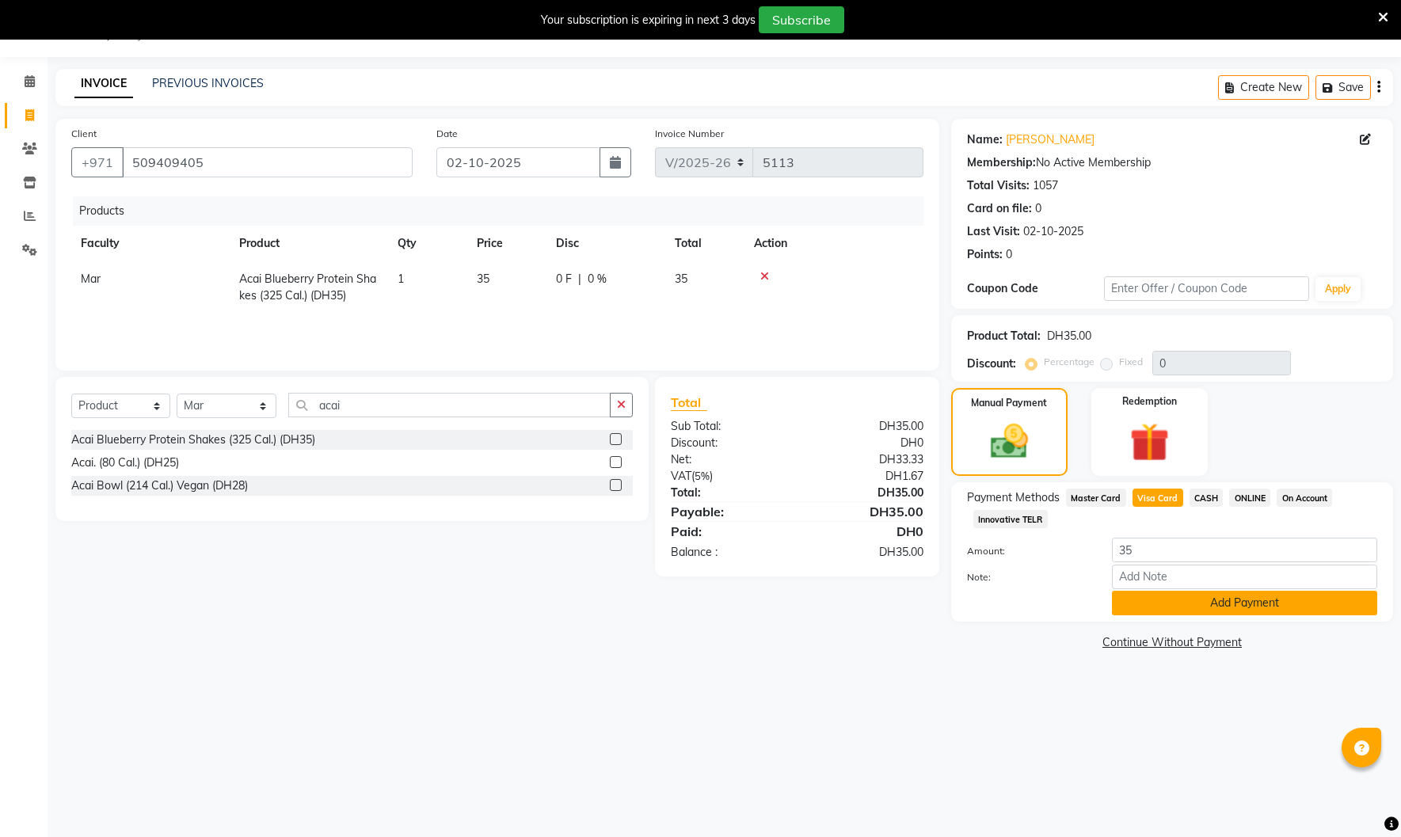
click at [1148, 605] on button "Add Payment" at bounding box center [1244, 603] width 265 height 25
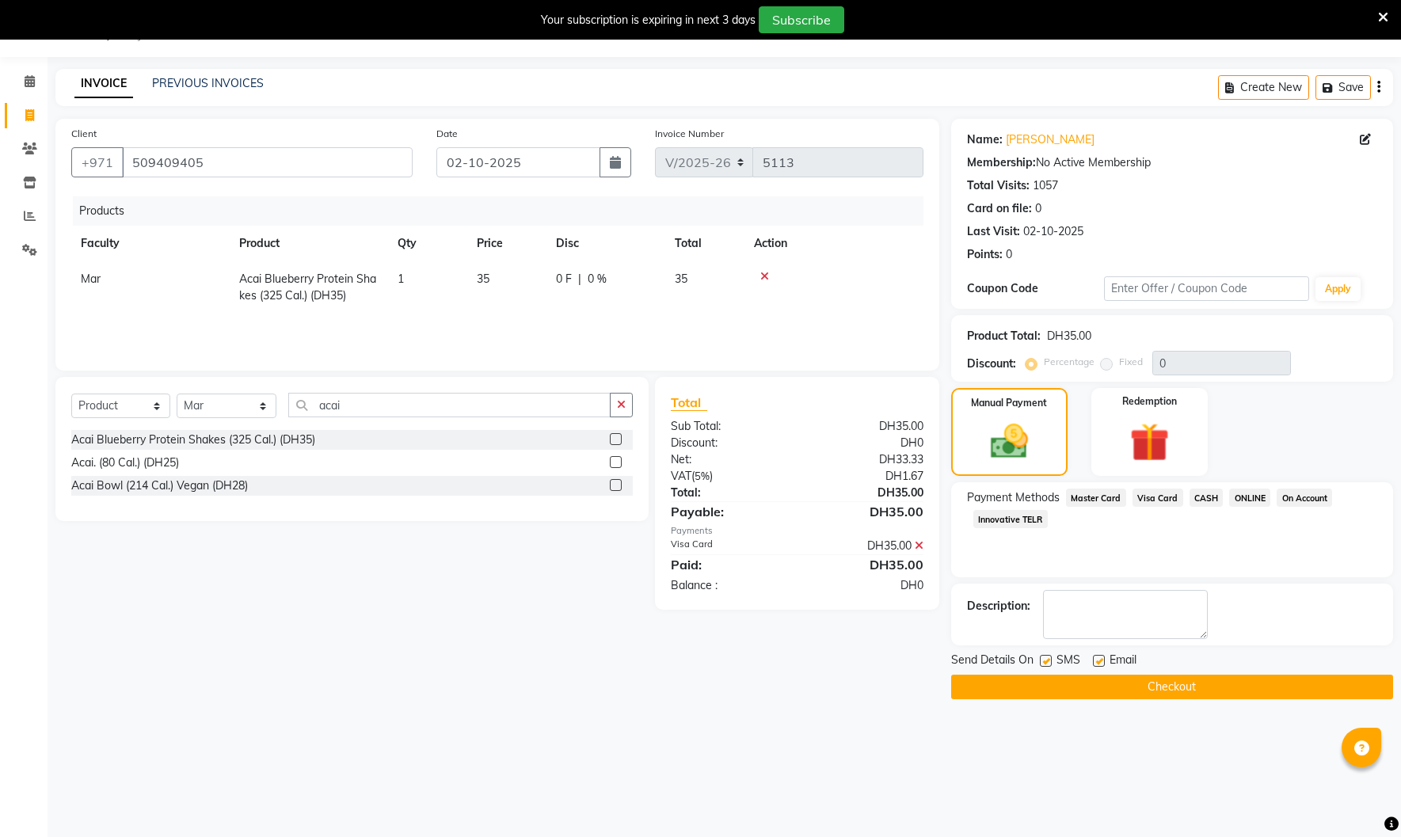
click at [1096, 665] on label at bounding box center [1099, 661] width 12 height 12
click at [1096, 665] on input "checkbox" at bounding box center [1098, 662] width 10 height 10
checkbox input "false"
click at [1048, 661] on label at bounding box center [1046, 661] width 12 height 12
click at [1048, 661] on input "checkbox" at bounding box center [1045, 662] width 10 height 10
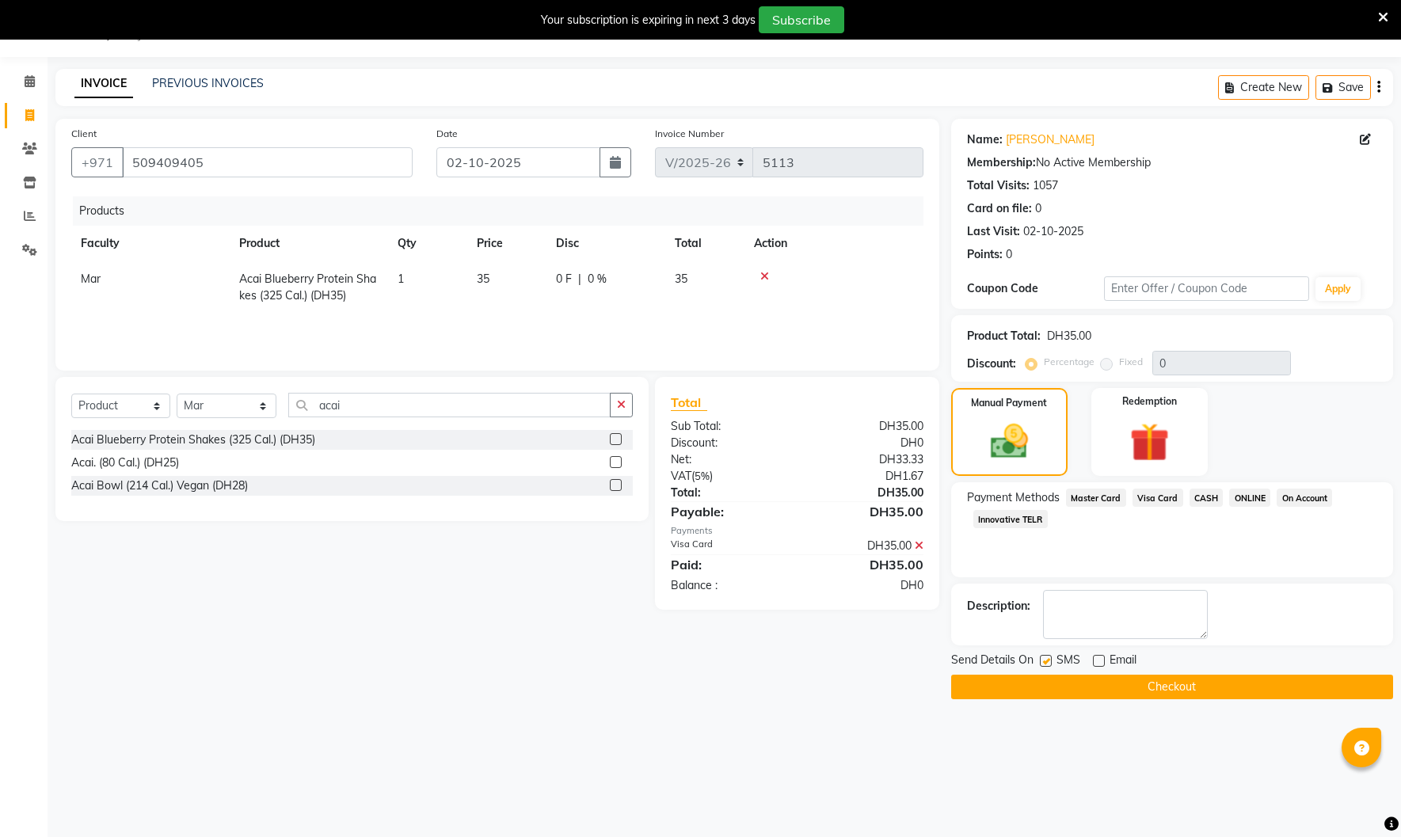
checkbox input "false"
click at [1077, 681] on button "Checkout" at bounding box center [1172, 687] width 442 height 25
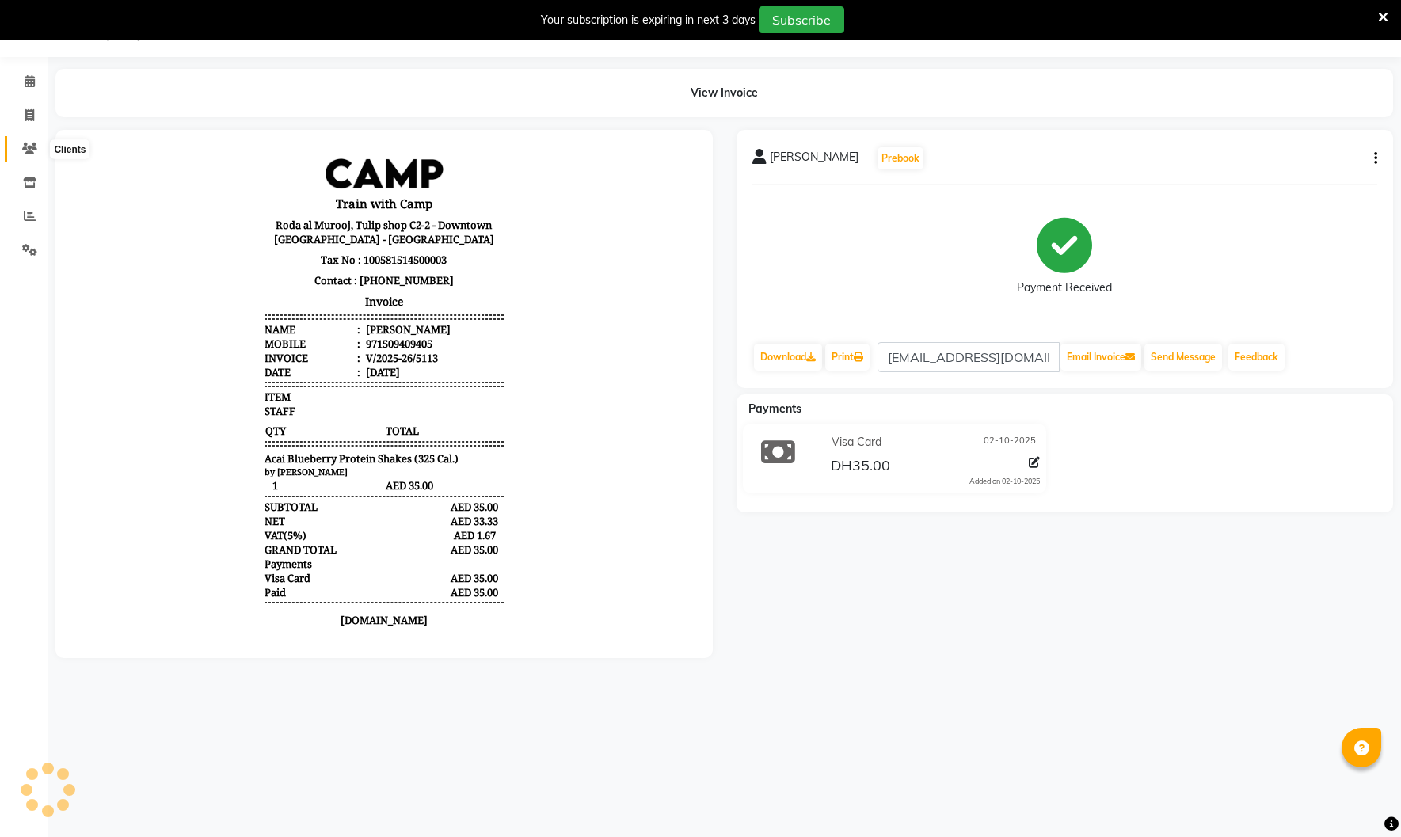
click at [21, 151] on span at bounding box center [30, 149] width 28 height 18
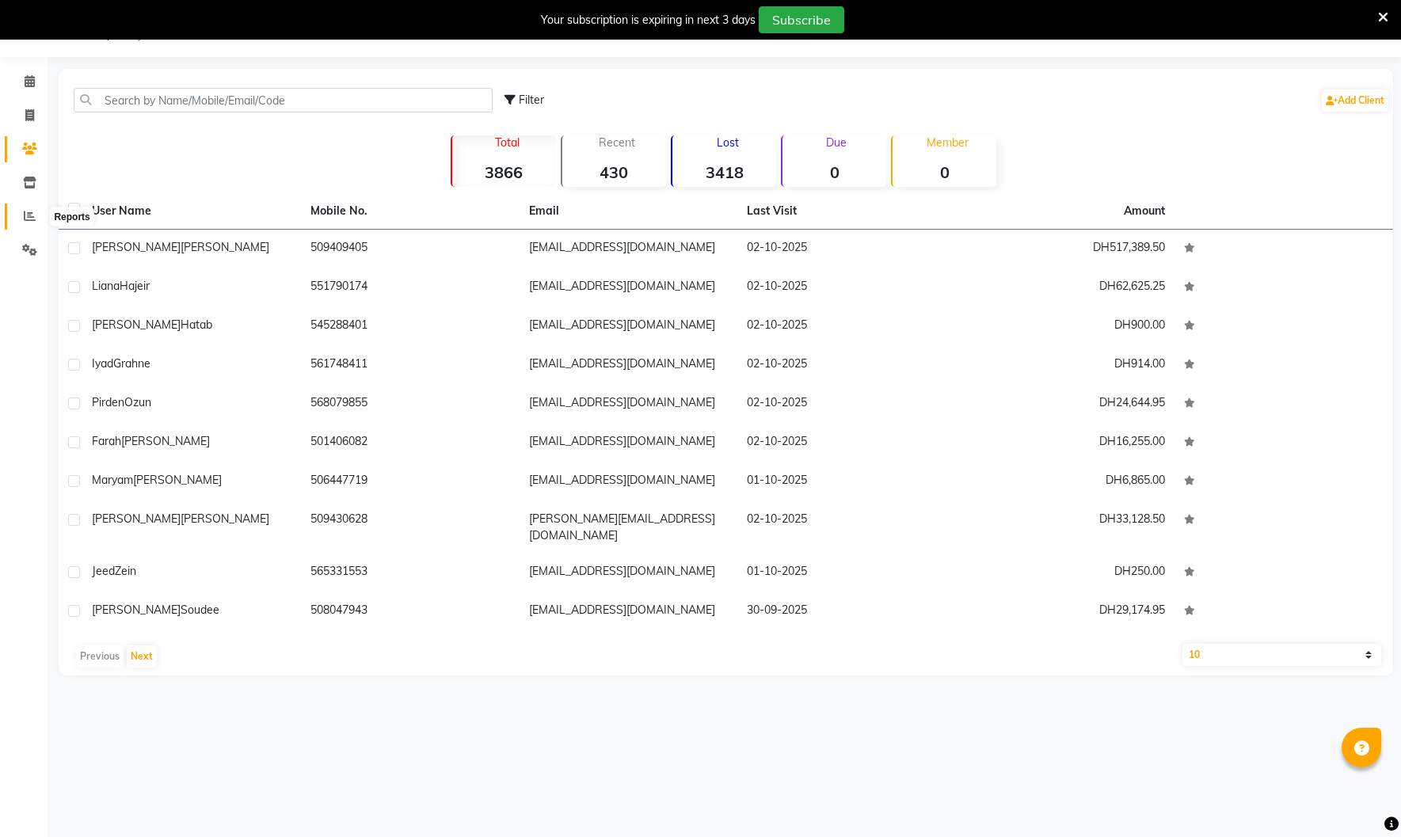
click at [36, 217] on span at bounding box center [30, 217] width 28 height 18
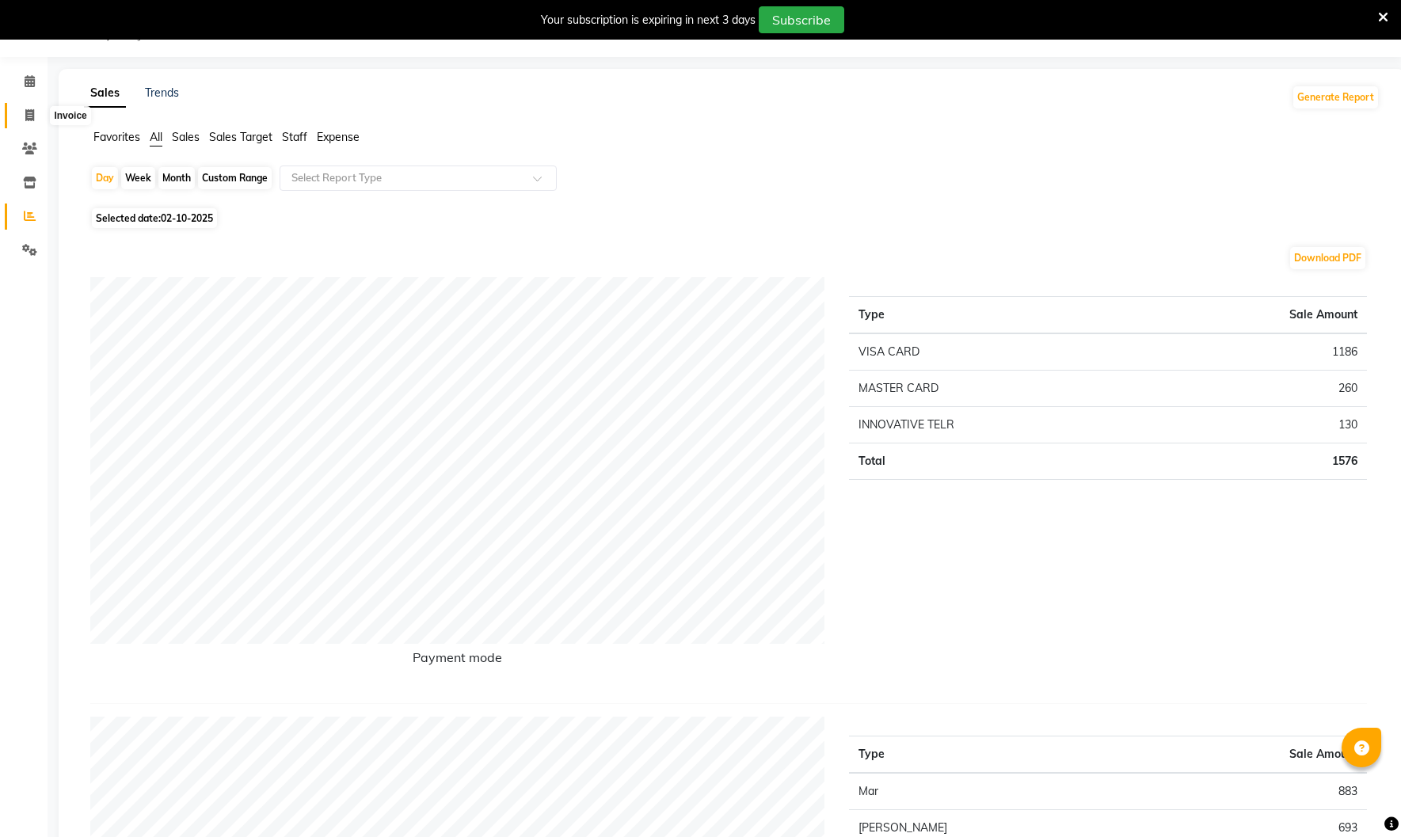
click at [26, 118] on icon at bounding box center [29, 115] width 9 height 12
select select "service"
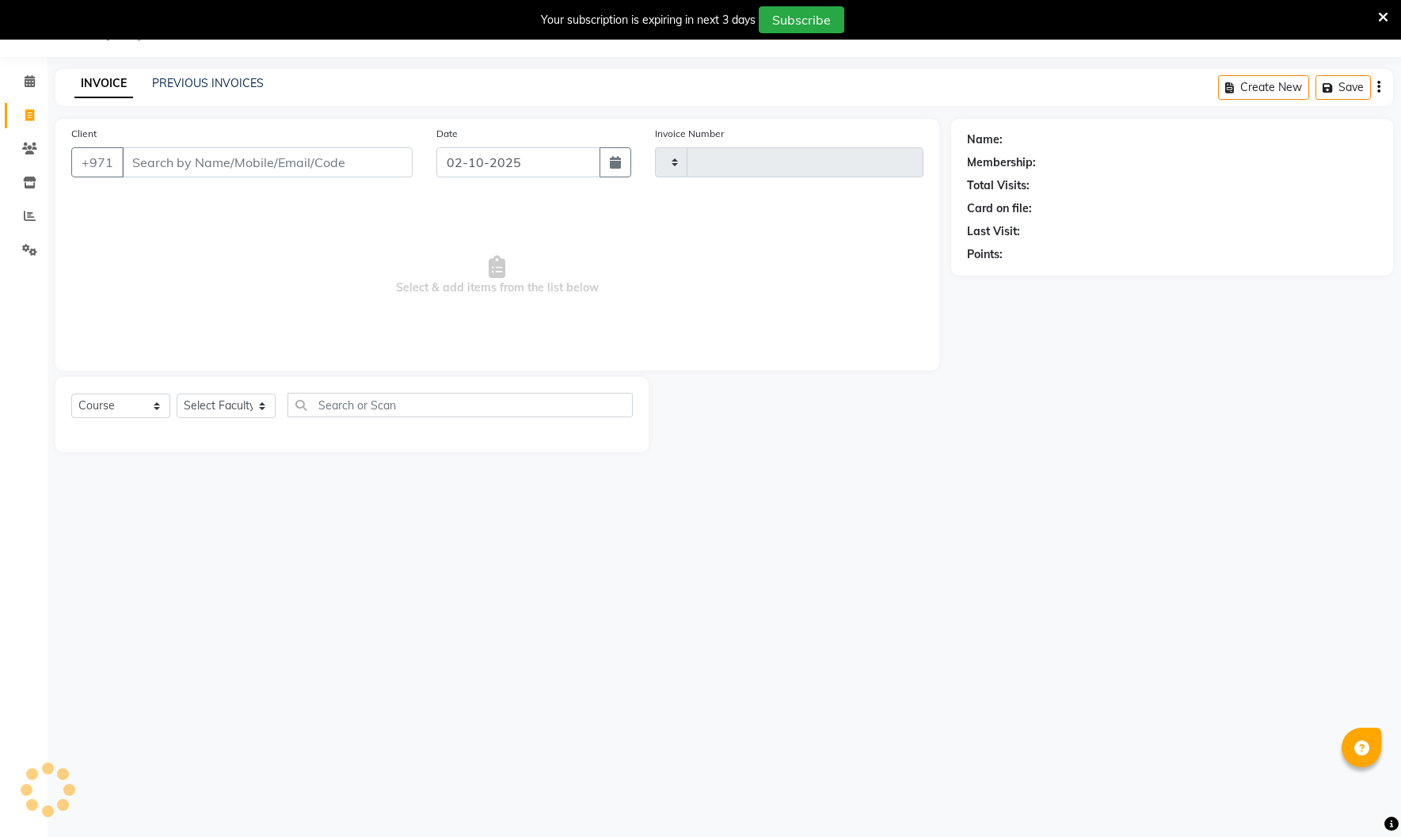
type input "5114"
select select "910"
type input "627307857"
click at [363, 168] on span "Add Client" at bounding box center [372, 162] width 63 height 16
select select "14898"
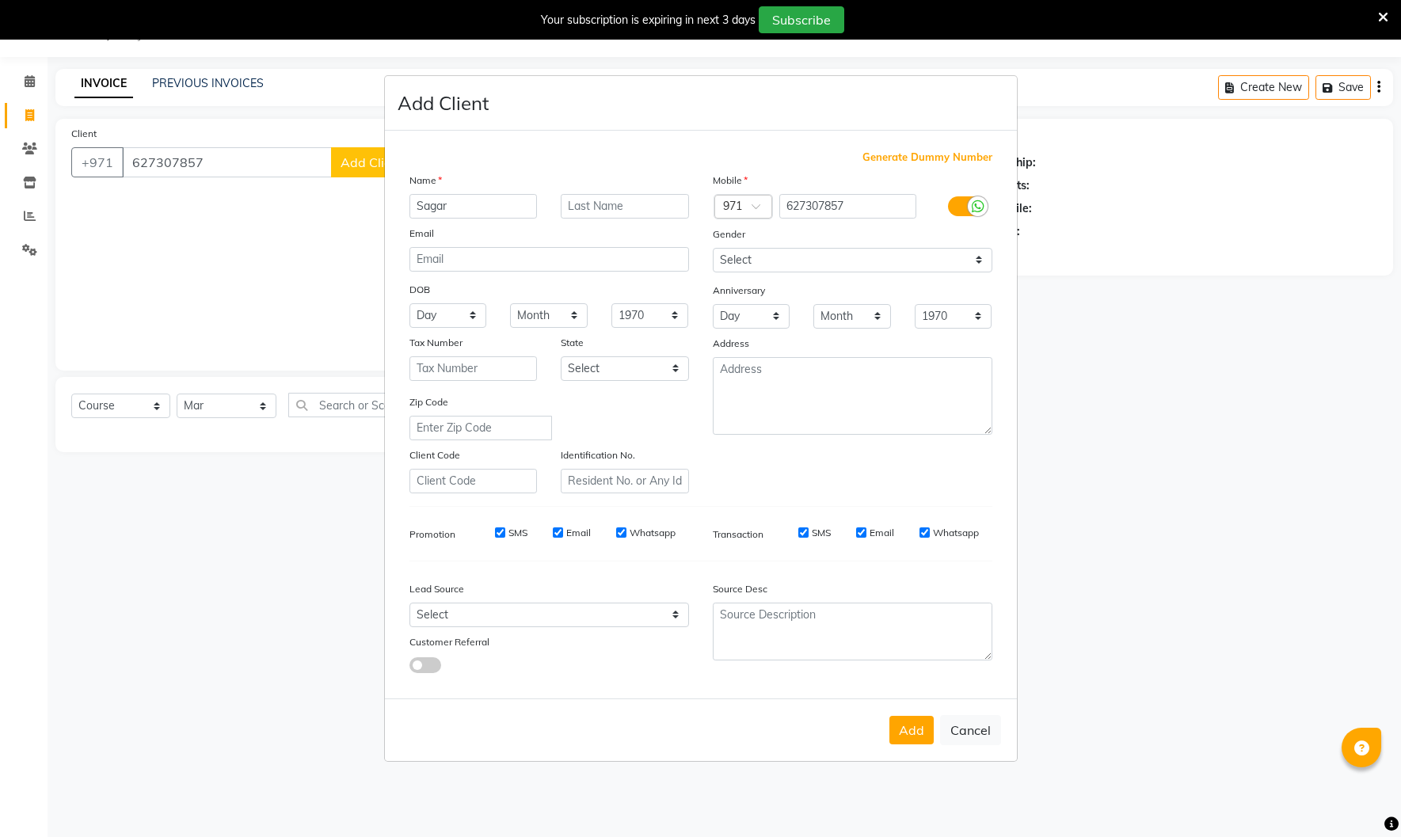
type input "Sagar"
drag, startPoint x: 535, startPoint y: 265, endPoint x: 561, endPoint y: 253, distance: 29.0
click at [535, 265] on input "email" at bounding box center [549, 259] width 280 height 25
paste input "[EMAIL_ADDRESS][DOMAIN_NAME]"
type input "[EMAIL_ADDRESS][DOMAIN_NAME]"
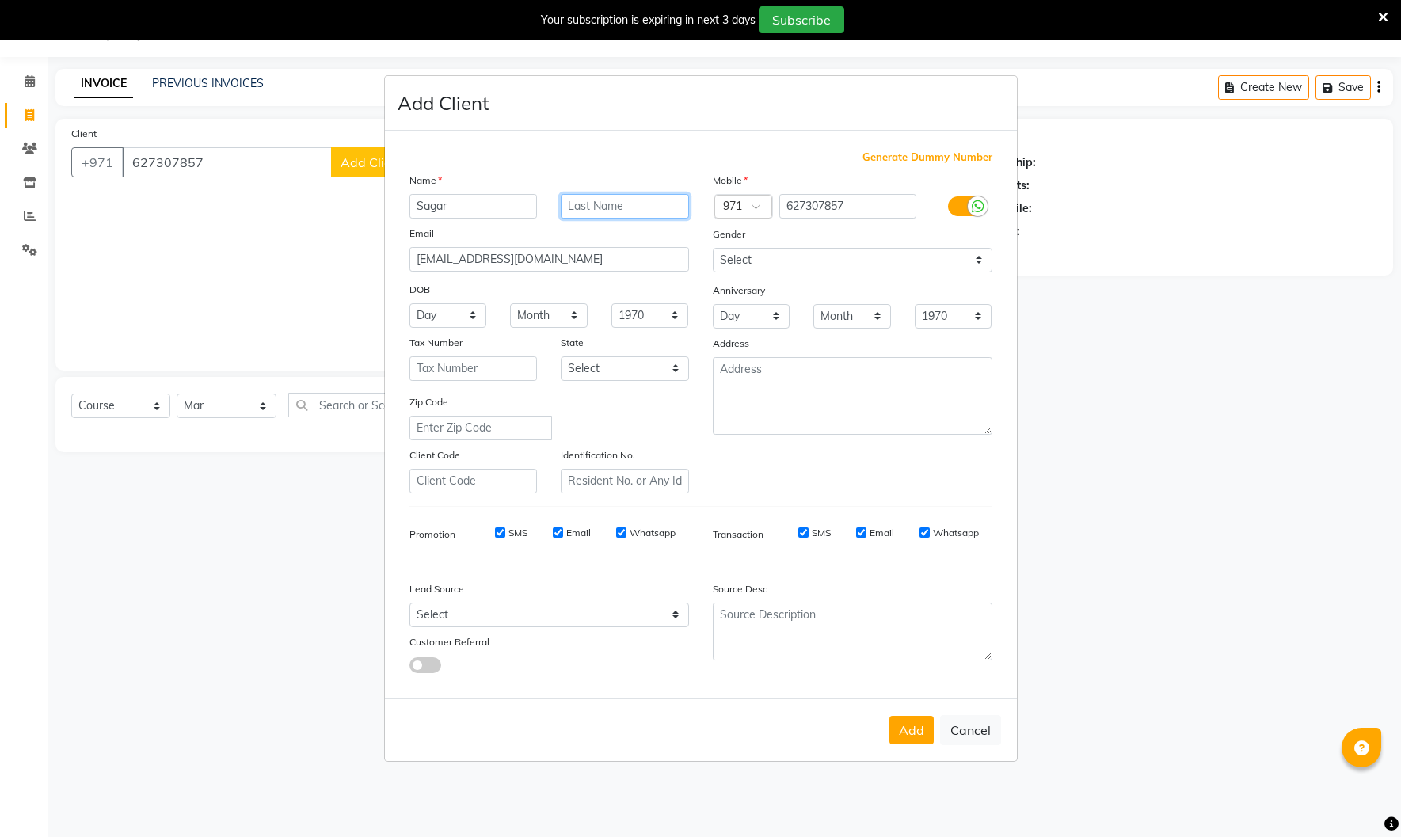
click at [604, 202] on input "text" at bounding box center [625, 206] width 128 height 25
paste input "[PERSON_NAME]"
type input "[PERSON_NAME]"
click at [757, 258] on select "Select [DEMOGRAPHIC_DATA] [DEMOGRAPHIC_DATA] Other Prefer Not To Say" at bounding box center [853, 260] width 280 height 25
select select "[DEMOGRAPHIC_DATA]"
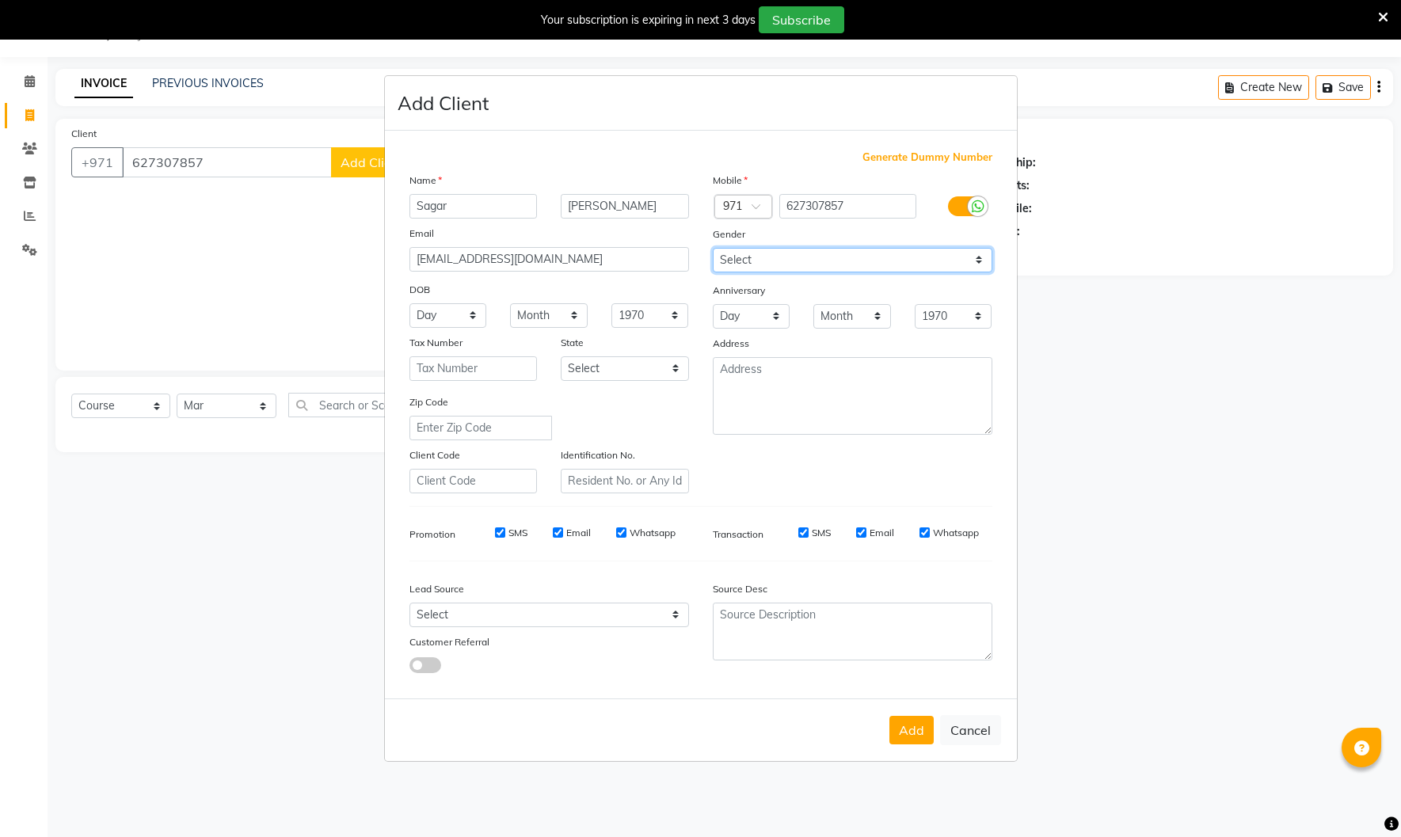
click at [713, 248] on select "Select [DEMOGRAPHIC_DATA] [DEMOGRAPHIC_DATA] Other Prefer Not To Say" at bounding box center [853, 260] width 280 height 25
click at [907, 729] on button "Add" at bounding box center [911, 730] width 44 height 29
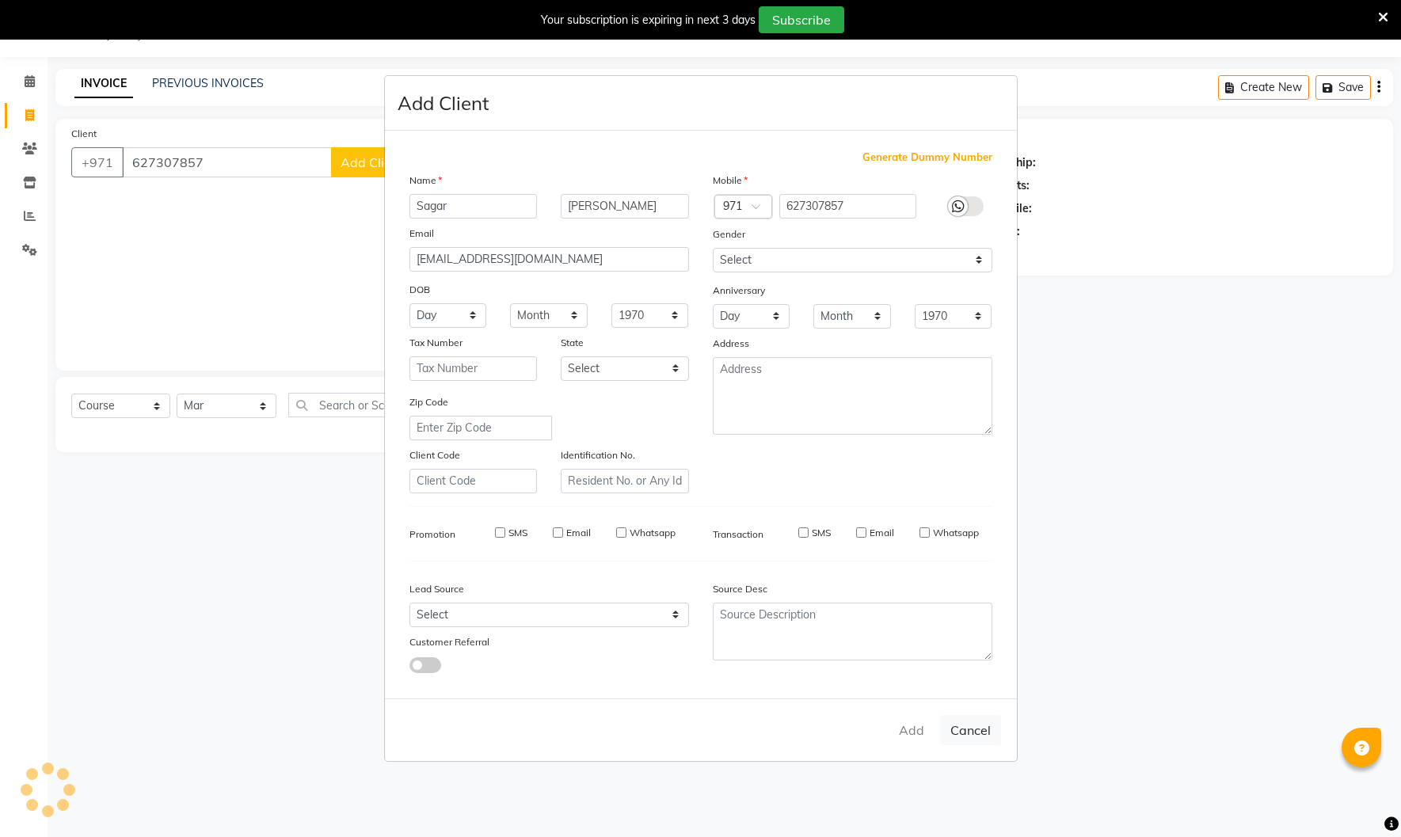
select select
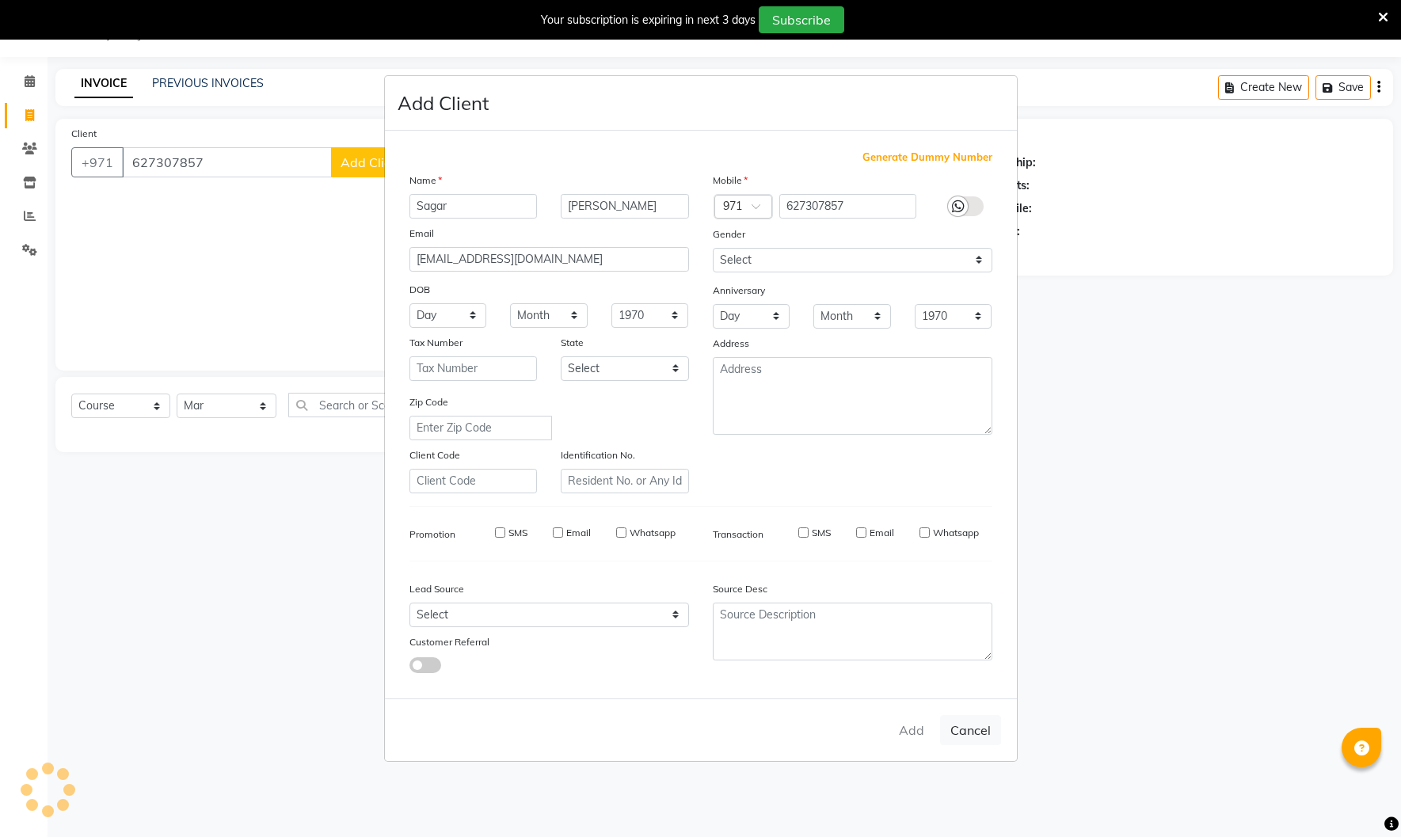
select select
checkbox input "false"
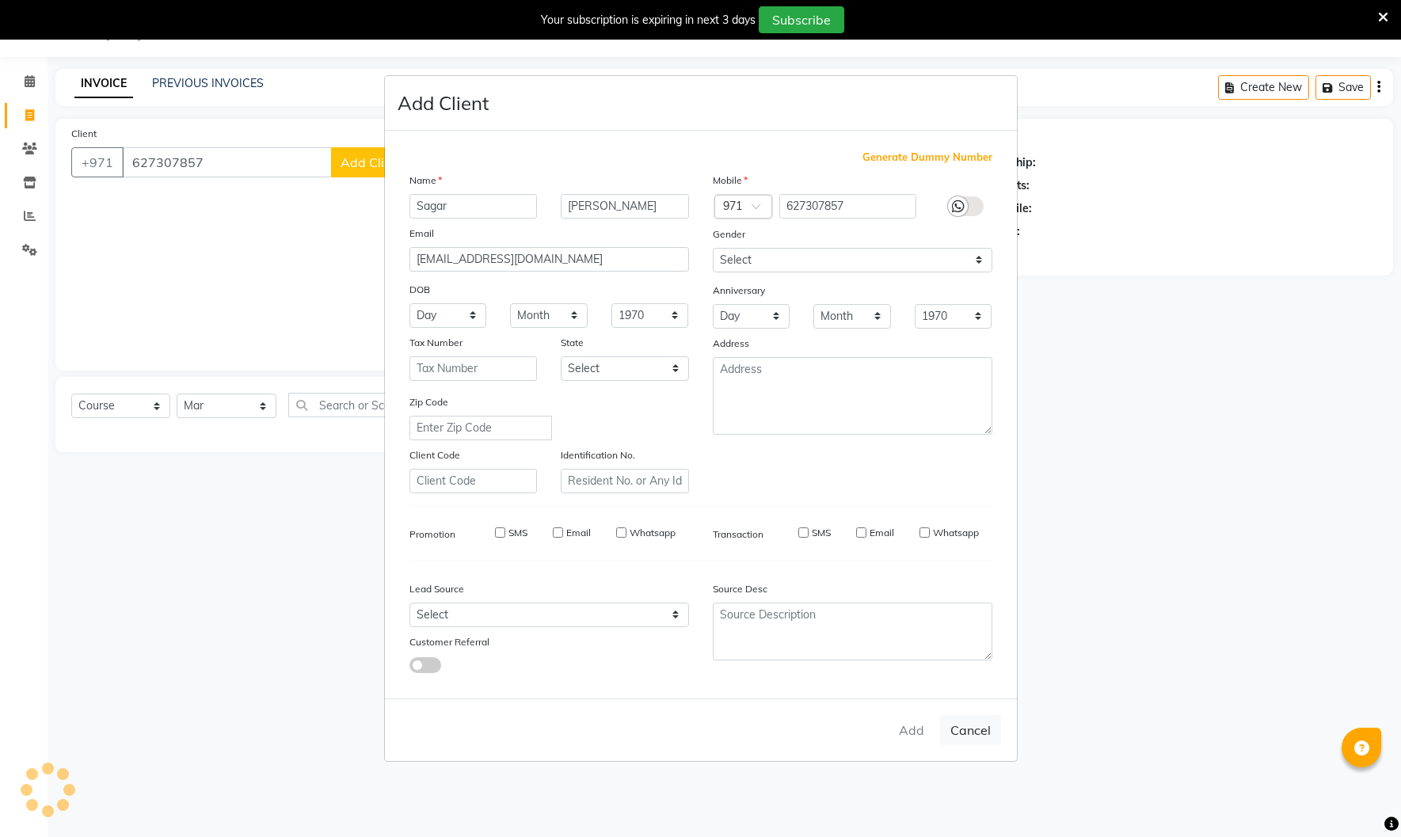
checkbox input "false"
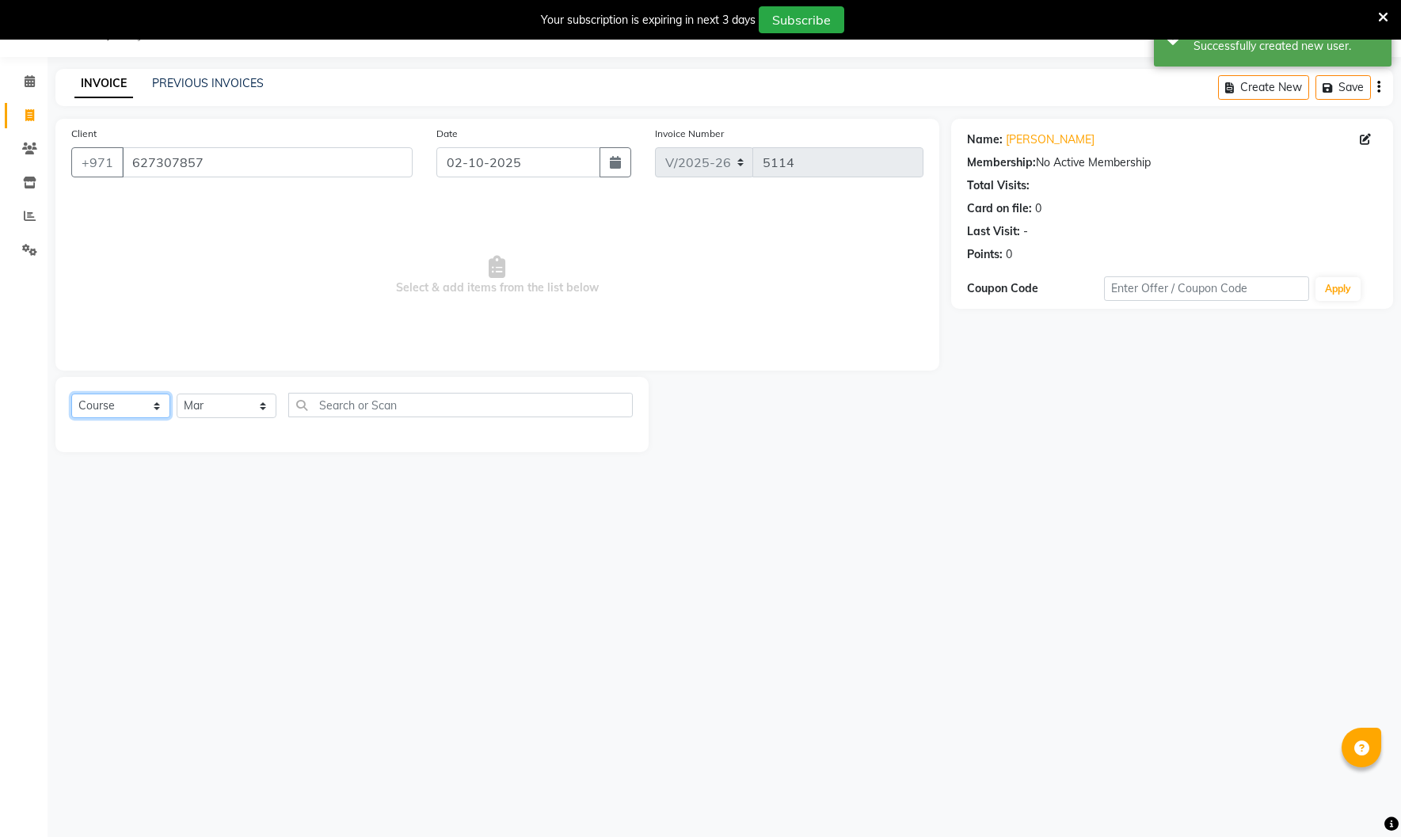
click at [124, 400] on select "Select Course Product Membership Package Voucher Prepaid Gift Card" at bounding box center [120, 406] width 99 height 25
select select "package"
click at [71, 394] on select "Select Course Product Membership Package Voucher Prepaid Gift Card" at bounding box center [120, 406] width 99 height 25
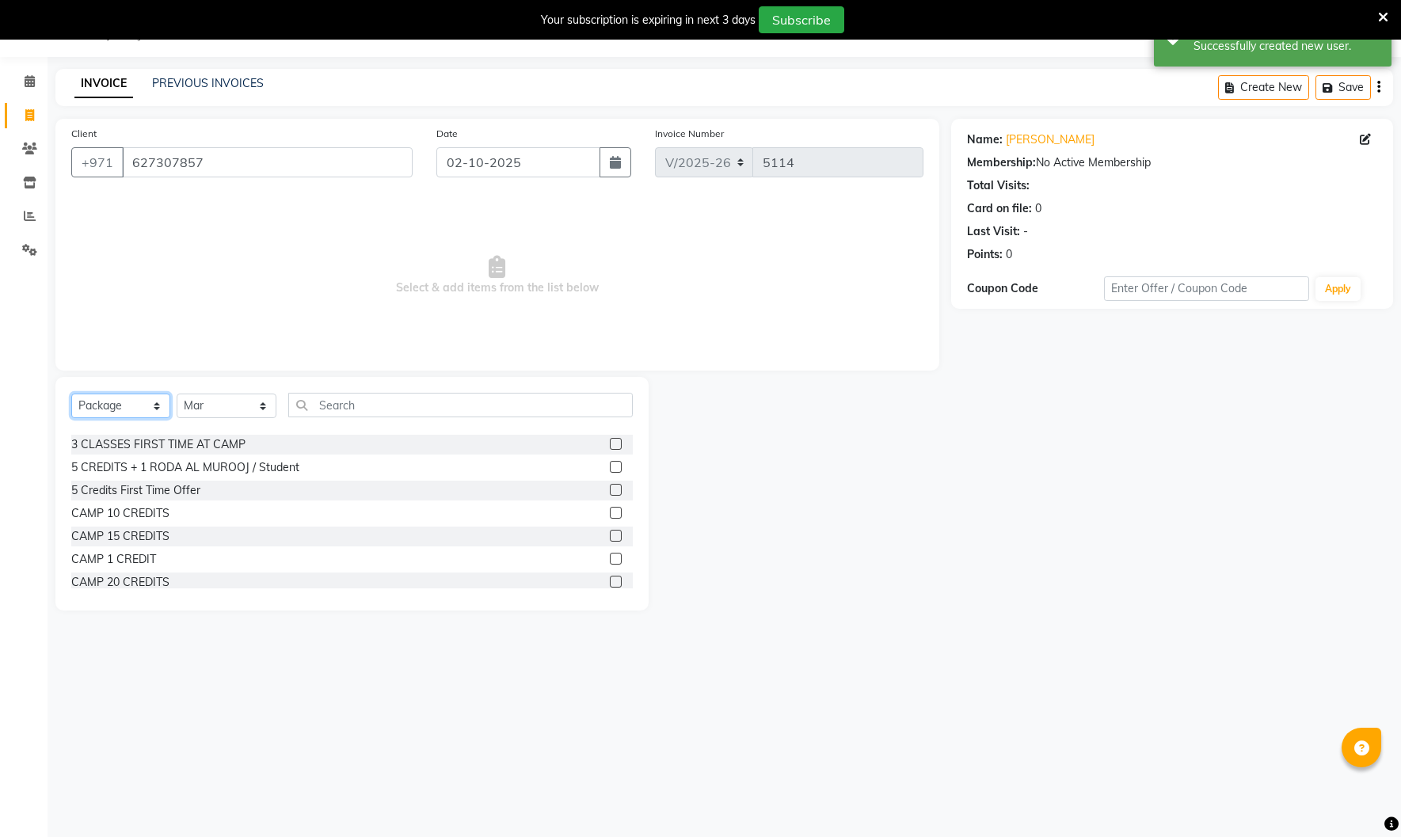
scroll to position [48, 0]
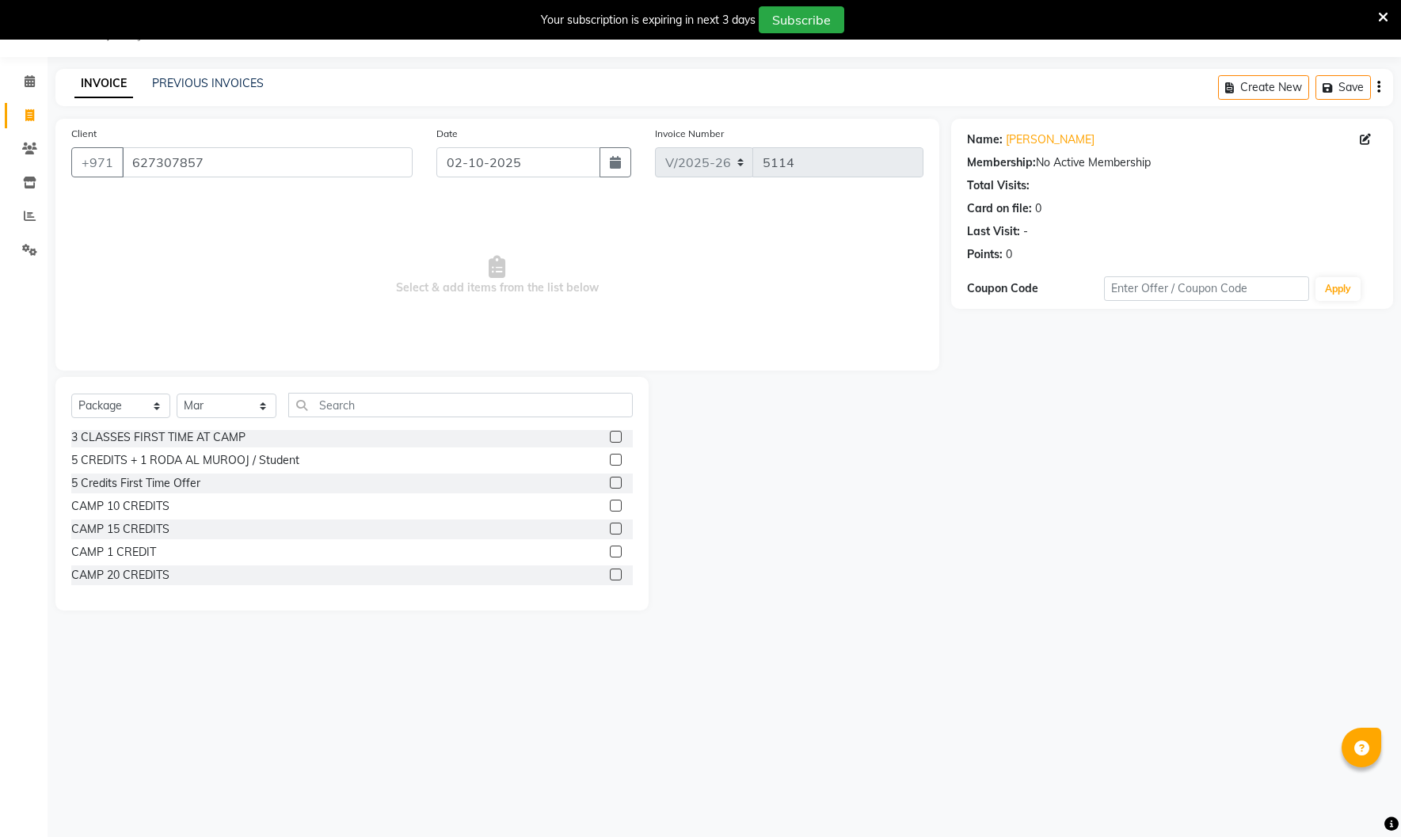
click at [615, 484] on label at bounding box center [616, 483] width 12 height 12
click at [615, 484] on input "checkbox" at bounding box center [615, 483] width 10 height 10
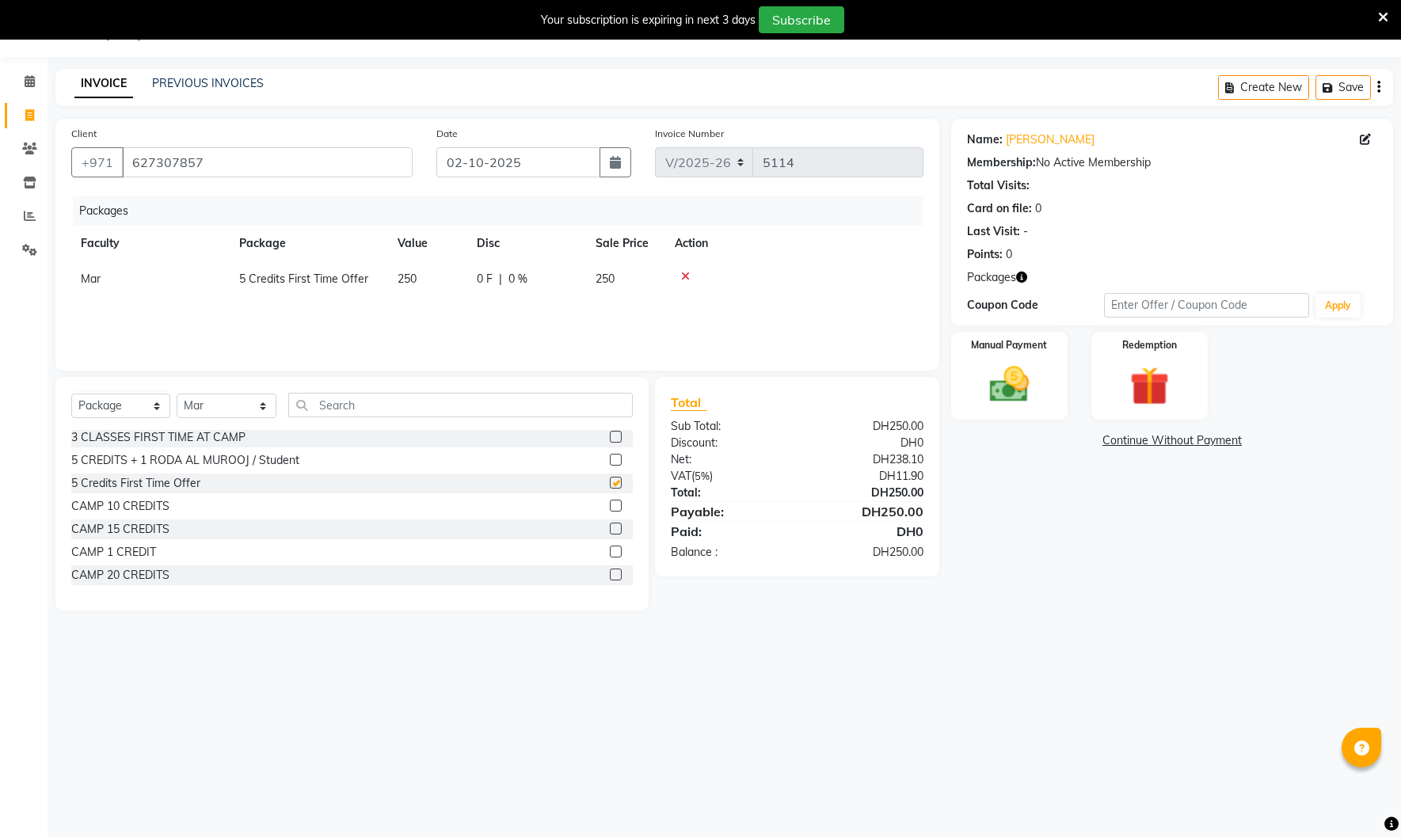
checkbox input "false"
click at [1040, 380] on img at bounding box center [1010, 384] width 66 height 47
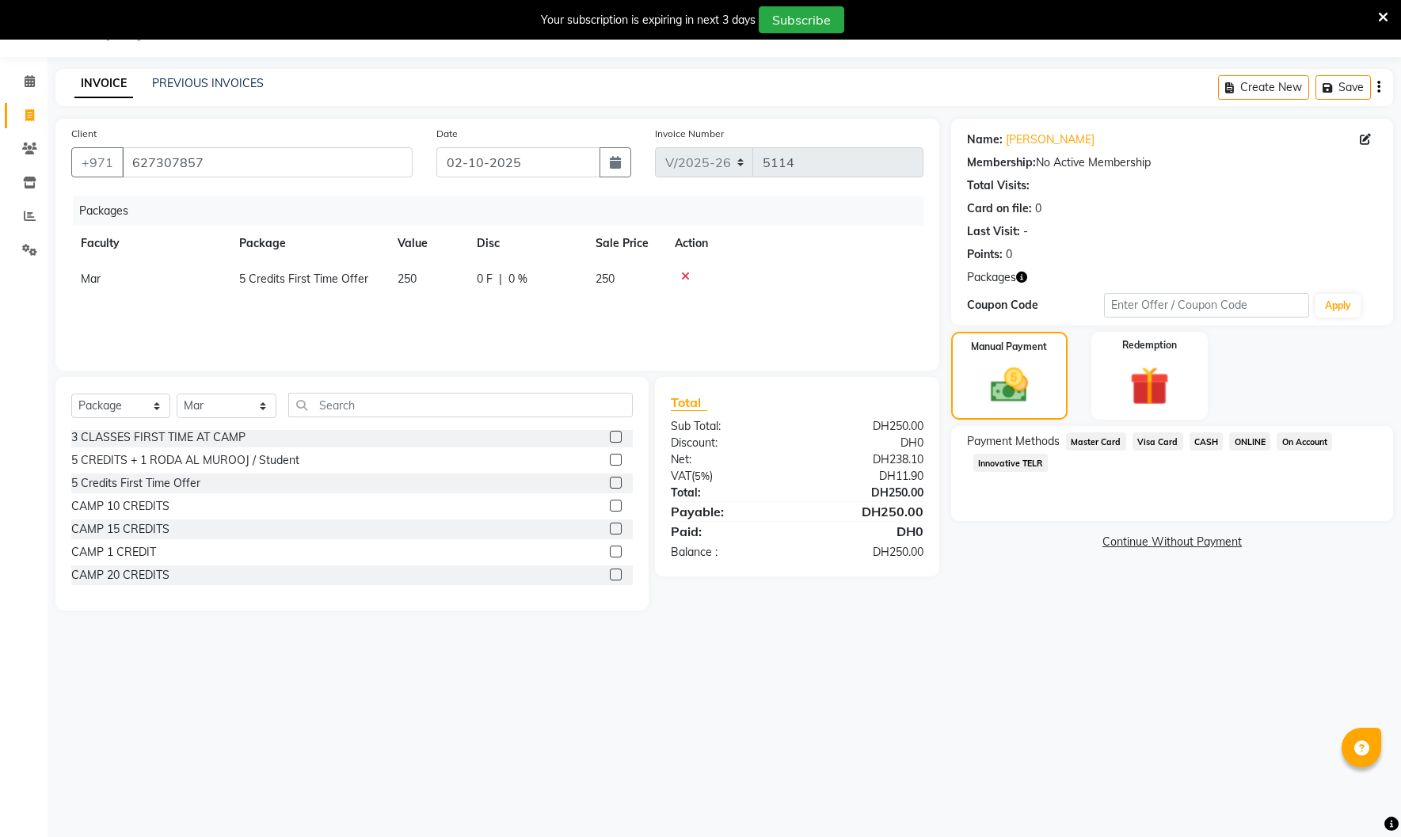
drag, startPoint x: 1010, startPoint y: 469, endPoint x: 1026, endPoint y: 479, distance: 19.6
click at [1011, 469] on span "Innovative TELR" at bounding box center [1010, 463] width 74 height 18
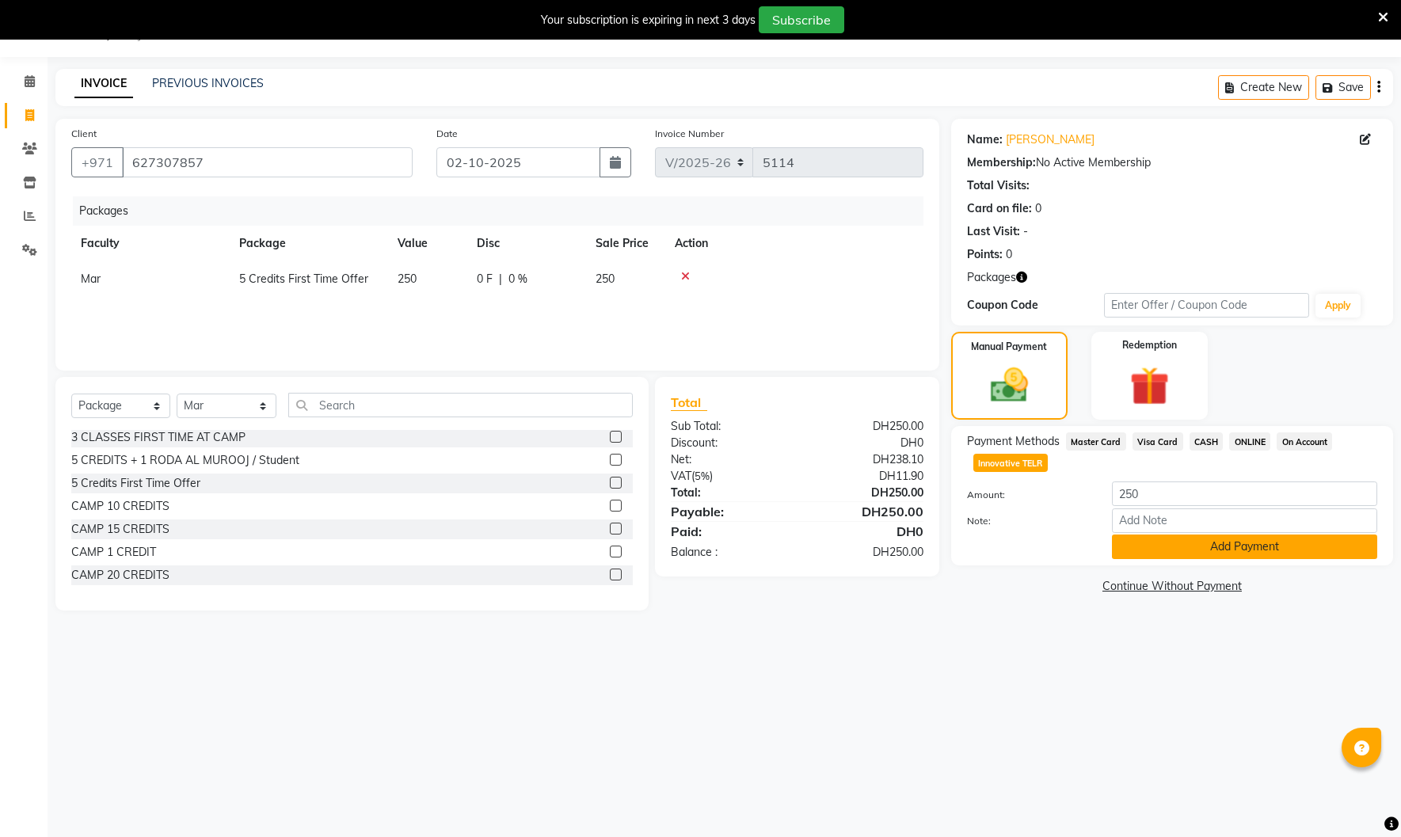
click at [1168, 550] on button "Add Payment" at bounding box center [1244, 547] width 265 height 25
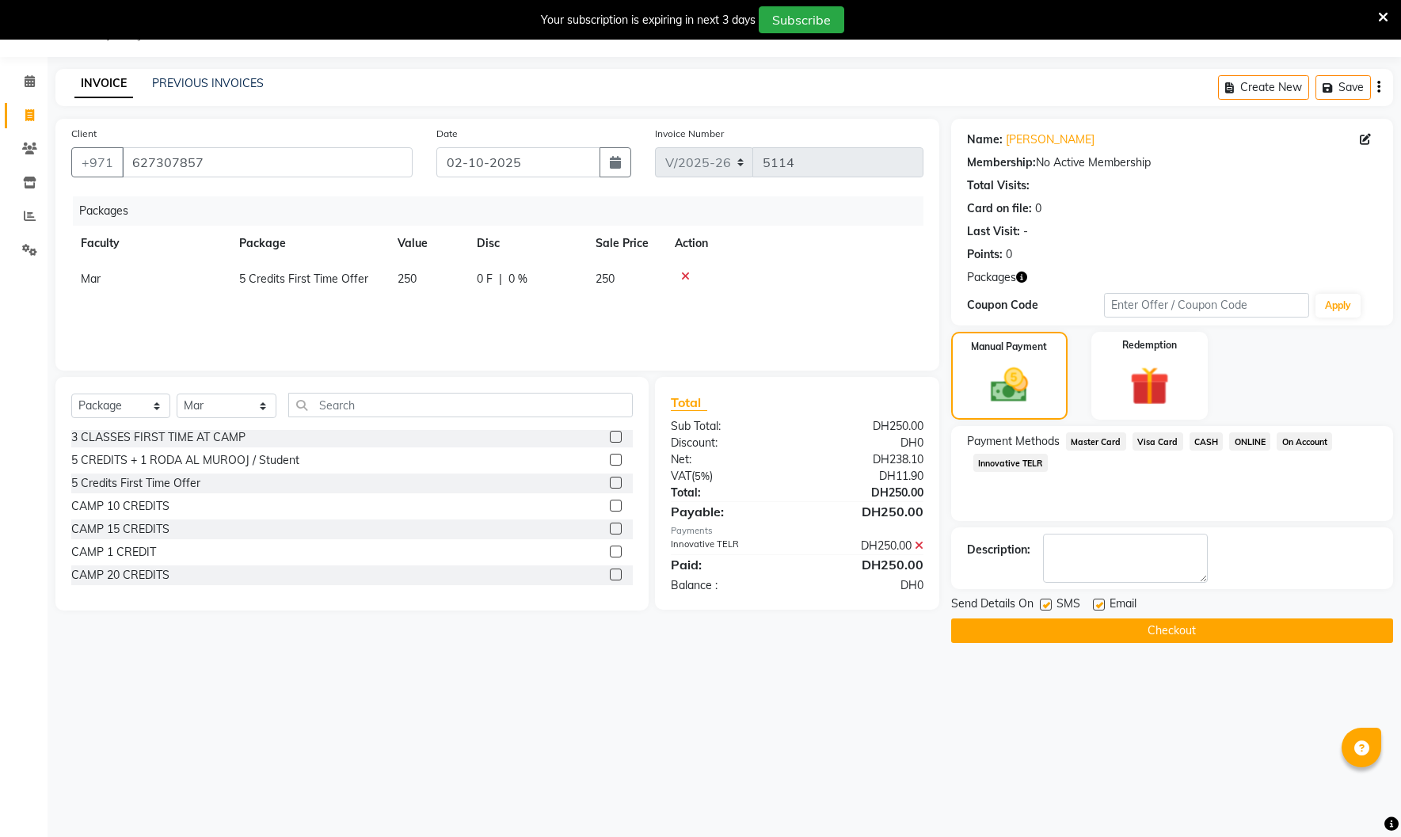
drag, startPoint x: 1103, startPoint y: 606, endPoint x: 1063, endPoint y: 608, distance: 39.7
click at [1100, 607] on label at bounding box center [1099, 605] width 12 height 12
click at [1100, 607] on input "checkbox" at bounding box center [1098, 605] width 10 height 10
checkbox input "false"
click at [1053, 608] on div "SMS" at bounding box center [1066, 606] width 53 height 20
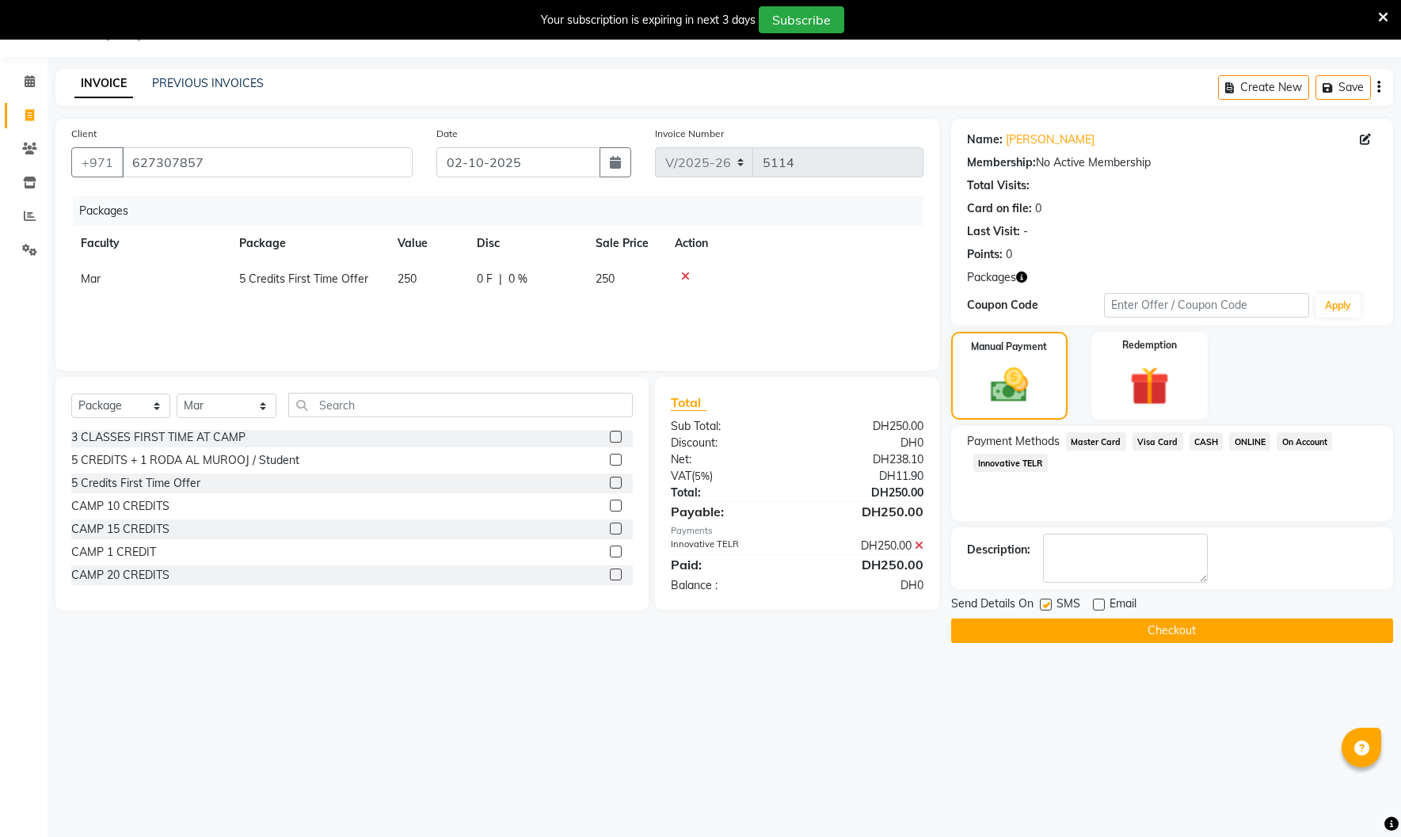
drag, startPoint x: 1048, startPoint y: 606, endPoint x: 1072, endPoint y: 598, distance: 25.8
click at [1051, 605] on label at bounding box center [1046, 605] width 12 height 12
click at [1050, 605] on input "checkbox" at bounding box center [1045, 605] width 10 height 10
checkbox input "false"
click at [1094, 630] on button "Checkout" at bounding box center [1172, 631] width 442 height 25
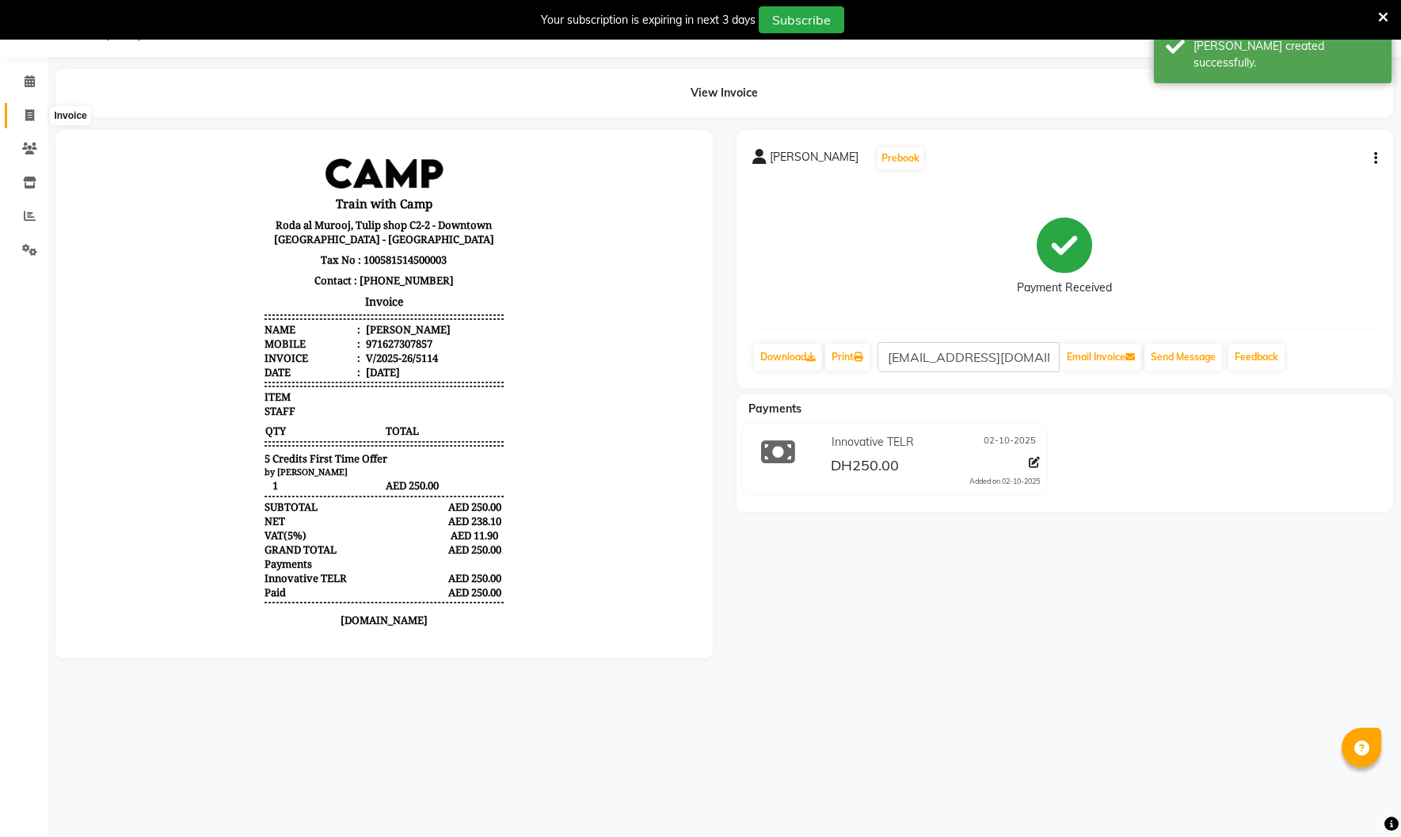
click at [25, 119] on icon at bounding box center [29, 115] width 9 height 12
select select "service"
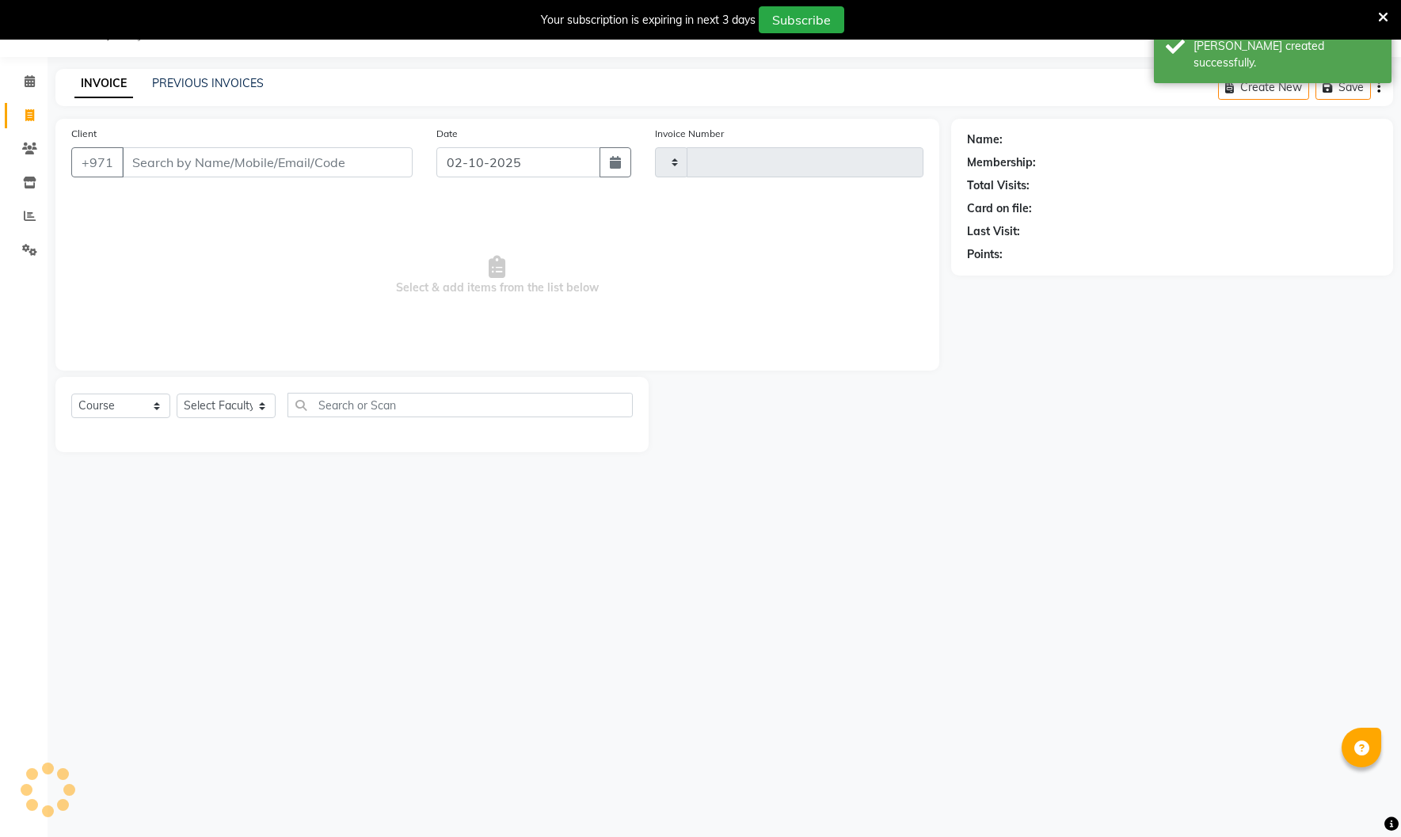
type input "5115"
select select "910"
type input "laylamatrahji28@hotm"
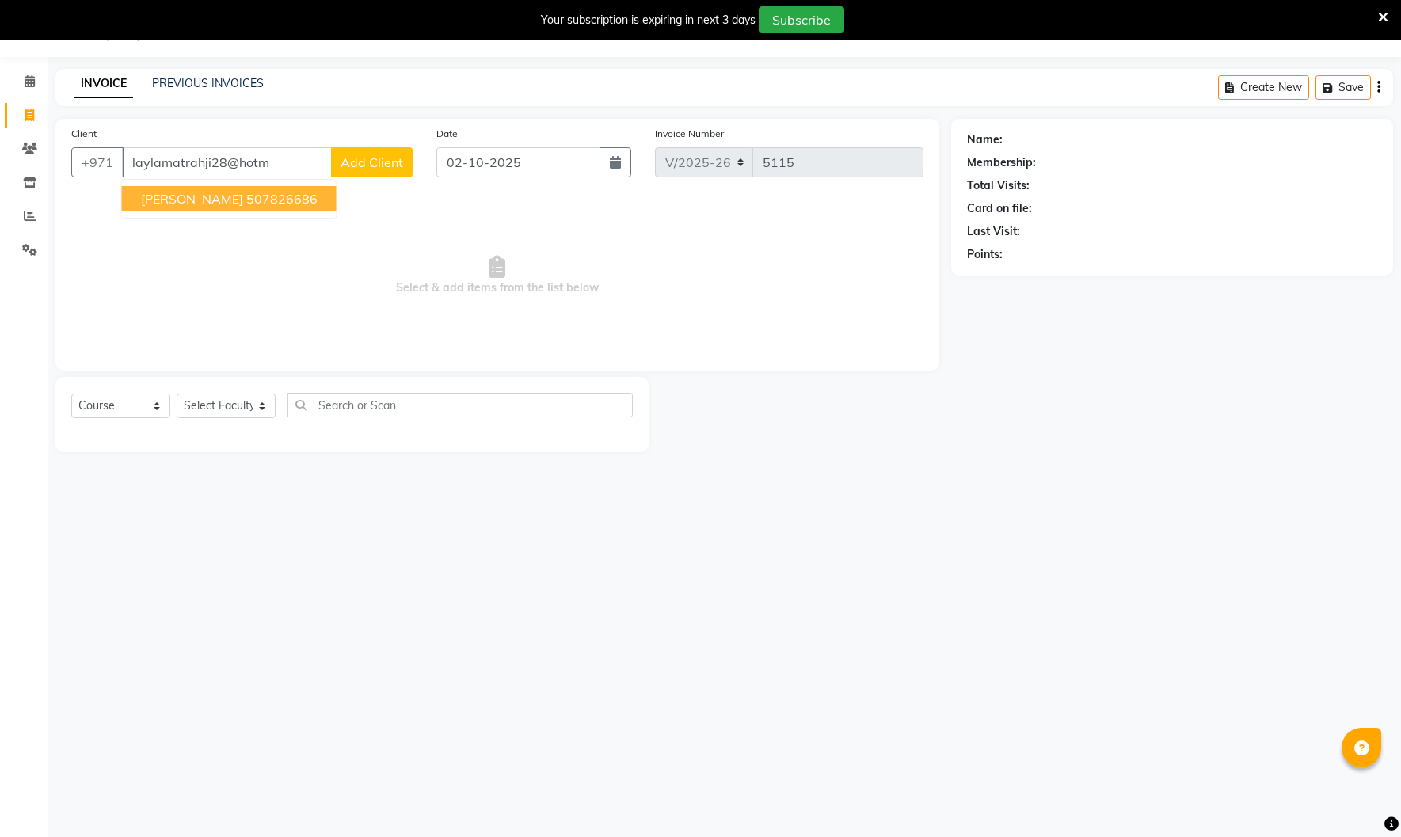
select select "14898"
click at [277, 204] on ngb-highlight "507826686" at bounding box center [281, 199] width 71 height 16
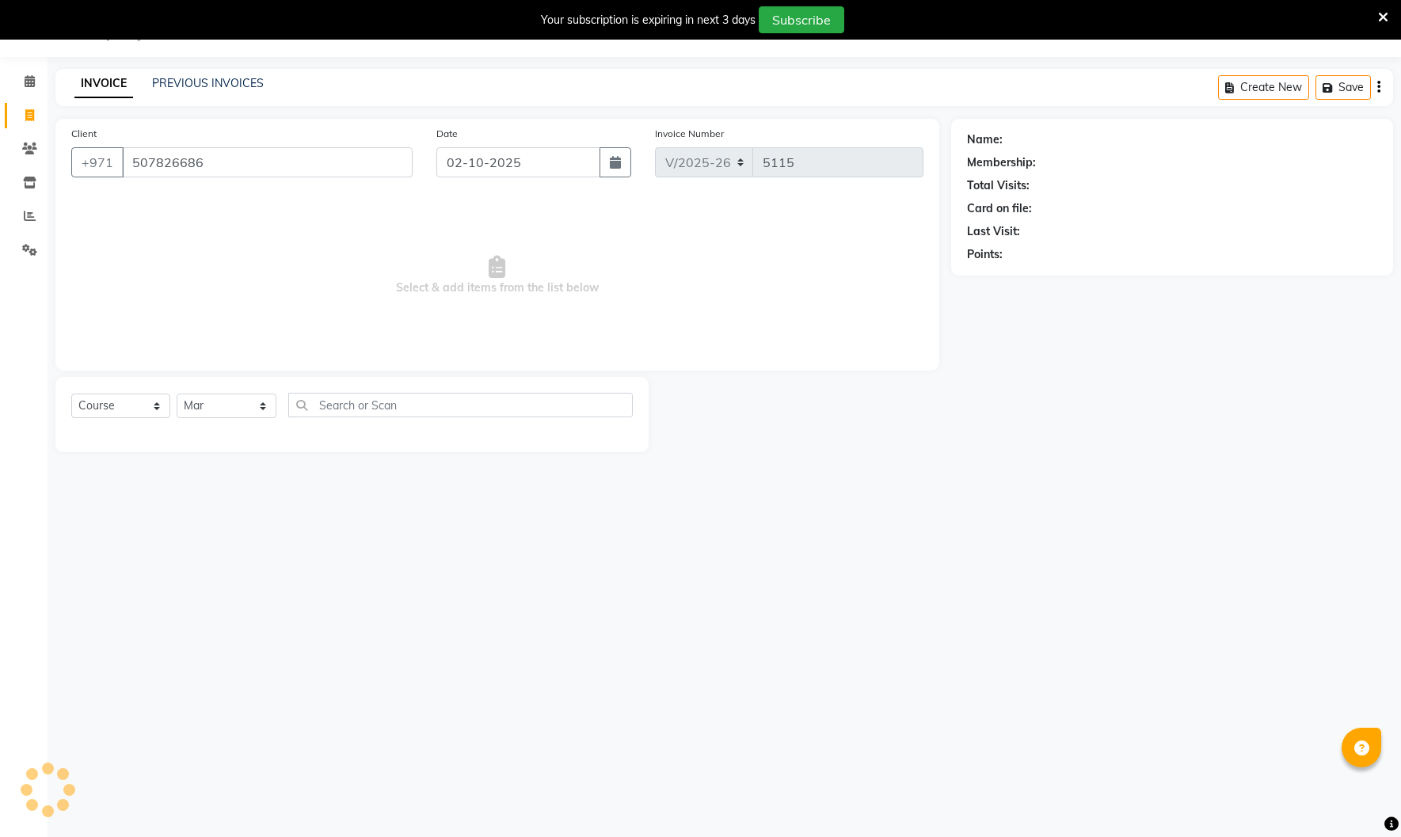
type input "507826686"
click at [131, 406] on select "Select Course Product Membership Package Voucher Prepaid Gift Card" at bounding box center [120, 406] width 99 height 25
select select "package"
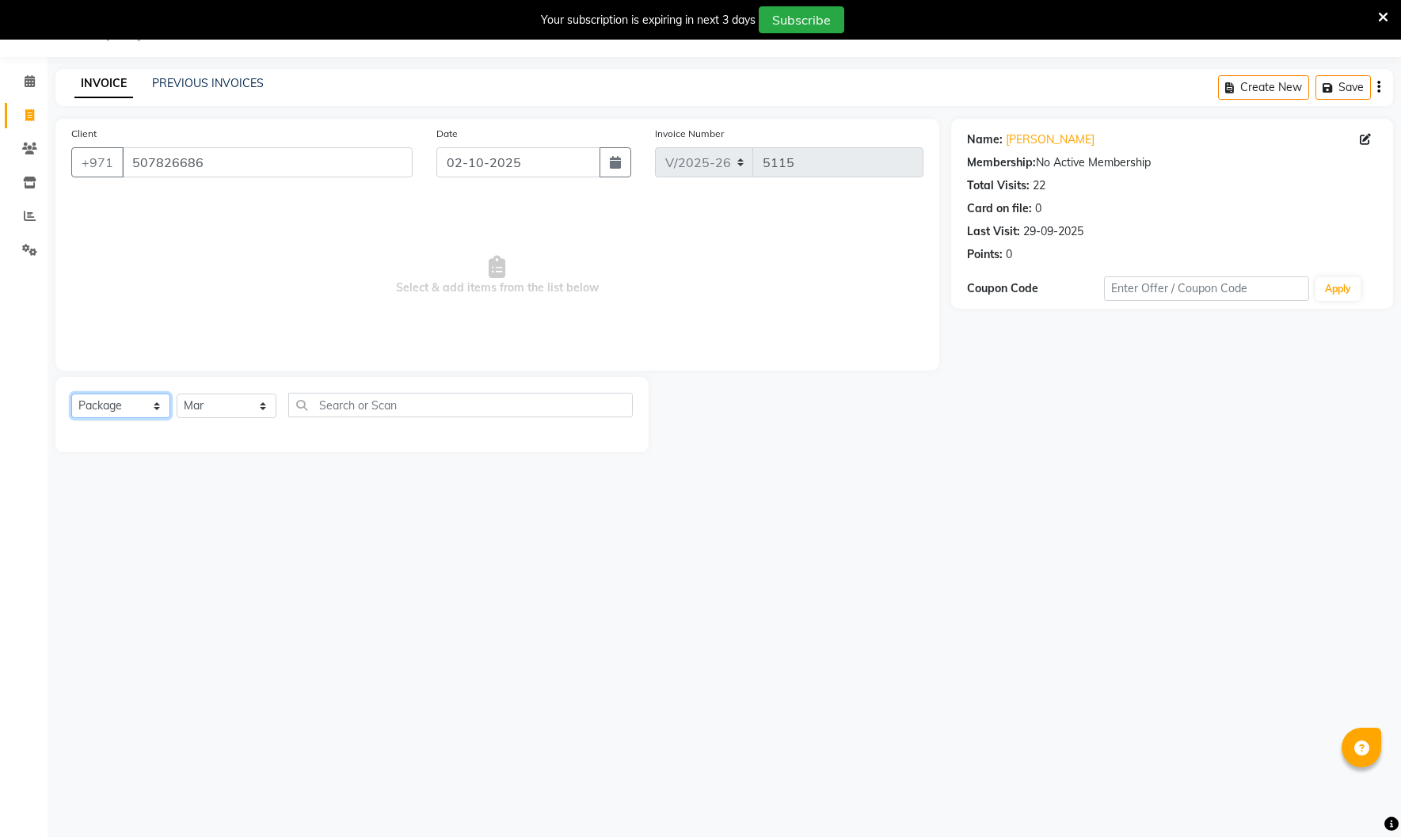
click at [71, 394] on select "Select Course Product Membership Package Voucher Prepaid Gift Card" at bounding box center [120, 406] width 99 height 25
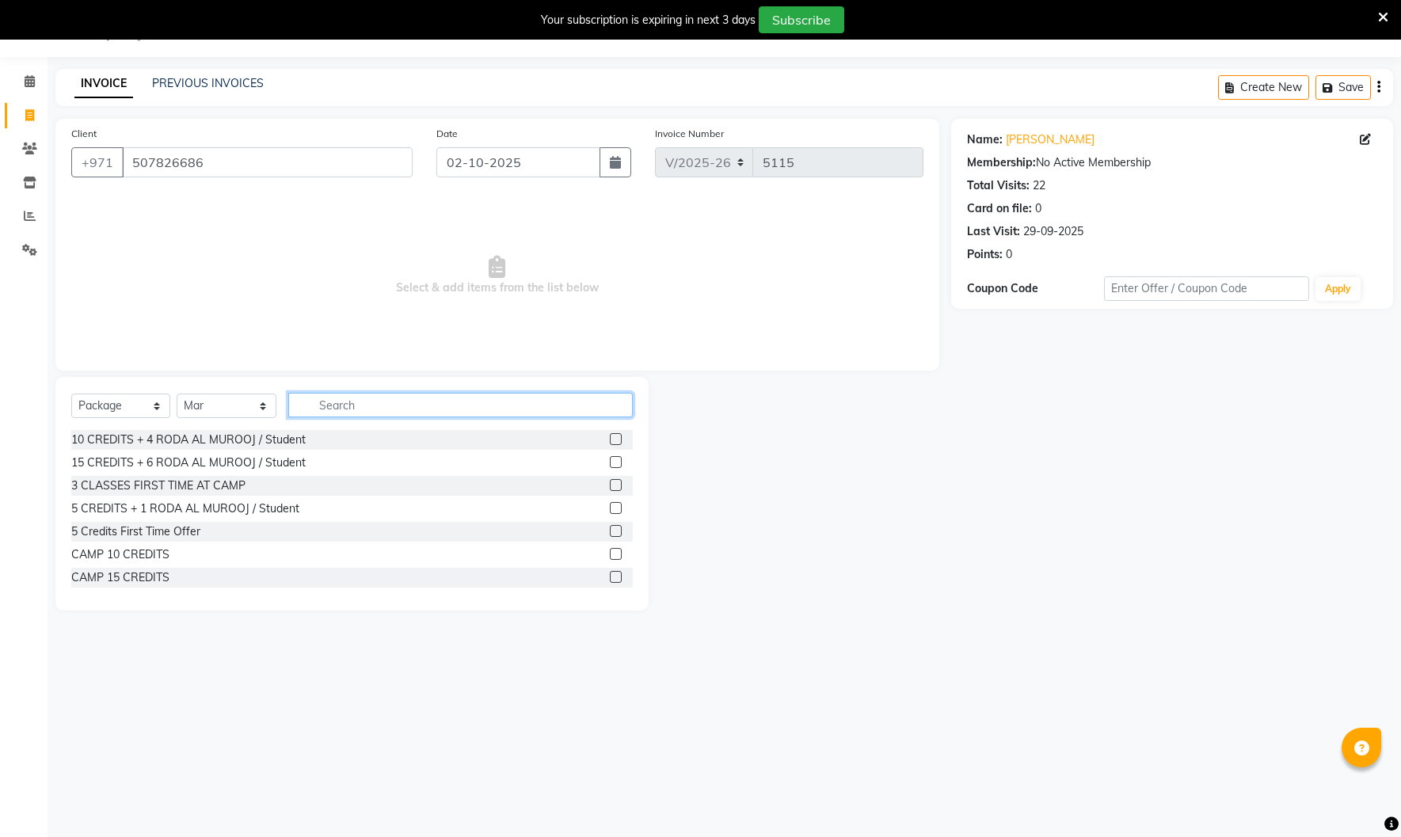
click at [362, 410] on input "text" at bounding box center [460, 405] width 345 height 25
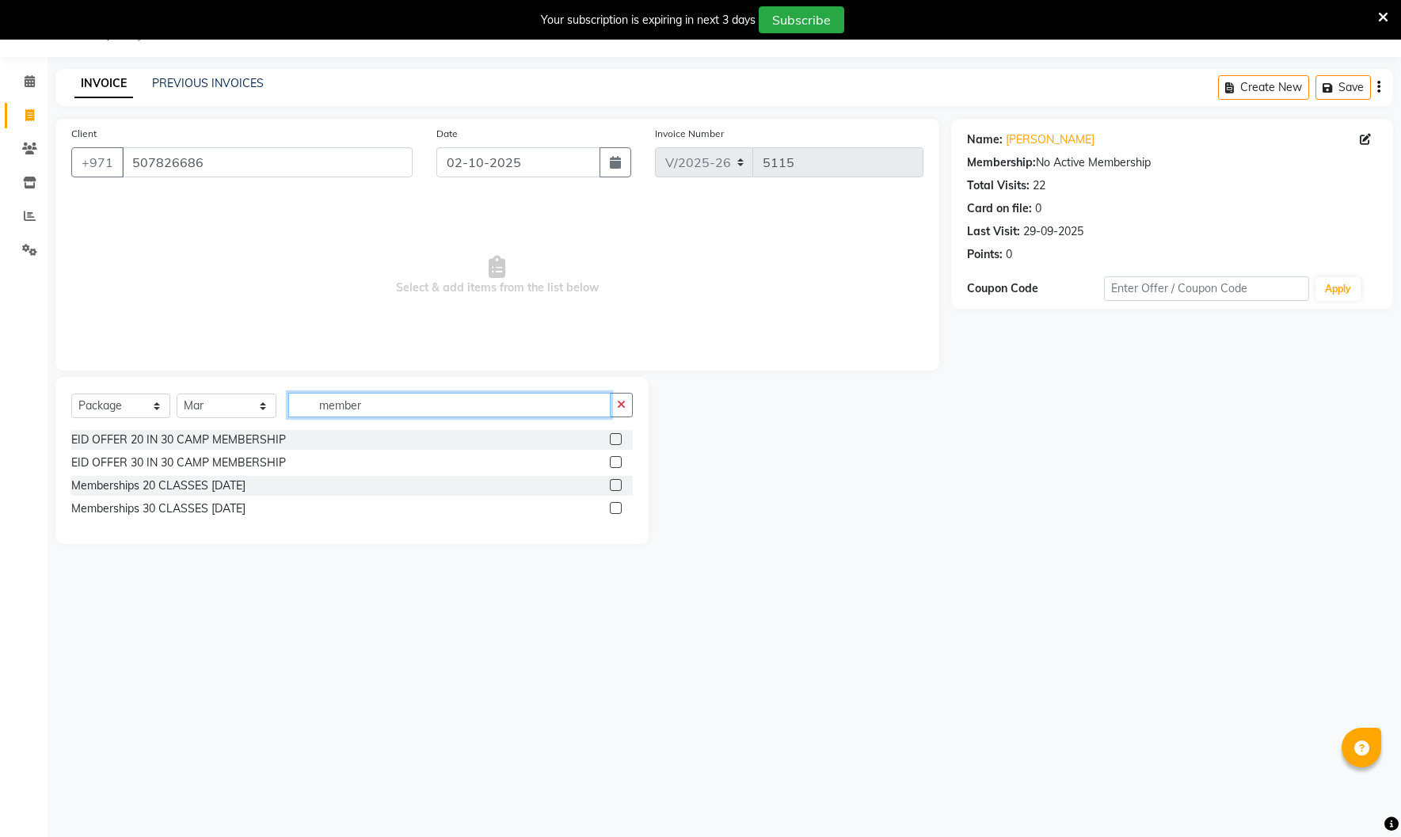
type input "member"
click at [615, 481] on label at bounding box center [616, 485] width 12 height 12
click at [615, 481] on input "checkbox" at bounding box center [615, 486] width 10 height 10
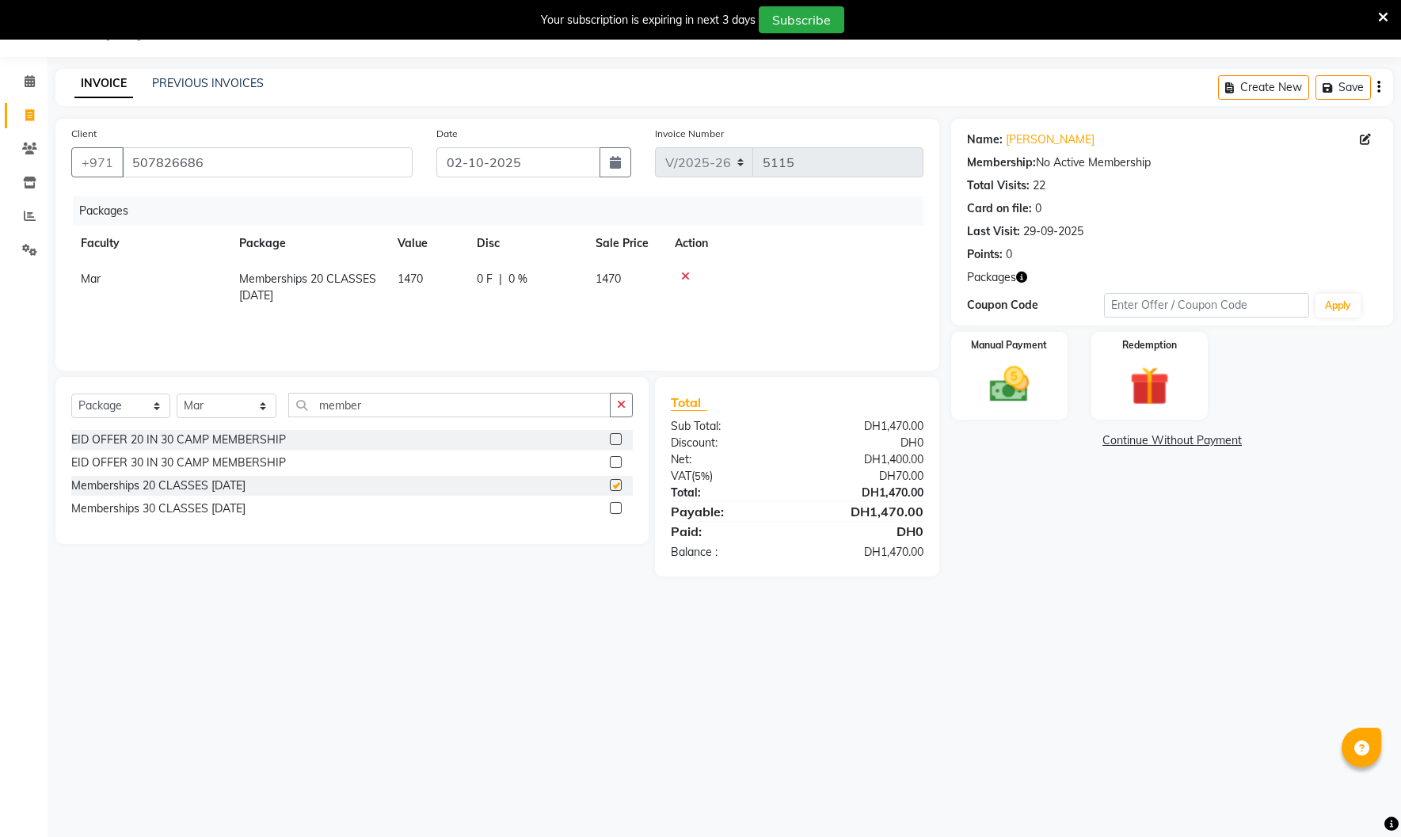
checkbox input "false"
drag, startPoint x: 1015, startPoint y: 375, endPoint x: 1023, endPoint y: 391, distance: 18.1
click at [1016, 375] on img at bounding box center [1010, 384] width 66 height 47
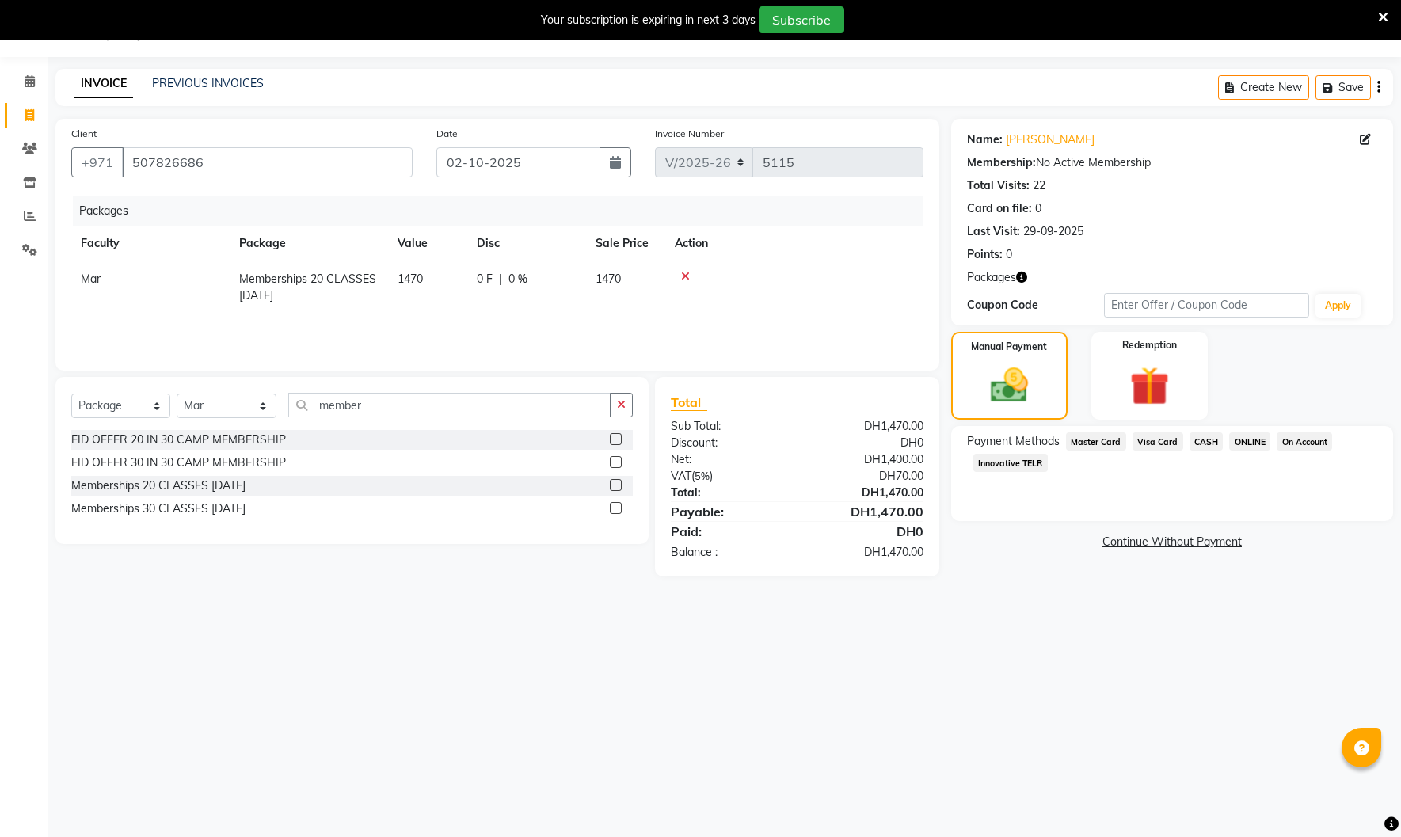
drag, startPoint x: 1011, startPoint y: 458, endPoint x: 1028, endPoint y: 475, distance: 24.6
click at [1011, 458] on span "Innovative TELR" at bounding box center [1010, 463] width 74 height 18
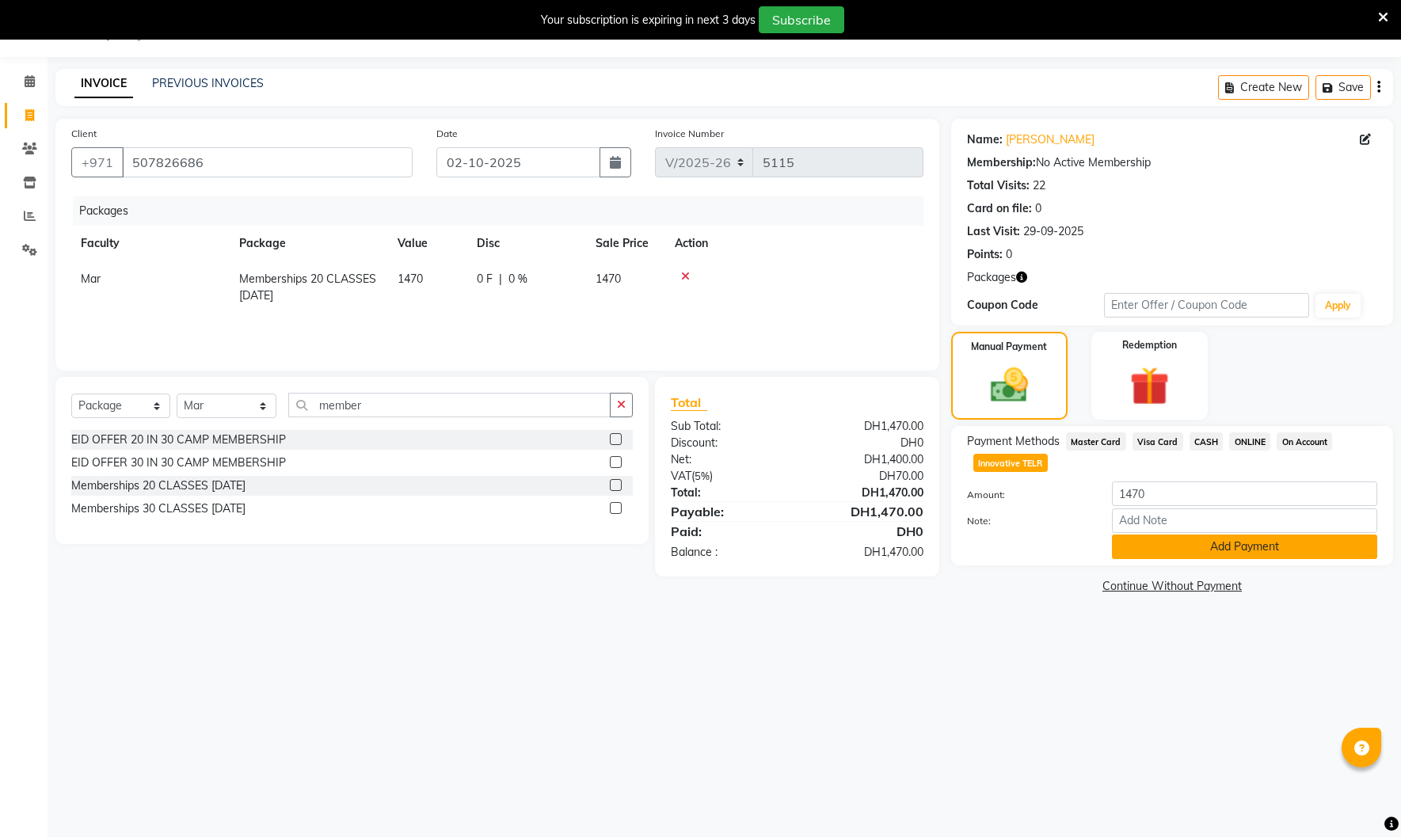
click at [1153, 537] on button "Add Payment" at bounding box center [1244, 547] width 265 height 25
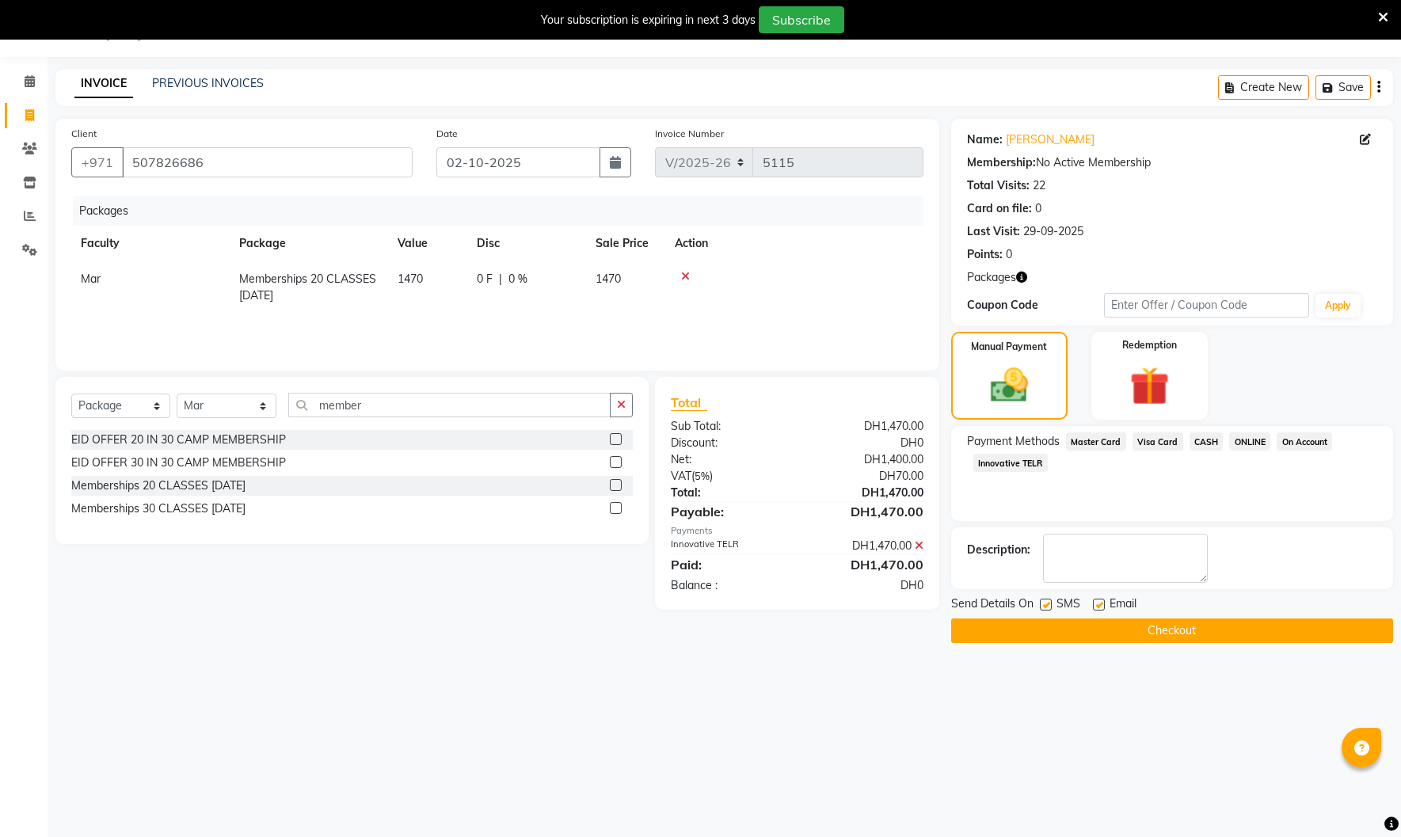
click at [1097, 604] on label at bounding box center [1099, 605] width 12 height 12
click at [1097, 604] on input "checkbox" at bounding box center [1098, 605] width 10 height 10
checkbox input "false"
click at [1049, 606] on label at bounding box center [1046, 605] width 12 height 12
click at [1049, 606] on input "checkbox" at bounding box center [1045, 605] width 10 height 10
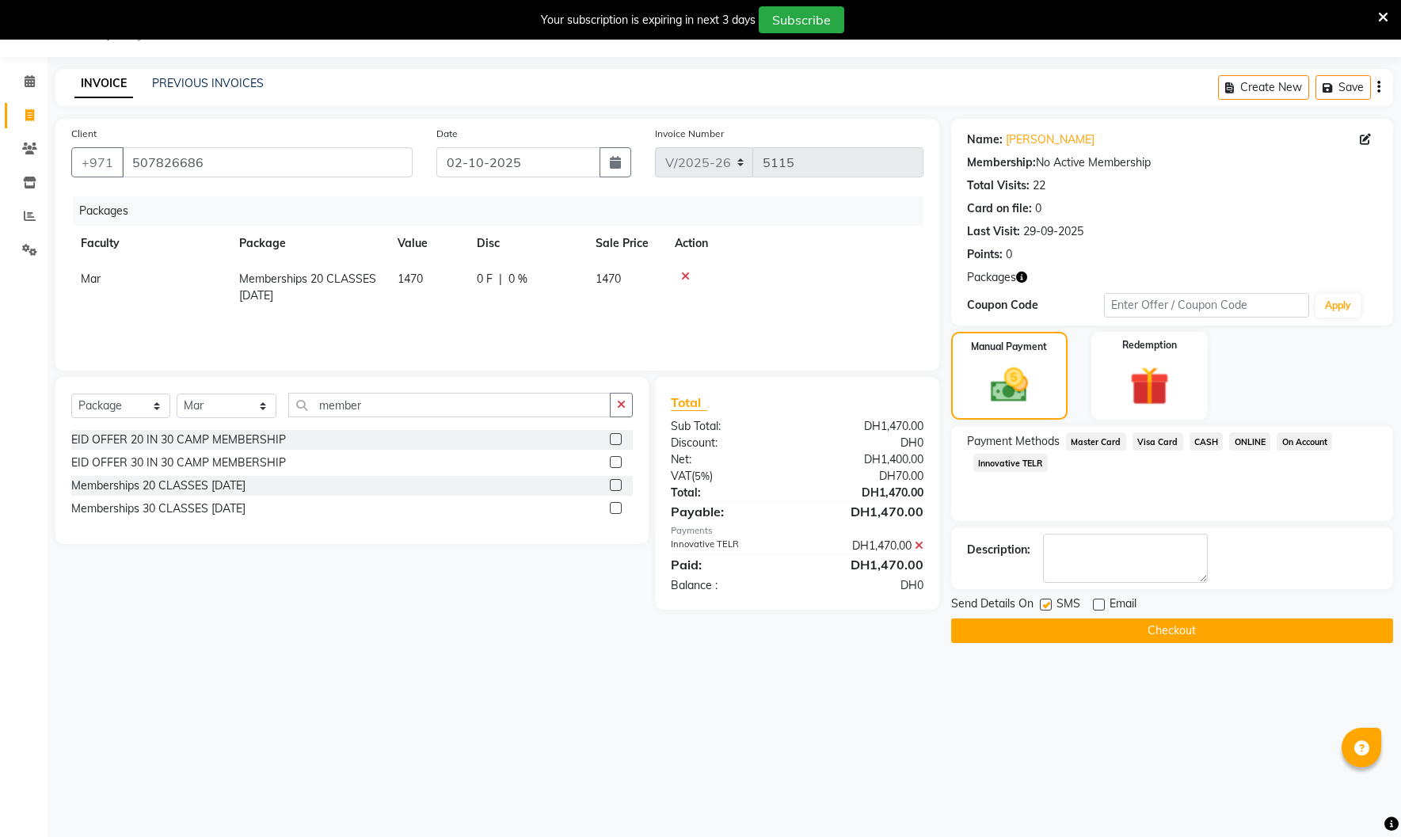
checkbox input "false"
click at [1062, 630] on button "Checkout" at bounding box center [1172, 631] width 442 height 25
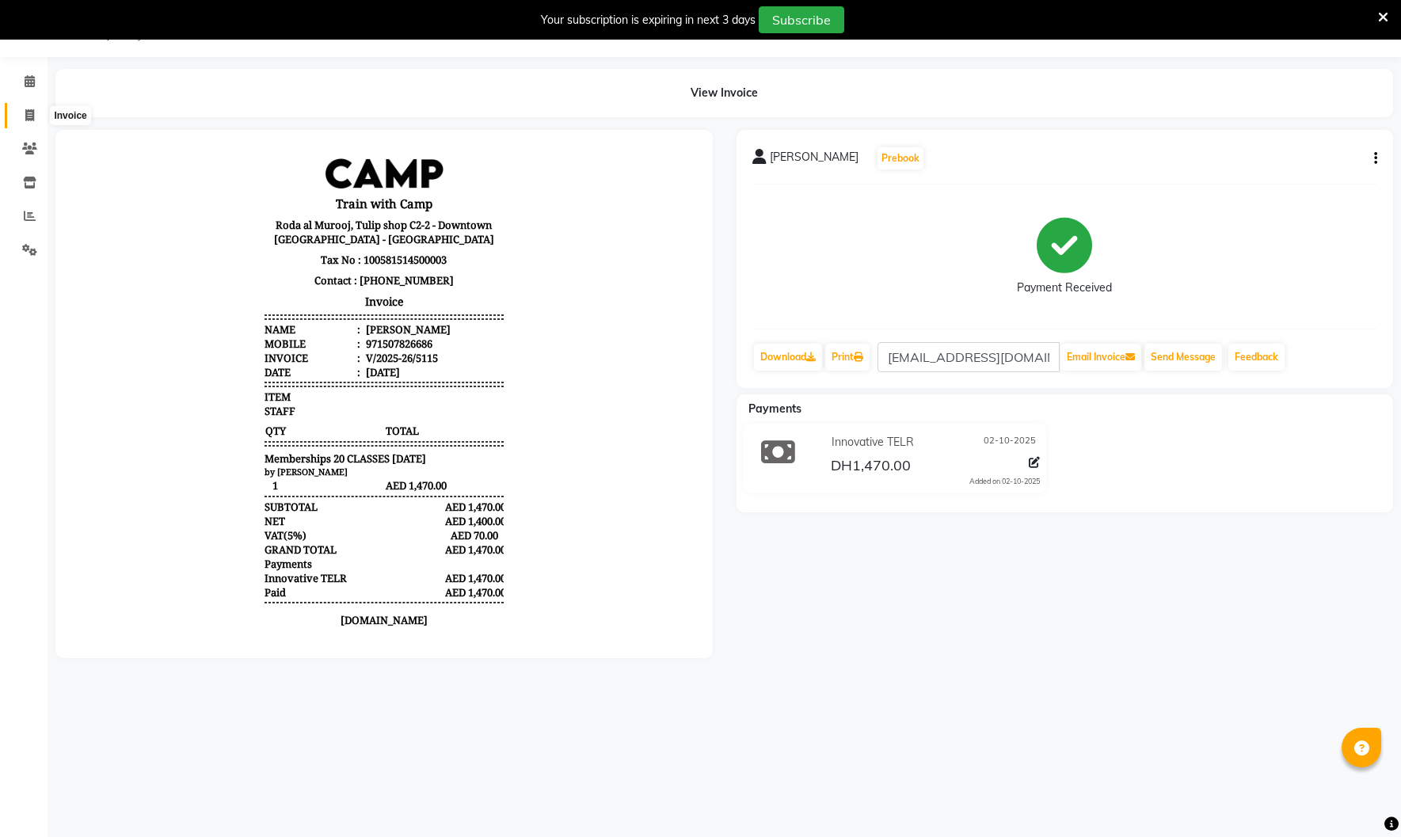
click at [33, 117] on icon at bounding box center [29, 115] width 9 height 12
select select "service"
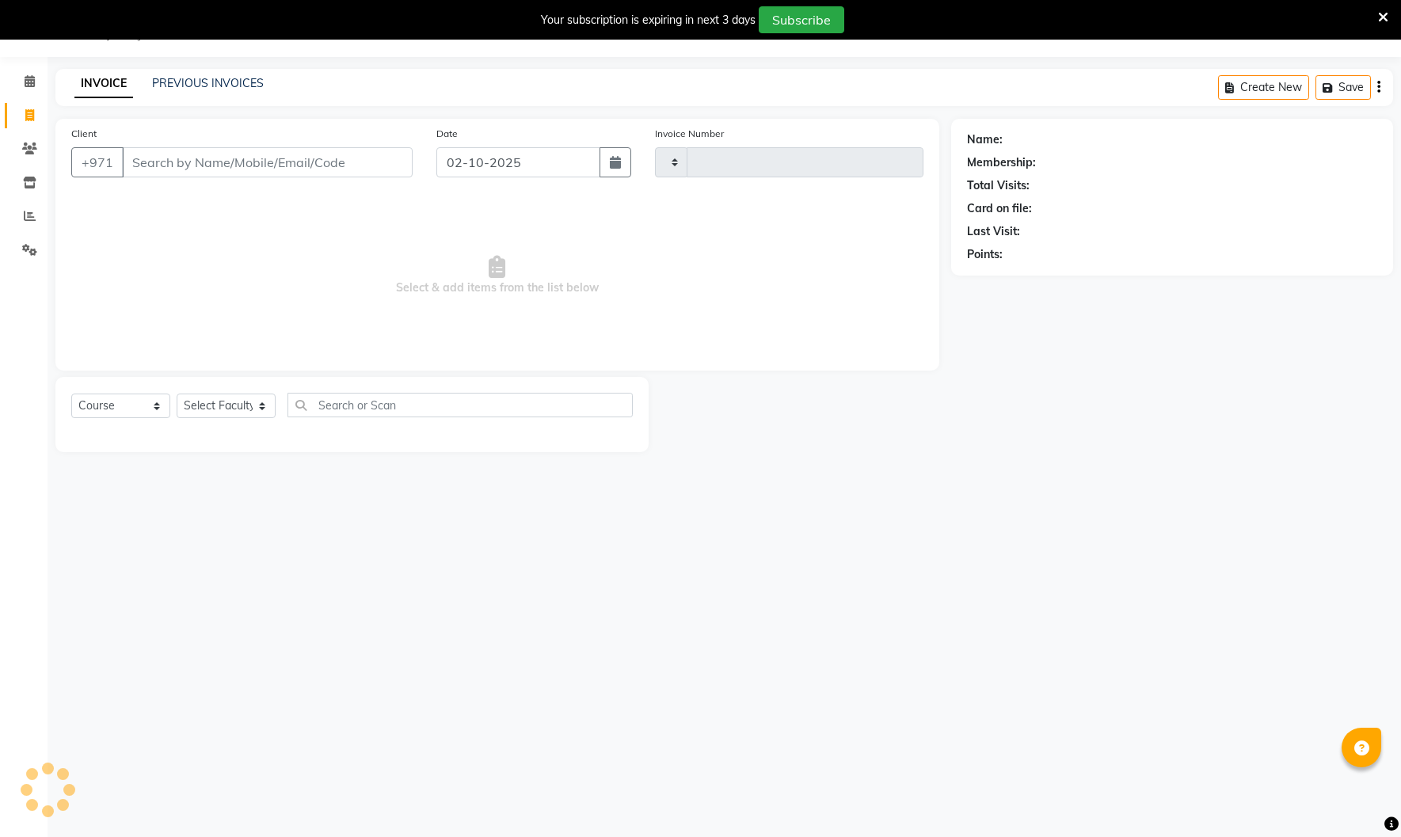
type input "5116"
select select "910"
type input "[EMAIL_ADDRESS][DOMAIN_NAME]"
select select "14898"
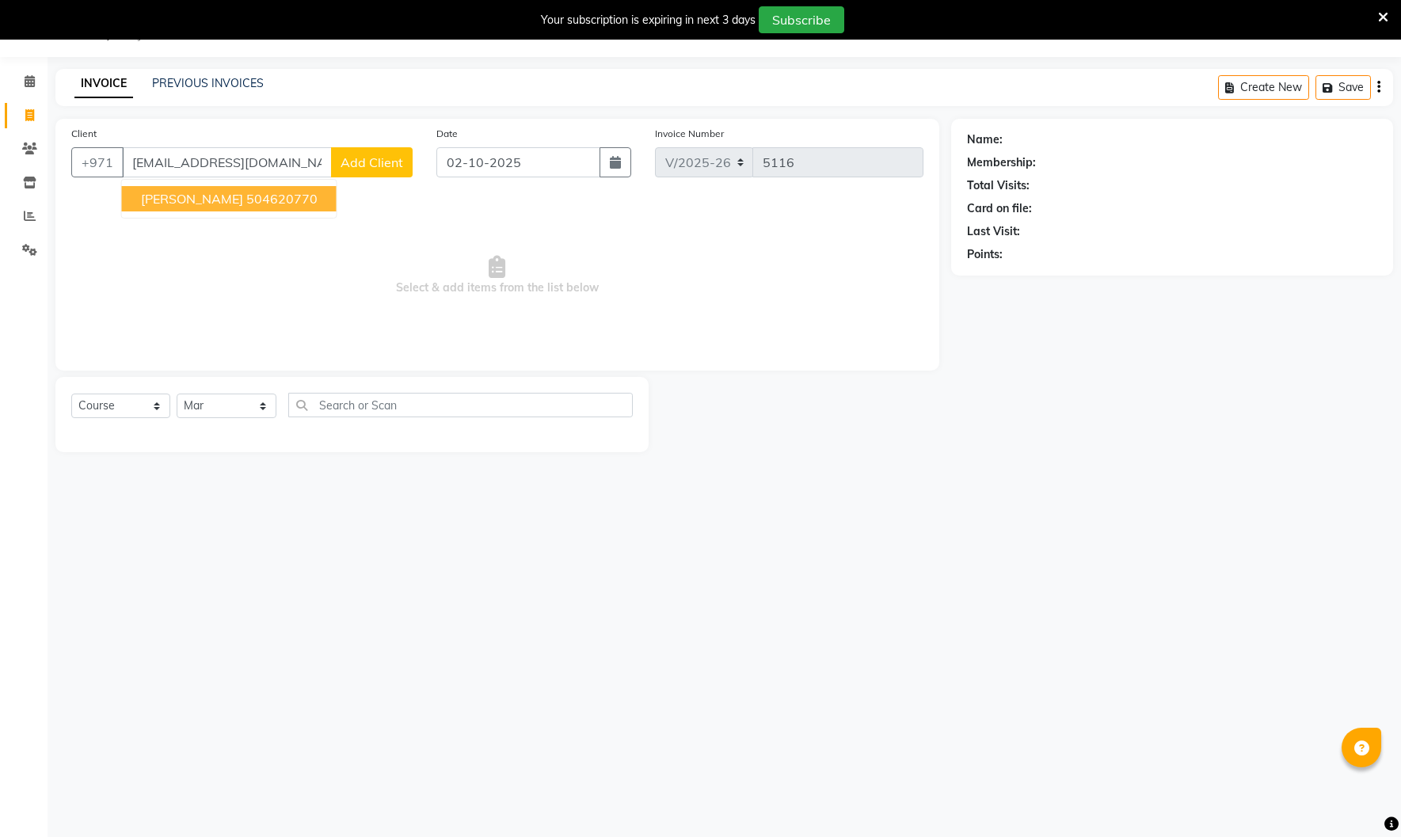
click at [240, 210] on button "[PERSON_NAME] 504620770" at bounding box center [229, 198] width 215 height 25
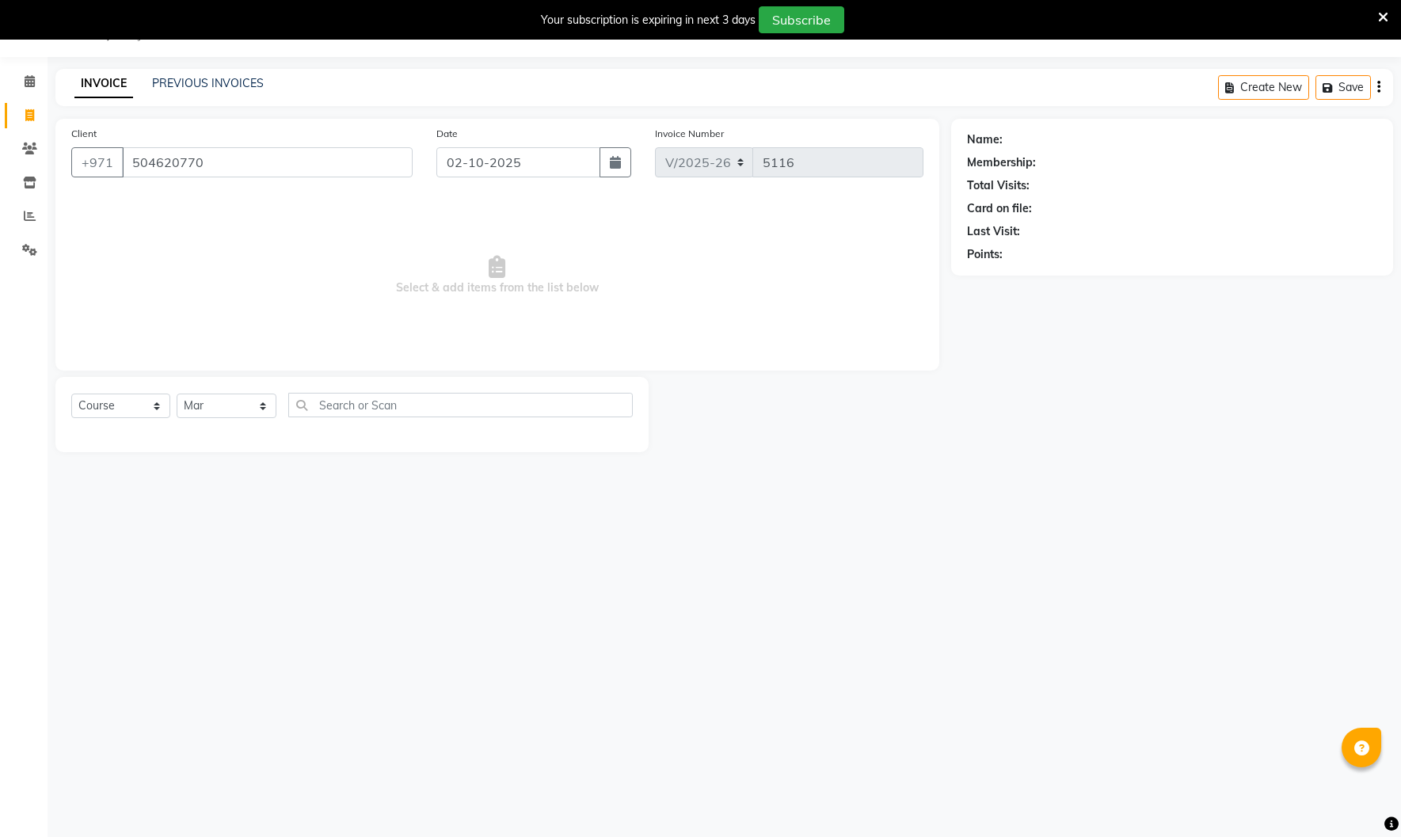
type input "504620770"
click at [138, 402] on select "Select Course Product Membership Package Voucher Prepaid Gift Card" at bounding box center [120, 406] width 99 height 25
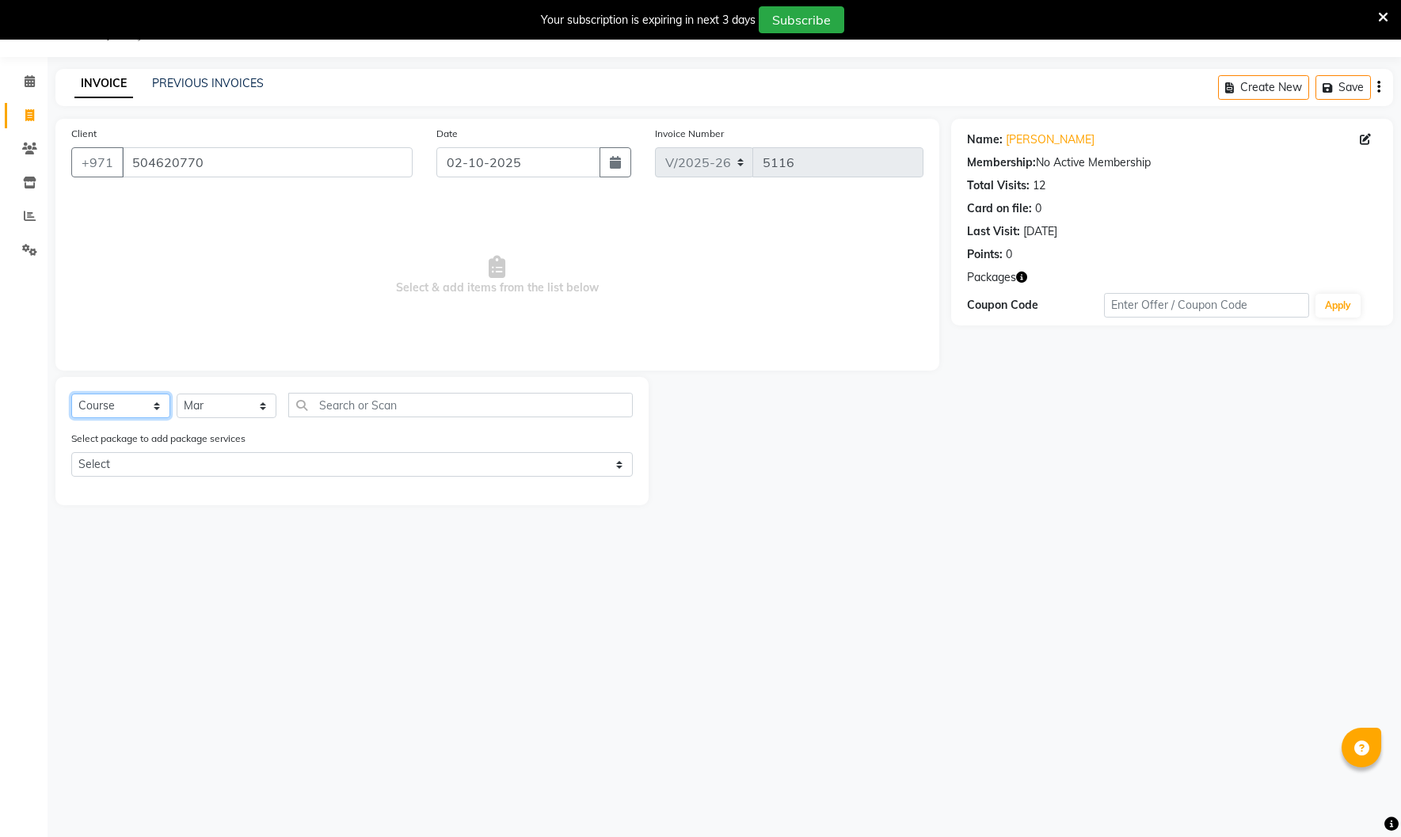
select select "package"
click at [71, 394] on select "Select Course Product Membership Package Voucher Prepaid Gift Card" at bounding box center [120, 406] width 99 height 25
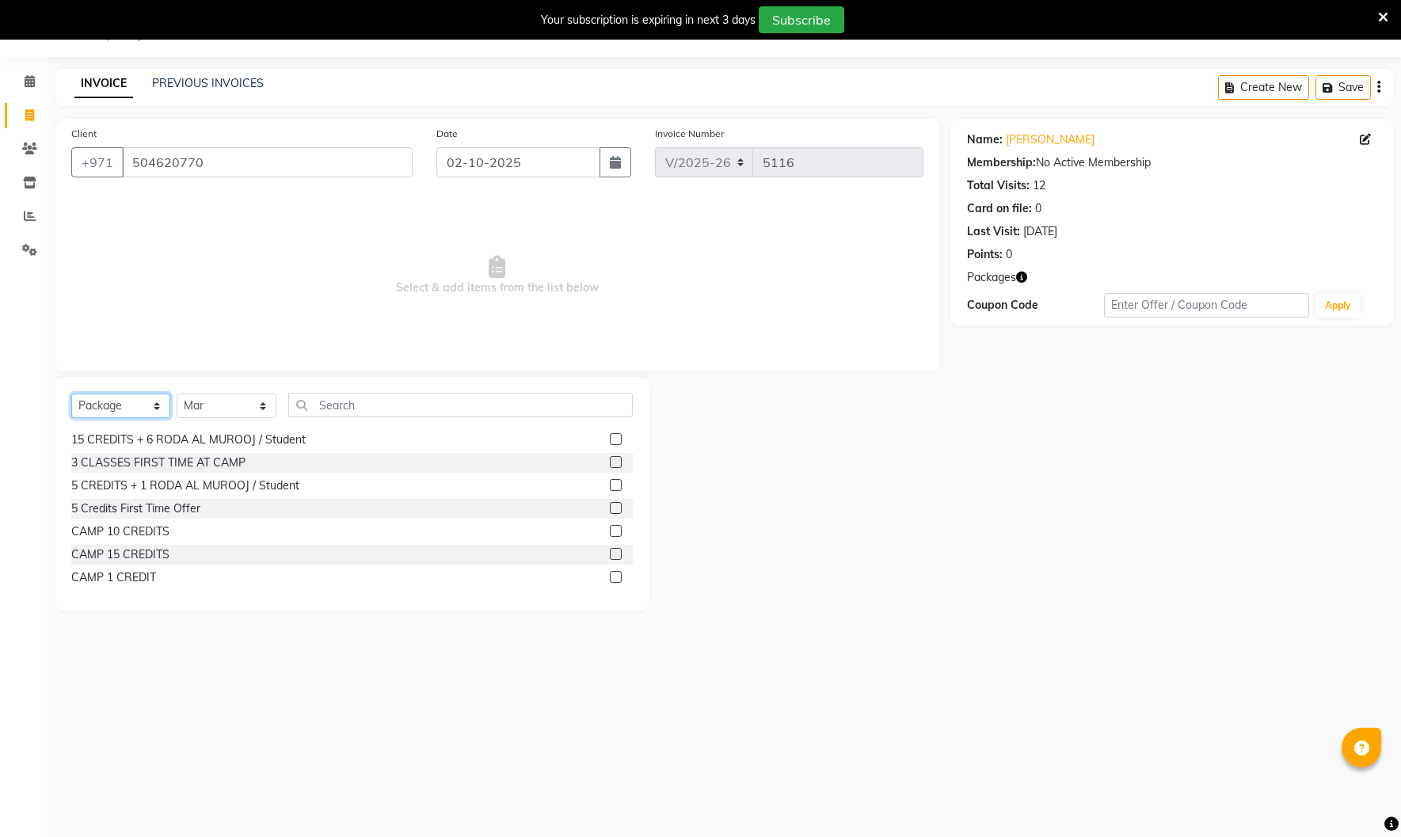
scroll to position [82, 0]
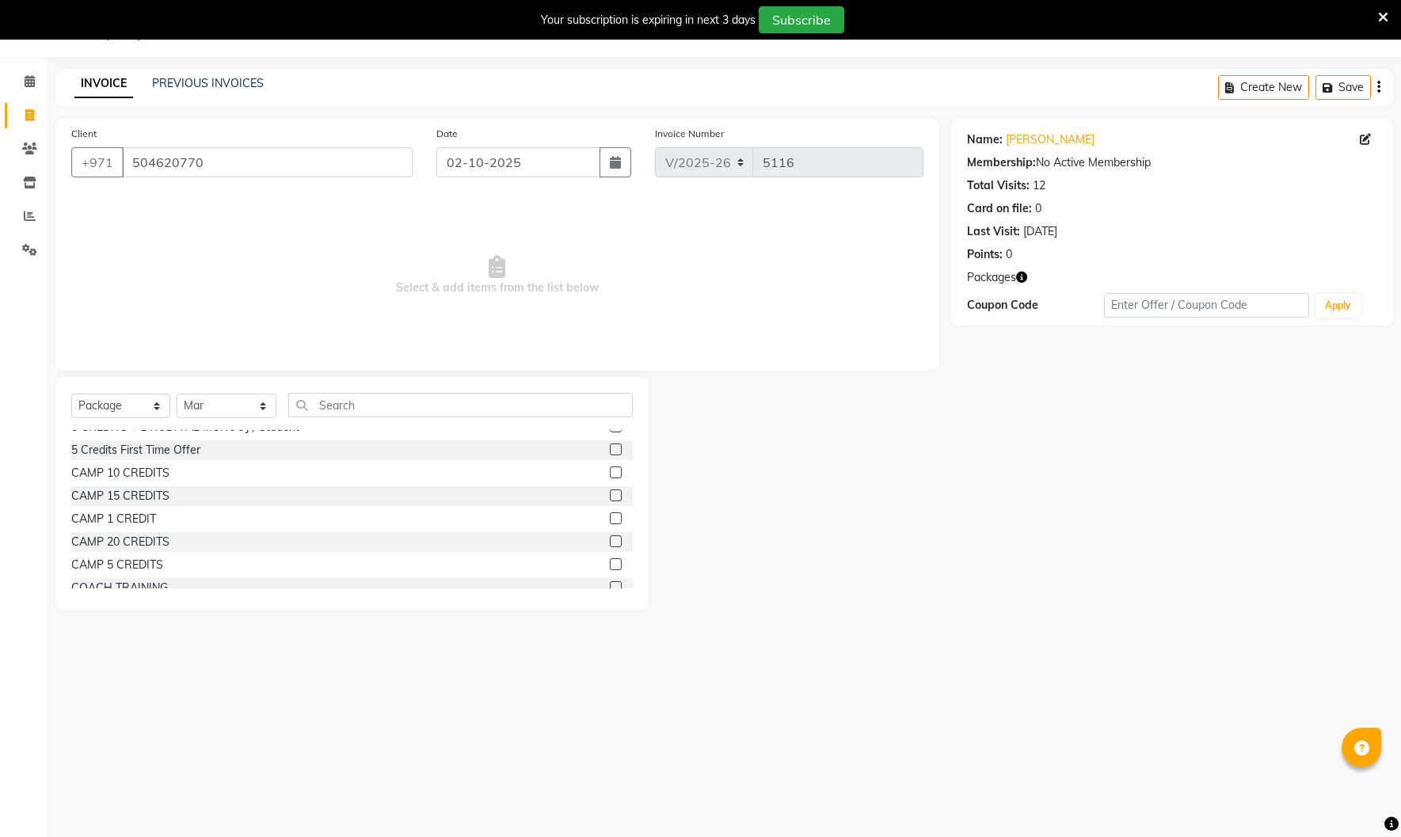
click at [615, 564] on label at bounding box center [616, 564] width 12 height 12
click at [615, 564] on input "checkbox" at bounding box center [615, 565] width 10 height 10
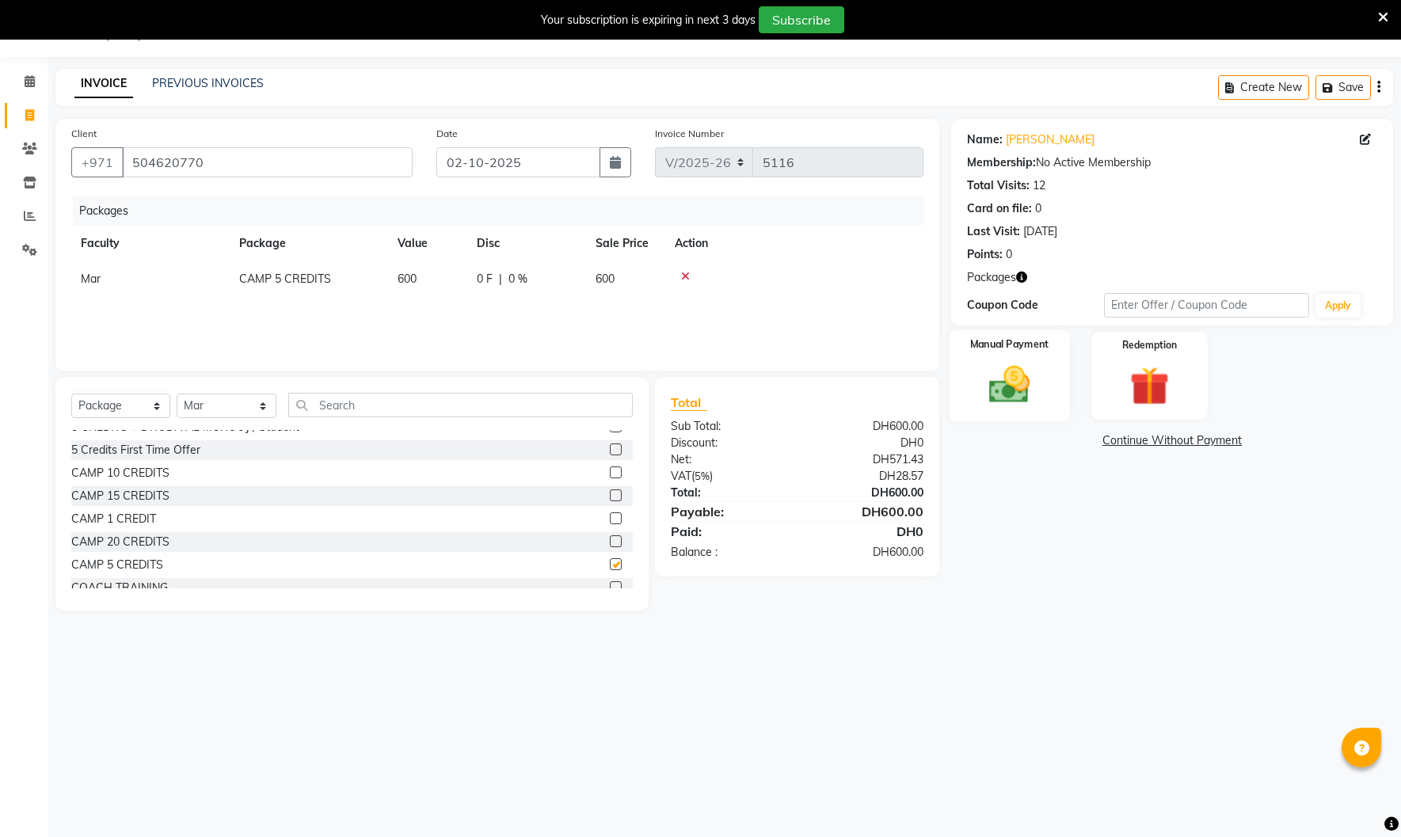
checkbox input "false"
click at [1026, 391] on img at bounding box center [1010, 384] width 66 height 47
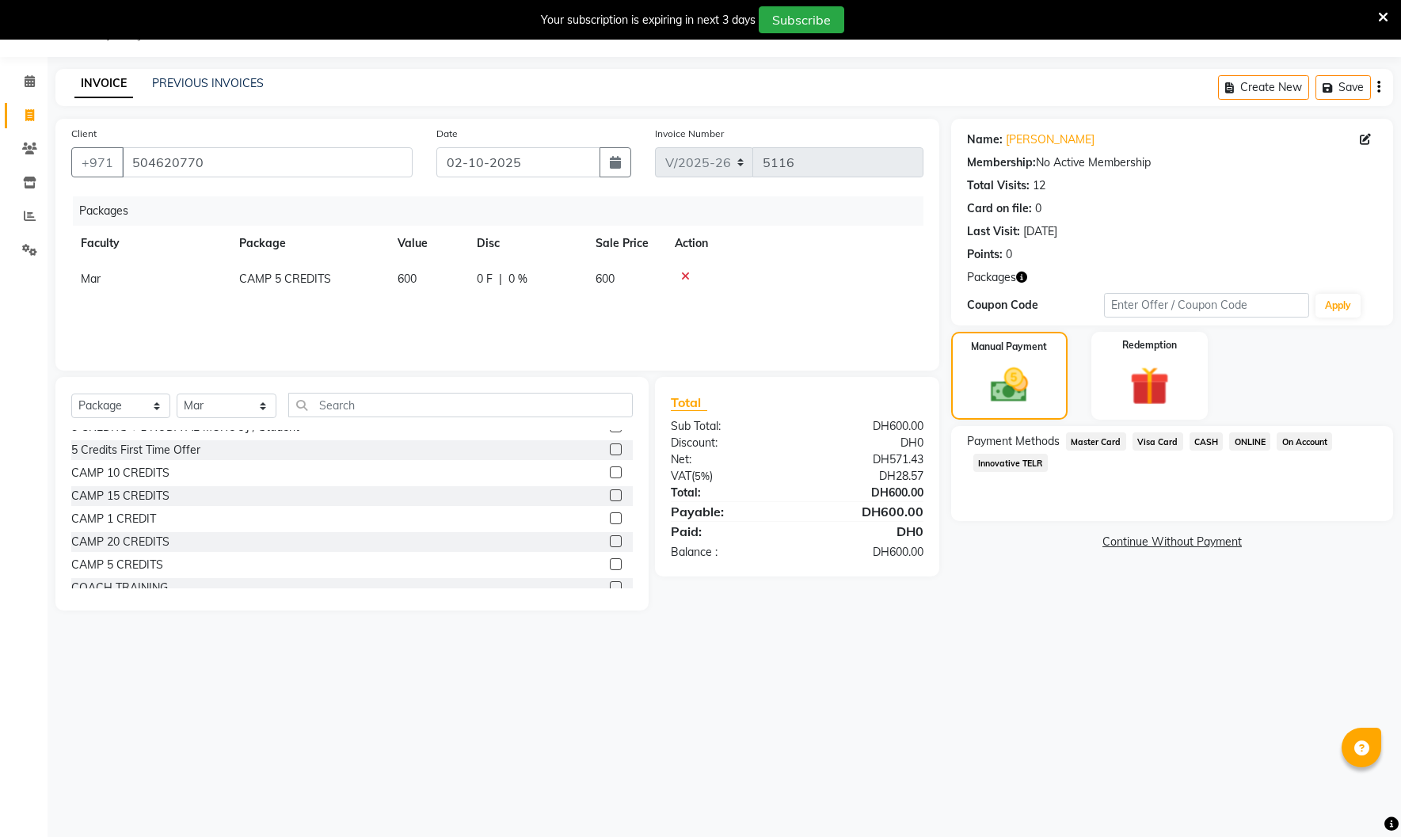
click at [1006, 462] on span "Innovative TELR" at bounding box center [1010, 463] width 74 height 18
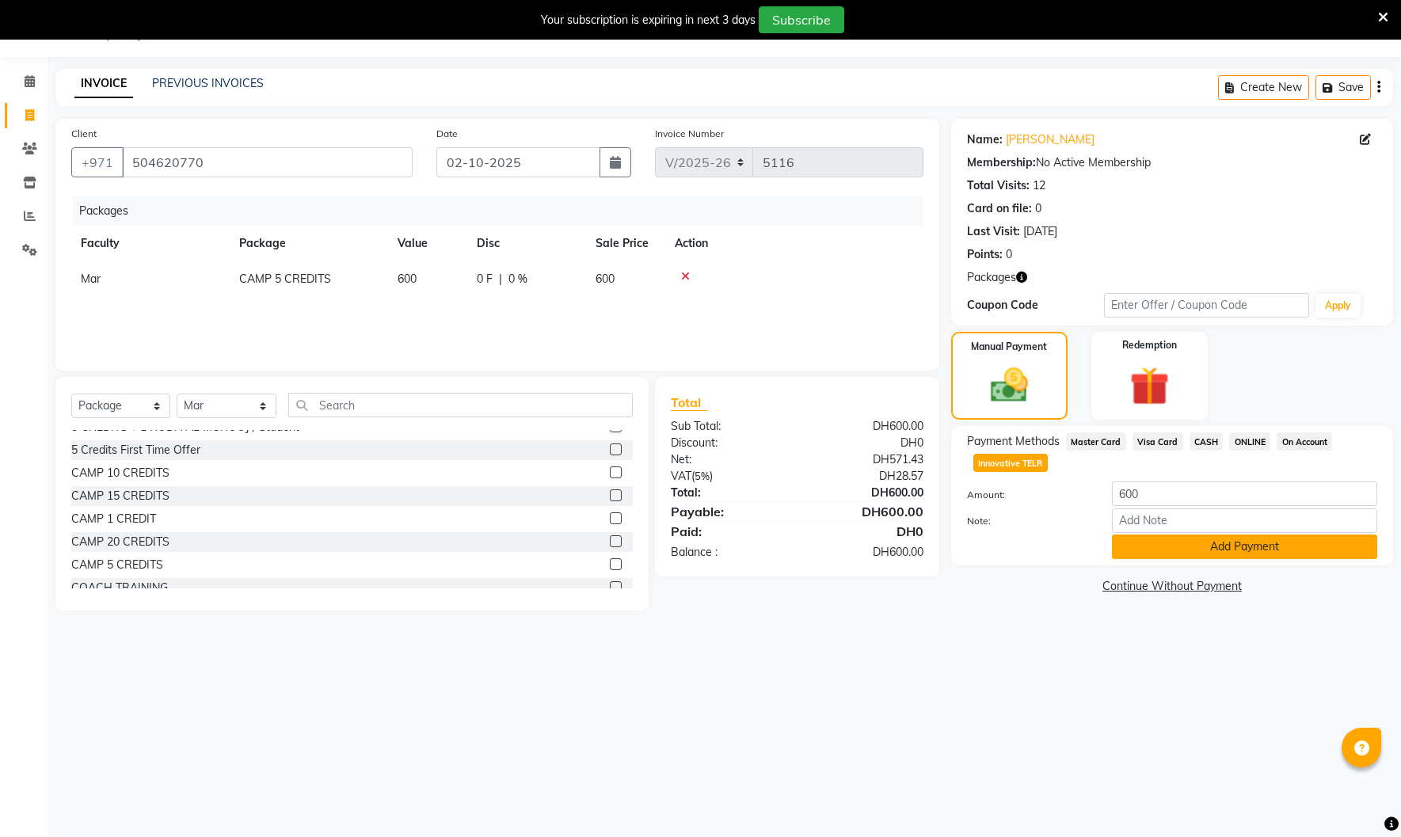
click at [1159, 549] on button "Add Payment" at bounding box center [1244, 547] width 265 height 25
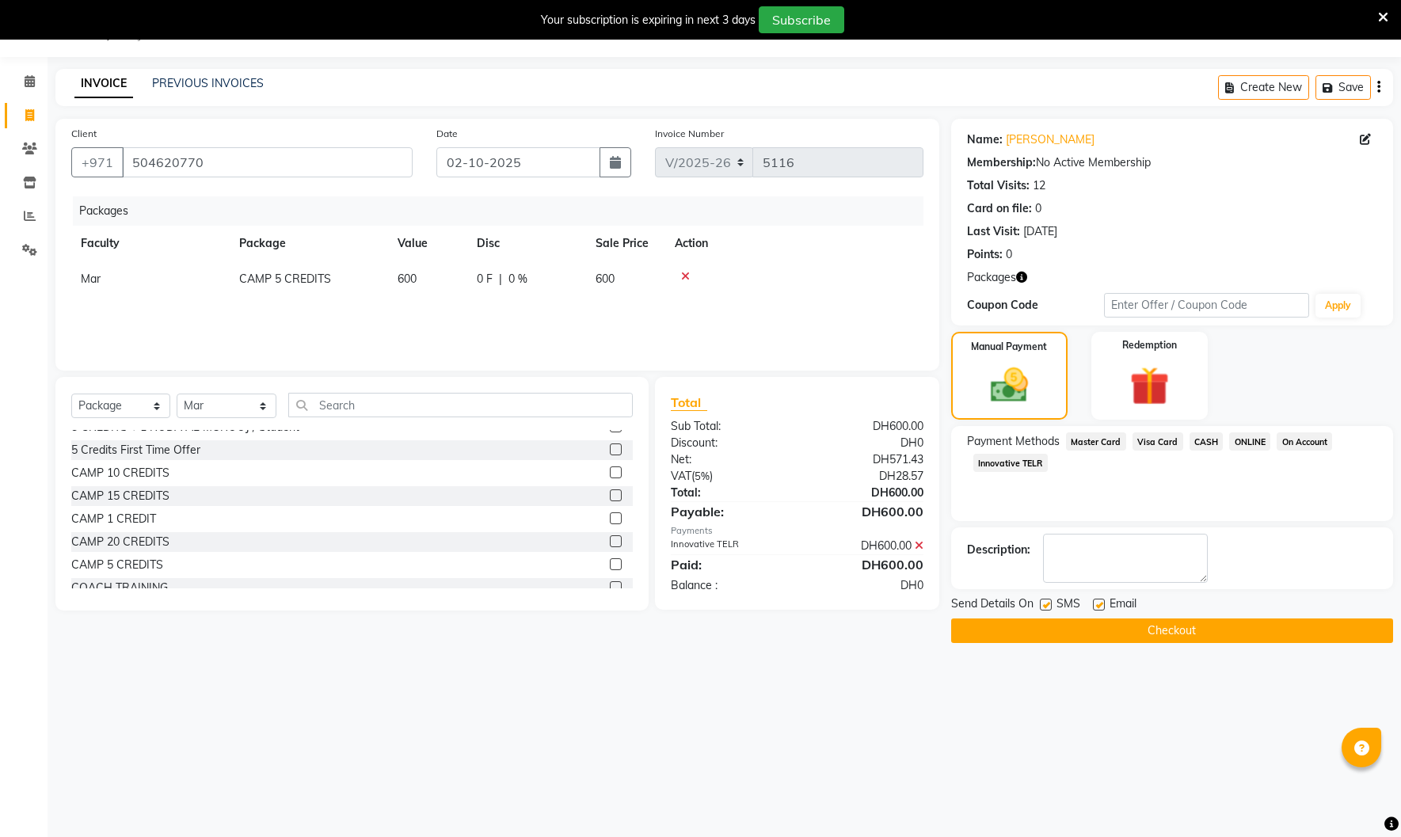
click at [1093, 603] on label at bounding box center [1099, 605] width 12 height 12
click at [1093, 603] on input "checkbox" at bounding box center [1098, 605] width 10 height 10
checkbox input "false"
click at [1052, 606] on div "SMS" at bounding box center [1066, 606] width 53 height 20
click at [1046, 605] on label at bounding box center [1046, 605] width 12 height 12
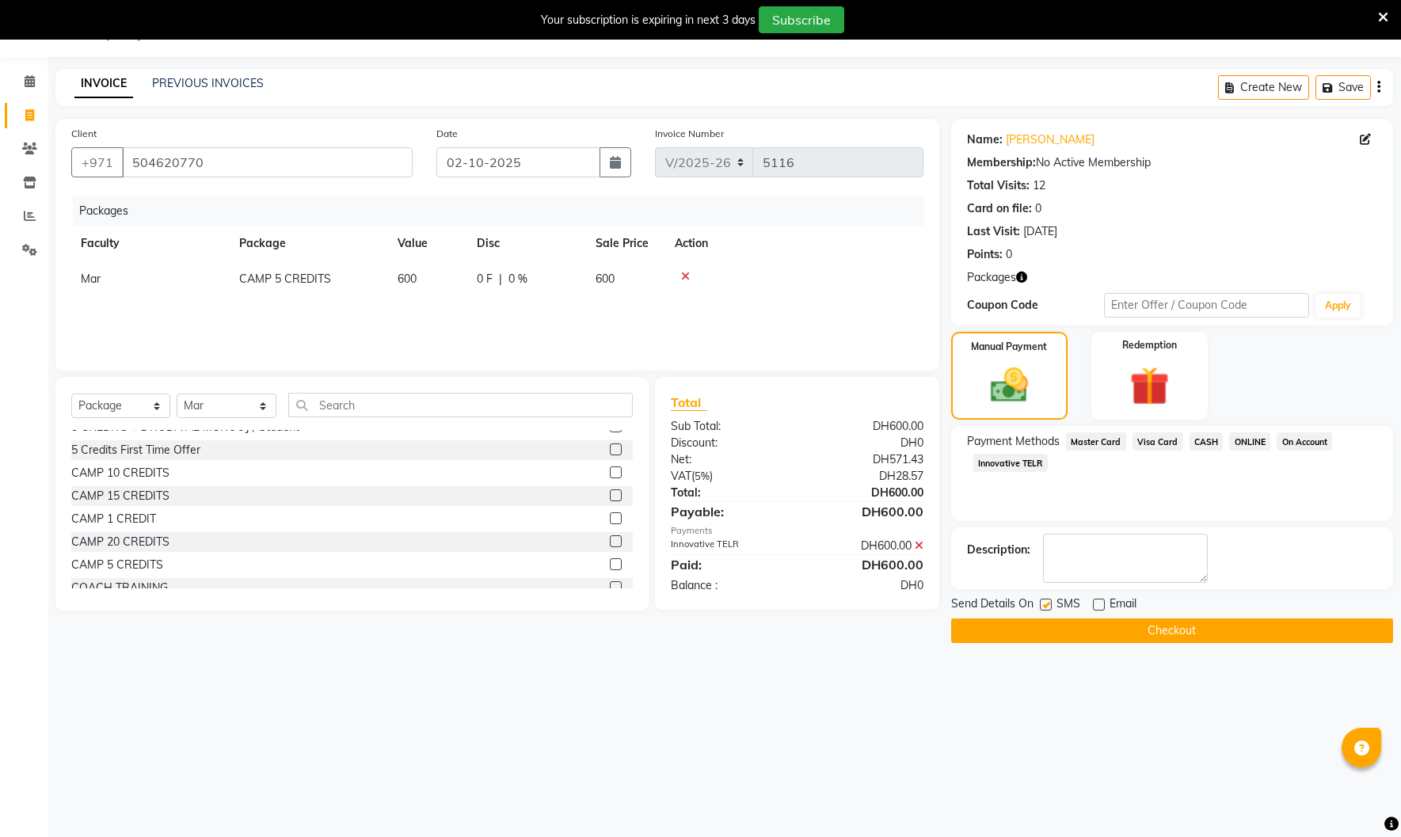
click at [1046, 605] on input "checkbox" at bounding box center [1045, 605] width 10 height 10
checkbox input "false"
click at [1069, 628] on button "Checkout" at bounding box center [1172, 631] width 442 height 25
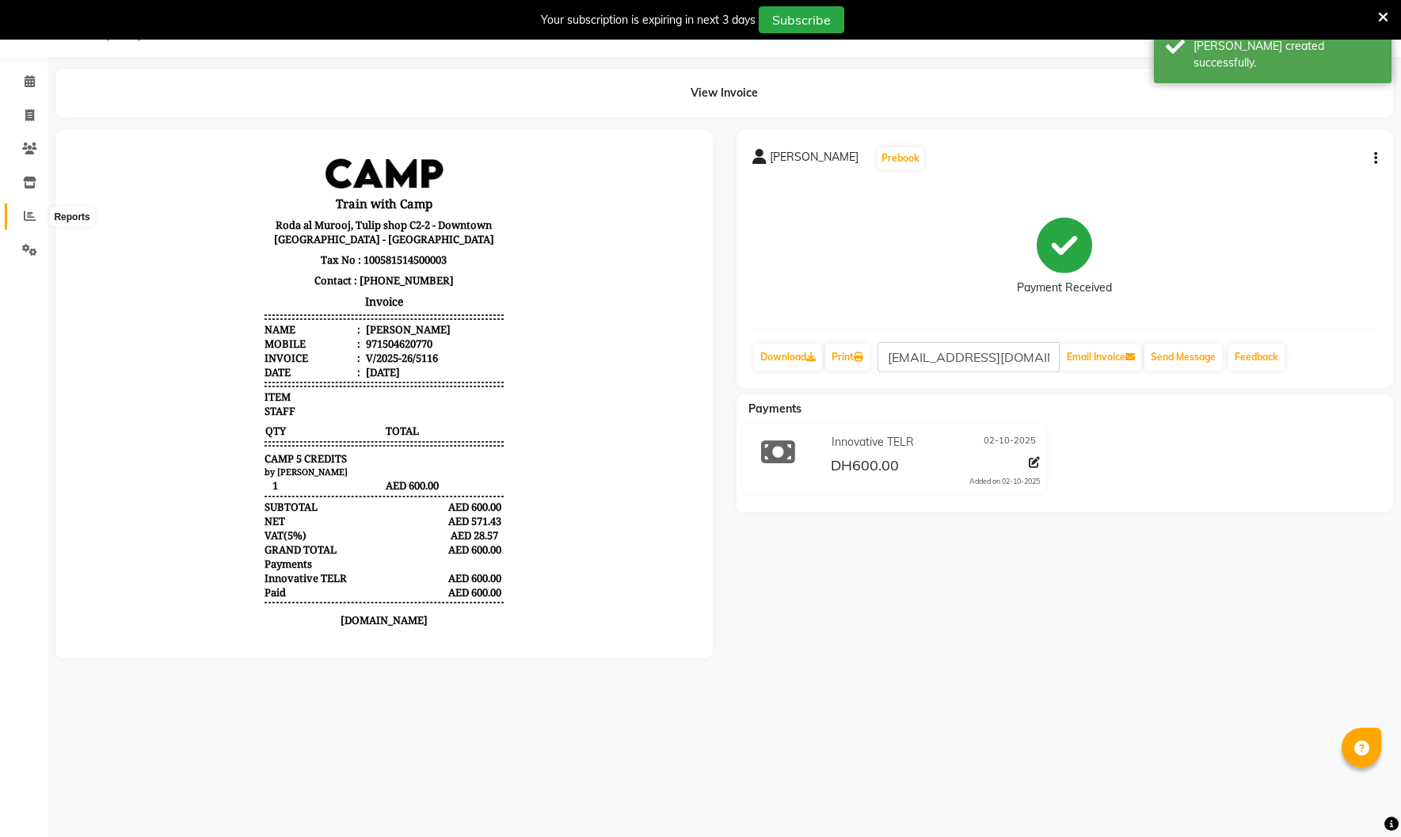
click at [32, 216] on icon at bounding box center [30, 216] width 12 height 12
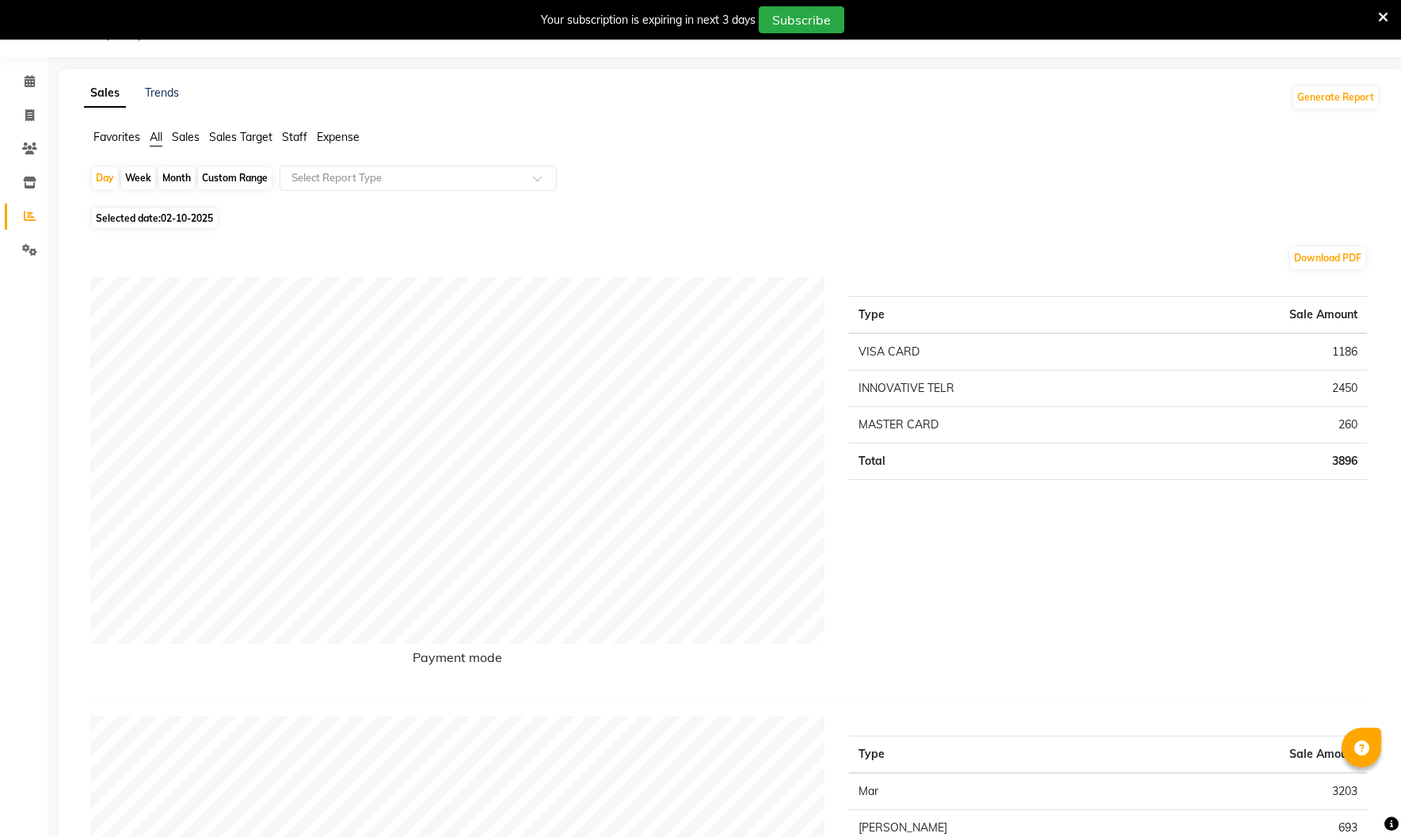
click at [920, 155] on div "Favorites All Sales Sales Target Staff Expense" at bounding box center [732, 144] width 1320 height 30
click at [38, 116] on span at bounding box center [30, 116] width 28 height 18
select select "service"
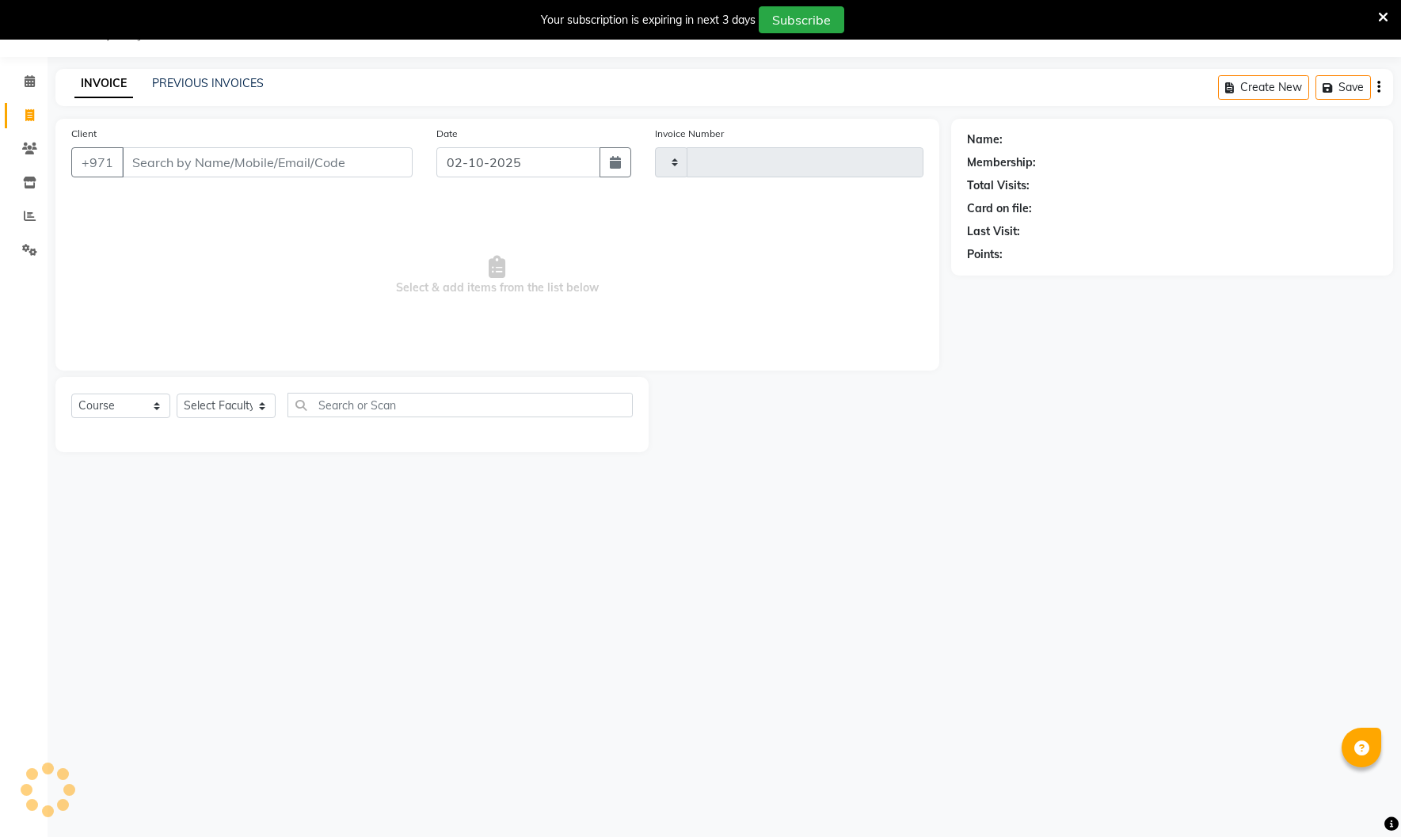
type input "5117"
select select "910"
select select "14898"
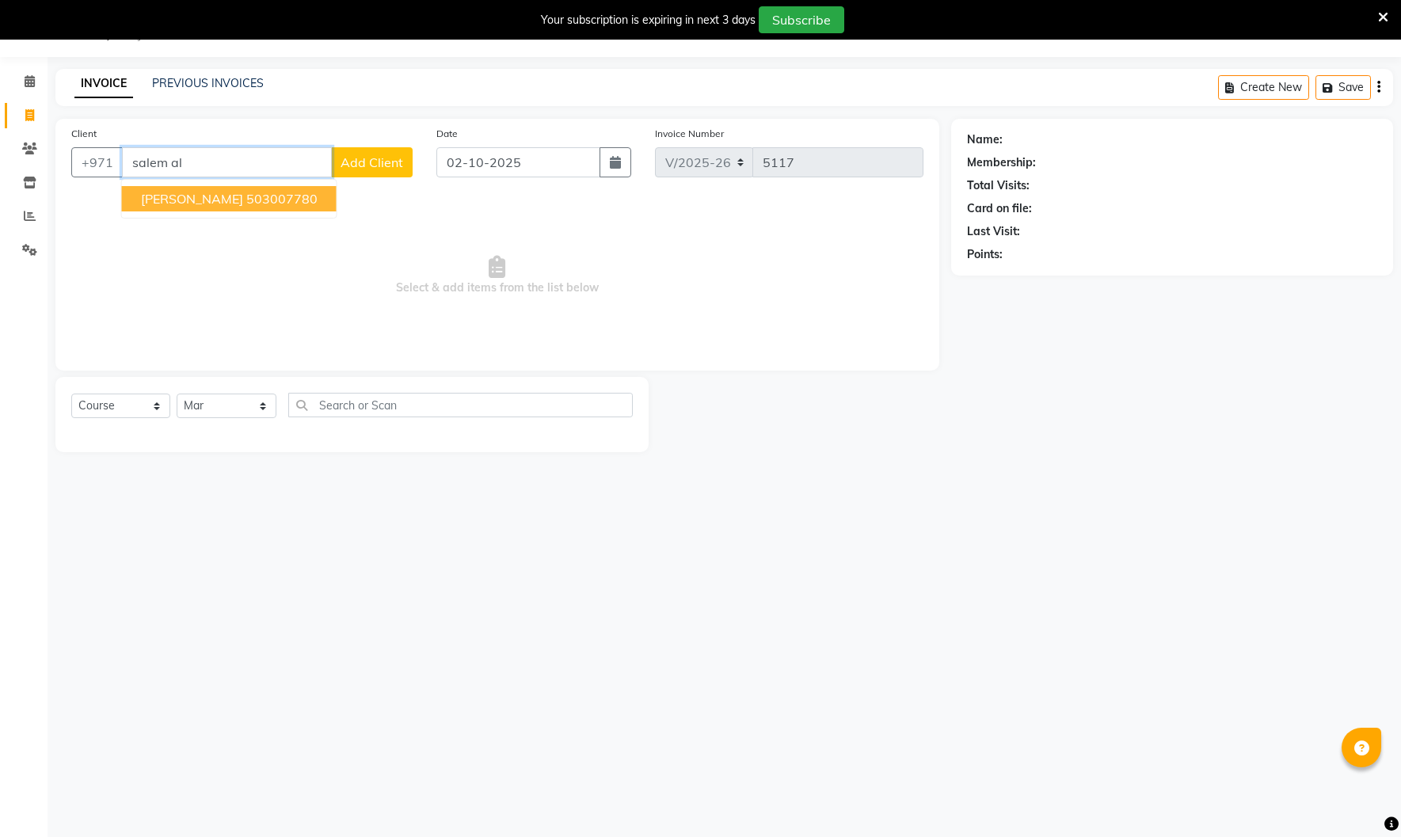
click at [246, 200] on ngb-highlight "503007780" at bounding box center [281, 199] width 71 height 16
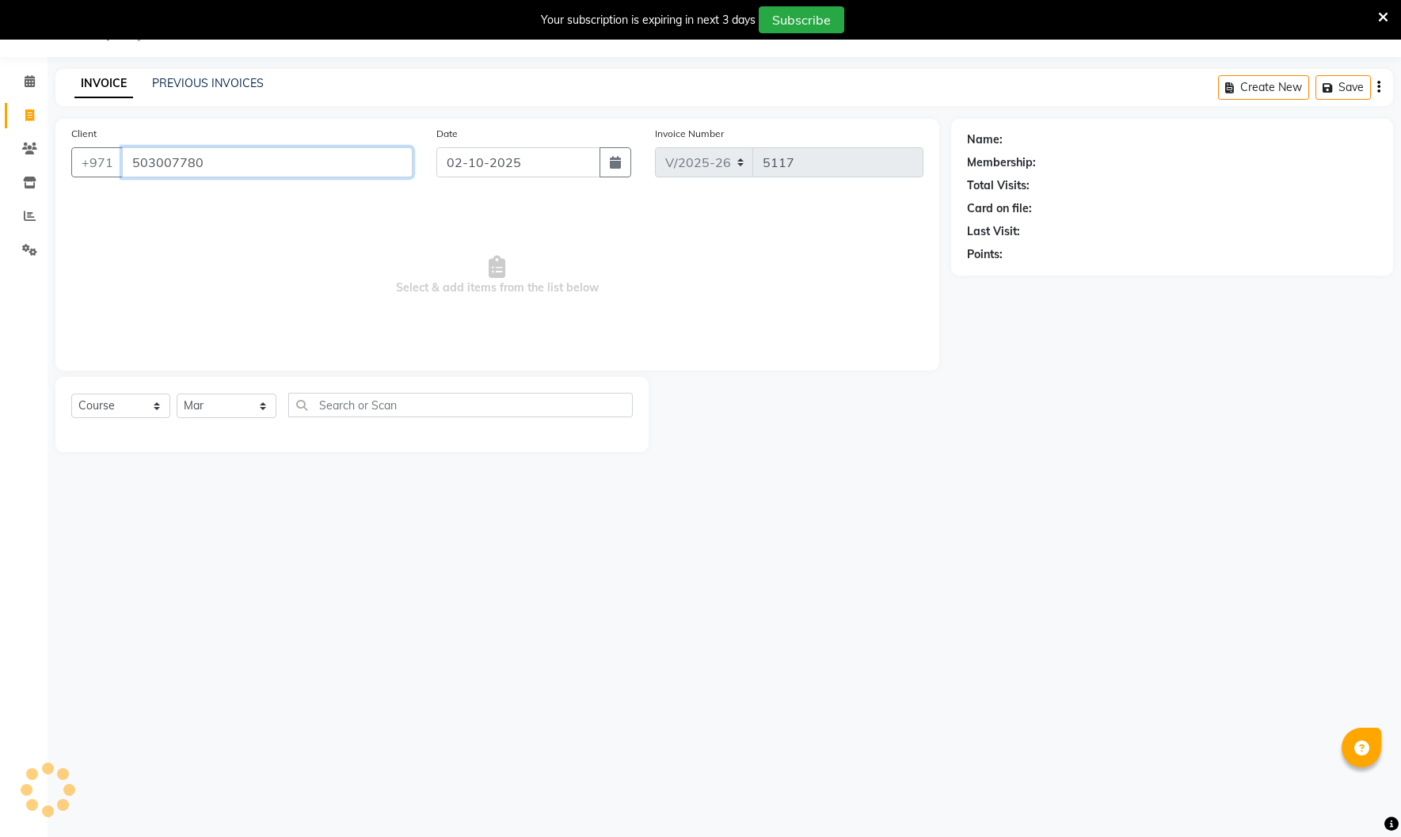
type input "503007780"
click at [125, 406] on select "Select Course Product Membership Package Voucher Prepaid Gift Card" at bounding box center [120, 406] width 99 height 25
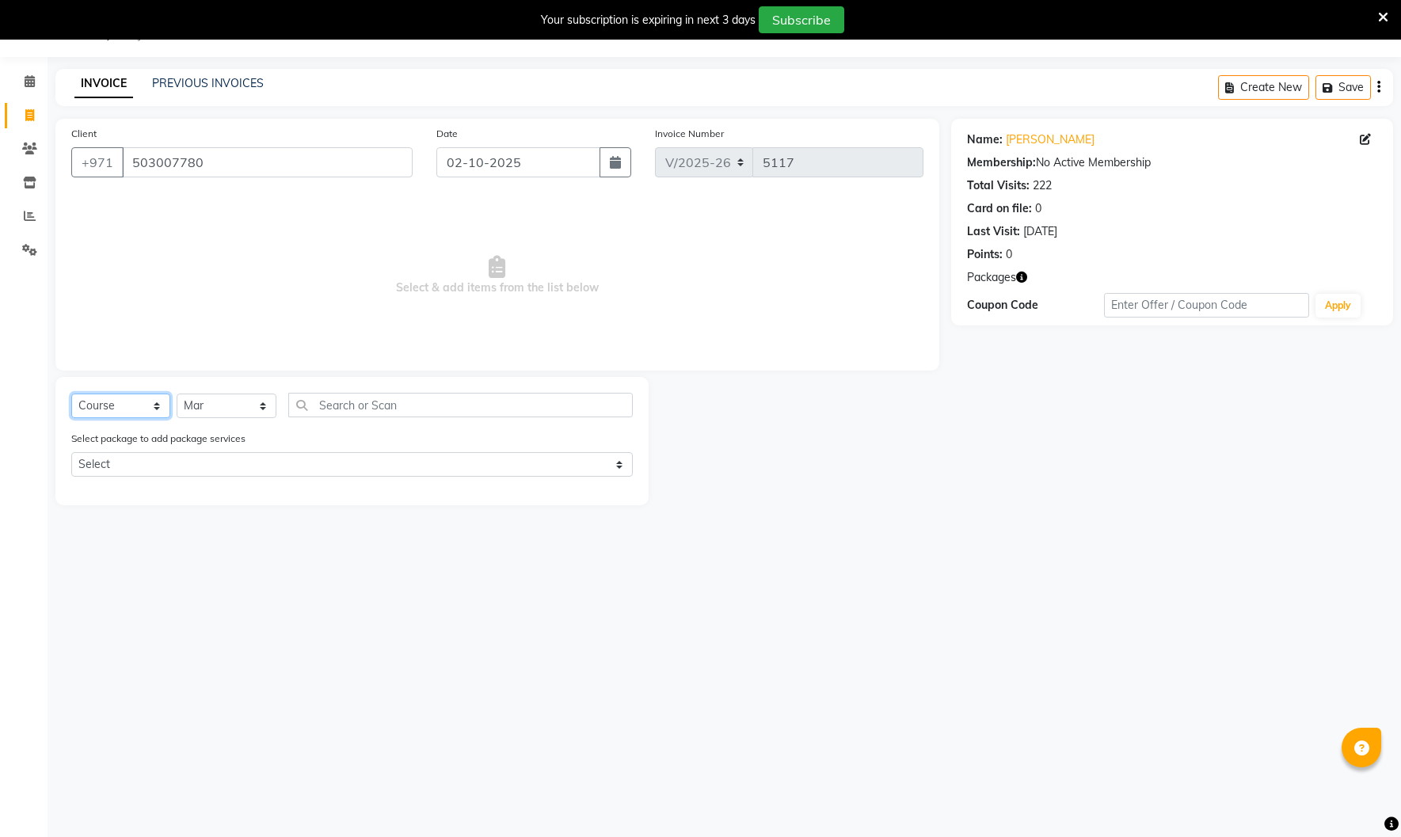
select select "product"
click at [71, 394] on select "Select Course Product Membership Package Voucher Prepaid Gift Card" at bounding box center [120, 406] width 99 height 25
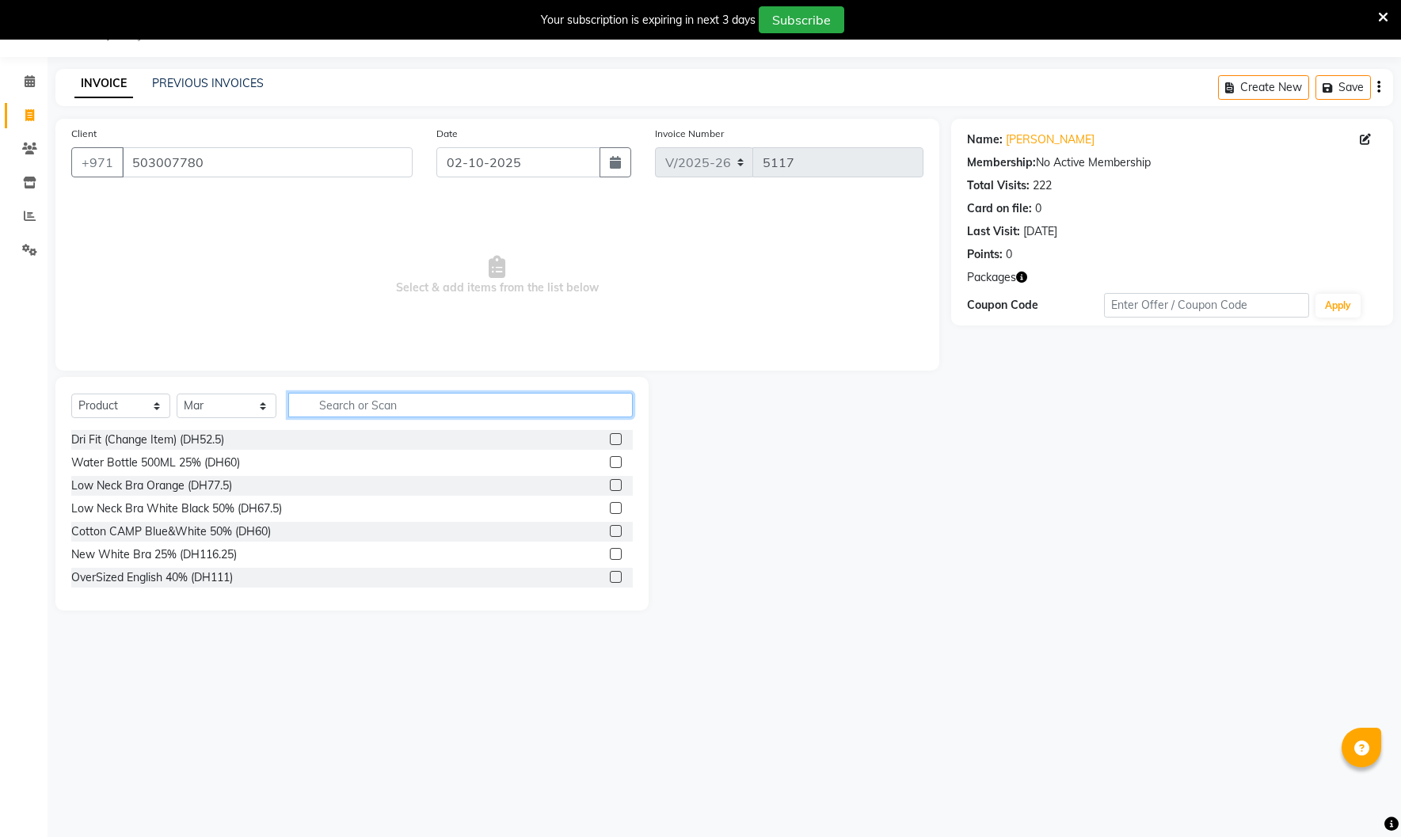
click at [362, 407] on input "text" at bounding box center [460, 405] width 345 height 25
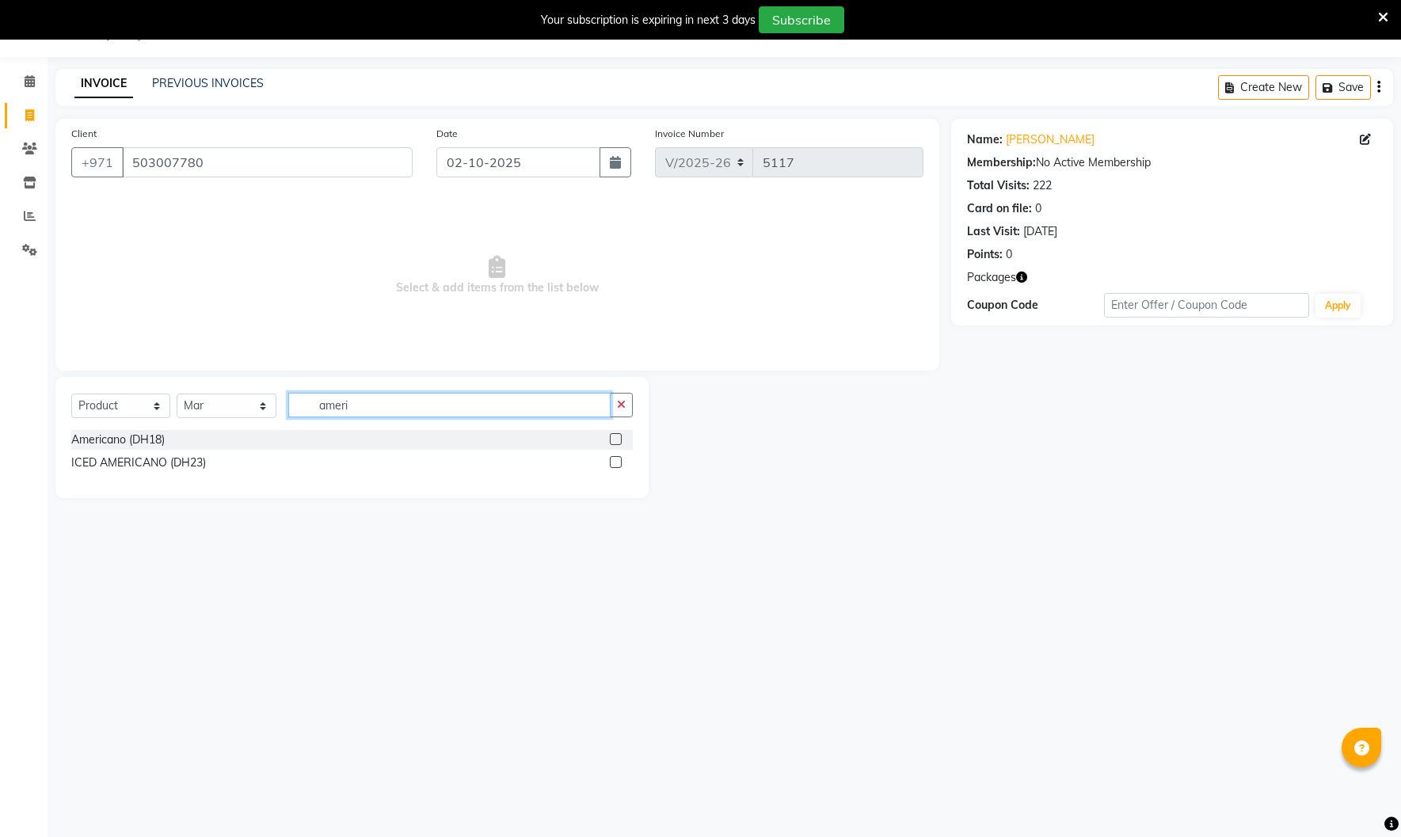
type input "ameri"
drag, startPoint x: 616, startPoint y: 437, endPoint x: 374, endPoint y: 423, distance: 242.8
click at [616, 437] on label at bounding box center [616, 439] width 12 height 12
click at [616, 437] on input "checkbox" at bounding box center [615, 440] width 10 height 10
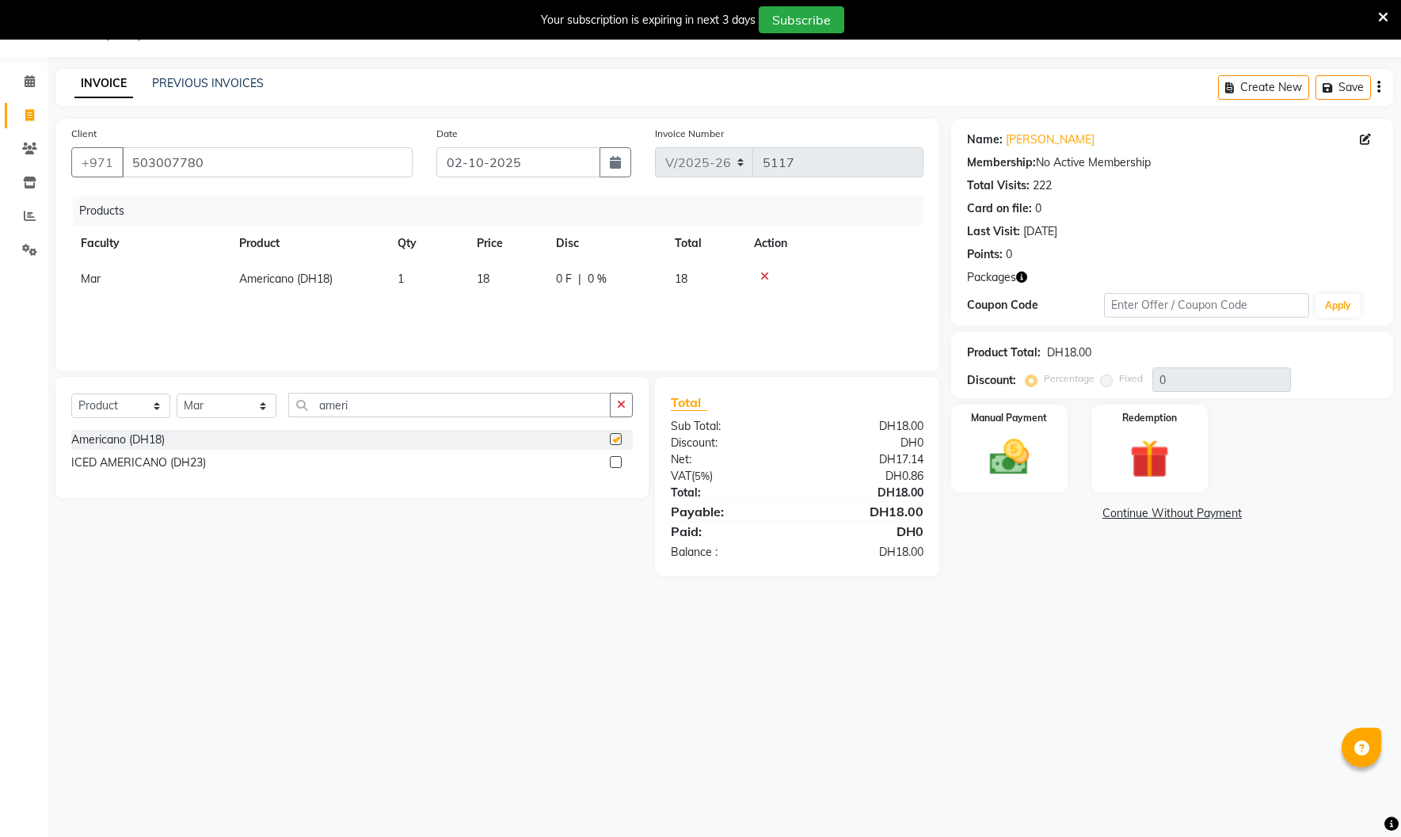
checkbox input "false"
click at [134, 401] on select "Select Course Product Membership Package Voucher Prepaid Gift Card" at bounding box center [120, 406] width 99 height 25
select select "package"
click at [71, 394] on select "Select Course Product Membership Package Voucher Prepaid Gift Card" at bounding box center [120, 406] width 99 height 25
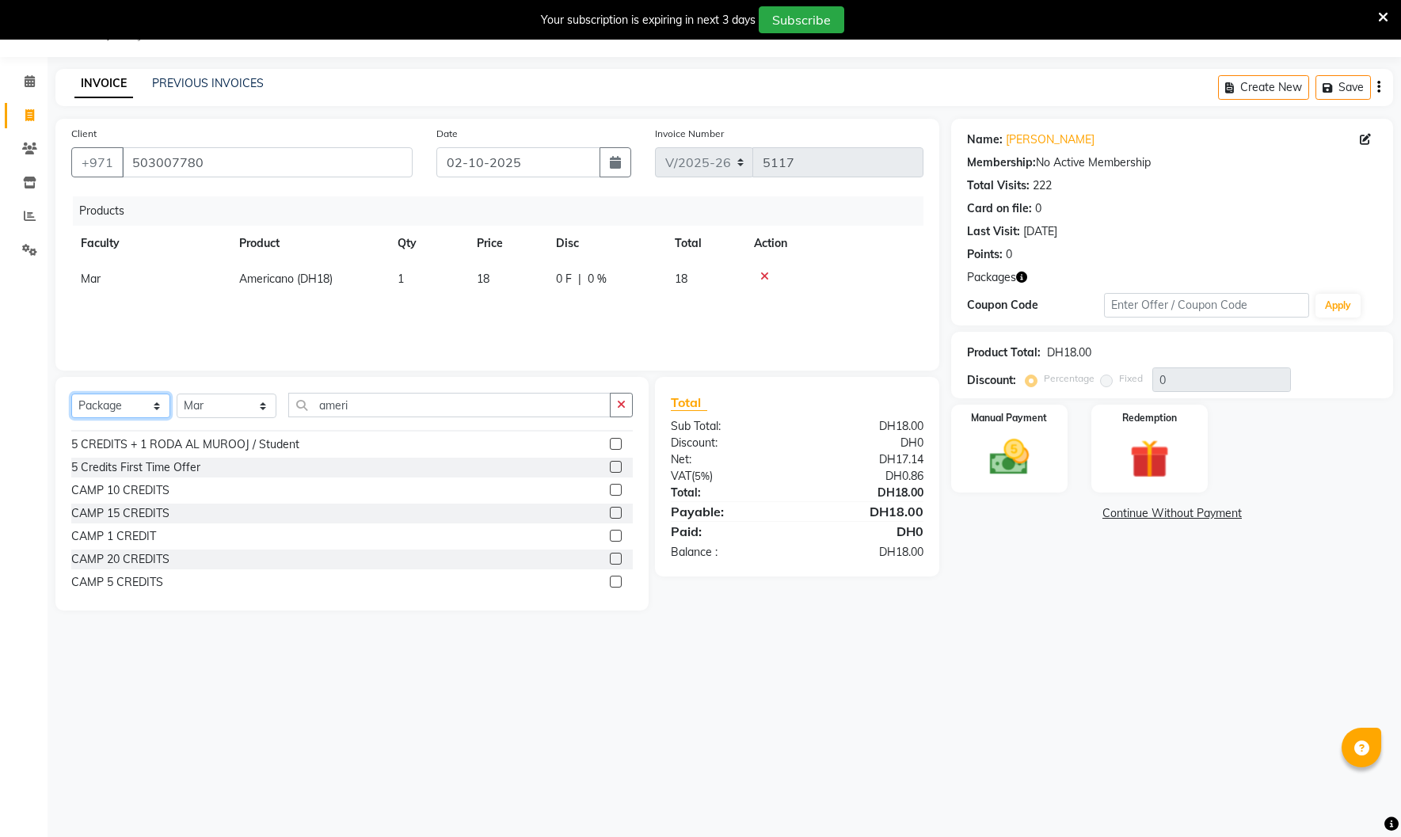
scroll to position [70, 0]
click at [614, 531] on label at bounding box center [616, 530] width 12 height 12
click at [614, 531] on input "checkbox" at bounding box center [615, 531] width 10 height 10
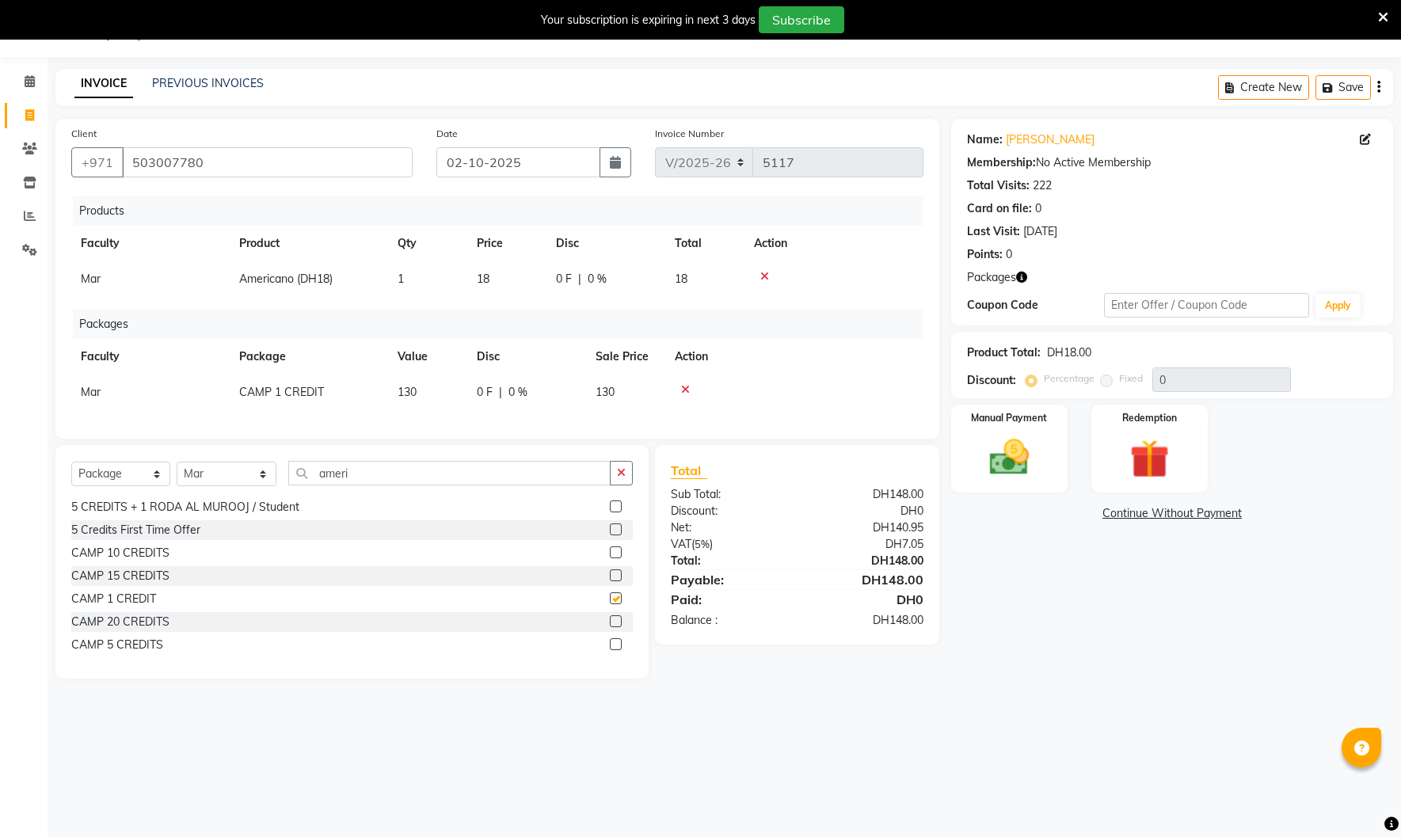
checkbox input "false"
click at [1004, 468] on img at bounding box center [1010, 457] width 66 height 47
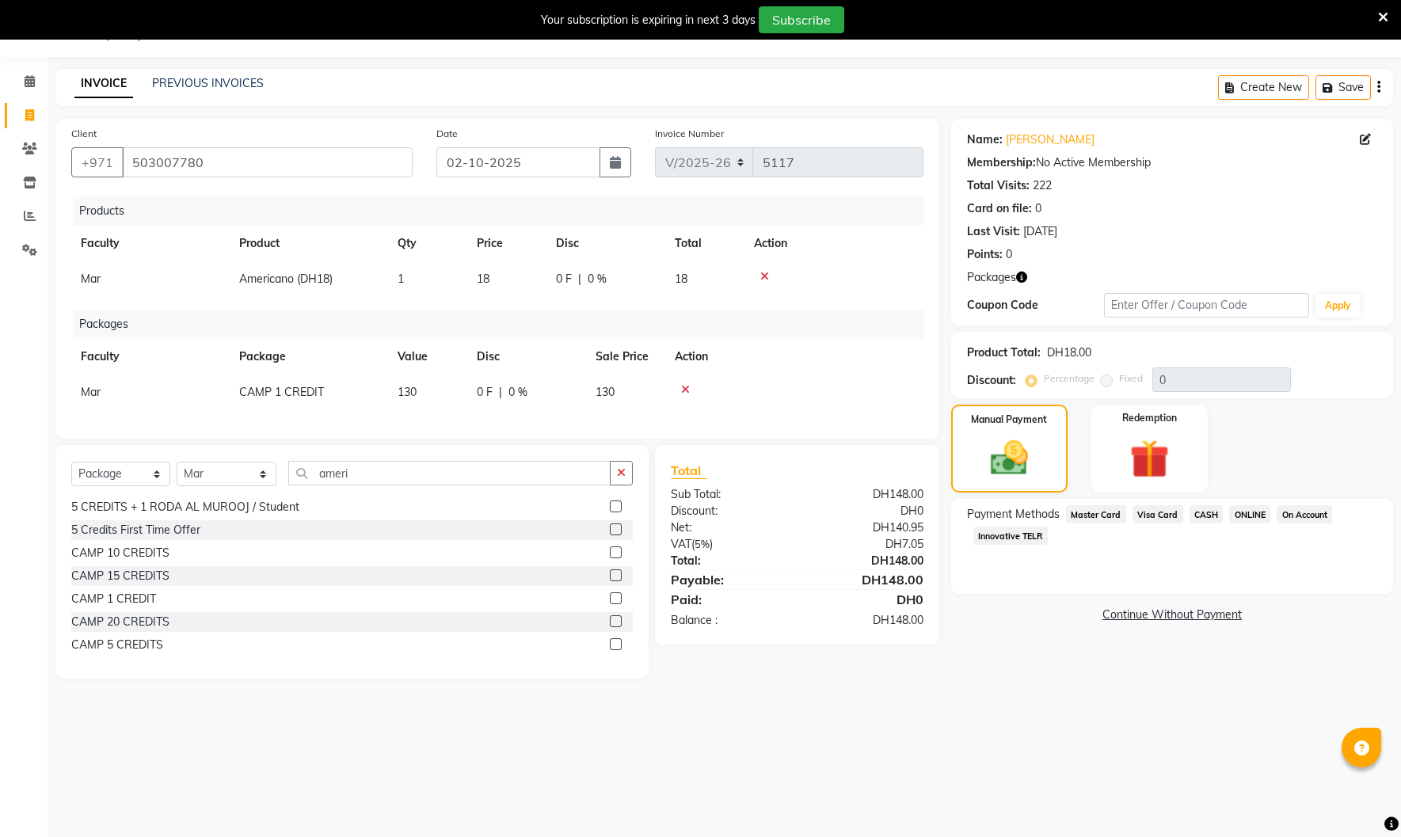
click at [1155, 513] on span "Visa Card" at bounding box center [1158, 514] width 51 height 18
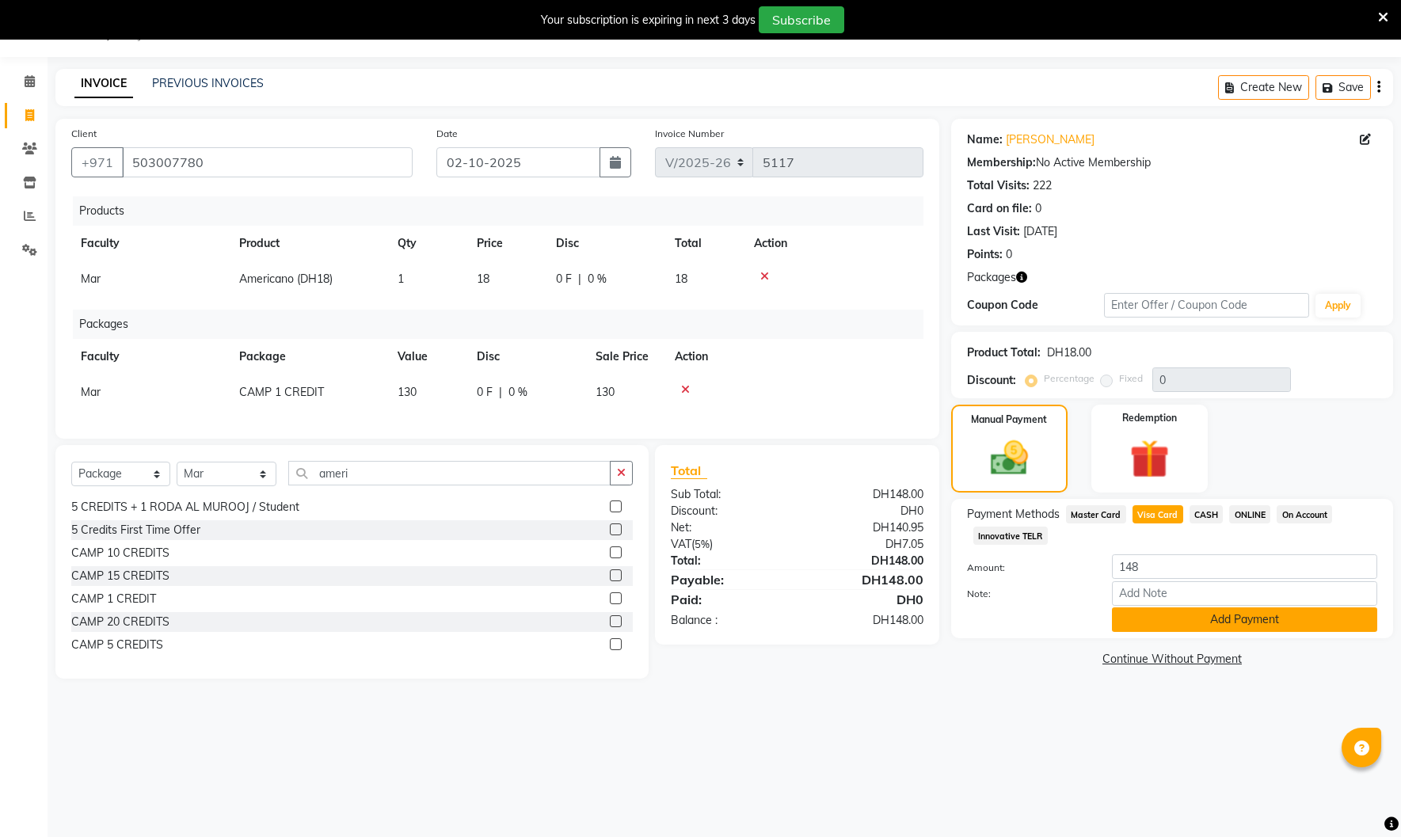
click at [1195, 623] on button "Add Payment" at bounding box center [1244, 619] width 265 height 25
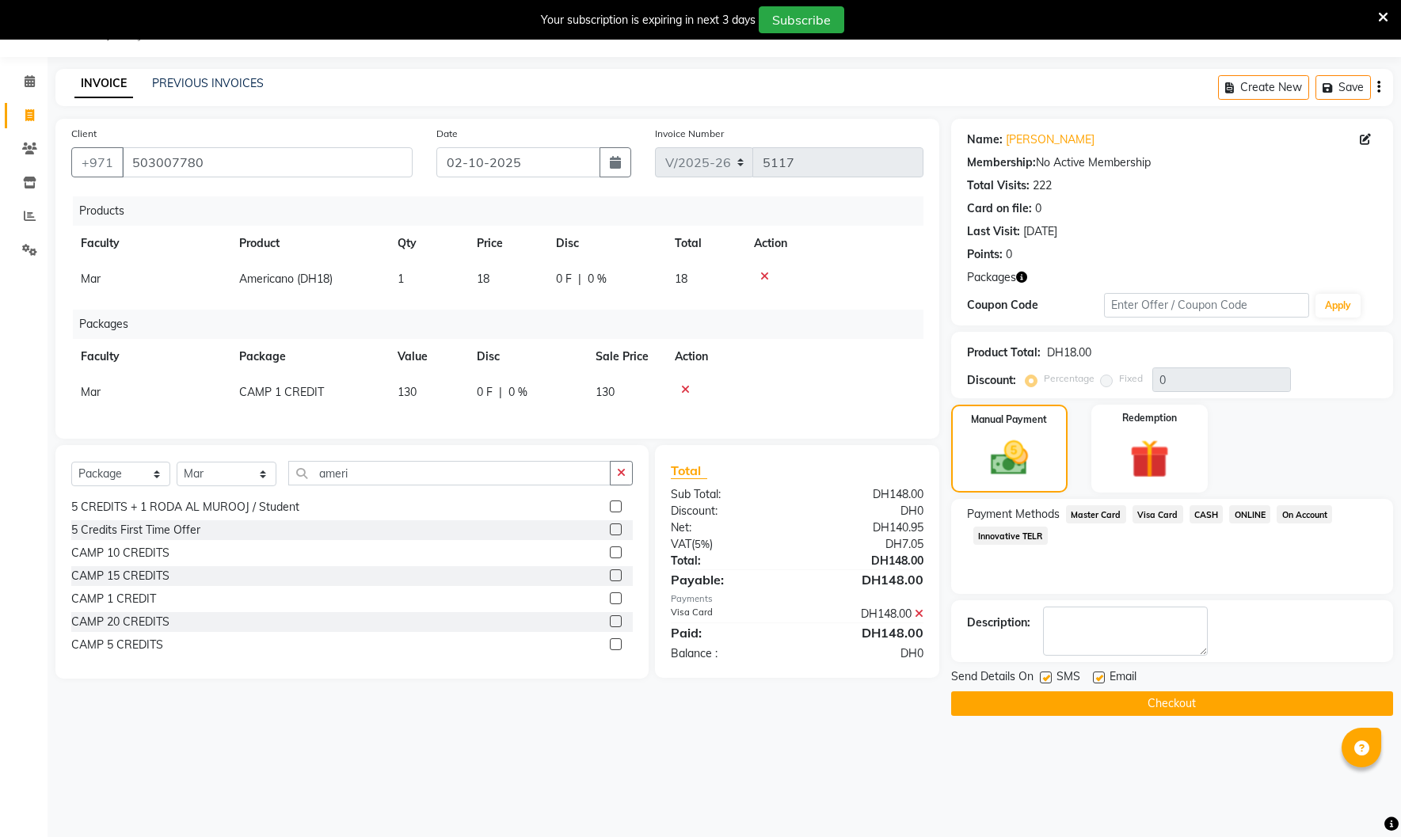
click at [1105, 677] on div "Email" at bounding box center [1121, 678] width 56 height 20
drag, startPoint x: 1097, startPoint y: 680, endPoint x: 1071, endPoint y: 680, distance: 26.1
click at [1097, 680] on label at bounding box center [1099, 678] width 12 height 12
click at [1097, 680] on input "checkbox" at bounding box center [1098, 678] width 10 height 10
checkbox input "false"
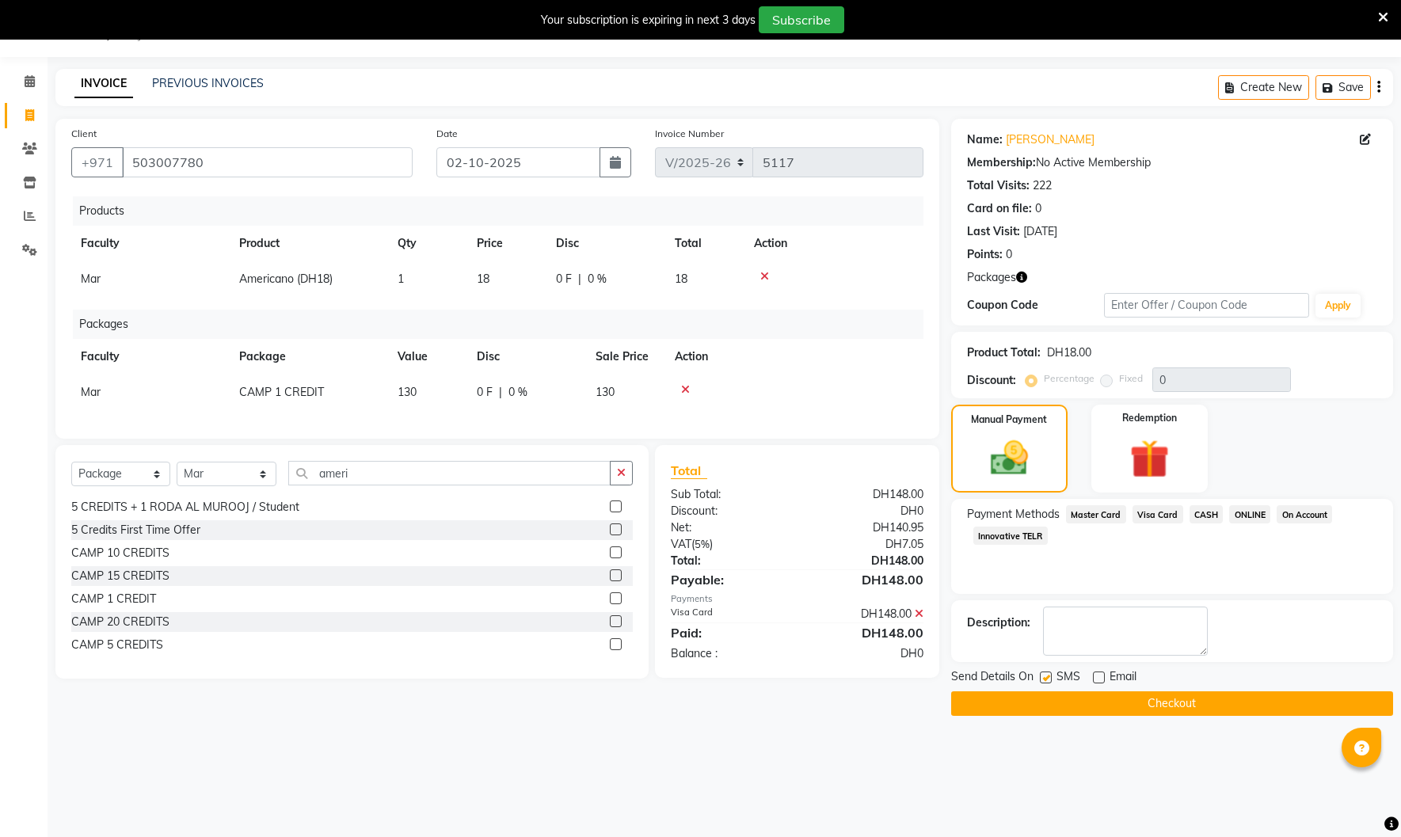
click at [1048, 679] on label at bounding box center [1046, 678] width 12 height 12
click at [1048, 679] on input "checkbox" at bounding box center [1045, 678] width 10 height 10
checkbox input "false"
click at [1065, 696] on button "Checkout" at bounding box center [1172, 703] width 442 height 25
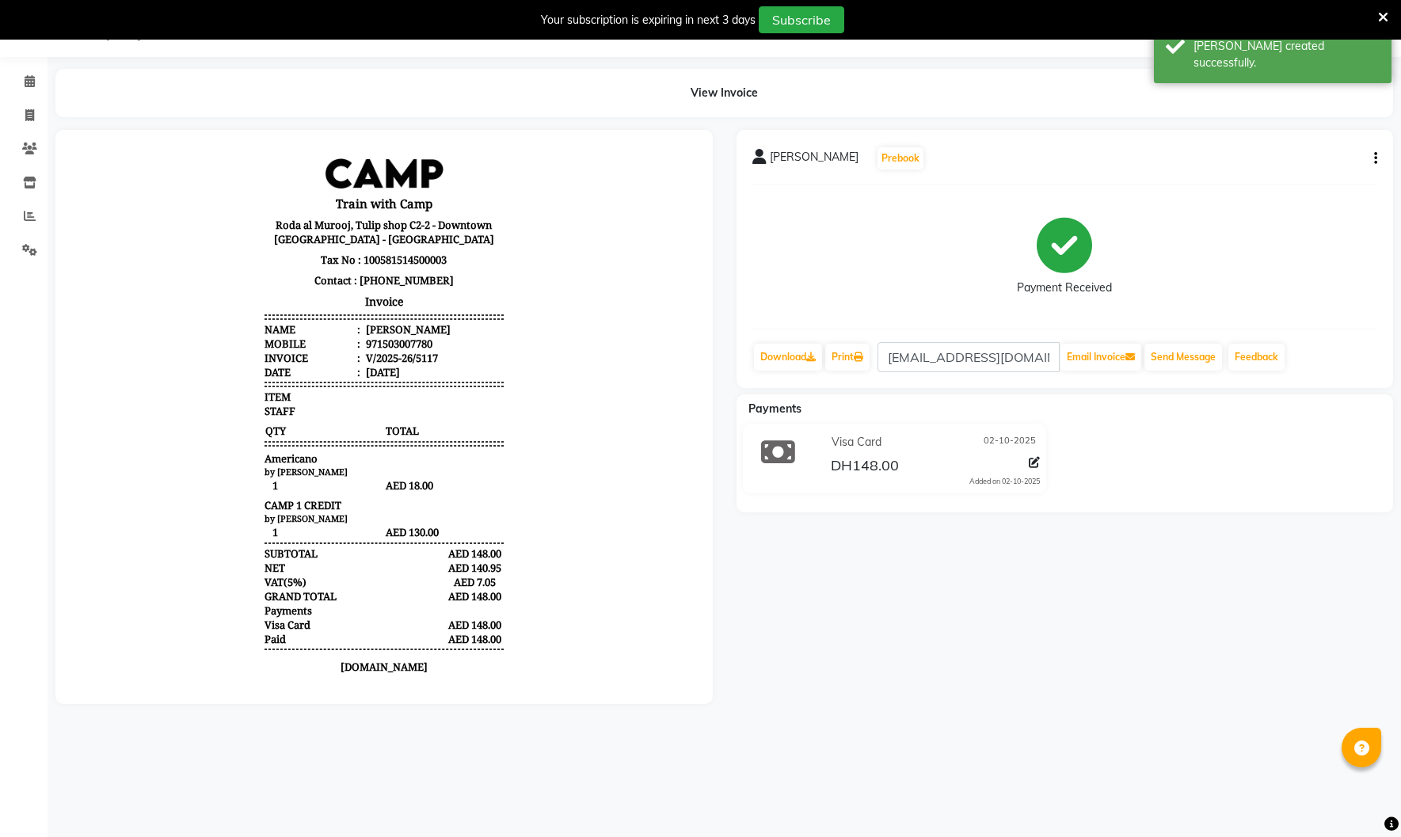
drag, startPoint x: 771, startPoint y: 156, endPoint x: 851, endPoint y: 158, distance: 80.0
click at [851, 158] on div "[PERSON_NAME] Prebook" at bounding box center [838, 158] width 173 height 25
copy span "[PERSON_NAME]"
click at [24, 215] on icon at bounding box center [30, 216] width 12 height 12
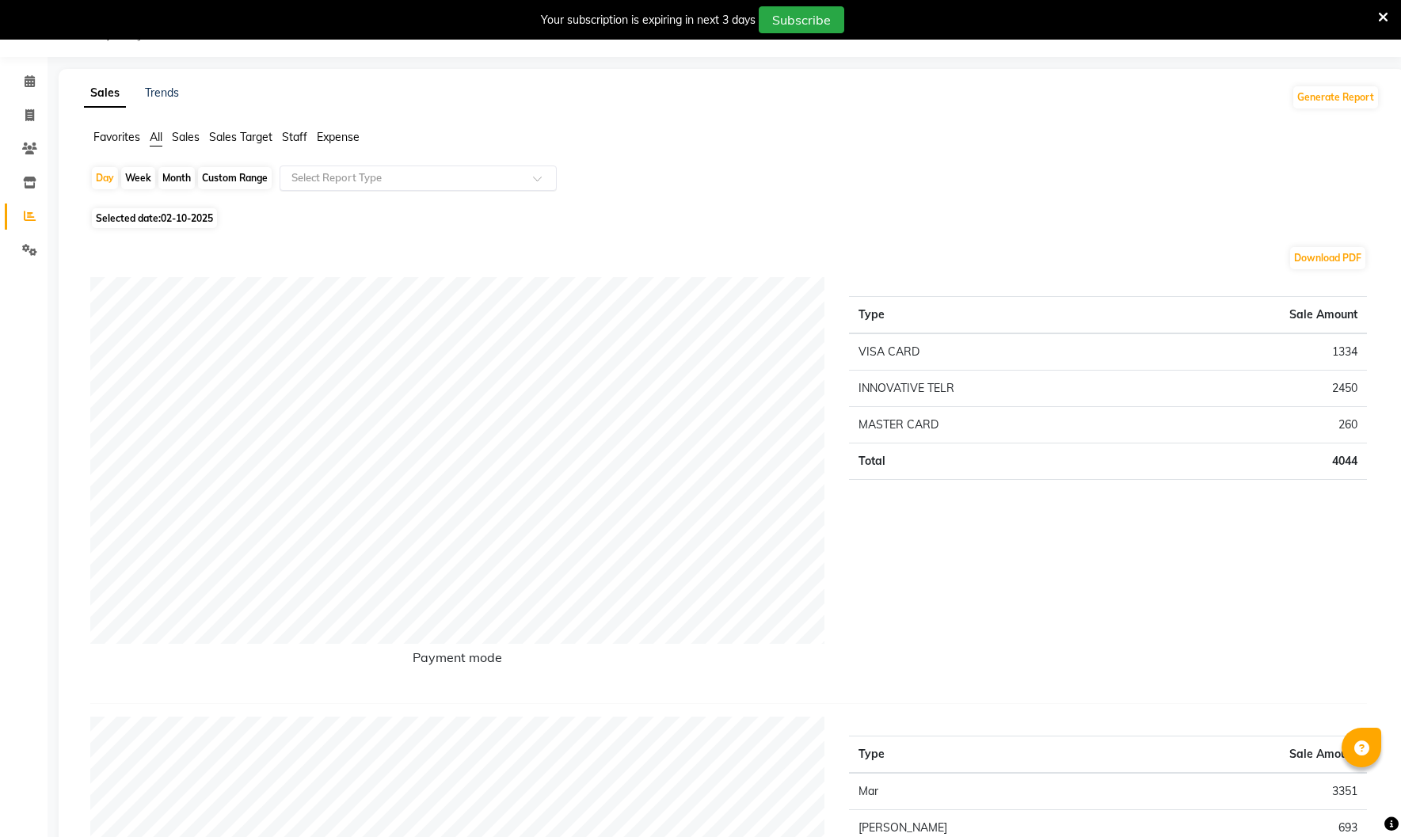
click at [543, 176] on span at bounding box center [543, 183] width 20 height 16
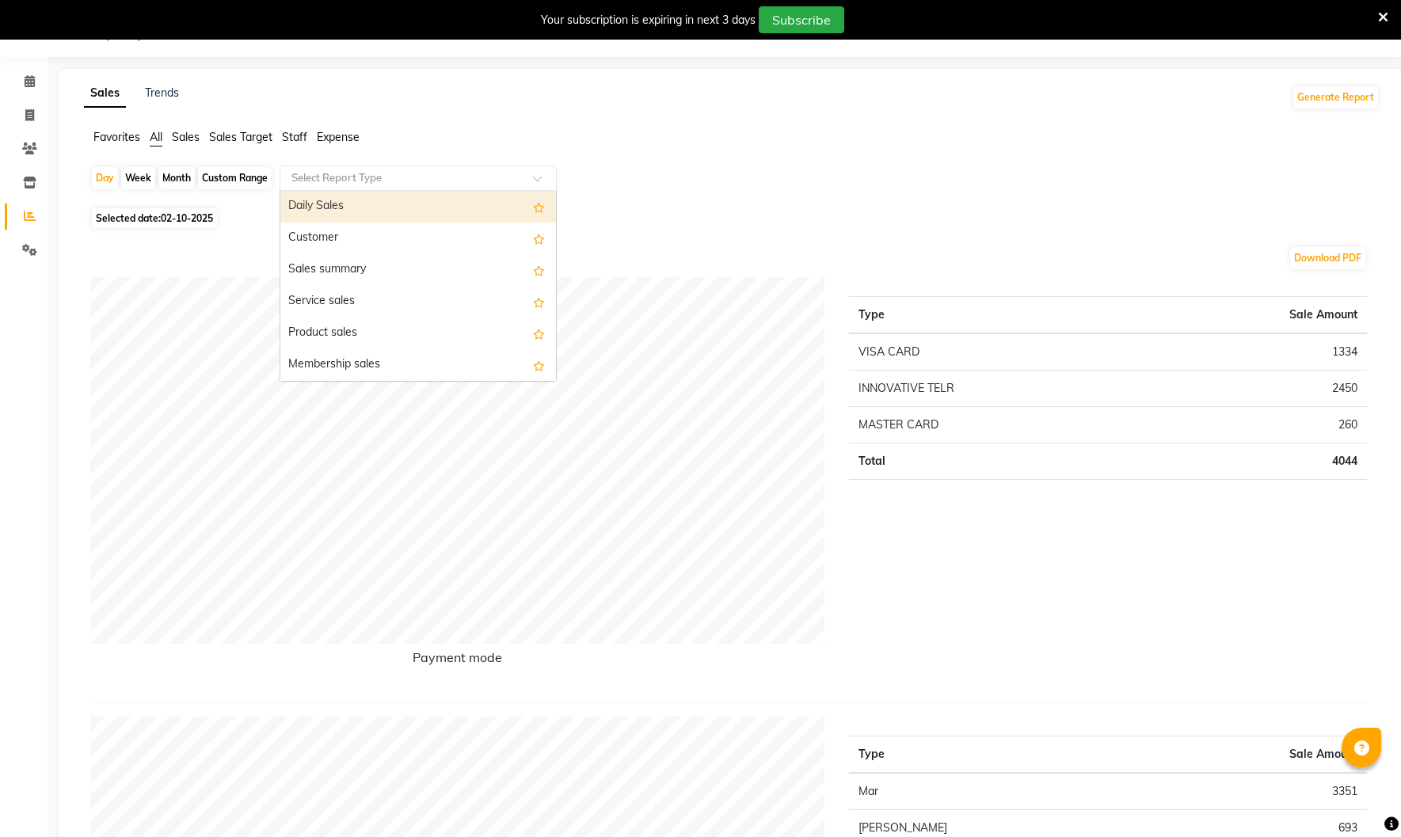
click at [467, 204] on div "Daily Sales" at bounding box center [418, 207] width 276 height 32
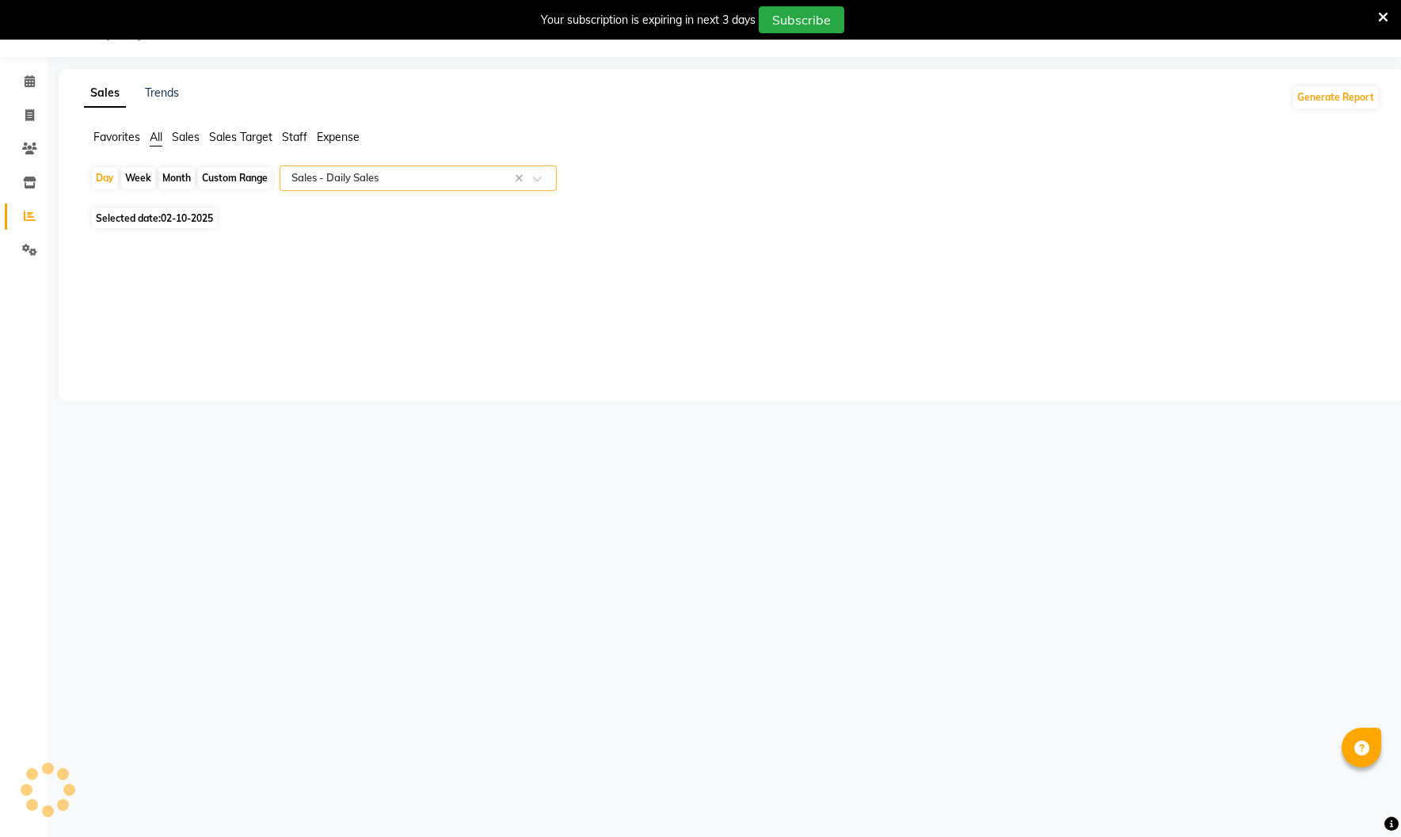
select select "full_report"
select select "csv"
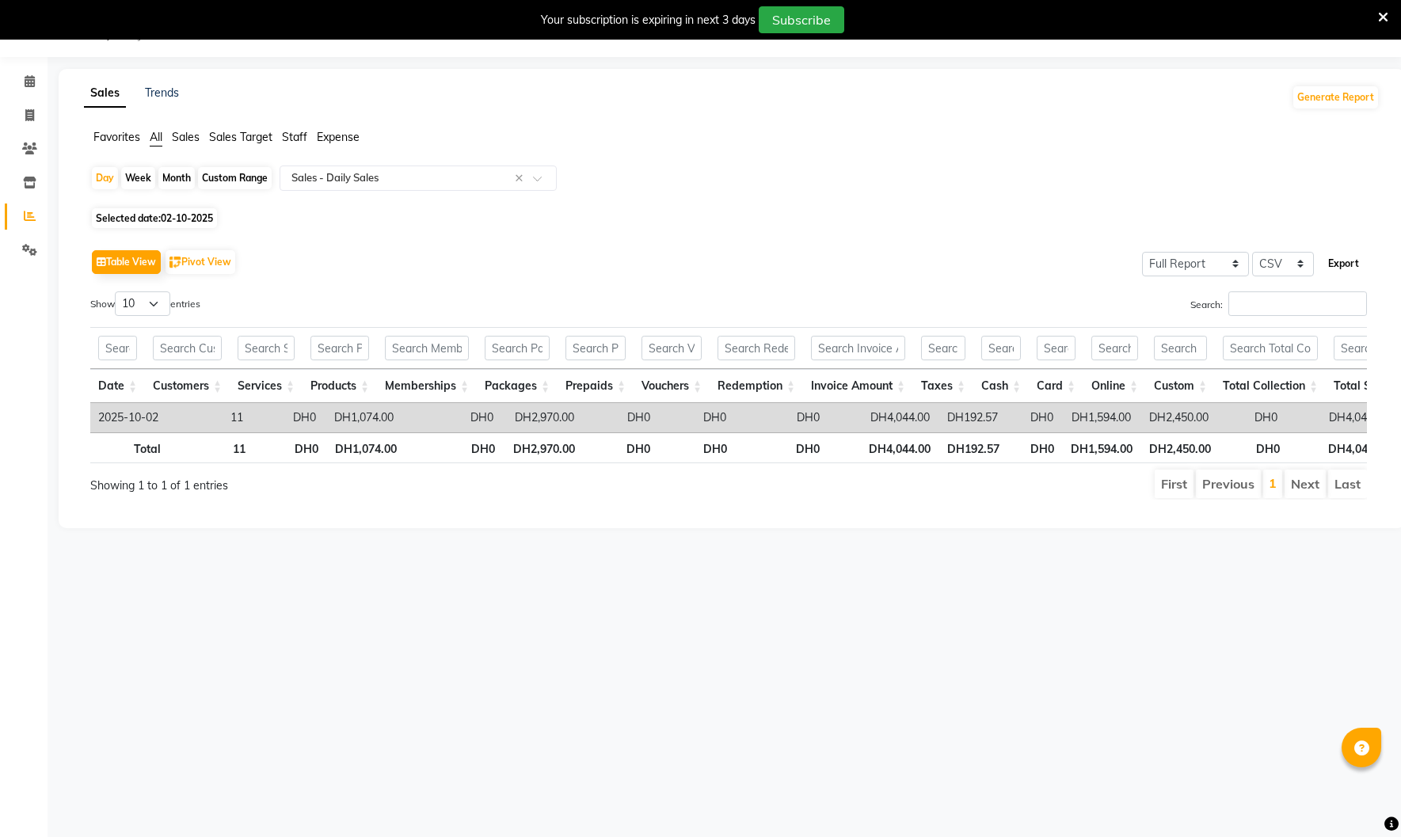
click at [1335, 265] on button "Export" at bounding box center [1344, 263] width 44 height 27
click at [539, 183] on span at bounding box center [543, 183] width 20 height 16
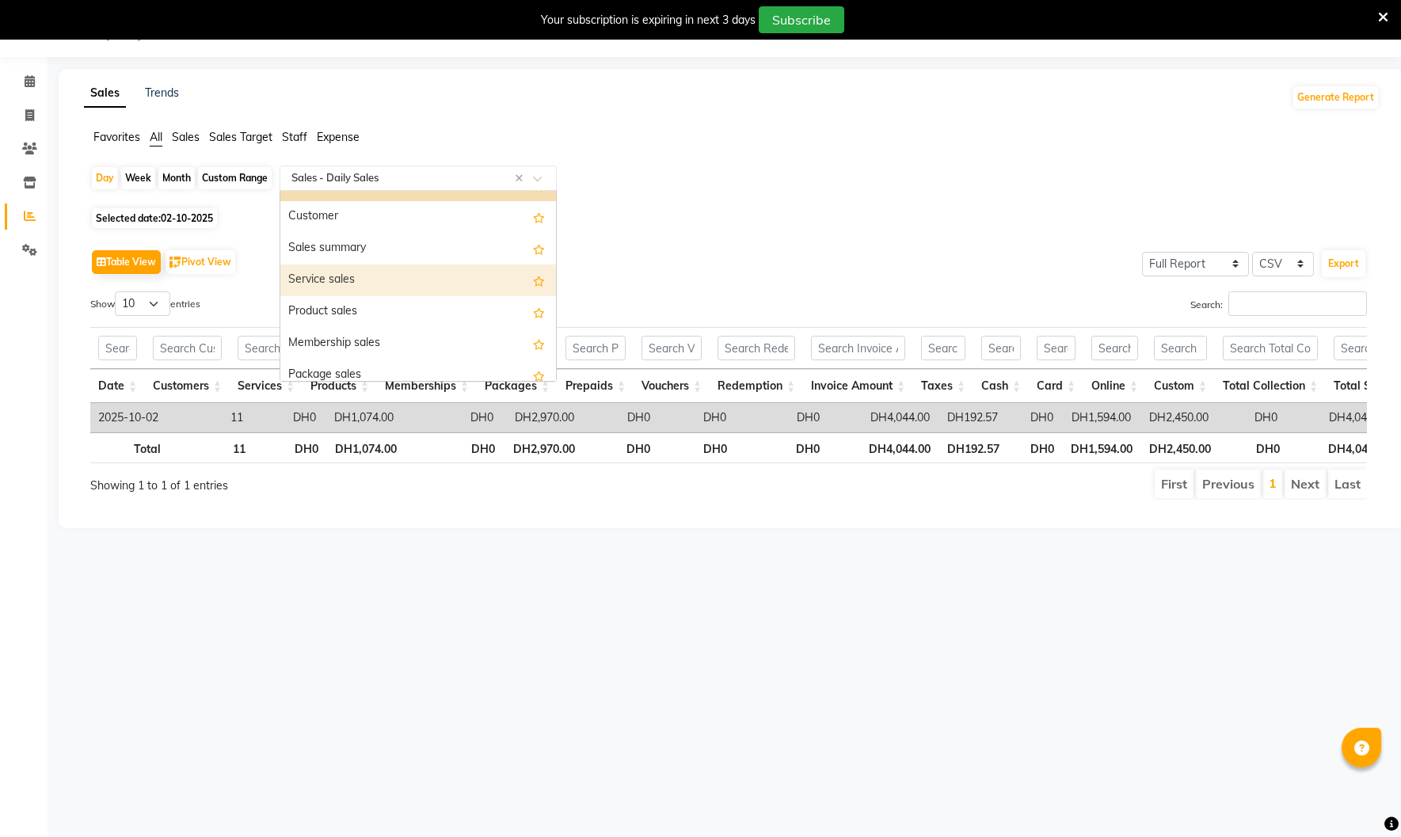
scroll to position [26, 0]
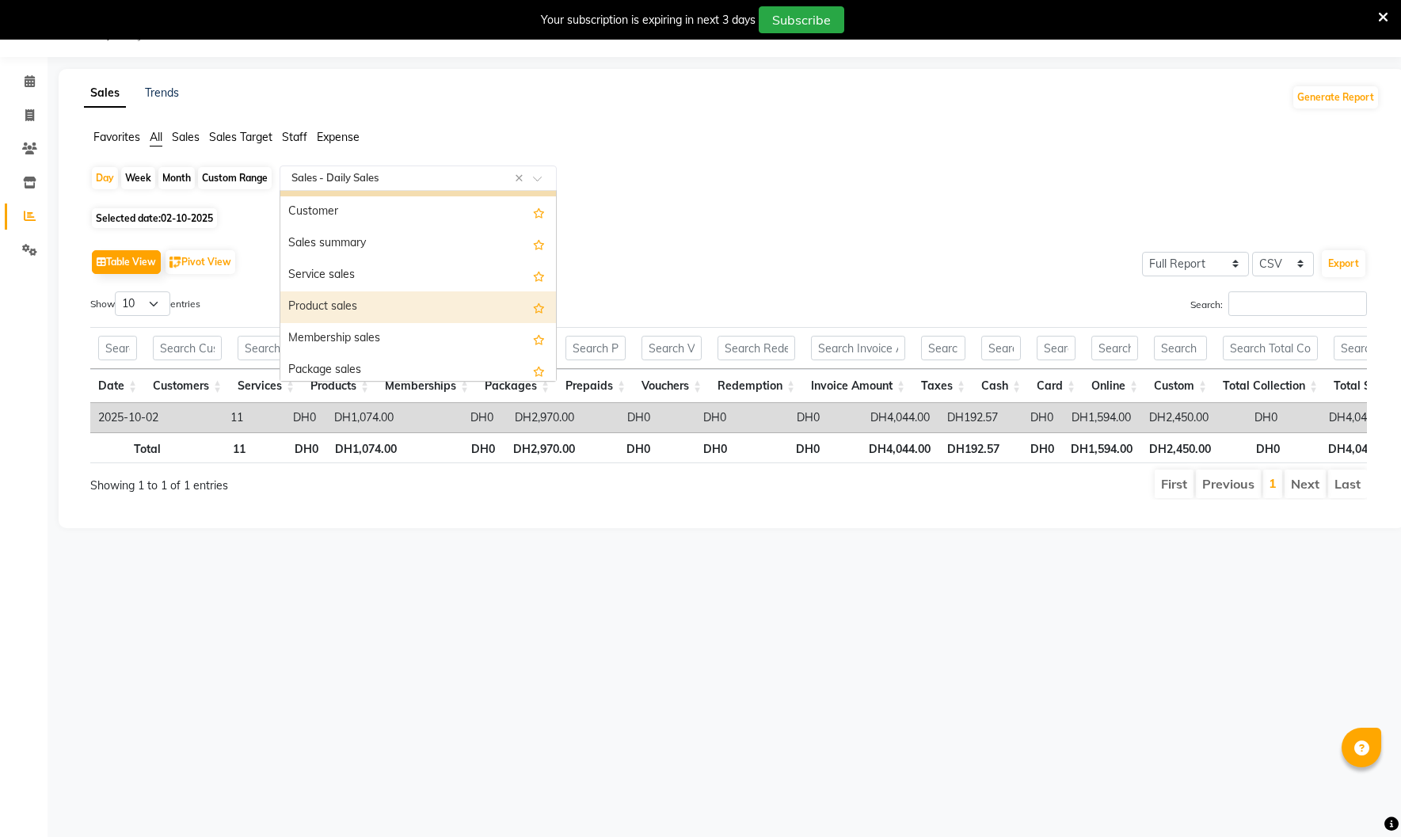
click at [434, 307] on div "Product sales" at bounding box center [418, 307] width 276 height 32
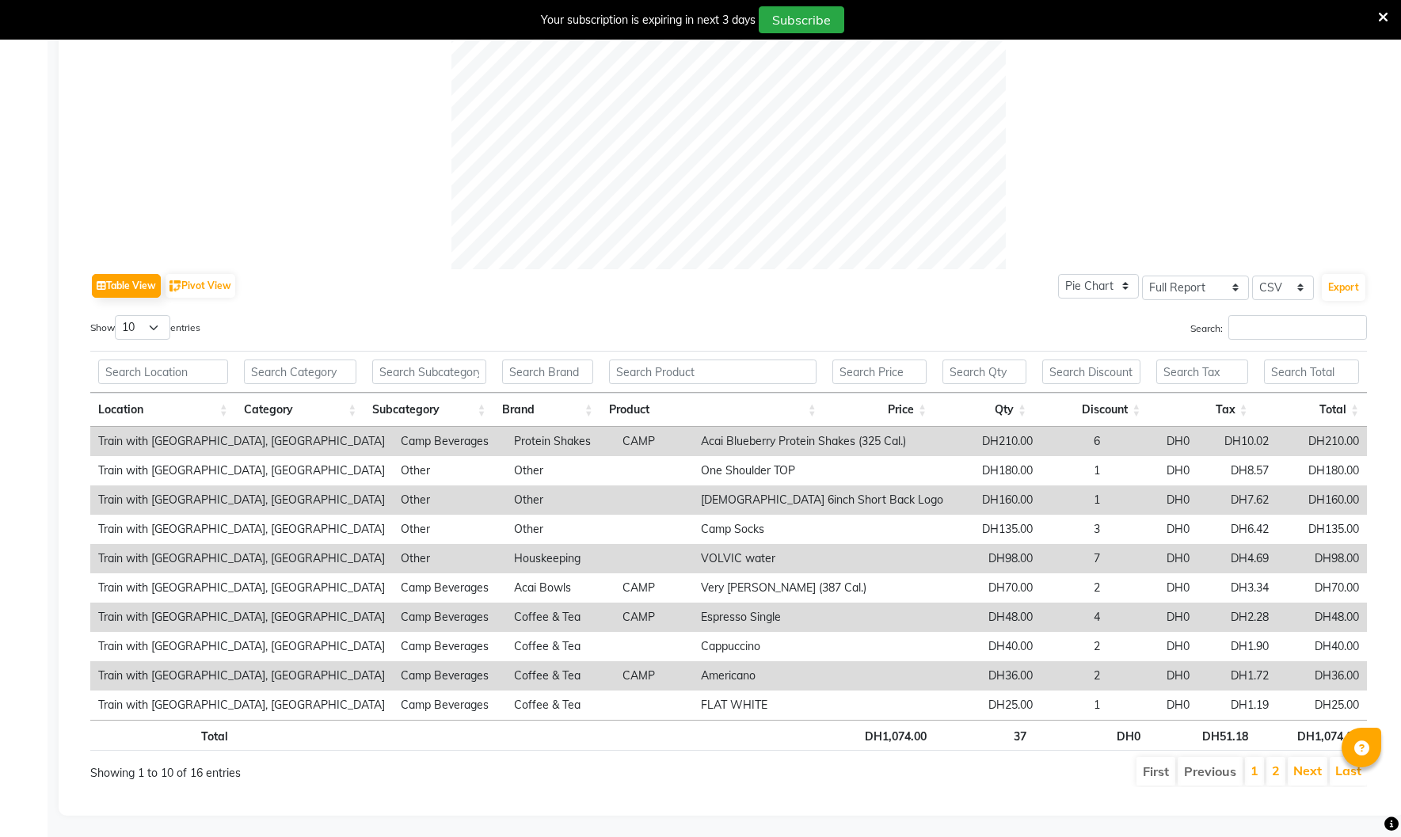
scroll to position [592, 0]
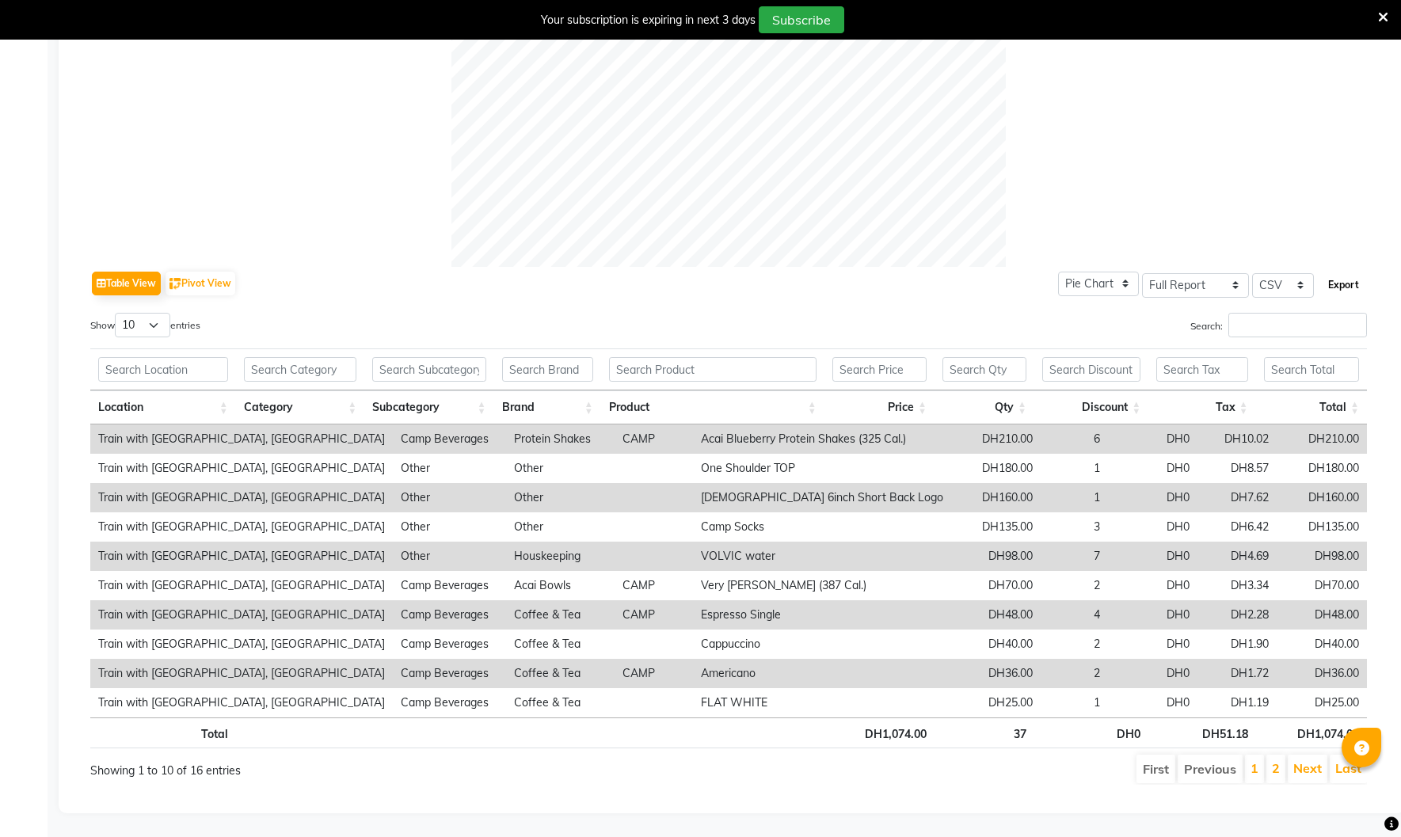
click at [1341, 291] on button "Export" at bounding box center [1344, 285] width 44 height 27
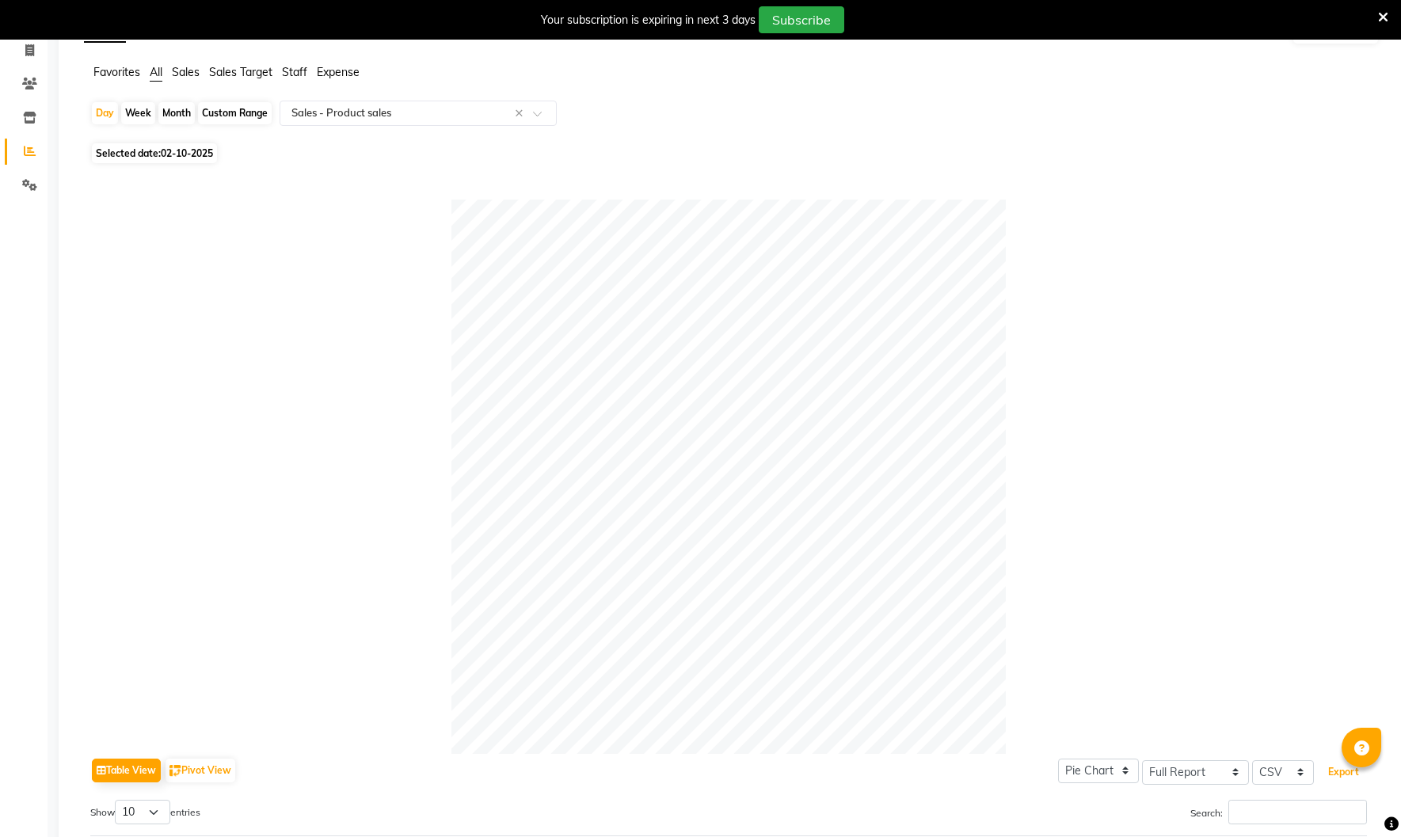
scroll to position [0, 0]
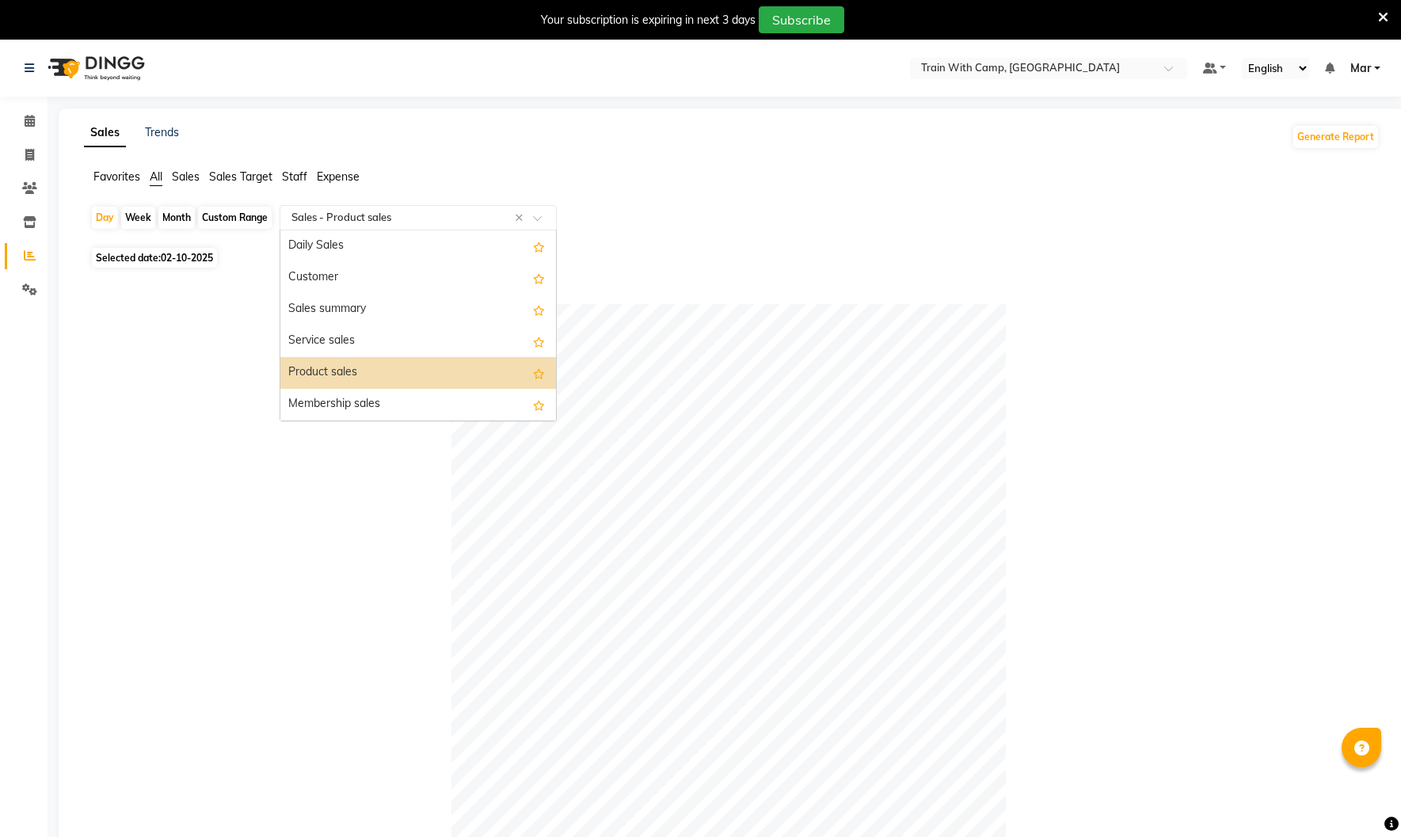
click at [542, 215] on span at bounding box center [543, 223] width 20 height 16
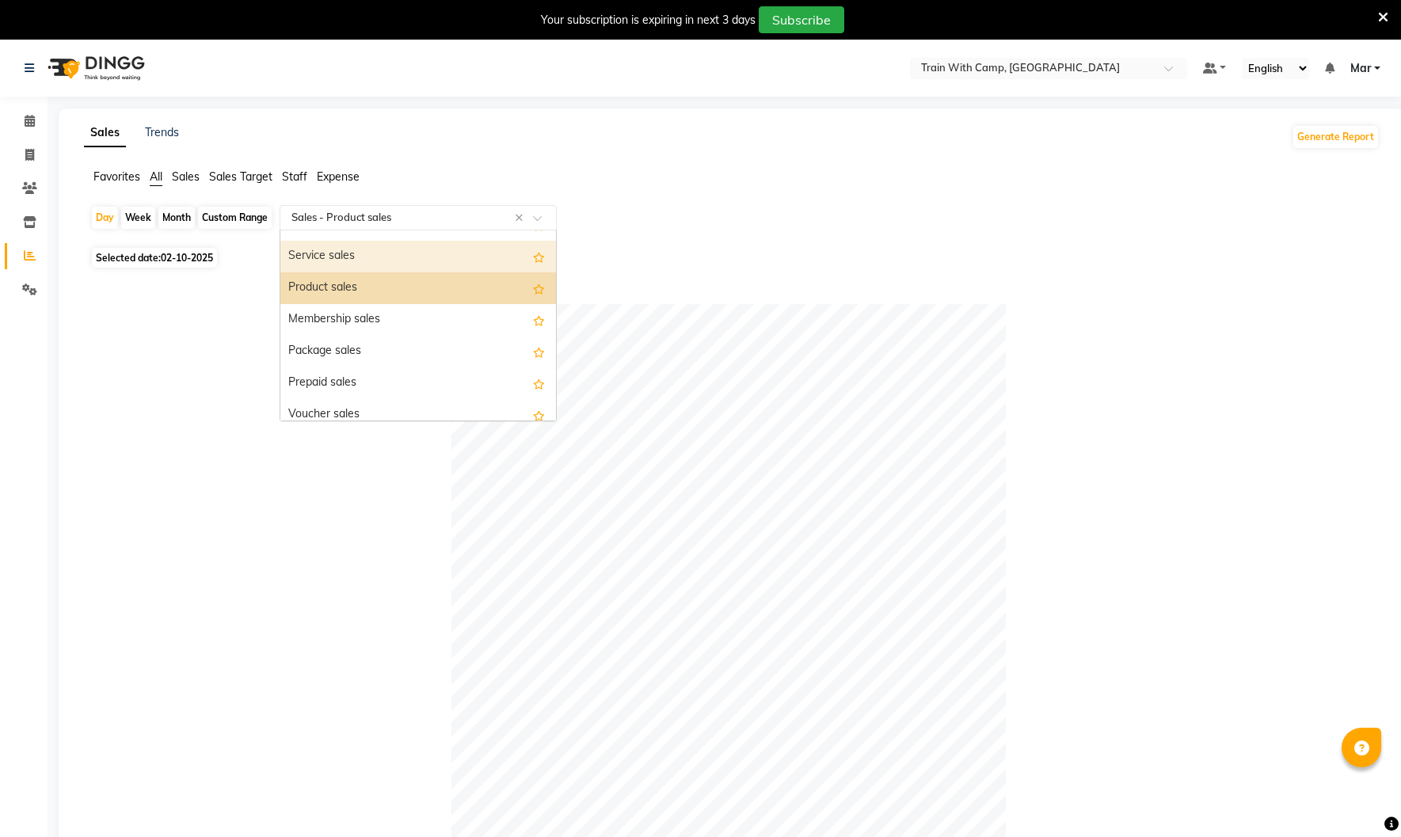
scroll to position [108, 0]
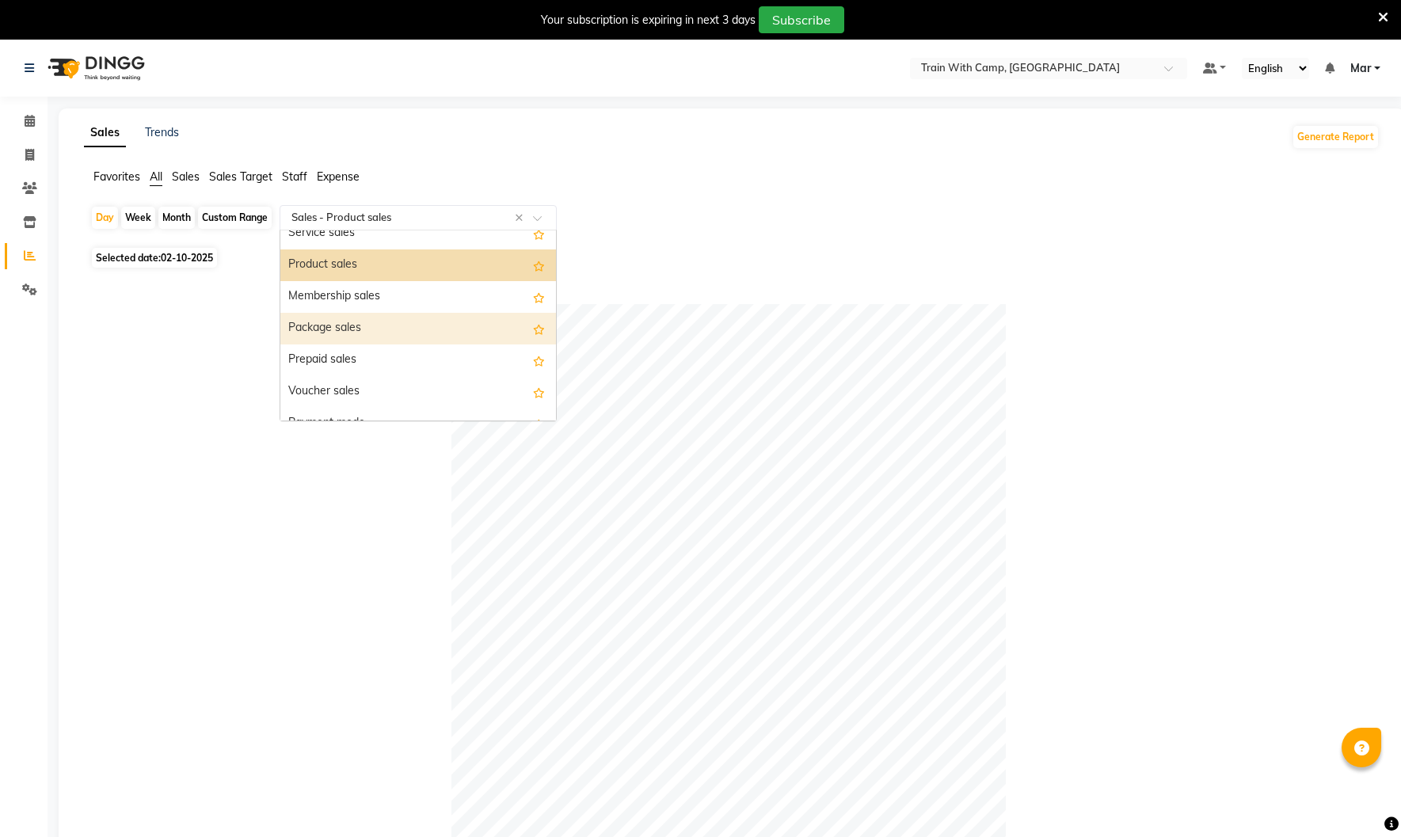
click at [442, 333] on div "Package sales" at bounding box center [418, 329] width 276 height 32
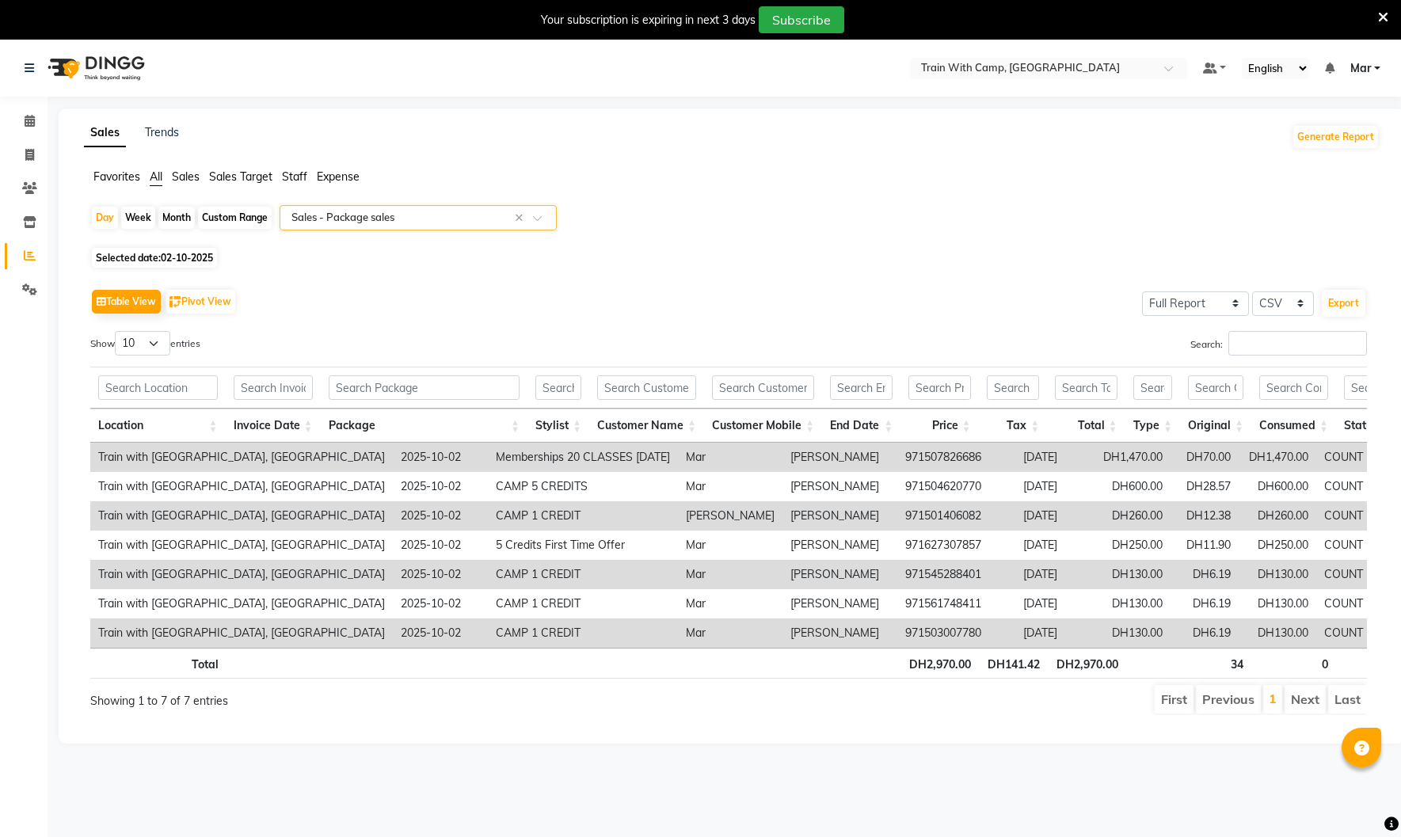
scroll to position [1, 0]
click at [1341, 304] on button "Export" at bounding box center [1344, 302] width 44 height 27
drag, startPoint x: 922, startPoint y: 145, endPoint x: 1180, endPoint y: 214, distance: 267.2
click at [925, 145] on div "Sales Trends Generate Report" at bounding box center [731, 136] width 1315 height 25
click at [1331, 141] on button "Generate Report" at bounding box center [1335, 136] width 85 height 22
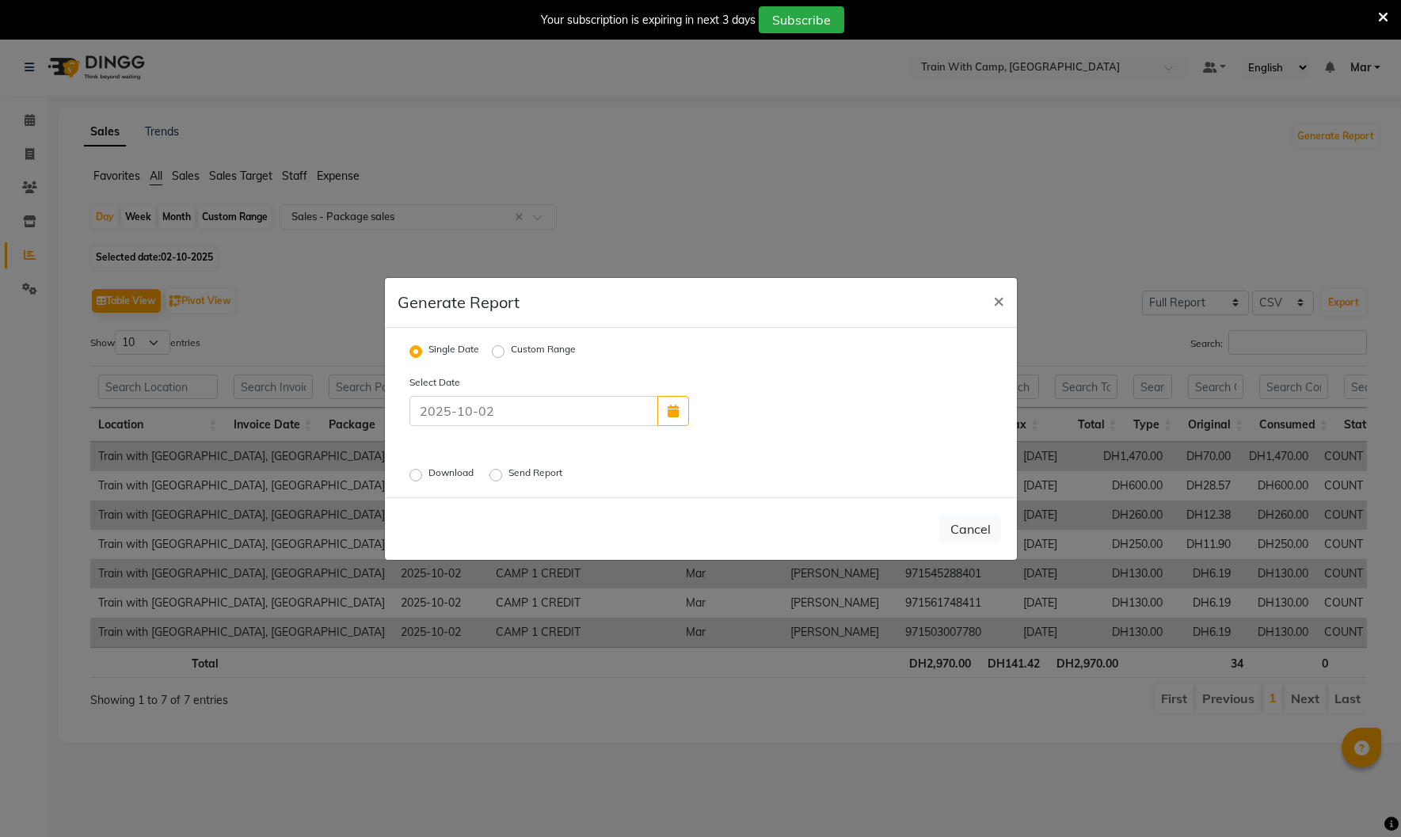
click at [428, 480] on label "Download" at bounding box center [452, 475] width 48 height 19
click at [413, 480] on input "Download" at bounding box center [418, 474] width 11 height 11
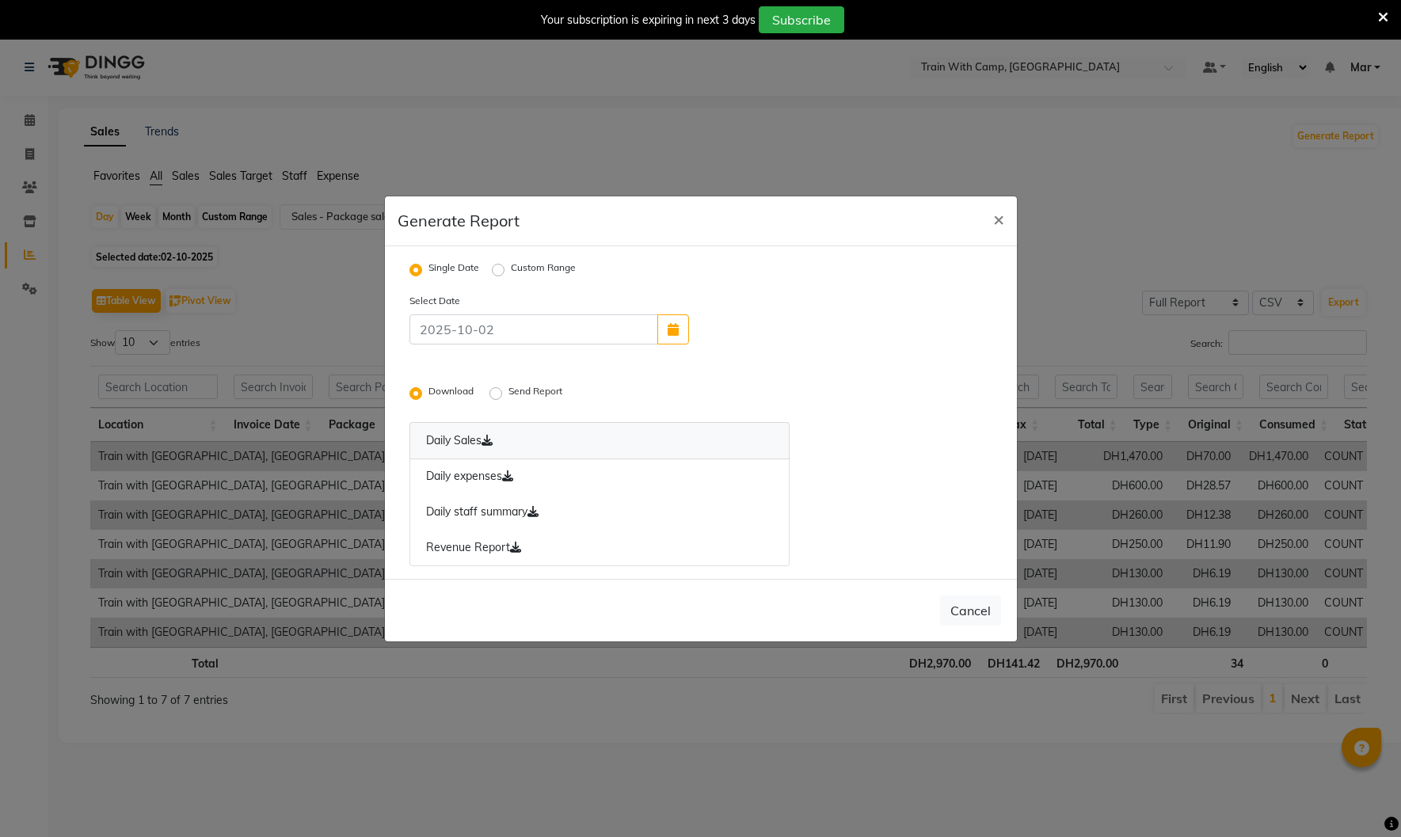
click at [467, 448] on link "Daily Sales" at bounding box center [599, 440] width 381 height 37
click at [467, 482] on link "Daily expenses" at bounding box center [599, 477] width 381 height 36
click at [467, 521] on link "Daily staff summary" at bounding box center [599, 512] width 381 height 36
click at [468, 543] on link "Revenue Report" at bounding box center [599, 548] width 381 height 36
click at [999, 218] on span "×" at bounding box center [998, 219] width 11 height 24
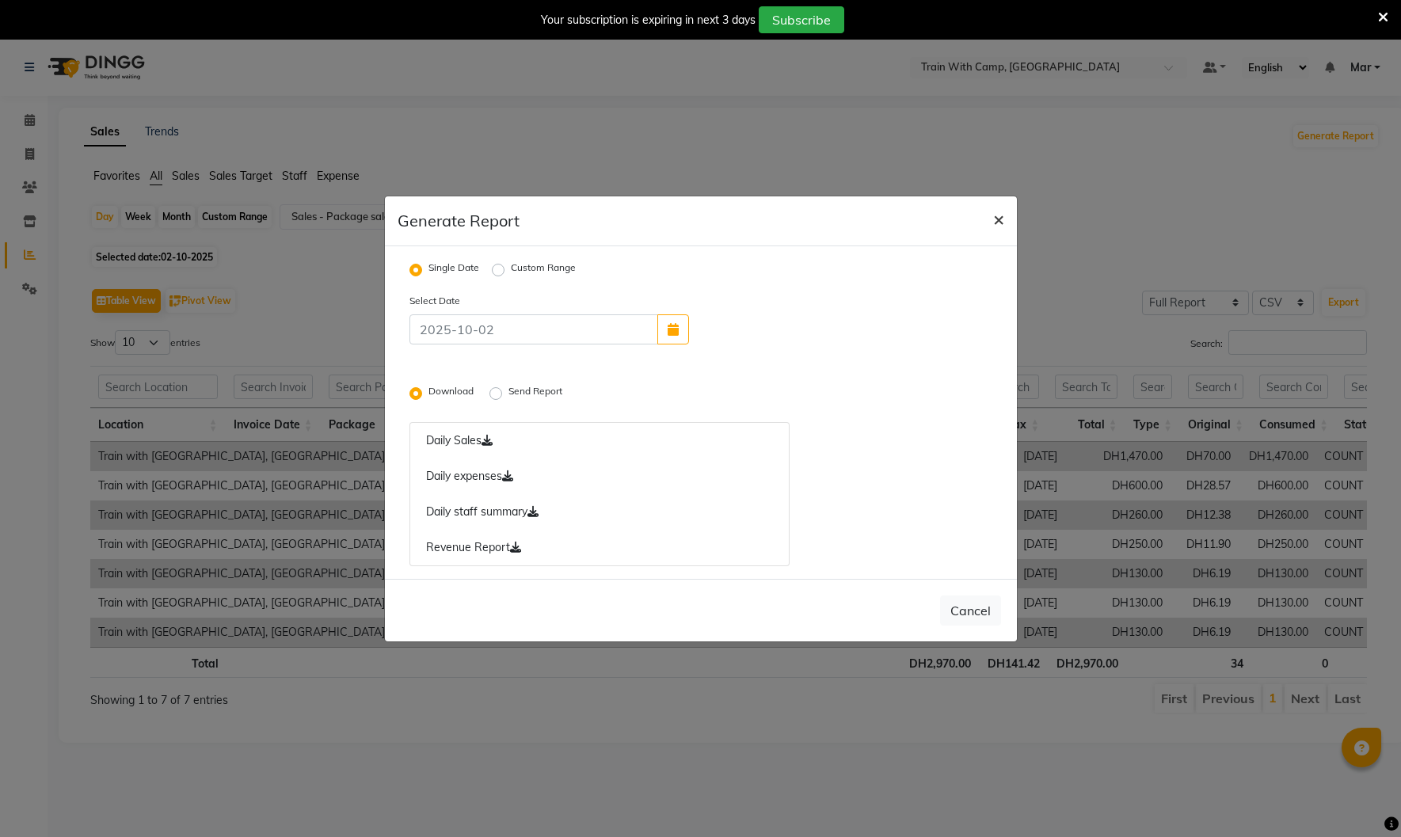
radio input "false"
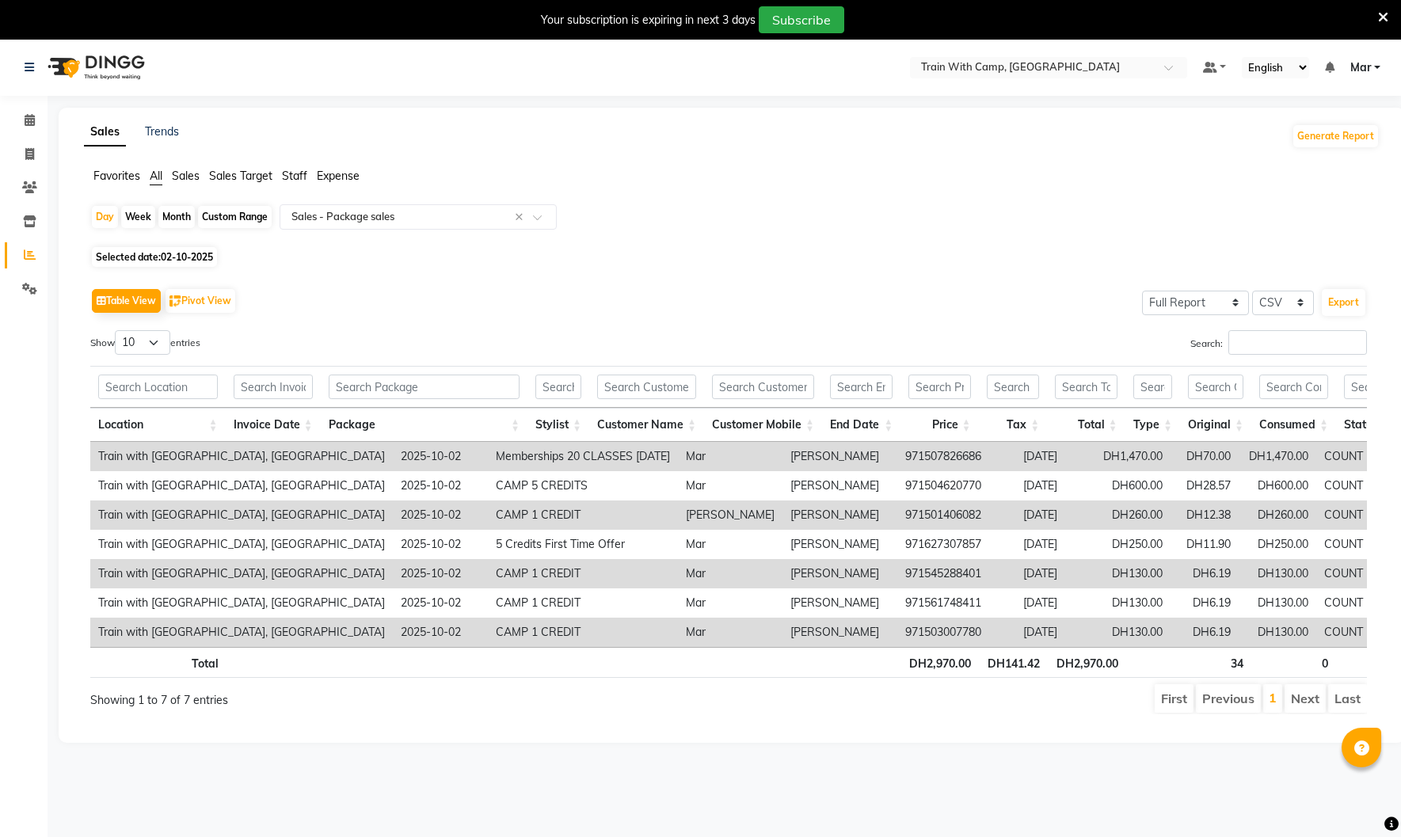
drag, startPoint x: 1375, startPoint y: 67, endPoint x: 1363, endPoint y: 90, distance: 25.9
click at [1375, 68] on link "Mar" at bounding box center [1365, 67] width 30 height 17
click at [1292, 146] on link "Sign out" at bounding box center [1299, 147] width 145 height 25
